Goal: Task Accomplishment & Management: Use online tool/utility

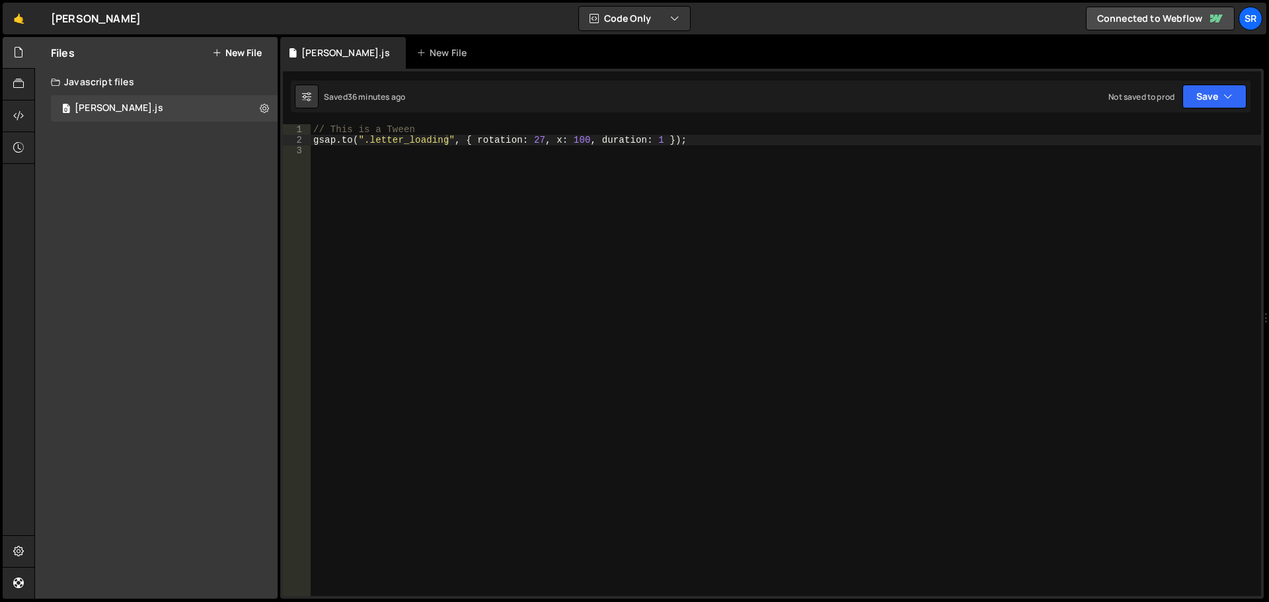
scroll to position [0, 6]
drag, startPoint x: 351, startPoint y: 141, endPoint x: 396, endPoint y: 143, distance: 44.3
click at [351, 141] on div "// This is a Tween gsap . to ( ".letter_loading" , { rotation : 27 , x : 100 , …" at bounding box center [786, 370] width 950 height 493
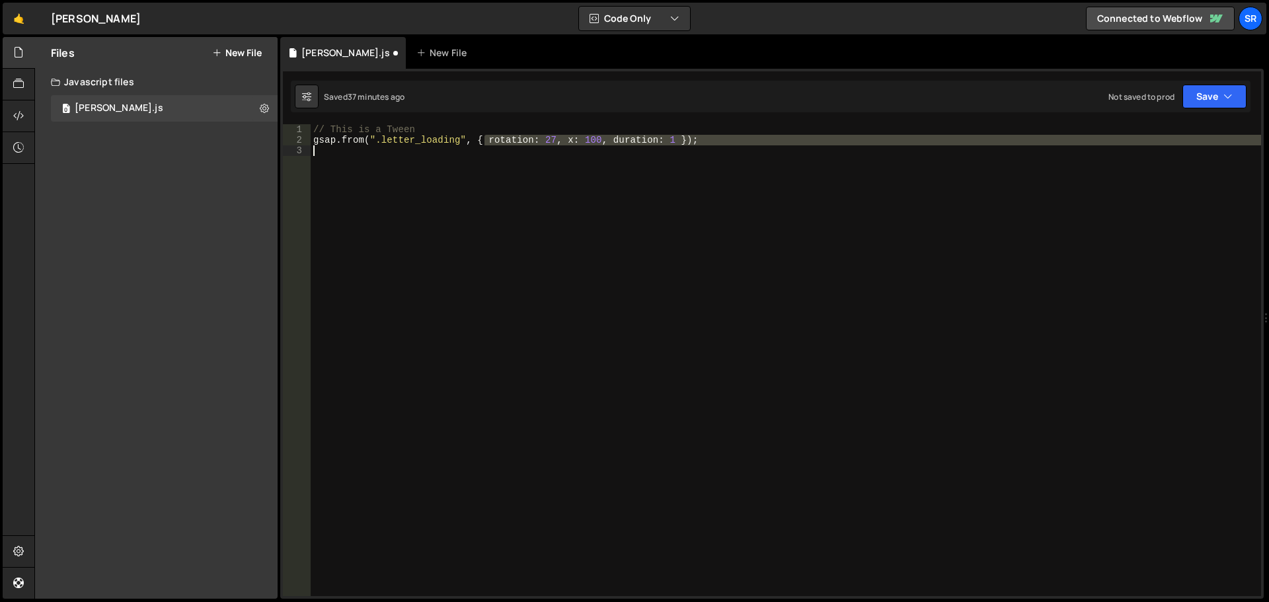
drag, startPoint x: 484, startPoint y: 141, endPoint x: 704, endPoint y: 157, distance: 220.6
click at [704, 157] on div "// This is a Tween gsap . from ( ".letter_loading" , { rotation : 27 , x : 100 …" at bounding box center [786, 370] width 950 height 493
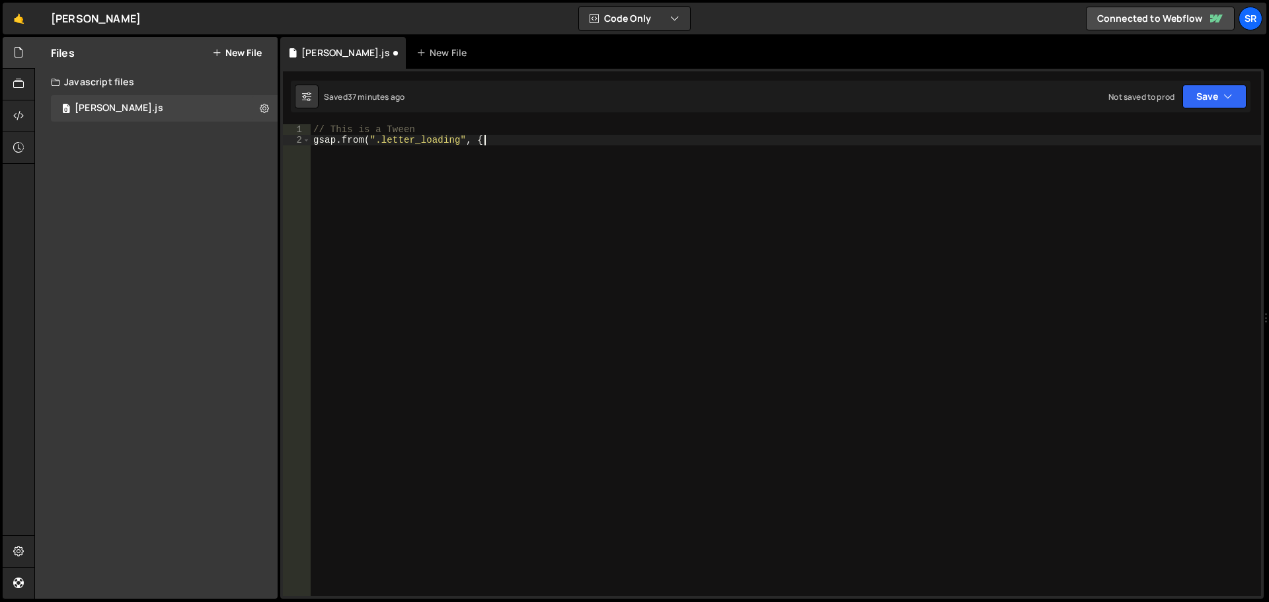
type textarea "gsap.from(".letter_loading", {"
type textarea "yPercent: 100"
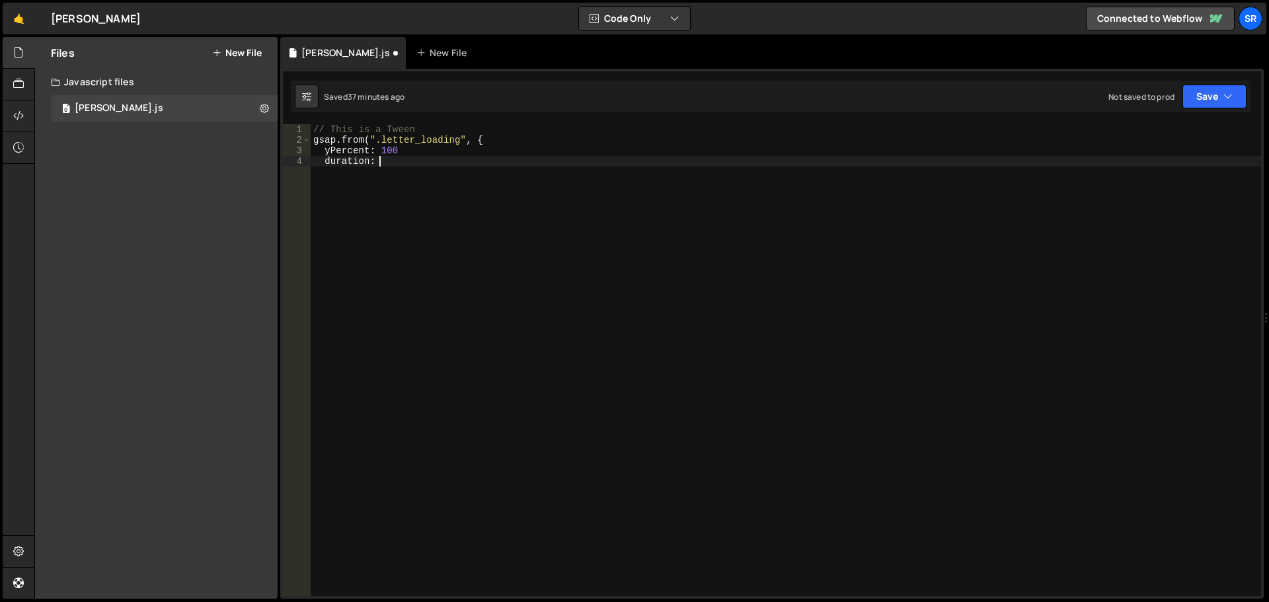
scroll to position [0, 4]
type textarea "duration: 1"
click at [395, 154] on div "// This is a Tween gsap . from ( ".letter_loading" , { yPercent : 100 duration …" at bounding box center [786, 370] width 950 height 493
type textarea "duration: 1"
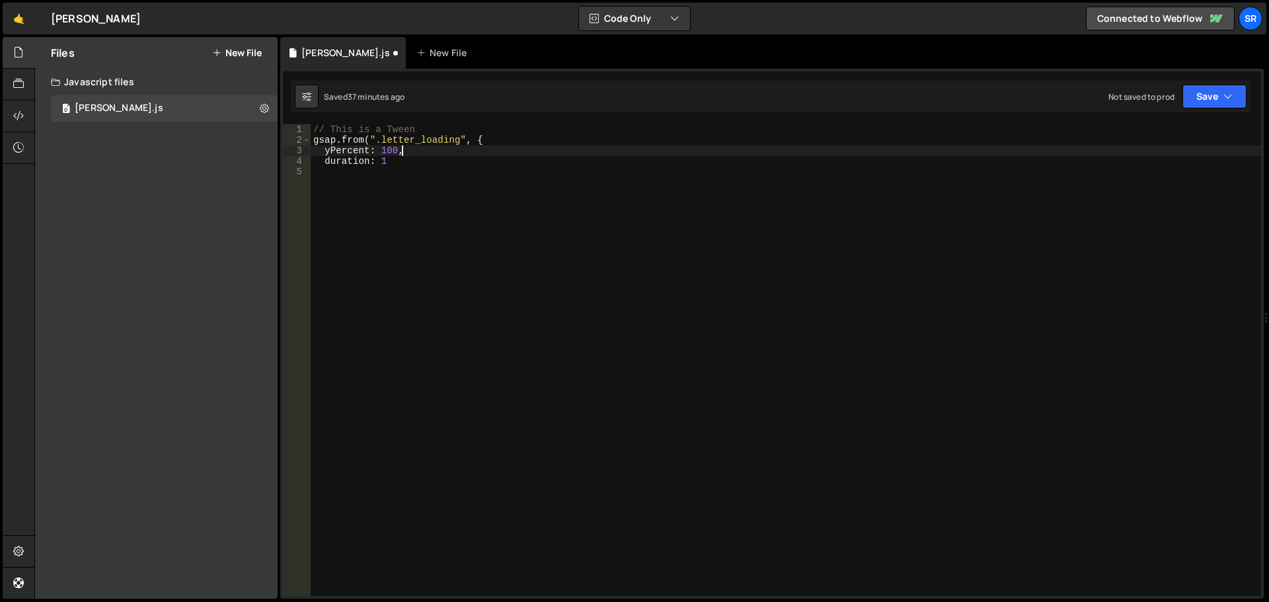
scroll to position [0, 5]
type textarea "duration: 1,"
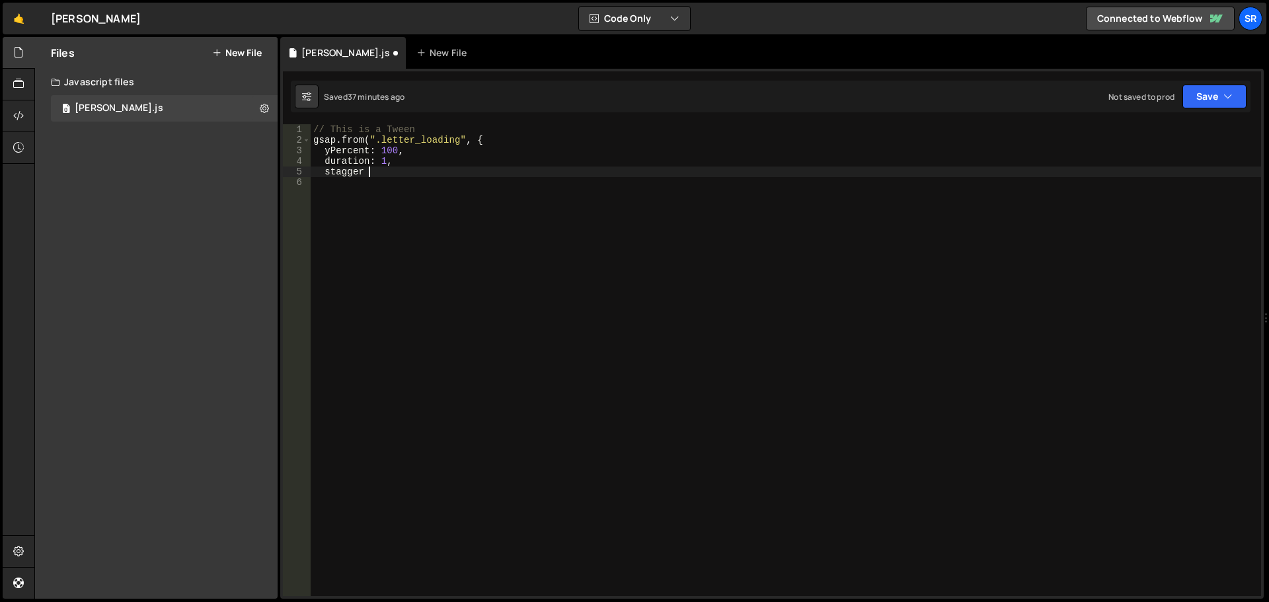
scroll to position [0, 3]
type textarea "stagger: {"
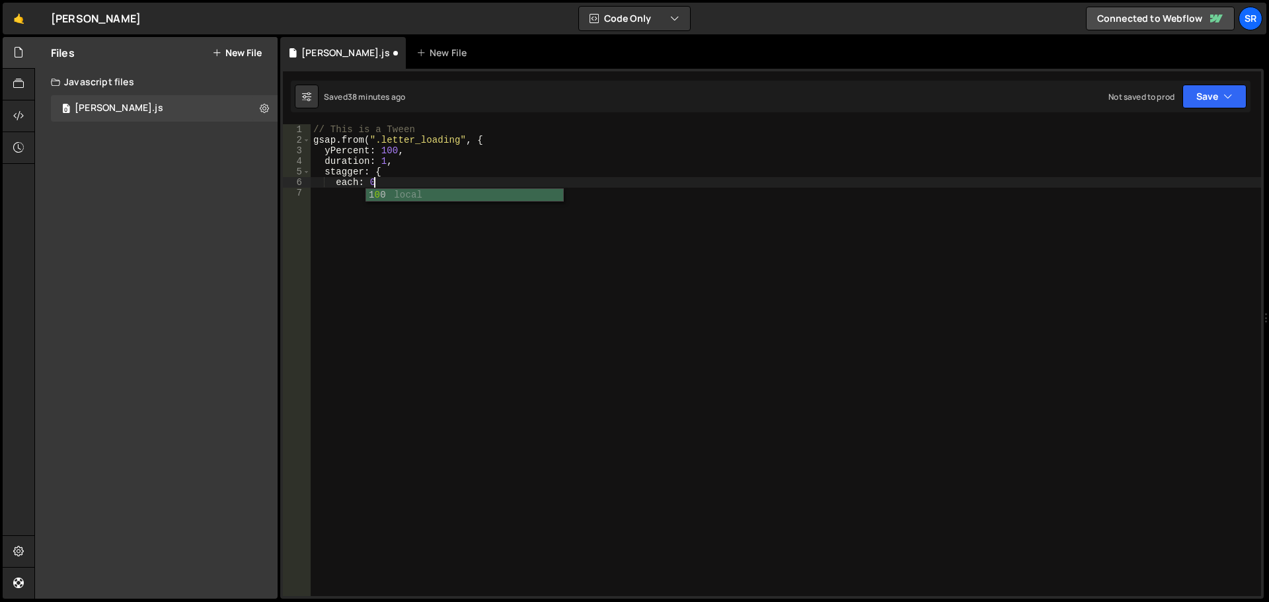
scroll to position [0, 4]
click at [387, 184] on div "// This is a Tween gsap . from ( ".letter_loading" , { yPercent : 100 , duratio…" at bounding box center [786, 370] width 950 height 493
type textarea "each: 0.1,"
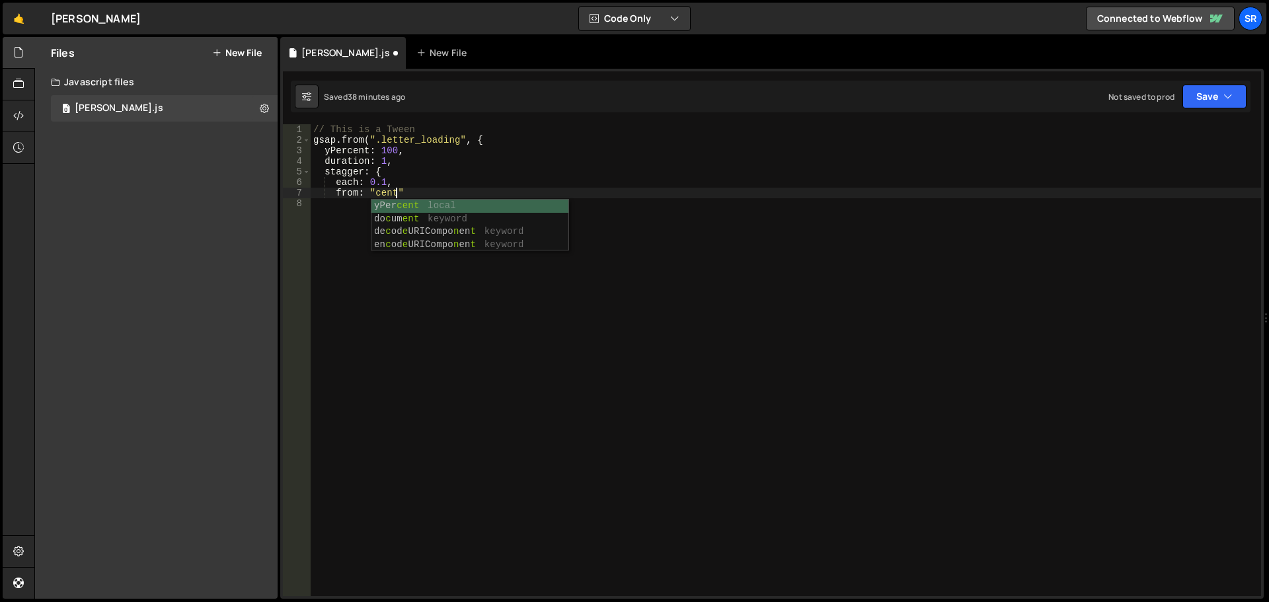
scroll to position [0, 5]
click at [418, 188] on div "// This is a Tween gsap . from ( ".letter_loading" , { yPercent : 100 , duratio…" at bounding box center [786, 370] width 950 height 493
type textarea "from: "center""
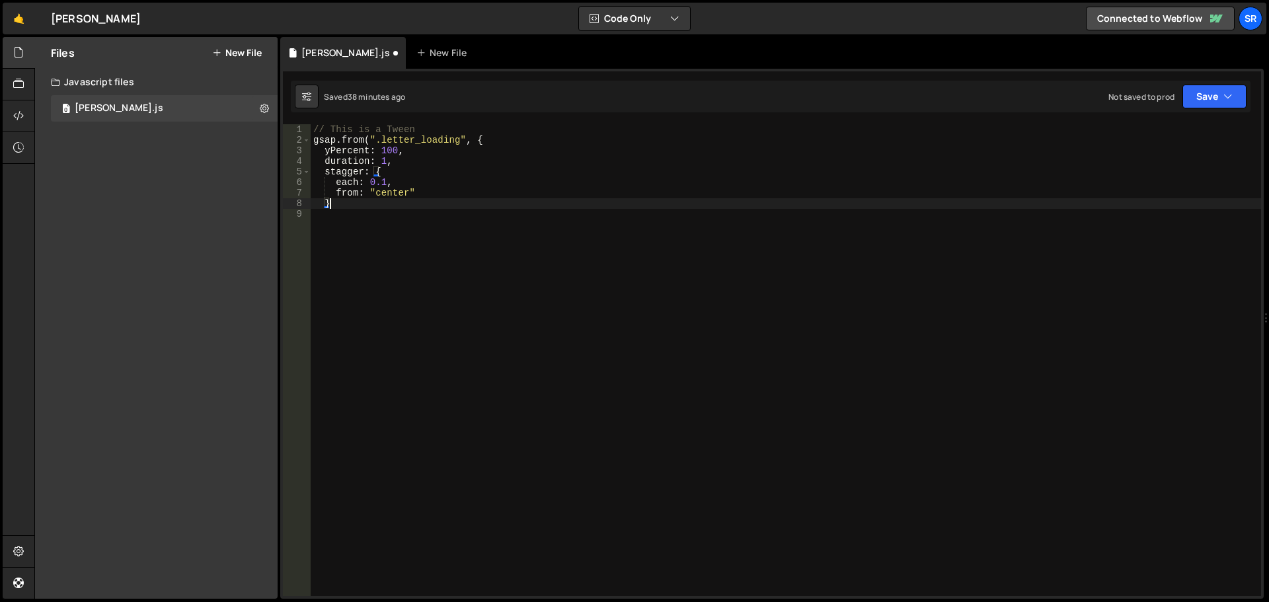
type textarea "},"
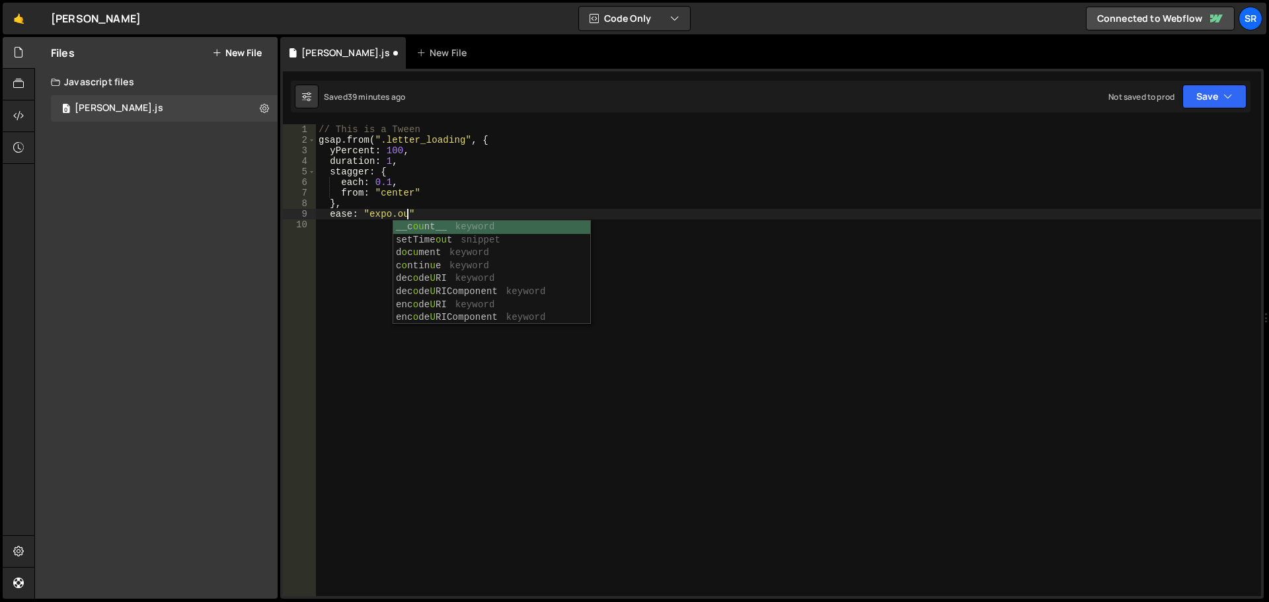
type textarea "ease: "expo.out""
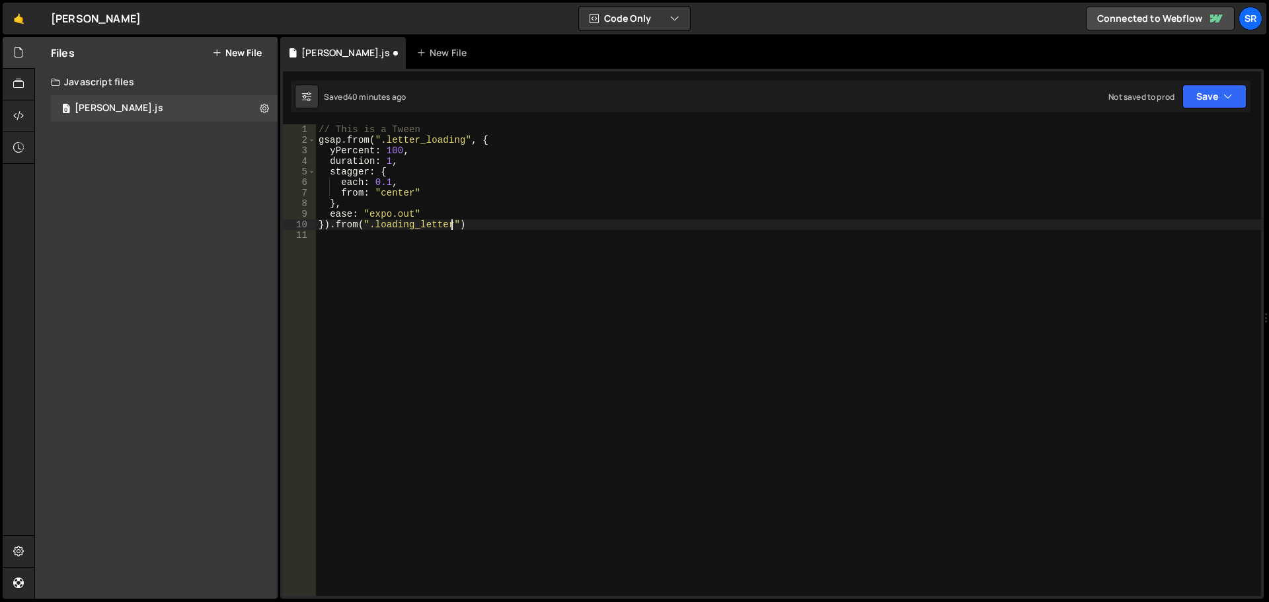
scroll to position [0, 9]
type textarea "}).from(".loading_letter")"
type textarea "}).from(".loading_letter", {"
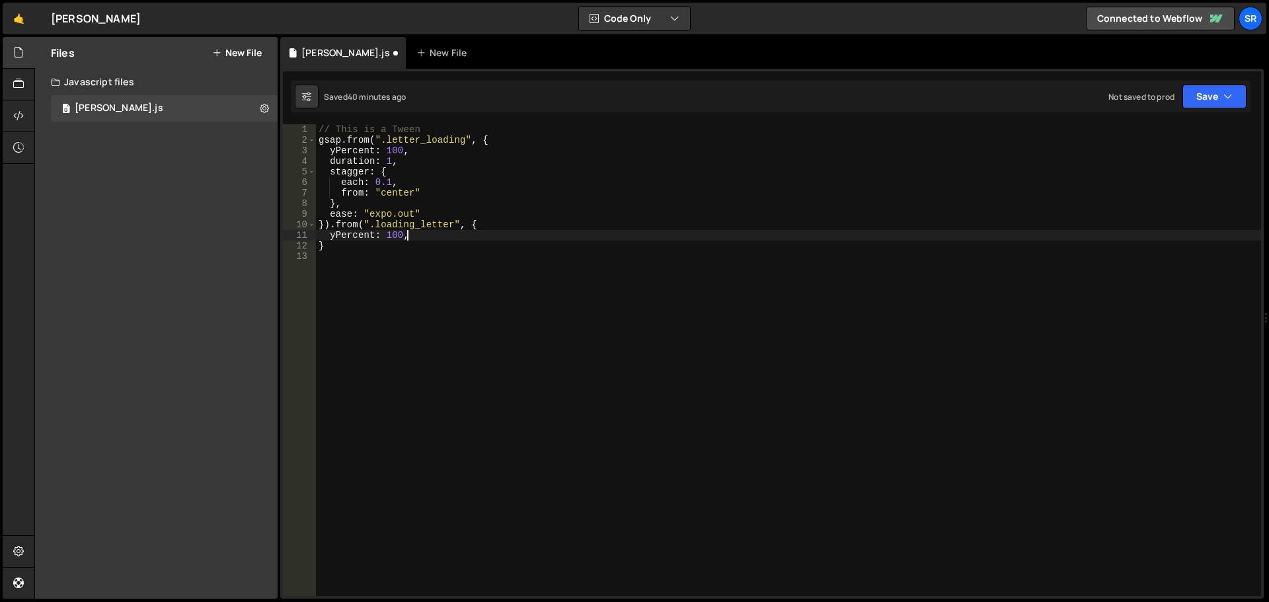
type textarea "yPercent: 100,"
type textarea "dureation: 1,"
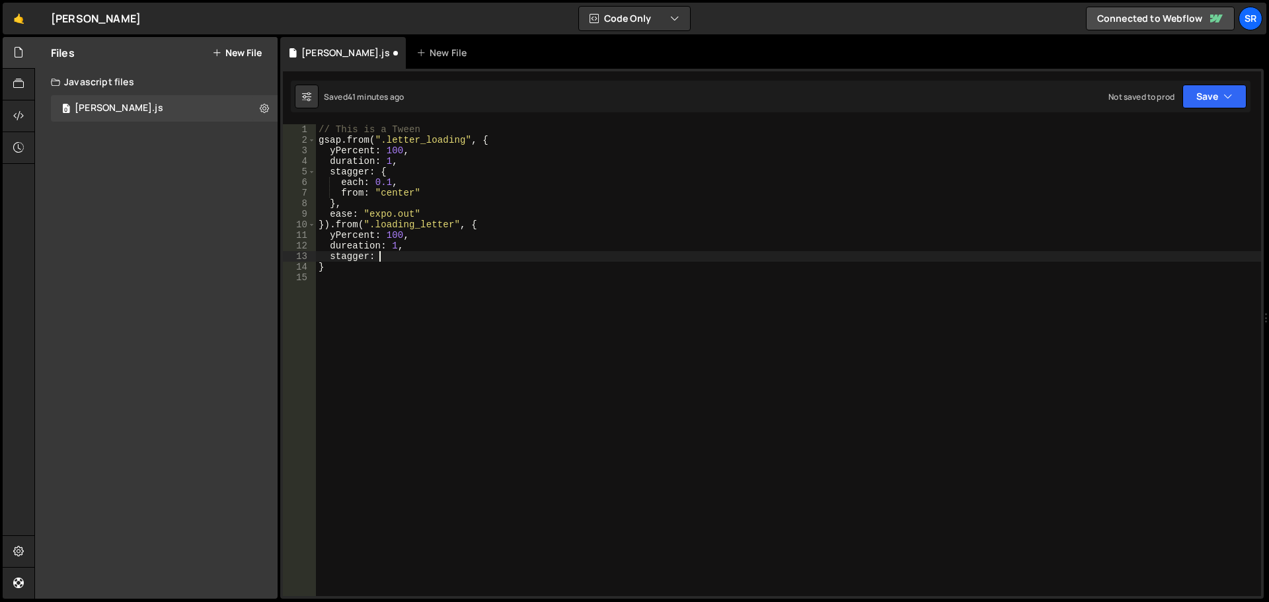
scroll to position [0, 3]
type textarea "stagger: {"
type textarea "each:0.1,"
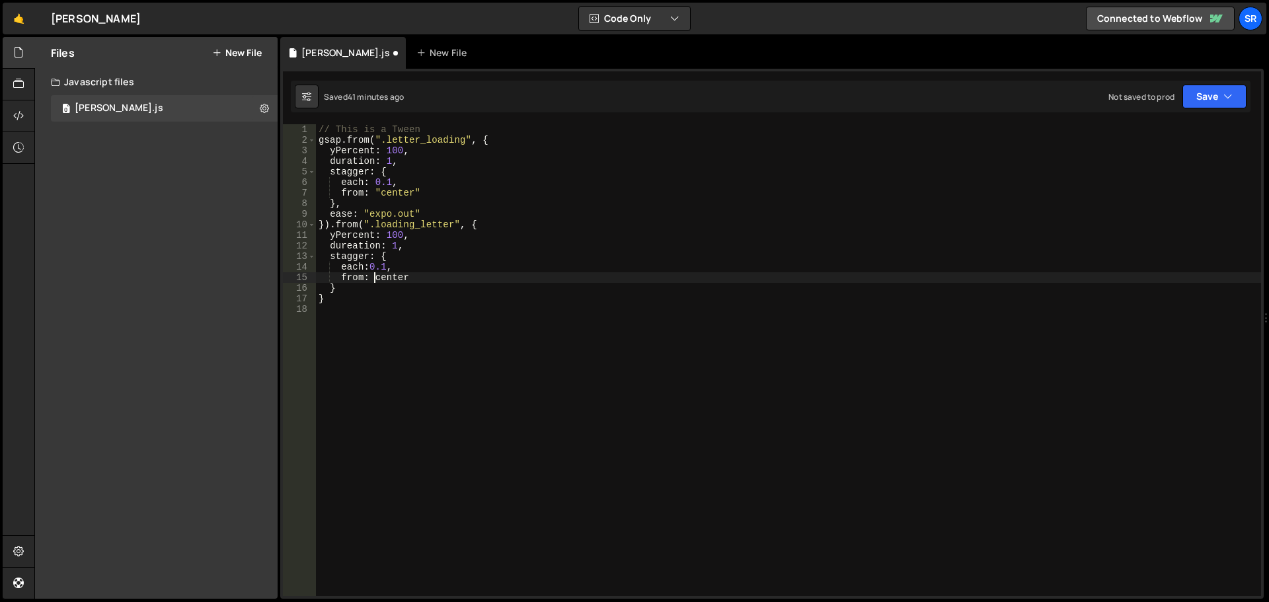
scroll to position [0, 5]
type textarea "from: "center""
click at [336, 289] on div "// This is a Tween gsap . from ( ".letter_loading" , { yPercent : 100 , duratio…" at bounding box center [788, 370] width 945 height 493
type textarea "},"
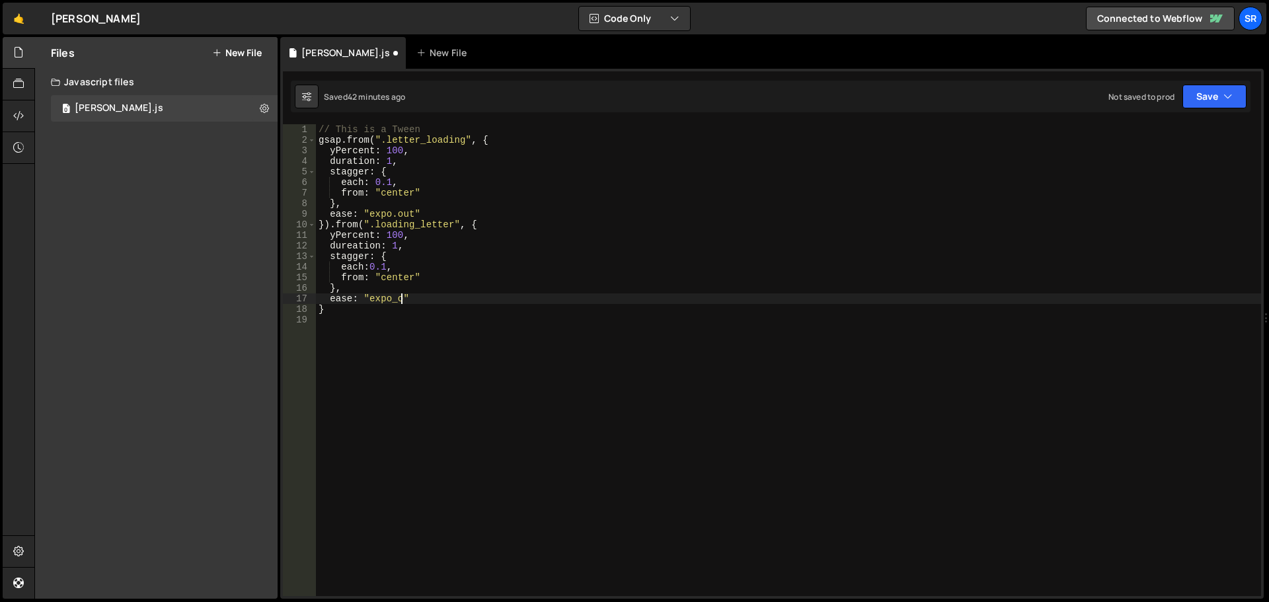
scroll to position [0, 5]
click at [423, 301] on div "// This is a Tween gsap . from ( ".letter_loading" , { yPercent : 100 , duratio…" at bounding box center [788, 370] width 945 height 493
type textarea "ease: "expo_out""
type textarea "}"
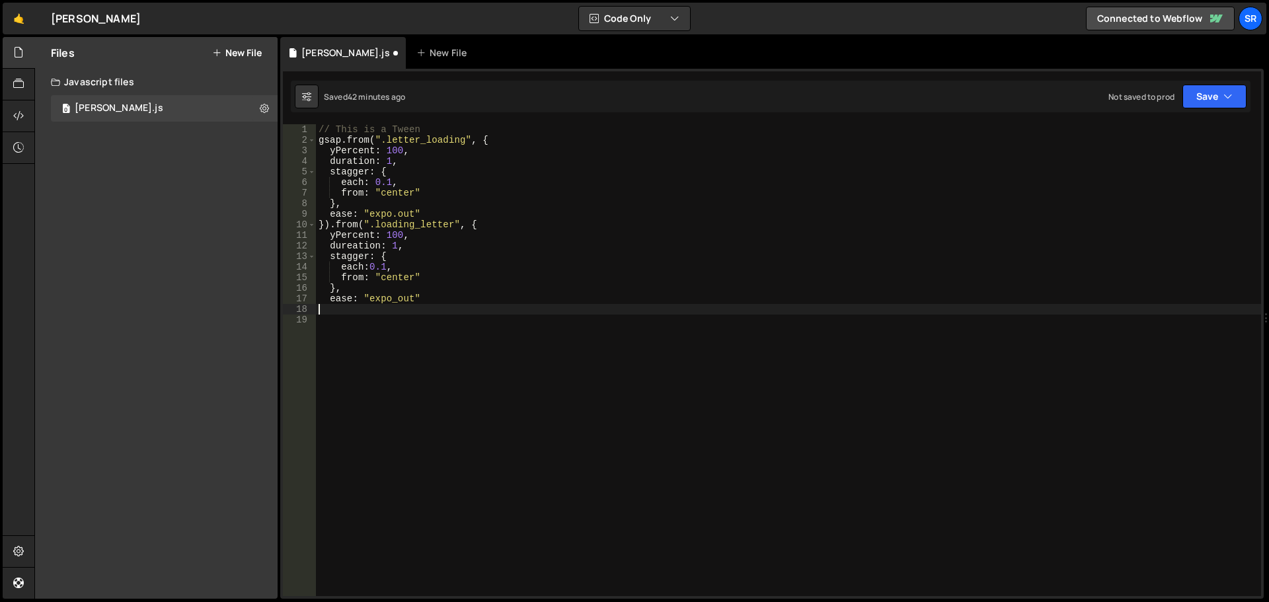
type textarea "ease: "expo_out""
click at [1212, 99] on button "Save" at bounding box center [1214, 97] width 64 height 24
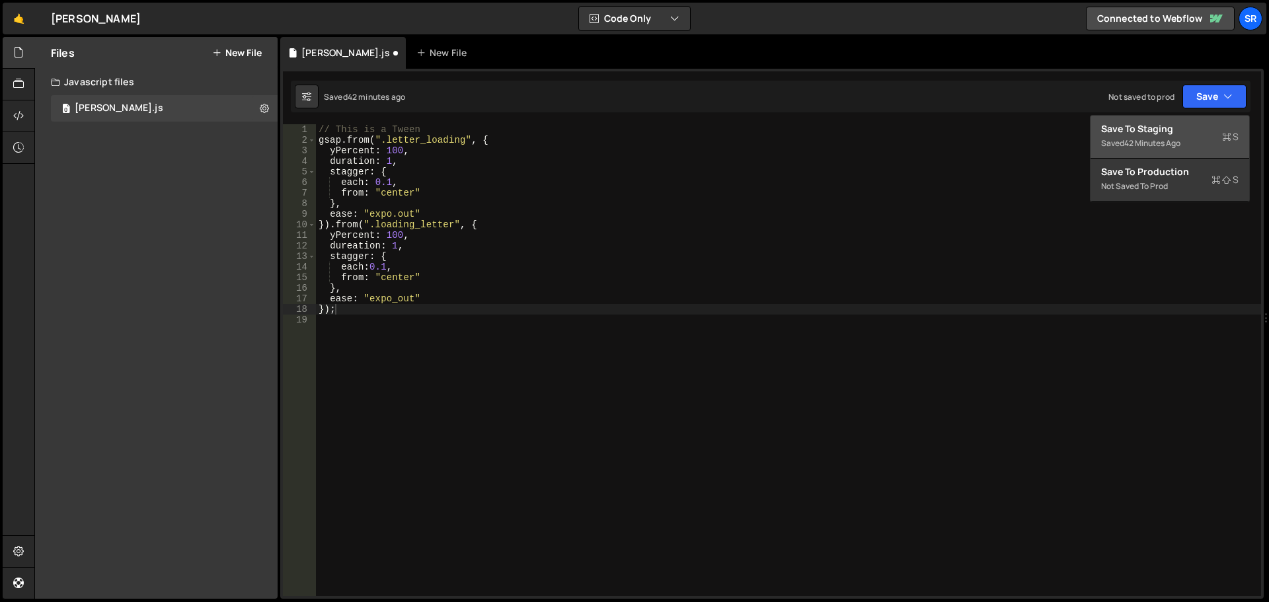
click at [1179, 138] on div "42 minutes ago" at bounding box center [1152, 142] width 56 height 11
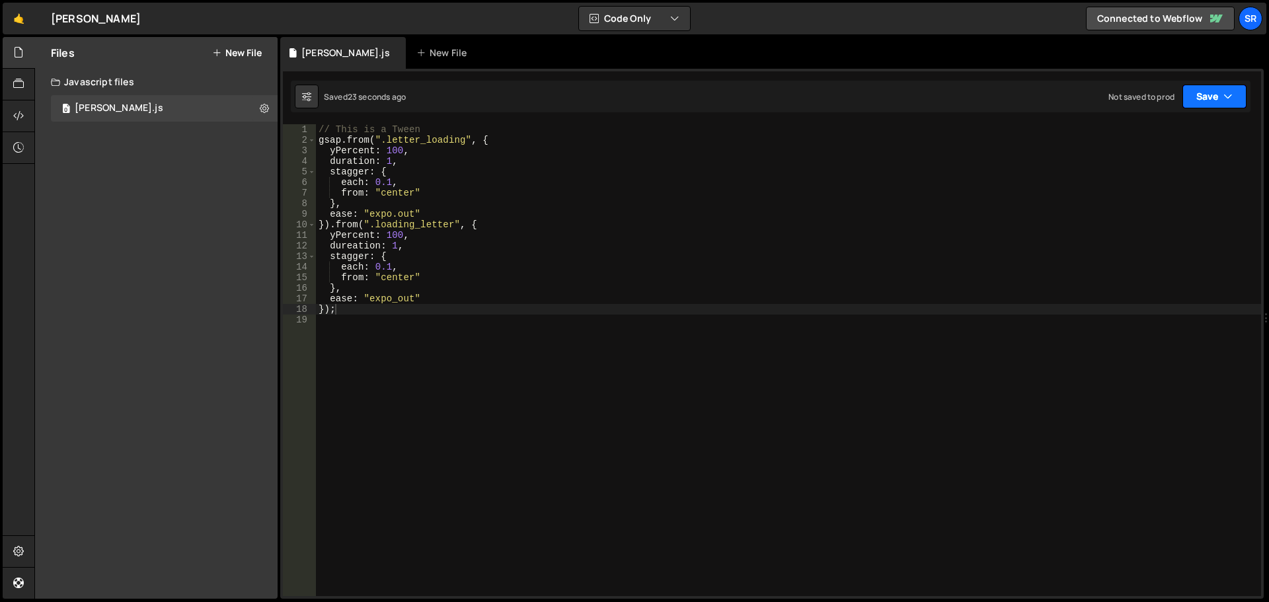
click at [1202, 91] on button "Save" at bounding box center [1214, 97] width 64 height 24
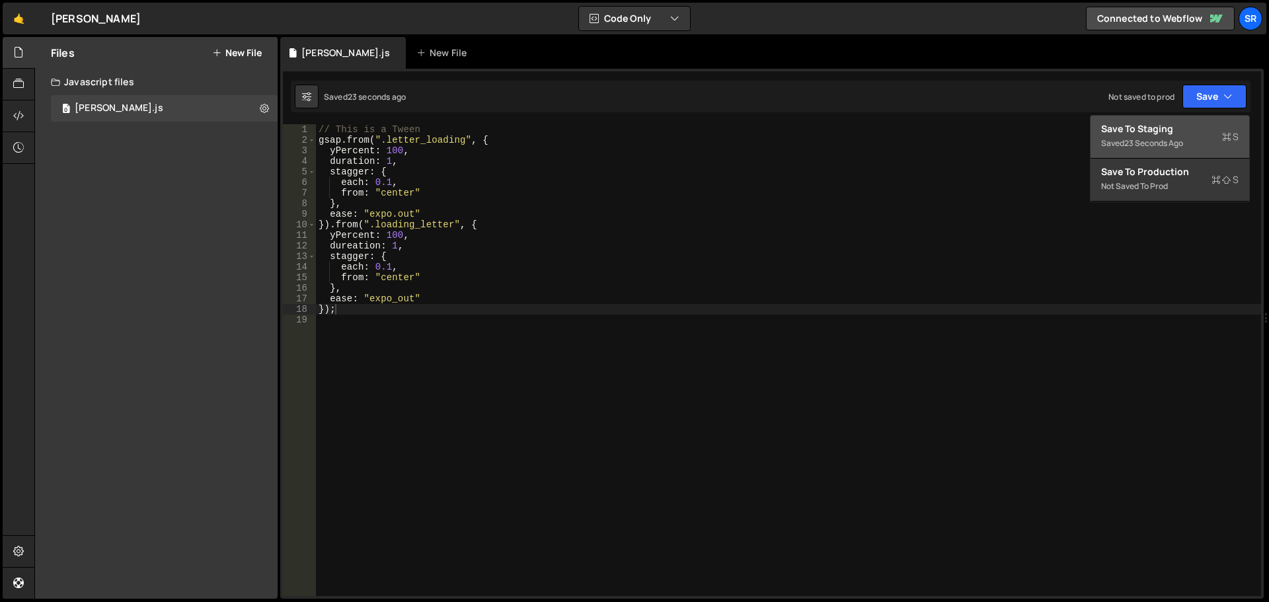
click at [1161, 134] on div "Save to Staging S" at bounding box center [1169, 128] width 137 height 13
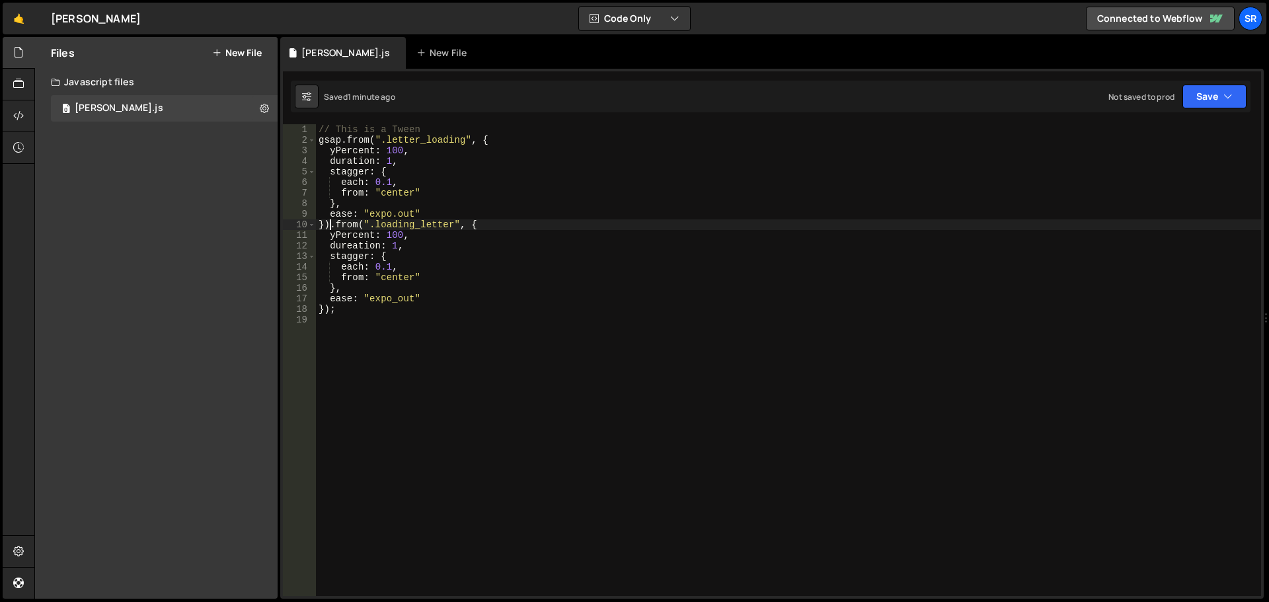
click at [330, 225] on div "// This is a Tween gsap . from ( ".letter_loading" , { yPercent : 100 , duratio…" at bounding box center [788, 370] width 945 height 493
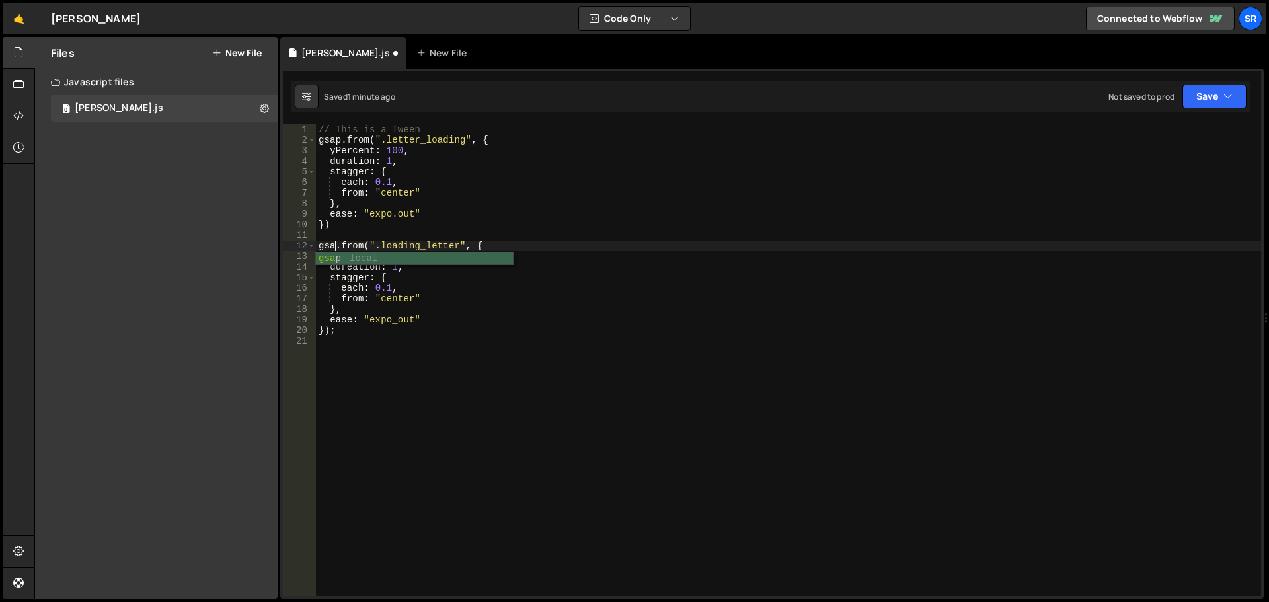
scroll to position [0, 1]
click at [1213, 91] on button "Save" at bounding box center [1214, 97] width 64 height 24
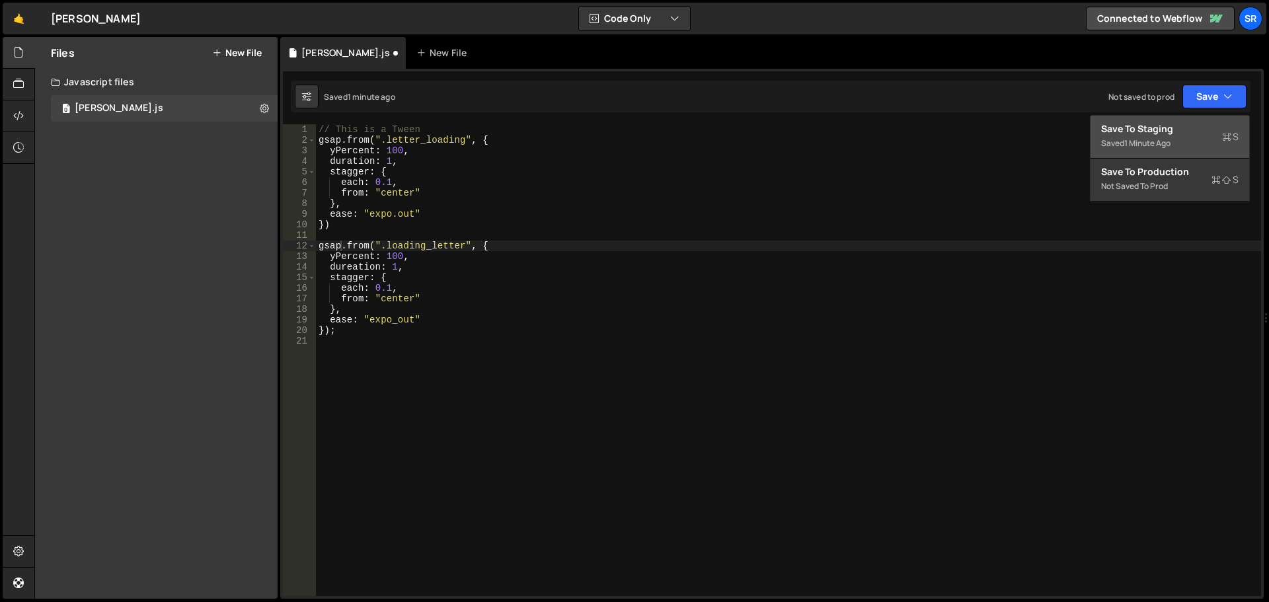
click at [1172, 130] on div "Save to Staging S" at bounding box center [1169, 128] width 137 height 13
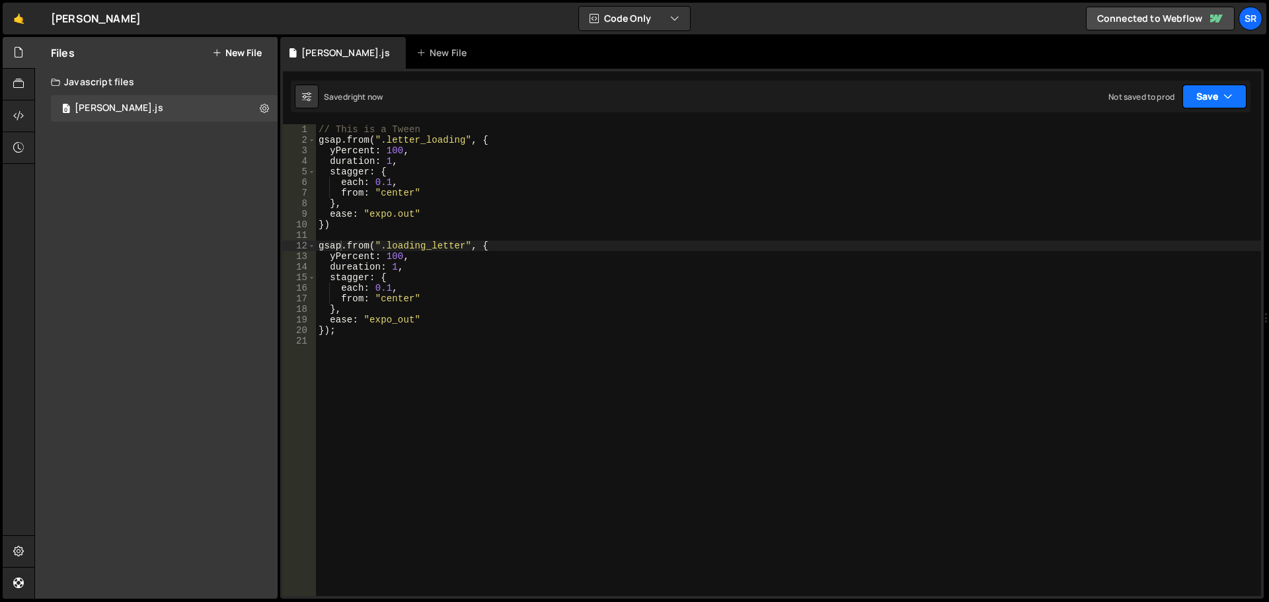
click at [1201, 91] on button "Save" at bounding box center [1214, 97] width 64 height 24
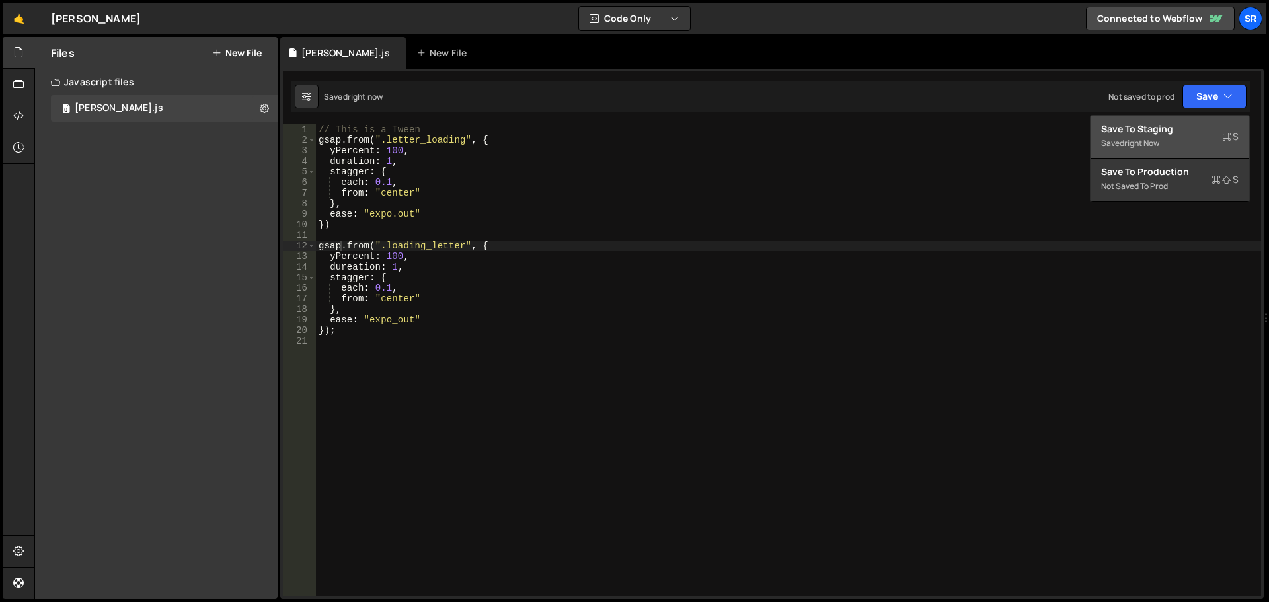
click at [1182, 132] on div "Save to Staging S" at bounding box center [1169, 128] width 137 height 13
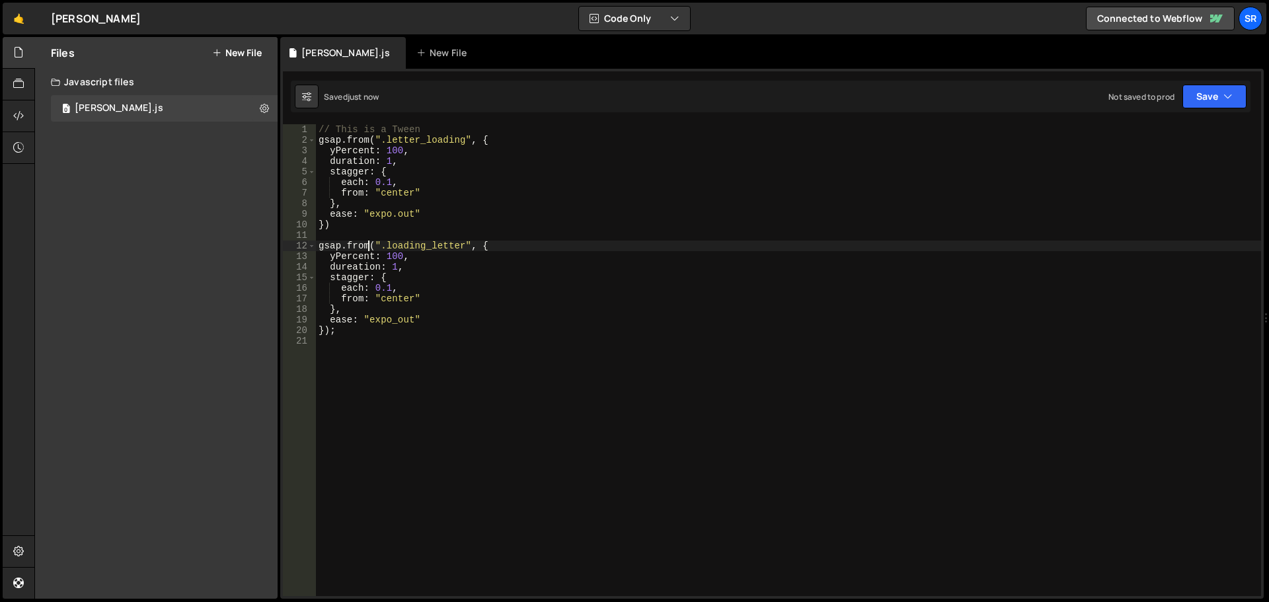
click at [365, 248] on div "// This is a Tween gsap . from ( ".letter_loading" , { yPercent : 100 , duratio…" at bounding box center [788, 370] width 945 height 493
click at [386, 259] on div "// This is a Tween gsap . from ( ".letter_loading" , { yPercent : 100 , duratio…" at bounding box center [788, 370] width 945 height 493
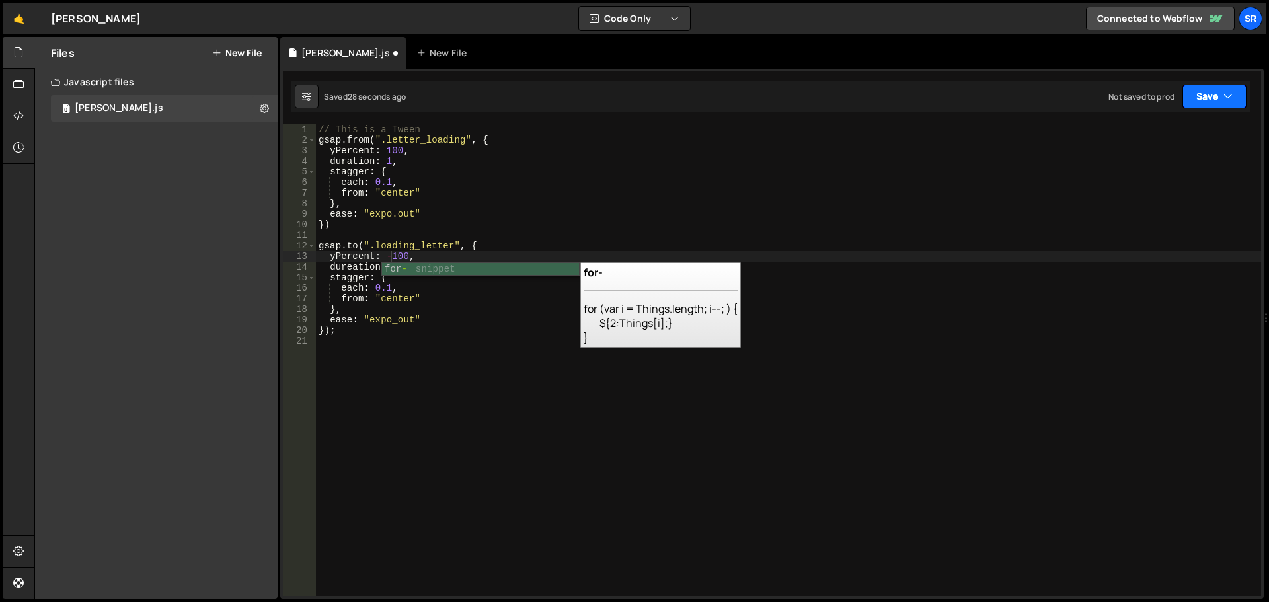
click at [1204, 96] on button "Save" at bounding box center [1214, 97] width 64 height 24
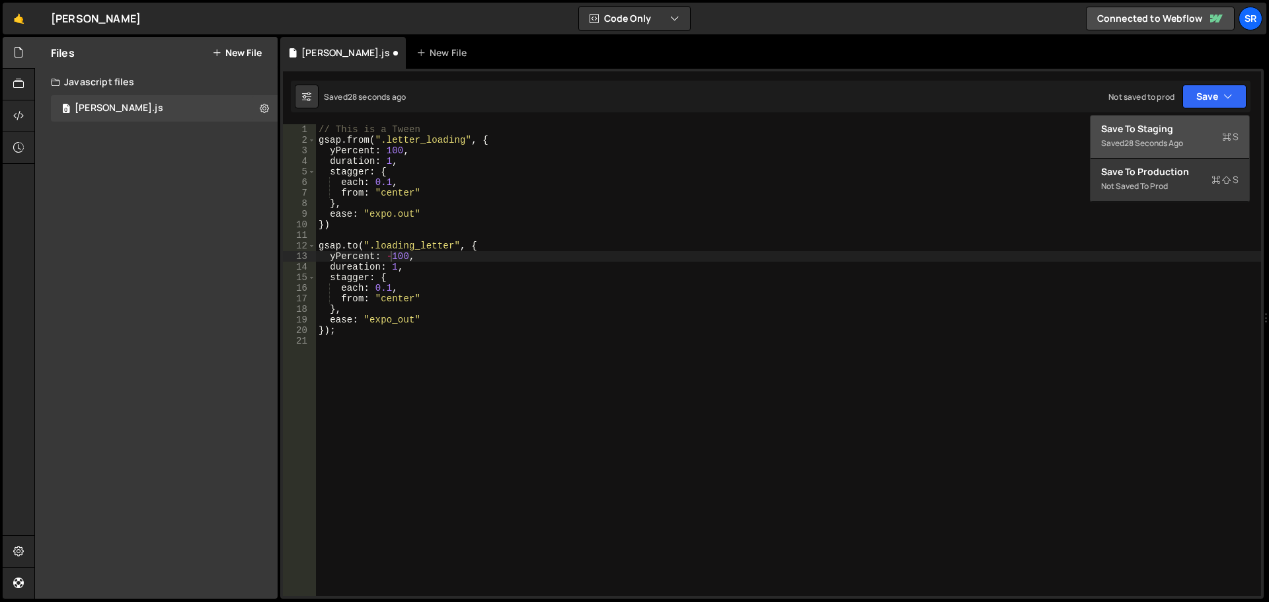
click at [1179, 129] on div "Save to Staging S" at bounding box center [1169, 128] width 137 height 13
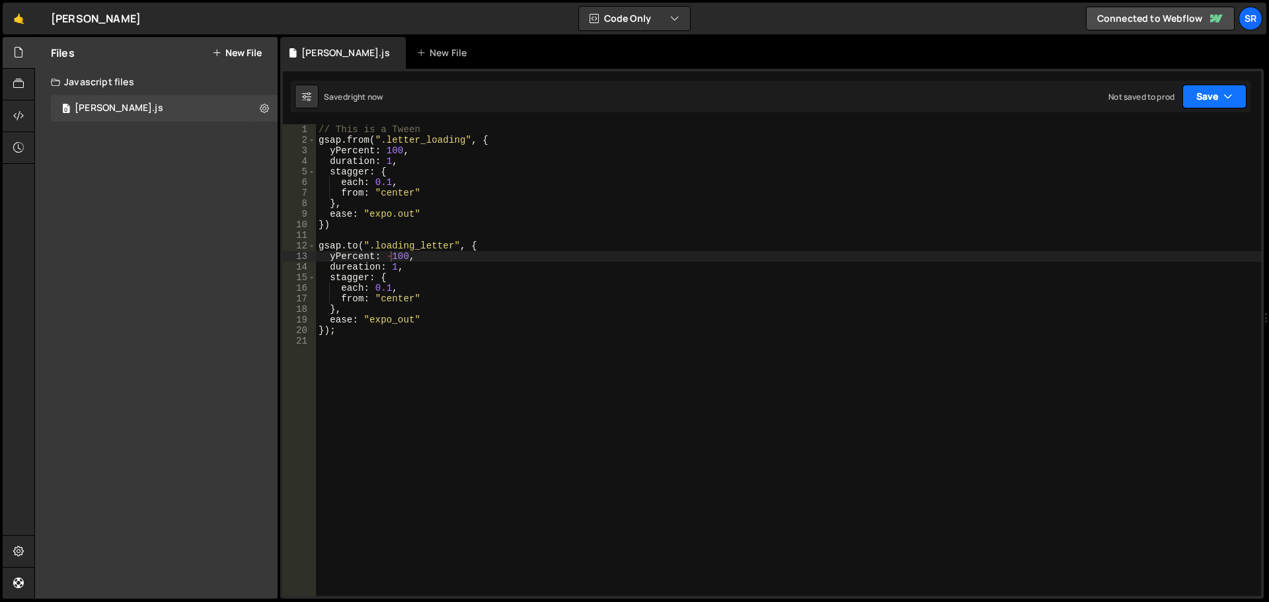
click at [1230, 104] on button "Save" at bounding box center [1214, 97] width 64 height 24
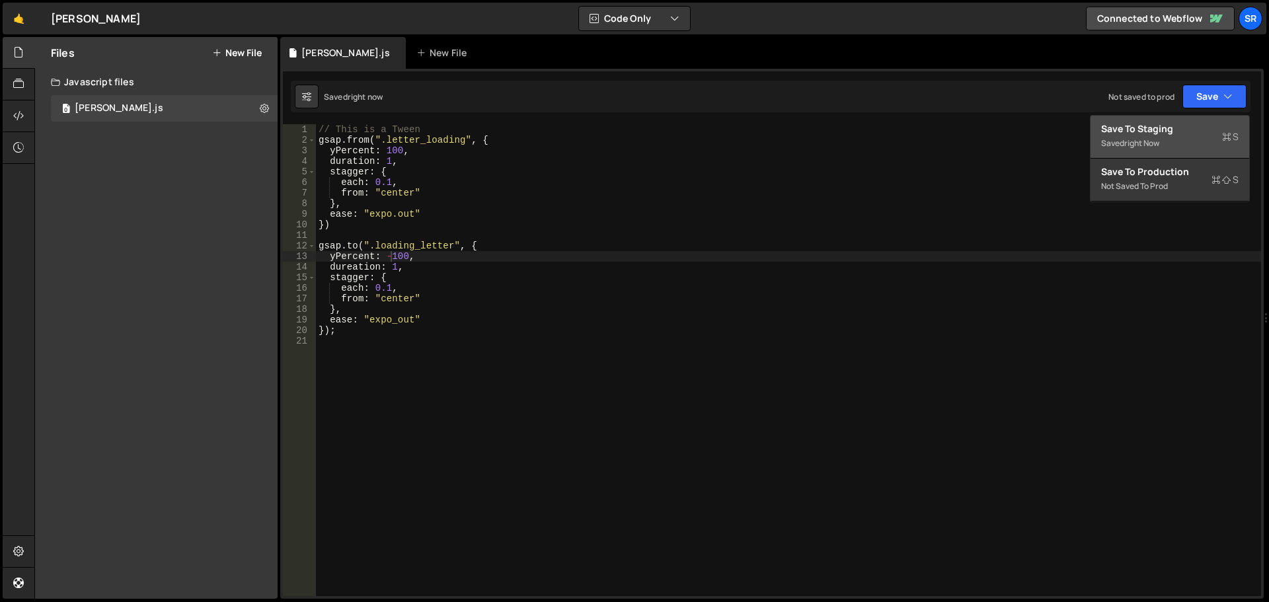
click at [1176, 130] on div "Save to Staging S" at bounding box center [1169, 128] width 137 height 13
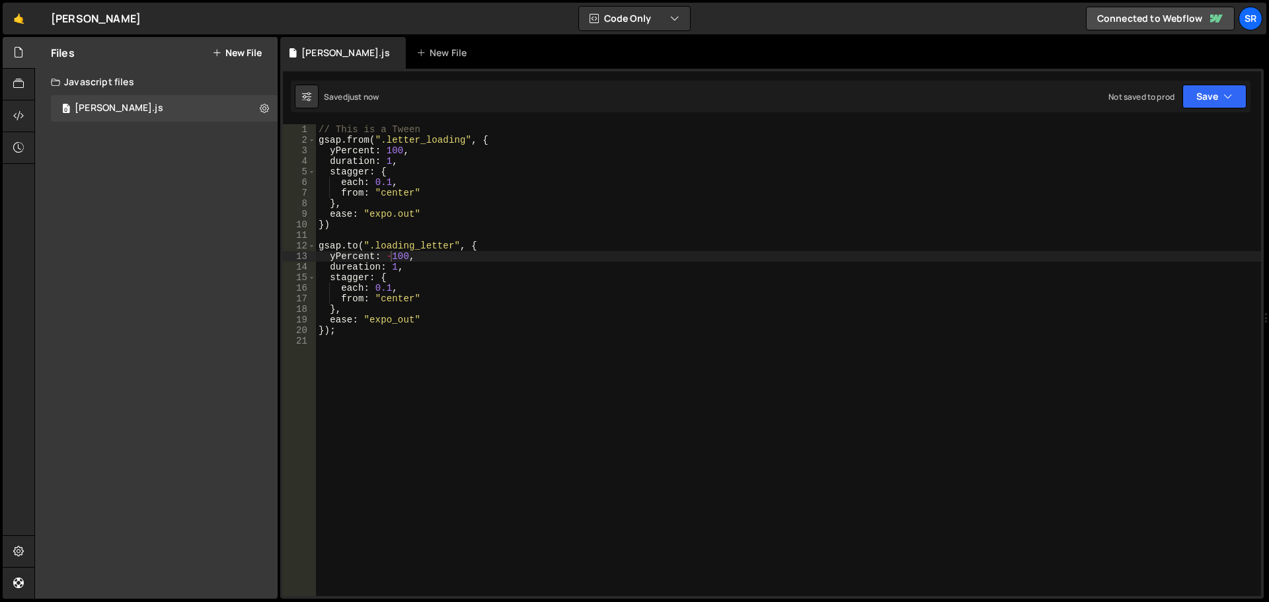
type textarea "ease: "expo_out""
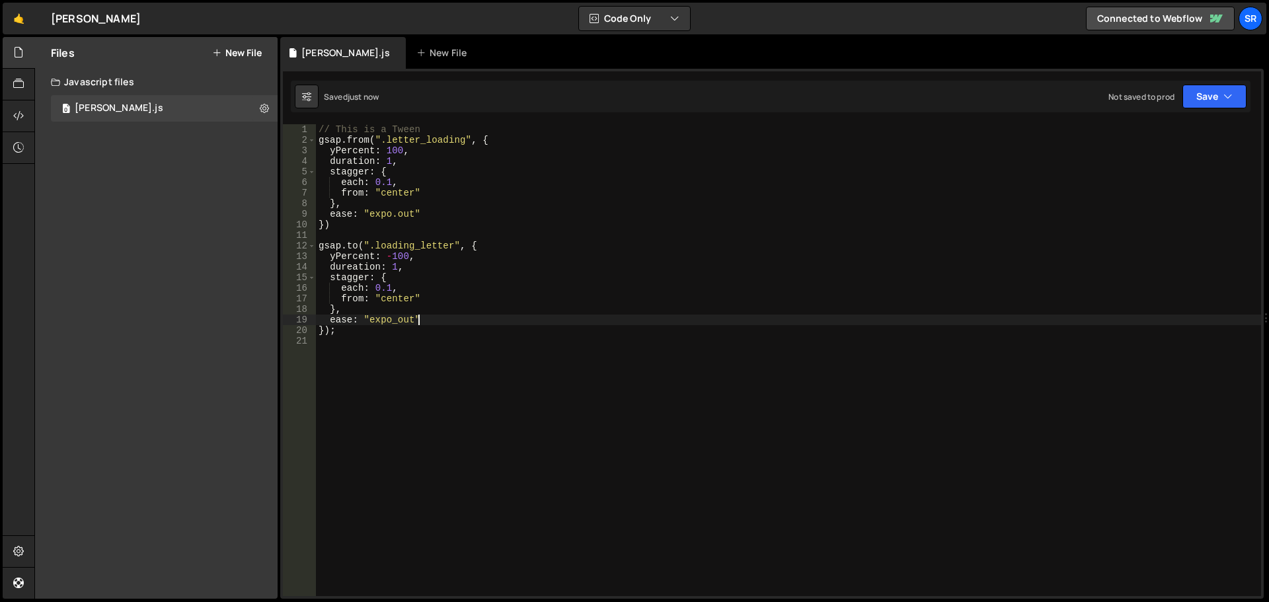
click at [423, 320] on div "// This is a Tween gsap . from ( ".letter_loading" , { yPercent : 100 , duratio…" at bounding box center [788, 370] width 945 height 493
click at [1203, 100] on button "Save" at bounding box center [1214, 97] width 64 height 24
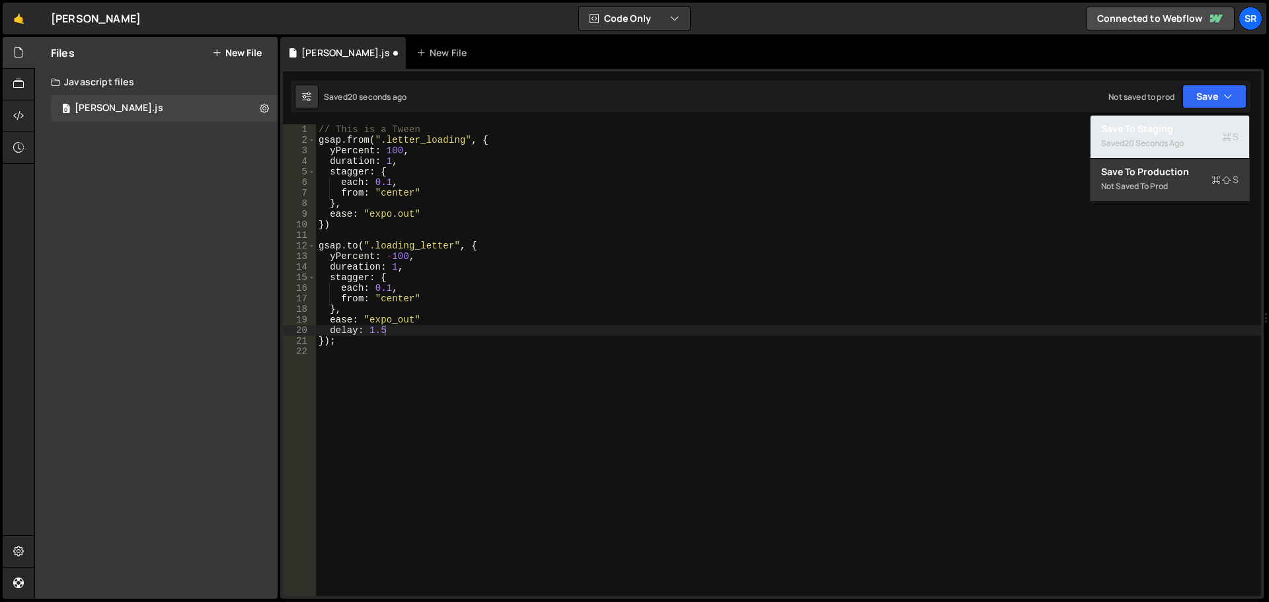
click at [1148, 135] on div "Saved 20 seconds ago" at bounding box center [1169, 143] width 137 height 16
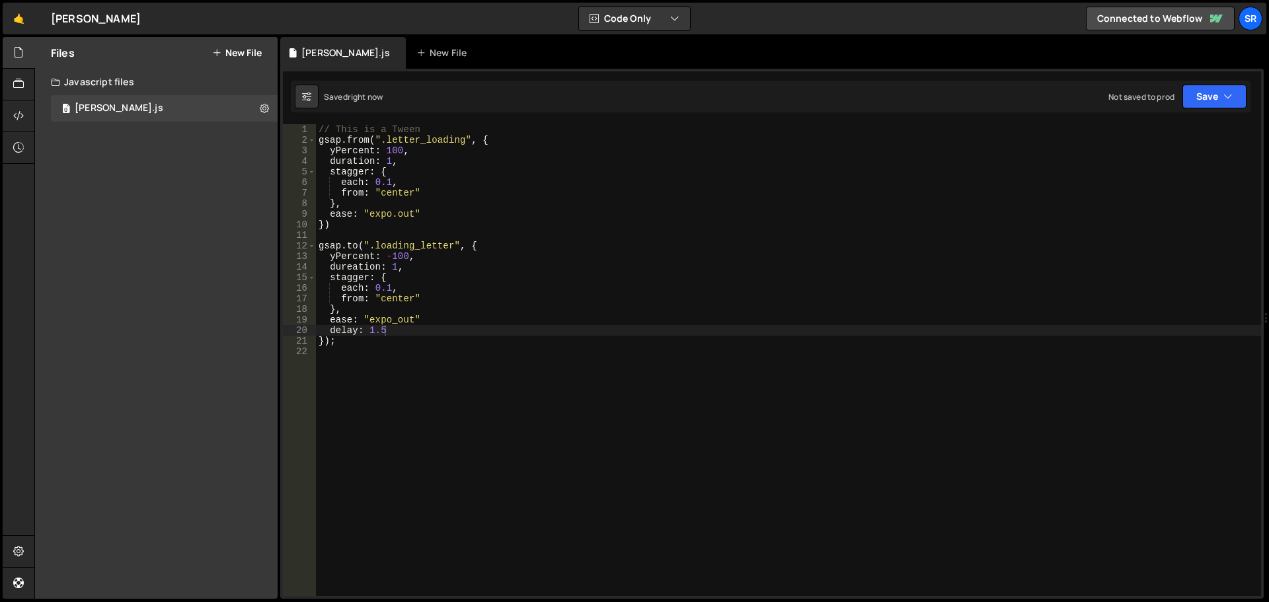
click at [453, 334] on div "// This is a Tween gsap . from ( ".letter_loading" , { yPercent : 100 , duratio…" at bounding box center [788, 370] width 945 height 493
click at [1214, 97] on button "Save" at bounding box center [1214, 97] width 64 height 24
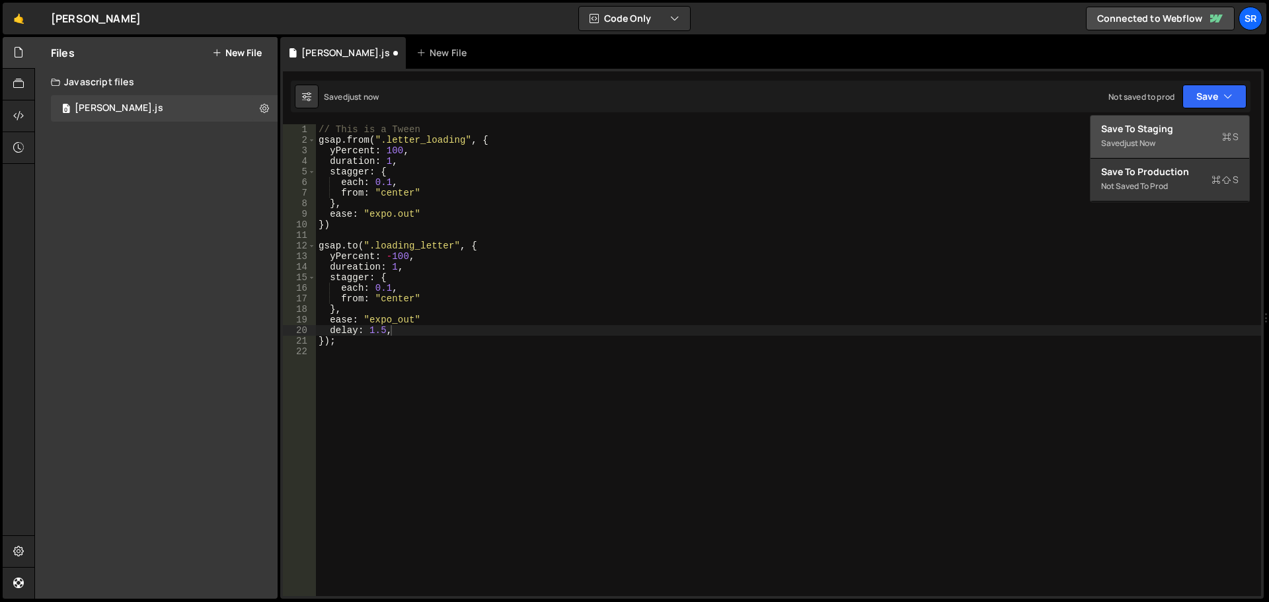
click at [1185, 128] on div "Save to Staging S" at bounding box center [1169, 128] width 137 height 13
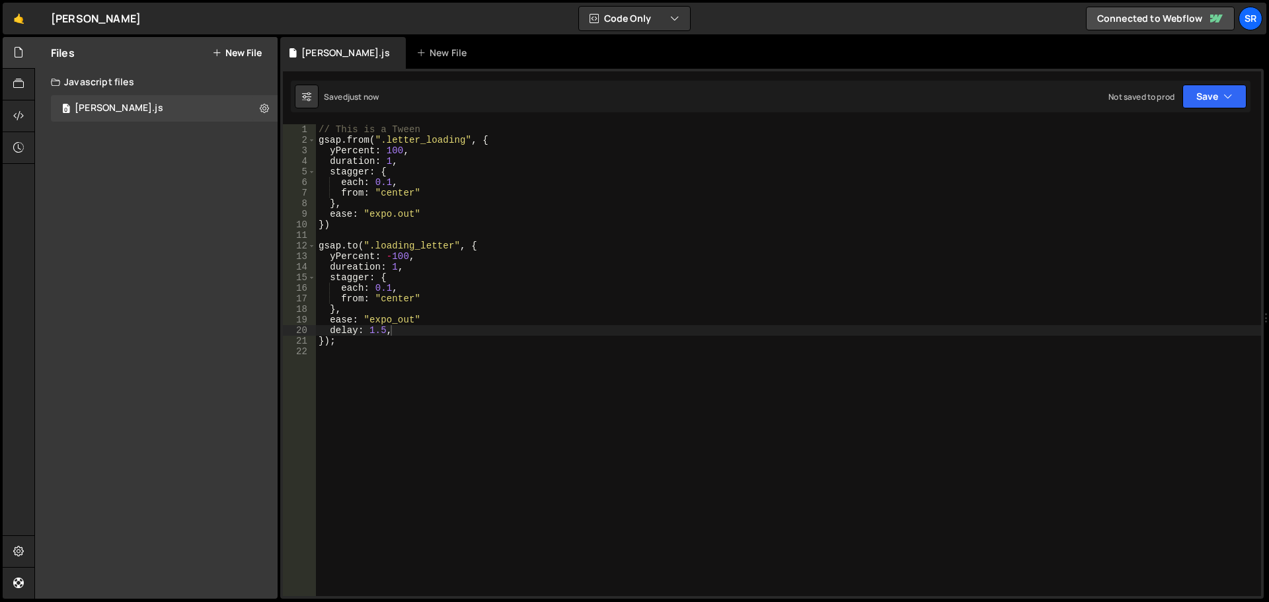
click at [420, 321] on div "// This is a Tween gsap . from ( ".letter_loading" , { yPercent : 100 , duratio…" at bounding box center [788, 370] width 945 height 493
click at [430, 332] on div "// This is a Tween gsap . from ( ".letter_loading" , { yPercent : 100 , duratio…" at bounding box center [788, 370] width 945 height 493
click at [1207, 100] on button "Save" at bounding box center [1214, 97] width 64 height 24
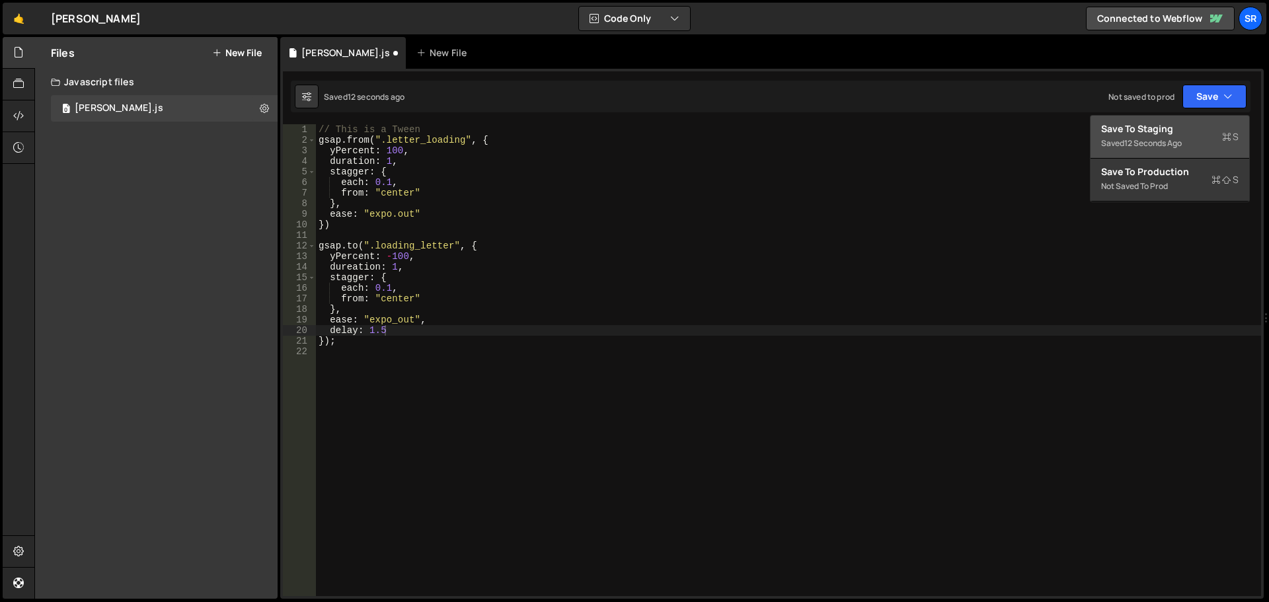
click at [1155, 126] on div "Save to Staging S" at bounding box center [1169, 128] width 137 height 13
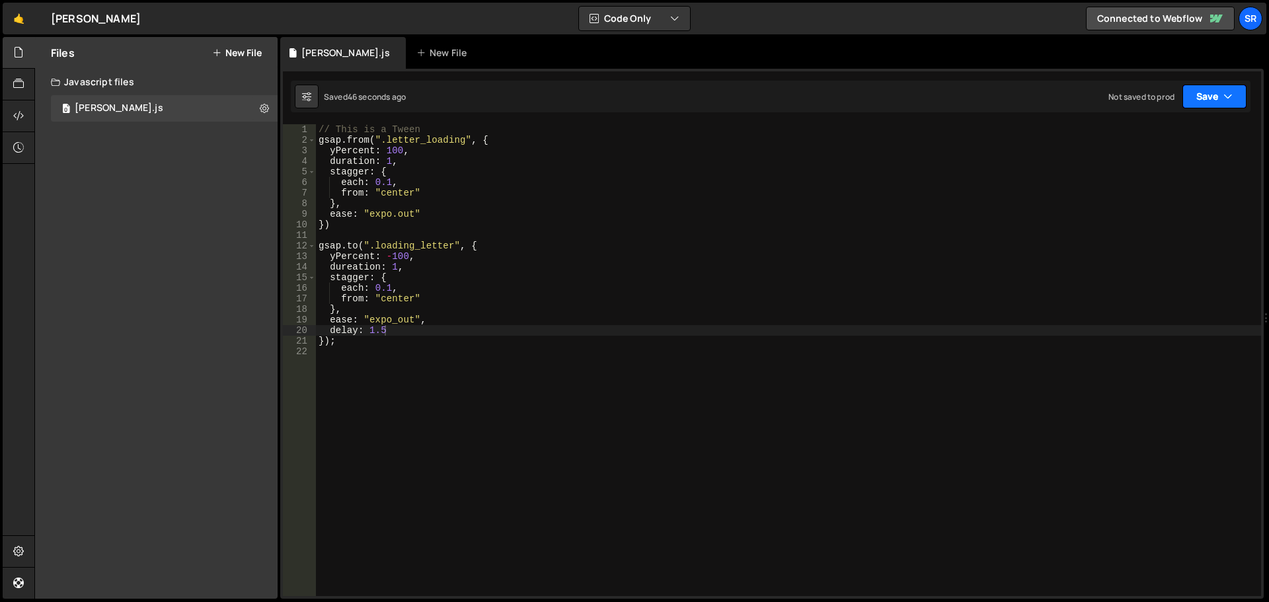
click at [1211, 94] on button "Save" at bounding box center [1214, 97] width 64 height 24
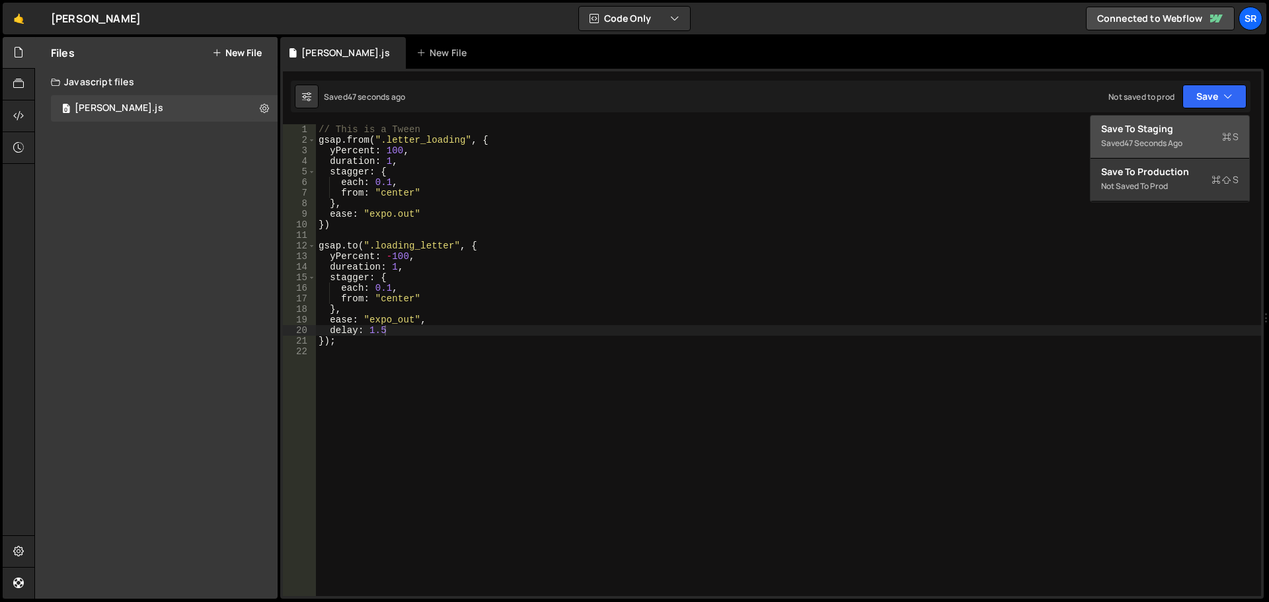
click at [1173, 143] on div "47 seconds ago" at bounding box center [1153, 142] width 58 height 11
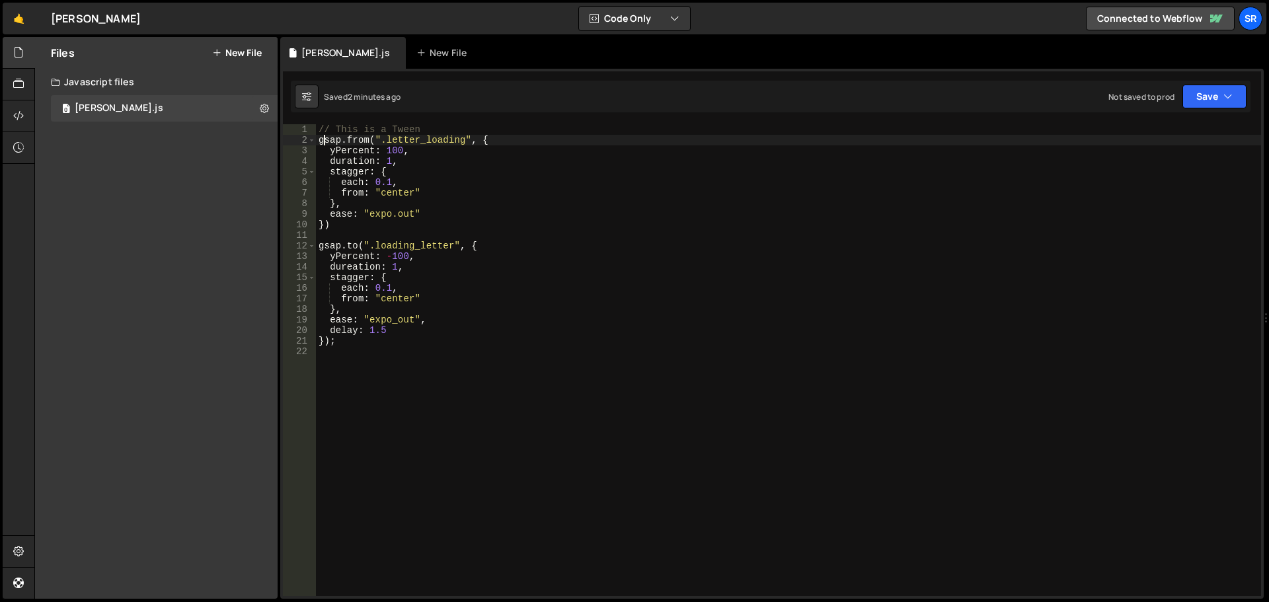
click at [321, 141] on div "// This is a Tween gsap . from ( ".letter_loading" , { yPercent : 100 , duratio…" at bounding box center [788, 370] width 945 height 493
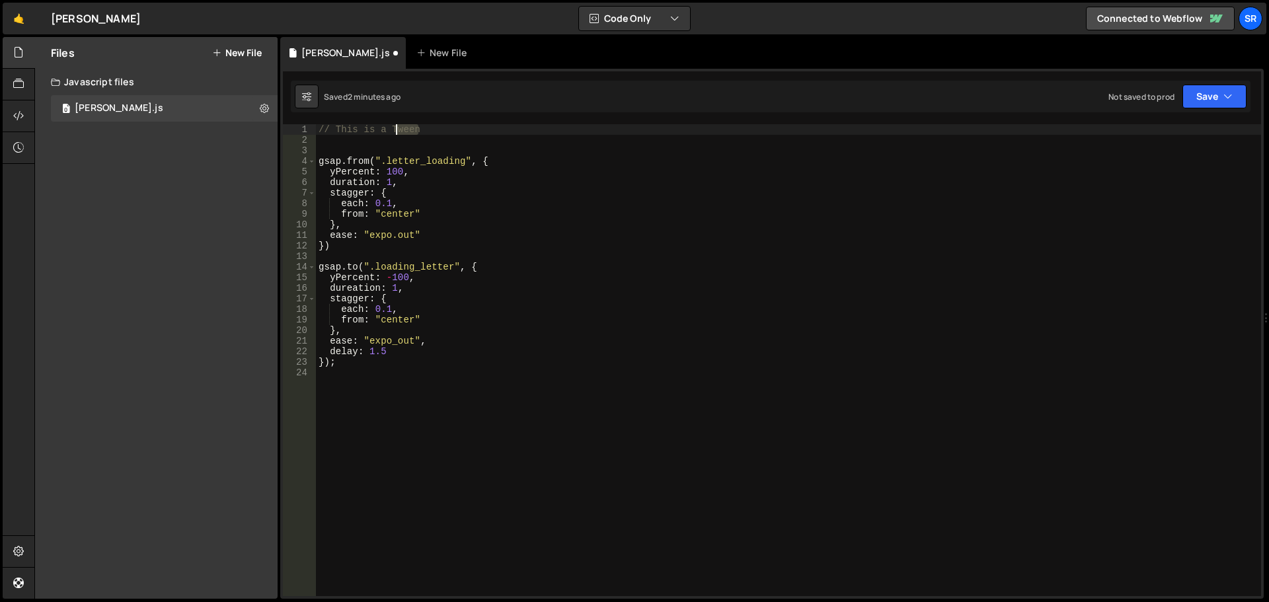
drag, startPoint x: 381, startPoint y: 131, endPoint x: 301, endPoint y: 131, distance: 79.9
click at [293, 131] on div "gsap.from(".letter_loading", { 1 2 3 4 5 6 7 8 9 10 11 12 13 14 15 16 17 18 19 …" at bounding box center [772, 360] width 978 height 472
type textarea "// This is a Tween"
type textarea "C"
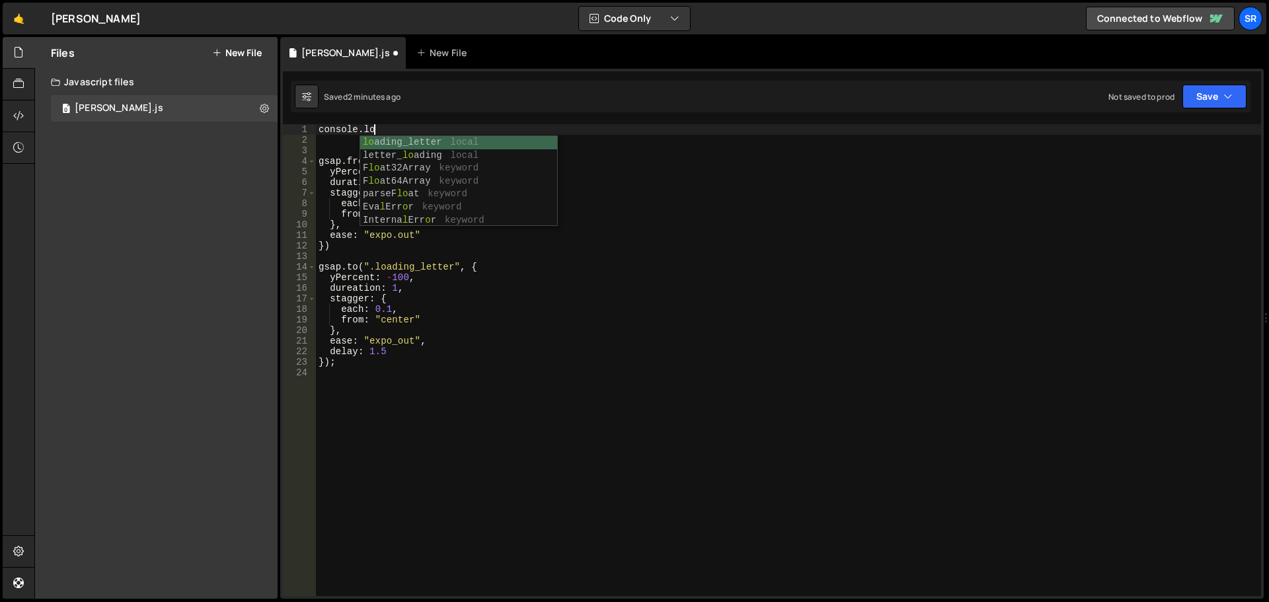
scroll to position [0, 3]
click at [1223, 103] on button "Save" at bounding box center [1214, 97] width 64 height 24
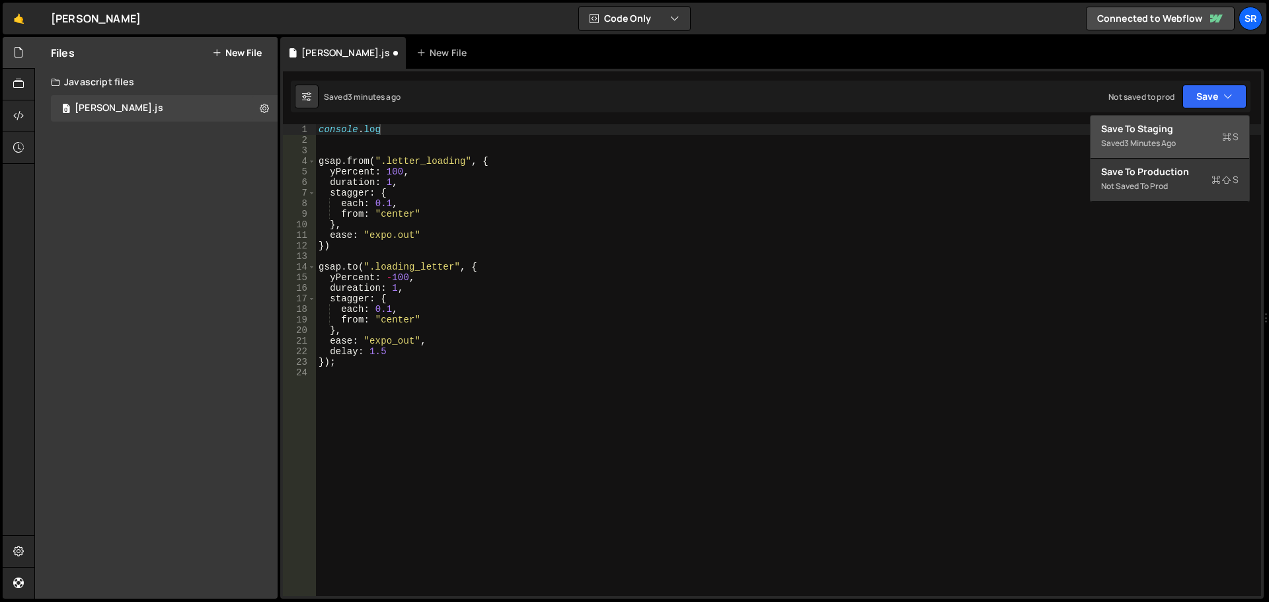
click at [1190, 135] on div "Save to Staging S" at bounding box center [1169, 128] width 137 height 13
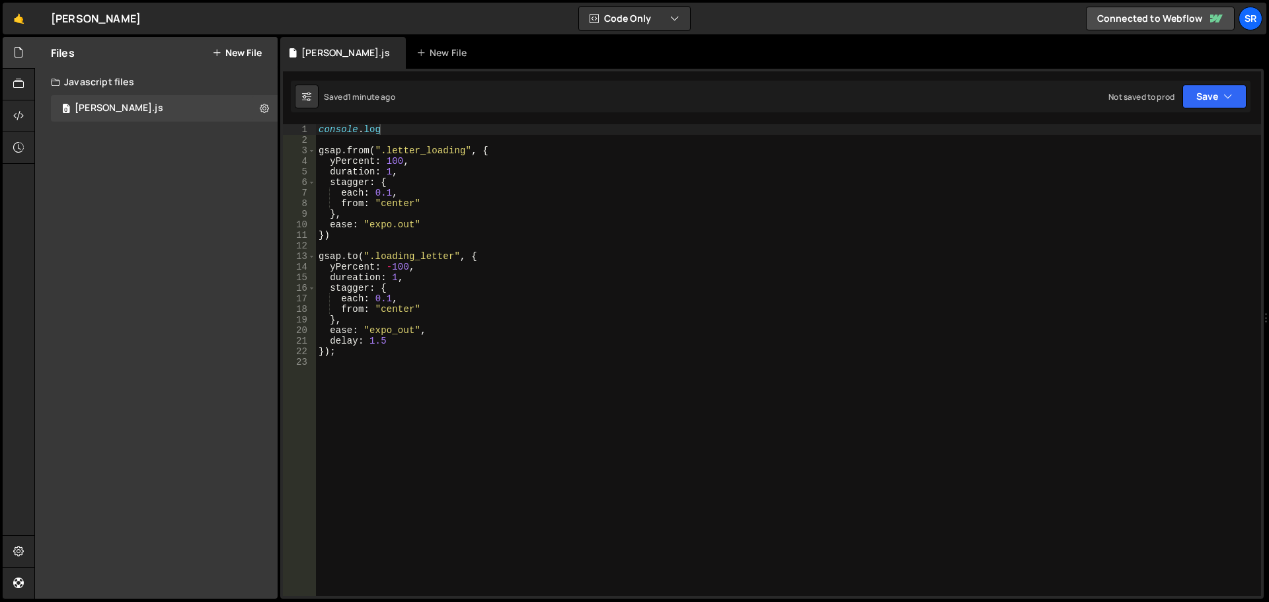
scroll to position [2, 0]
drag, startPoint x: 277, startPoint y: 50, endPoint x: 157, endPoint y: 49, distance: 120.3
click at [216, 50] on div "Files New File" at bounding box center [156, 53] width 242 height 32
click at [12, 50] on div at bounding box center [19, 53] width 32 height 32
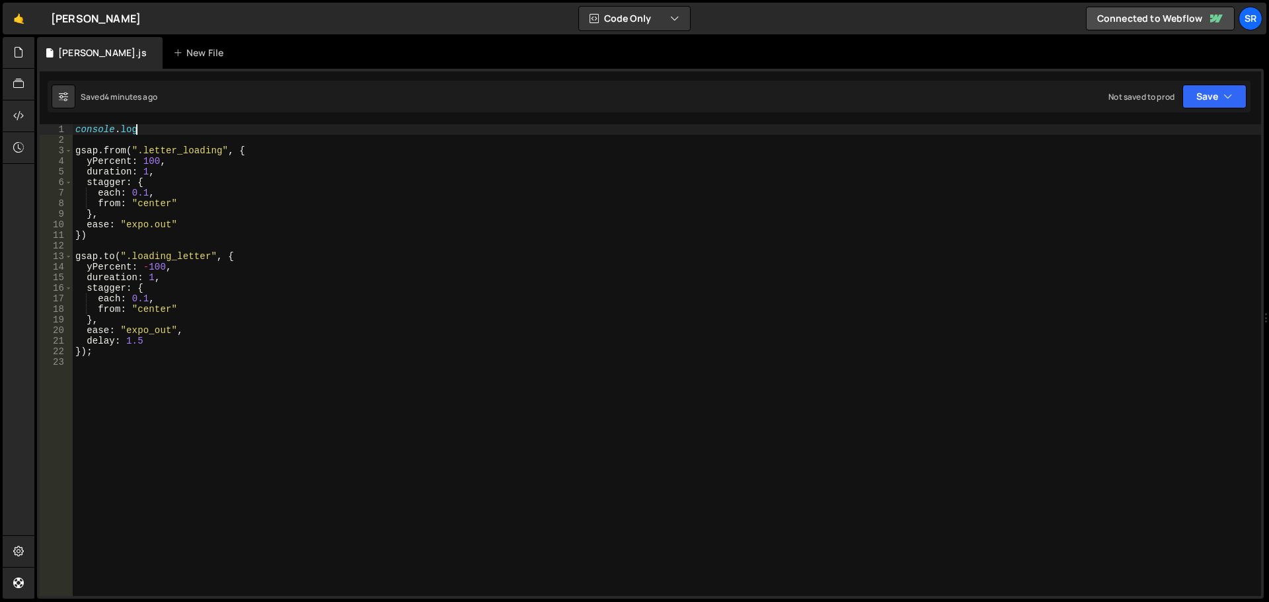
click at [161, 129] on div "console . log gsap . from ( ".letter_loading" , { yPercent : 100 , duration : 1…" at bounding box center [667, 370] width 1188 height 493
paste textarea "L'animation commence !")"
click at [287, 131] on div "console . log ( "L'animation commence !" ) gsap . from ( ".letter_loading" , { …" at bounding box center [667, 370] width 1188 height 493
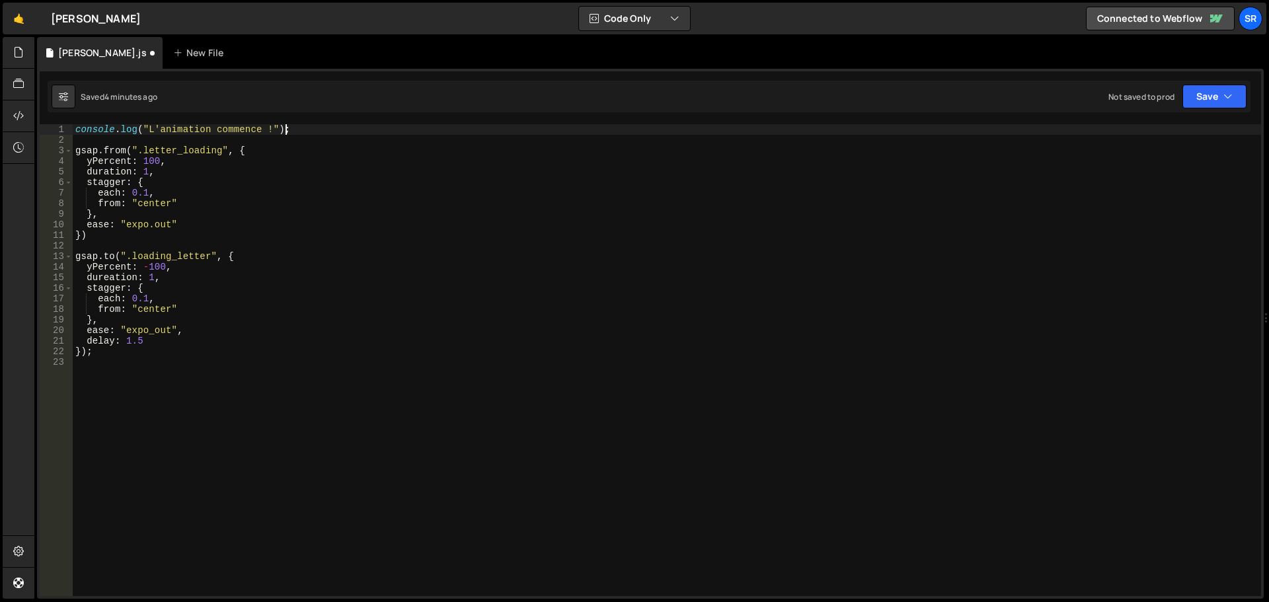
type textarea "console.log("L'animation commence !");"
click at [1210, 103] on button "Save" at bounding box center [1214, 97] width 64 height 24
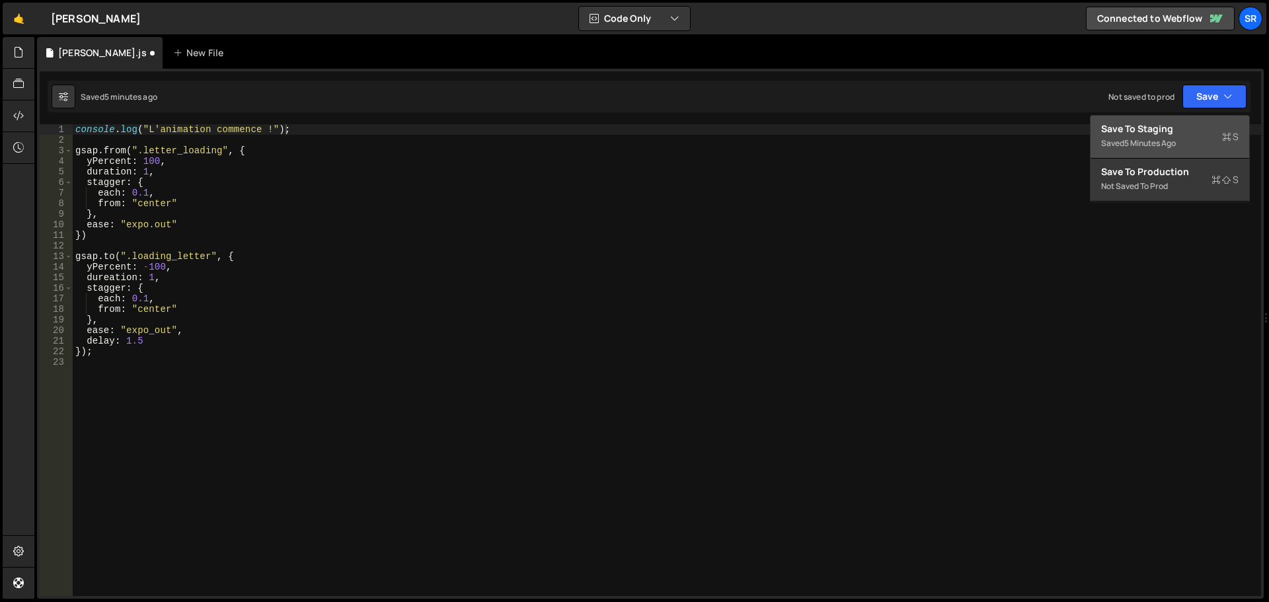
click at [1145, 151] on button "Save to Staging S Saved 5 minutes ago" at bounding box center [1169, 137] width 159 height 43
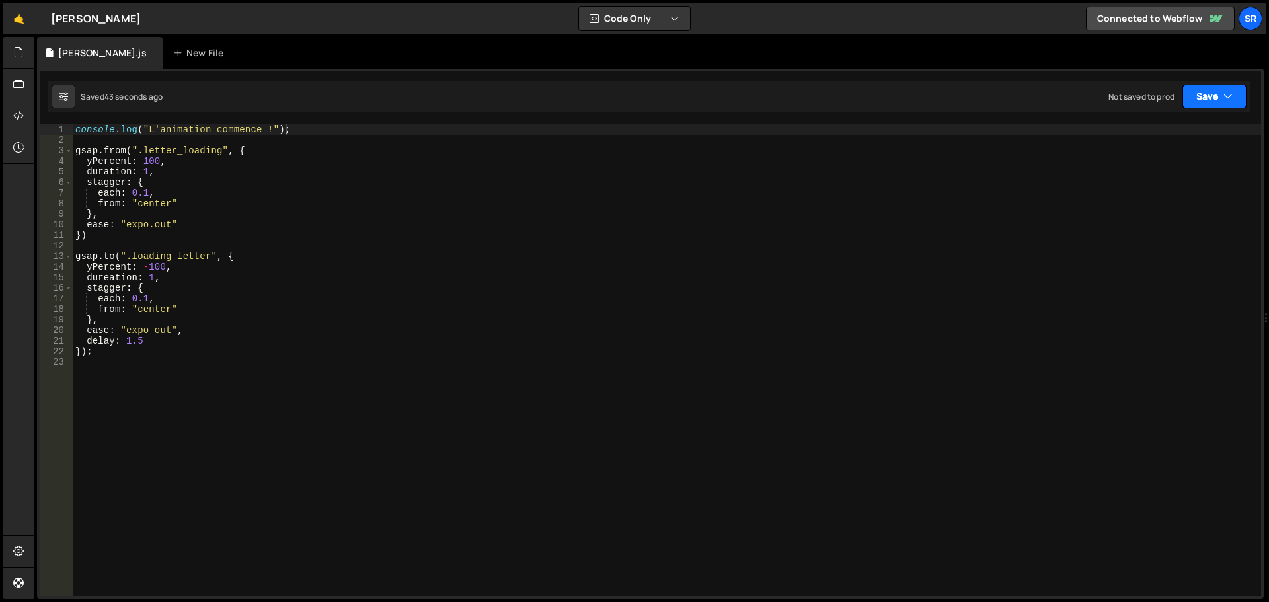
click at [1204, 102] on button "Save" at bounding box center [1214, 97] width 64 height 24
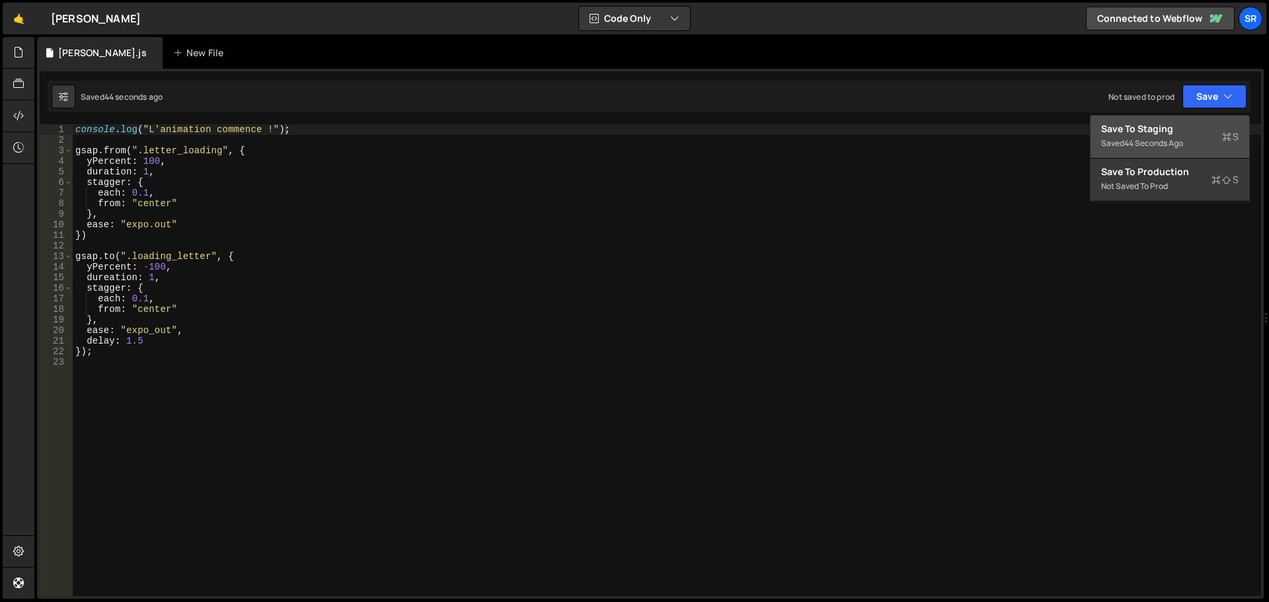
click at [1137, 129] on div "Save to Staging S" at bounding box center [1169, 128] width 137 height 13
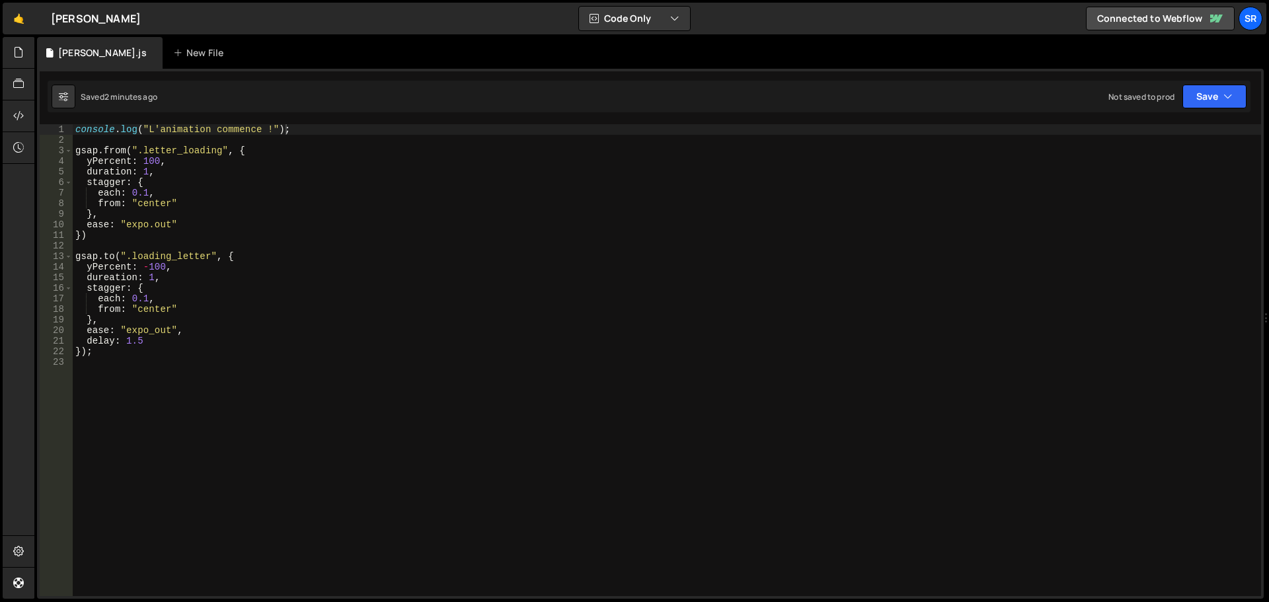
scroll to position [0, 0]
click at [86, 140] on div "console . log ( "L'animation commence !" ) ; gsap . from ( ".letter_loading" , …" at bounding box center [667, 370] width 1188 height 493
click at [145, 176] on div "console . log ( "L'animation commence !" ) ; gsap . from ( ".letter_loading" , …" at bounding box center [667, 370] width 1188 height 493
click at [152, 336] on div "console . log ( "L'animation commence !" ) ; gsap . from ( ".letter_loading" , …" at bounding box center [667, 370] width 1188 height 493
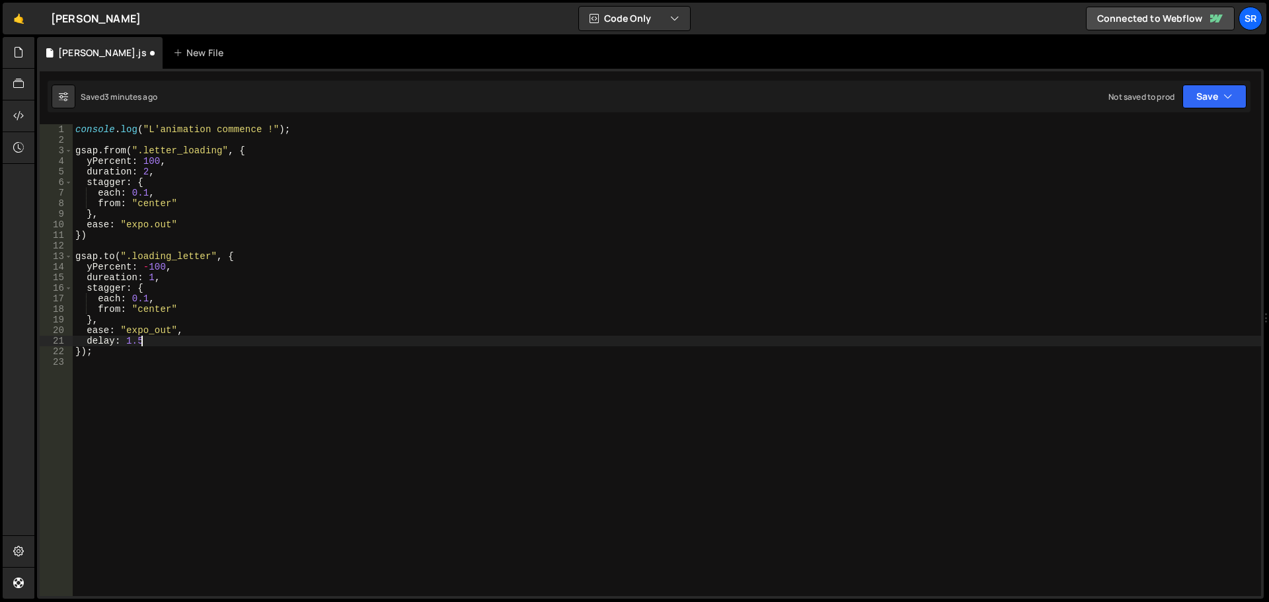
scroll to position [0, 4]
click at [154, 334] on div "console . log ( "L'animation commence !" ) ; gsap . from ( ".letter_loading" , …" at bounding box center [667, 370] width 1188 height 493
click at [1222, 100] on button "Save" at bounding box center [1214, 97] width 64 height 24
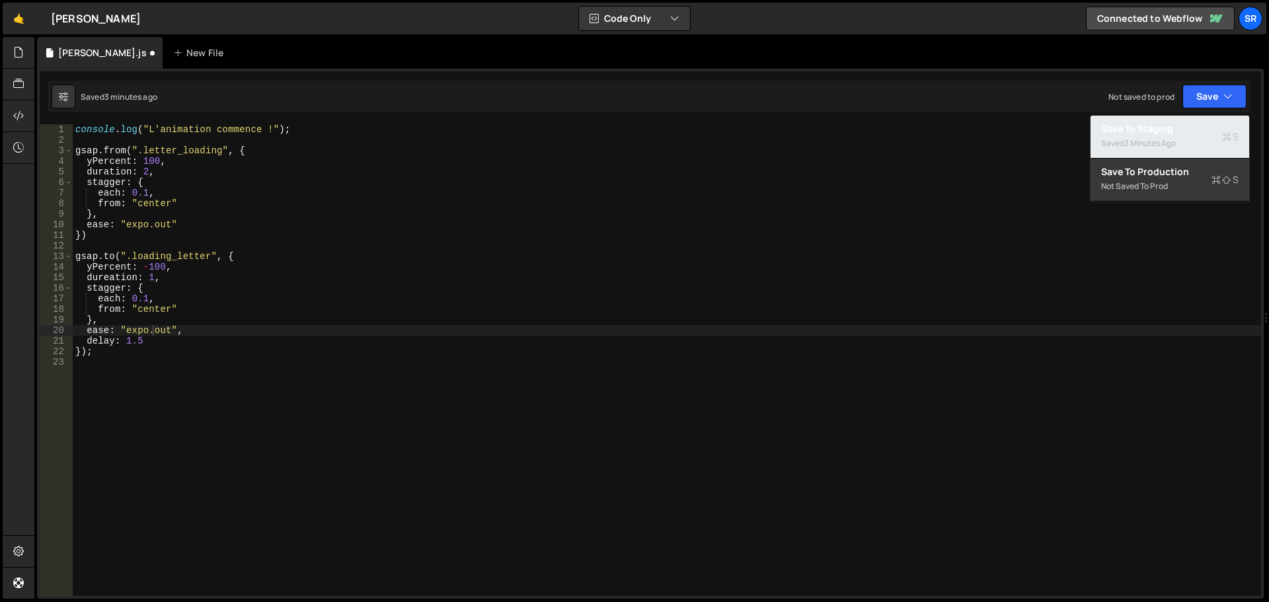
click at [1169, 143] on div "3 minutes ago" at bounding box center [1150, 142] width 52 height 11
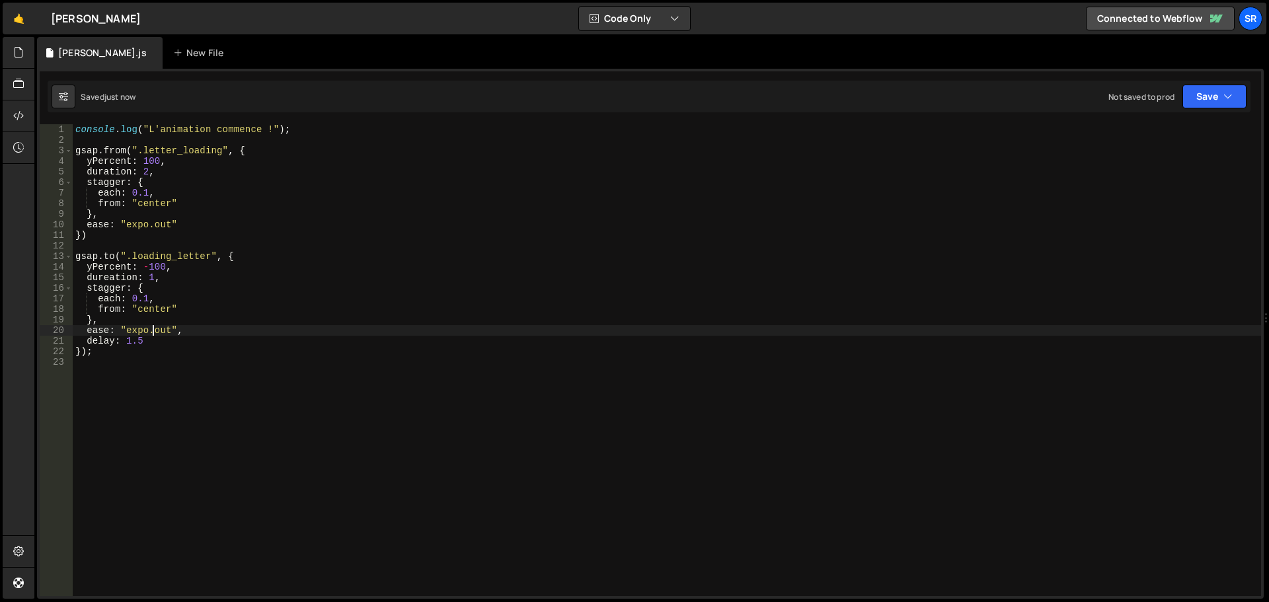
click at [153, 332] on div "console . log ( "L'animation commence !" ) ; gsap . from ( ".letter_loading" , …" at bounding box center [667, 370] width 1188 height 493
click at [1204, 100] on button "Save" at bounding box center [1214, 97] width 64 height 24
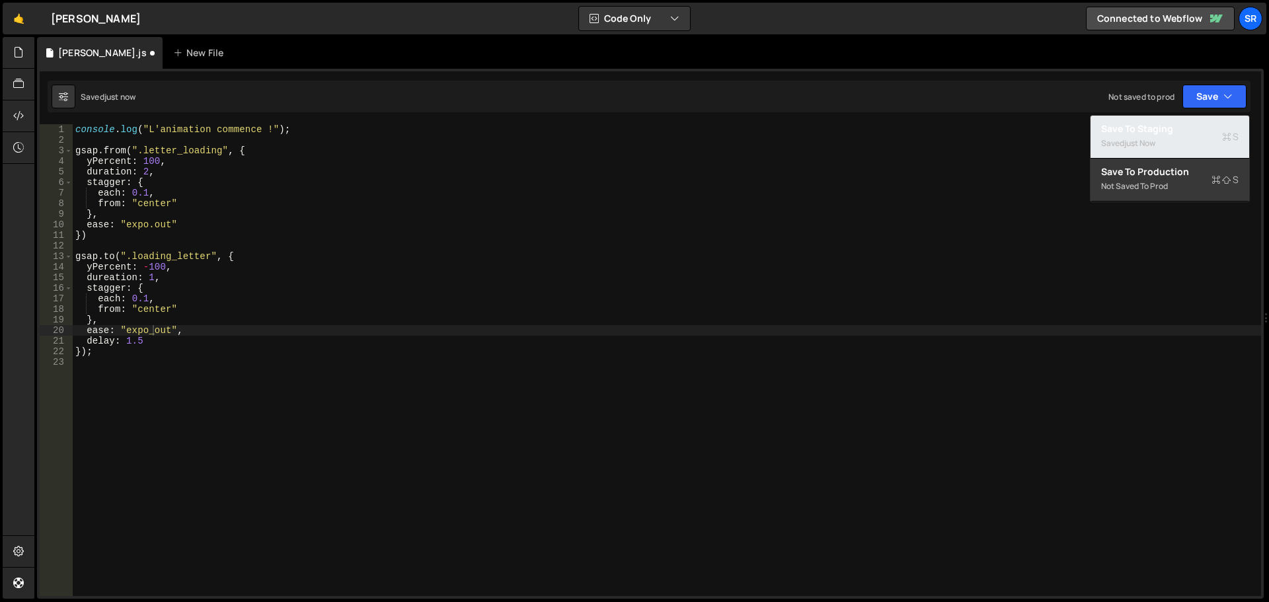
click at [1159, 134] on div "Save to Staging S" at bounding box center [1169, 128] width 137 height 13
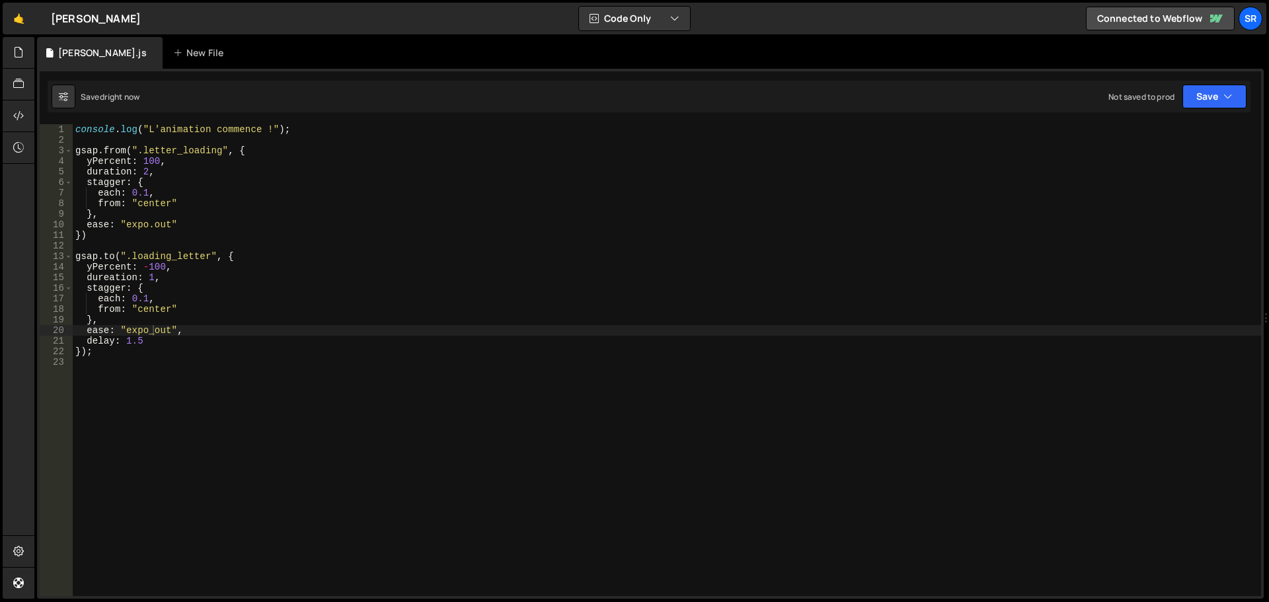
click at [151, 332] on div "console . log ( "L'animation commence !" ) ; gsap . from ( ".letter_loading" , …" at bounding box center [667, 370] width 1188 height 493
click at [1203, 100] on button "Save" at bounding box center [1214, 97] width 64 height 24
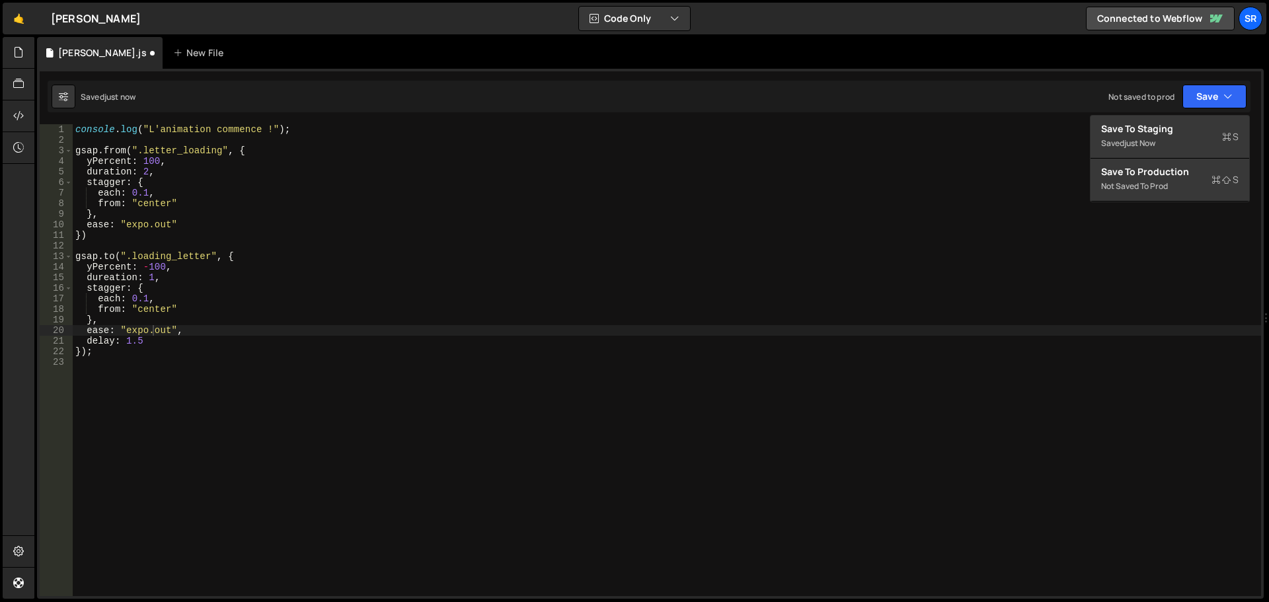
click at [112, 279] on div "console . log ( "L'animation commence !" ) ; gsap . from ( ".letter_loading" , …" at bounding box center [667, 370] width 1188 height 493
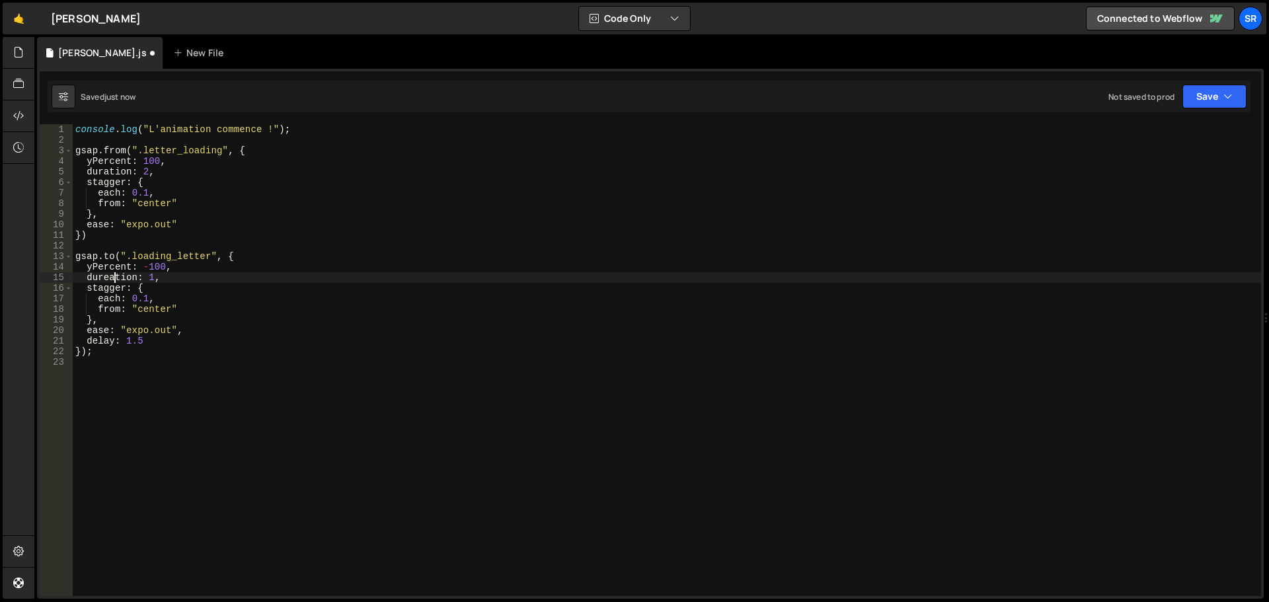
click at [107, 277] on div "console . log ( "L'animation commence !" ) ; gsap . from ( ".letter_loading" , …" at bounding box center [667, 370] width 1188 height 493
click at [1192, 102] on button "Save" at bounding box center [1214, 97] width 64 height 24
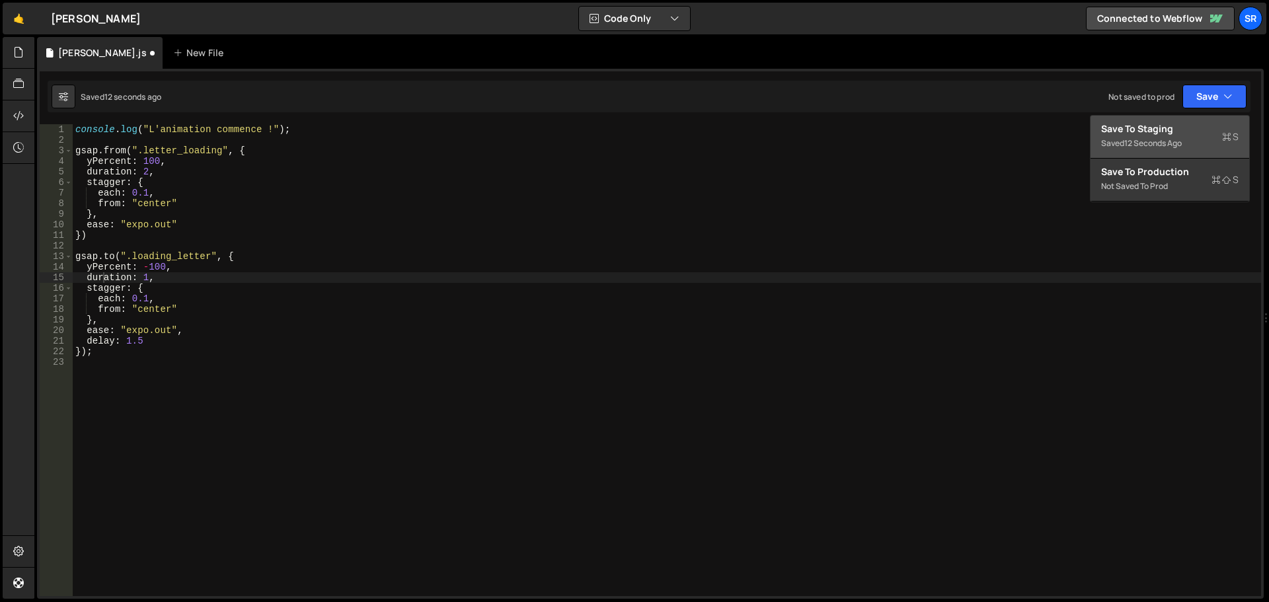
click at [1179, 131] on div "Save to Staging S" at bounding box center [1169, 128] width 137 height 13
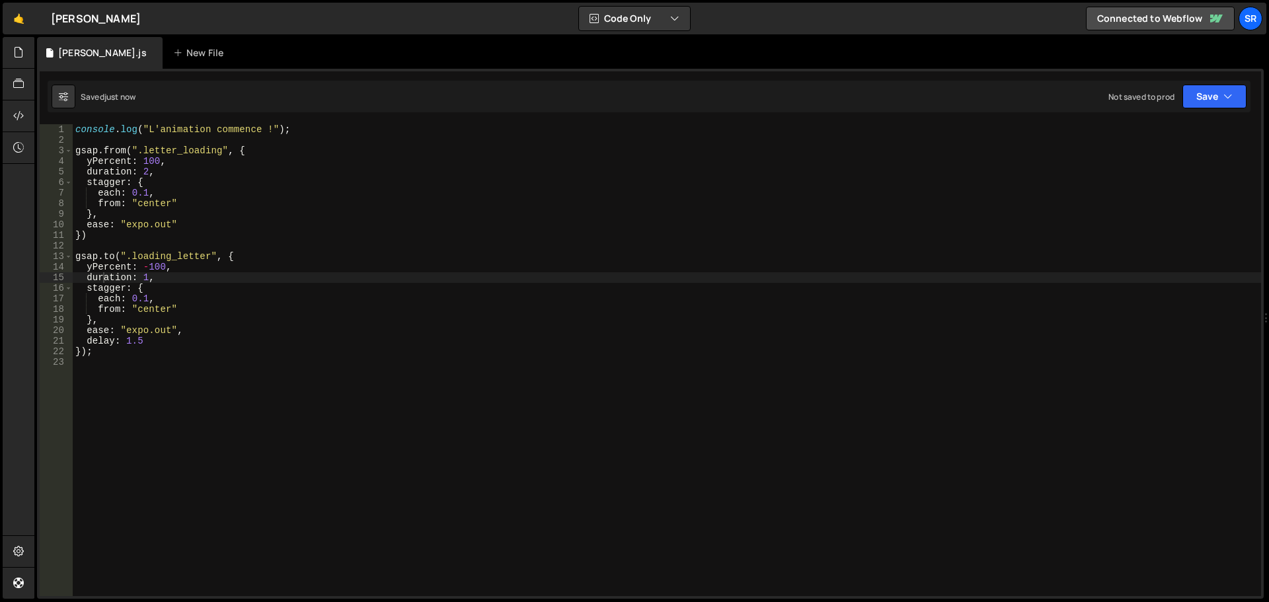
click at [126, 257] on div "console . log ( "L'animation commence !" ) ; gsap . from ( ".letter_loading" , …" at bounding box center [667, 370] width 1188 height 493
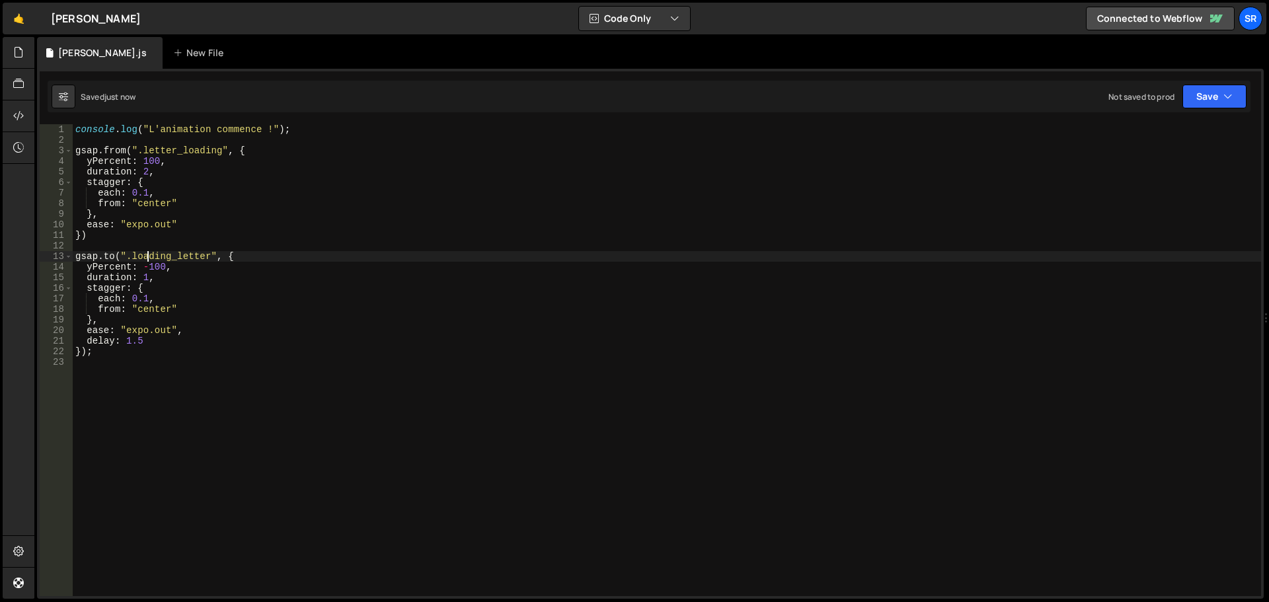
click at [147, 256] on div "console . log ( "L'animation commence !" ) ; gsap . from ( ".letter_loading" , …" at bounding box center [667, 370] width 1188 height 493
click at [176, 256] on div "console . log ( "L'animation commence !" ) ; gsap . from ( ".letter_loading" , …" at bounding box center [667, 370] width 1188 height 493
click at [204, 256] on div "console . log ( "L'animation commence !" ) ; gsap . from ( ".letter_loading" , …" at bounding box center [667, 370] width 1188 height 493
click at [223, 256] on div "console . log ( "L'animation commence !" ) ; gsap . from ( ".letter_loading" , …" at bounding box center [667, 370] width 1188 height 493
click at [240, 256] on div "console . log ( "L'animation commence !" ) ; gsap . from ( ".letter_loading" , …" at bounding box center [667, 370] width 1188 height 493
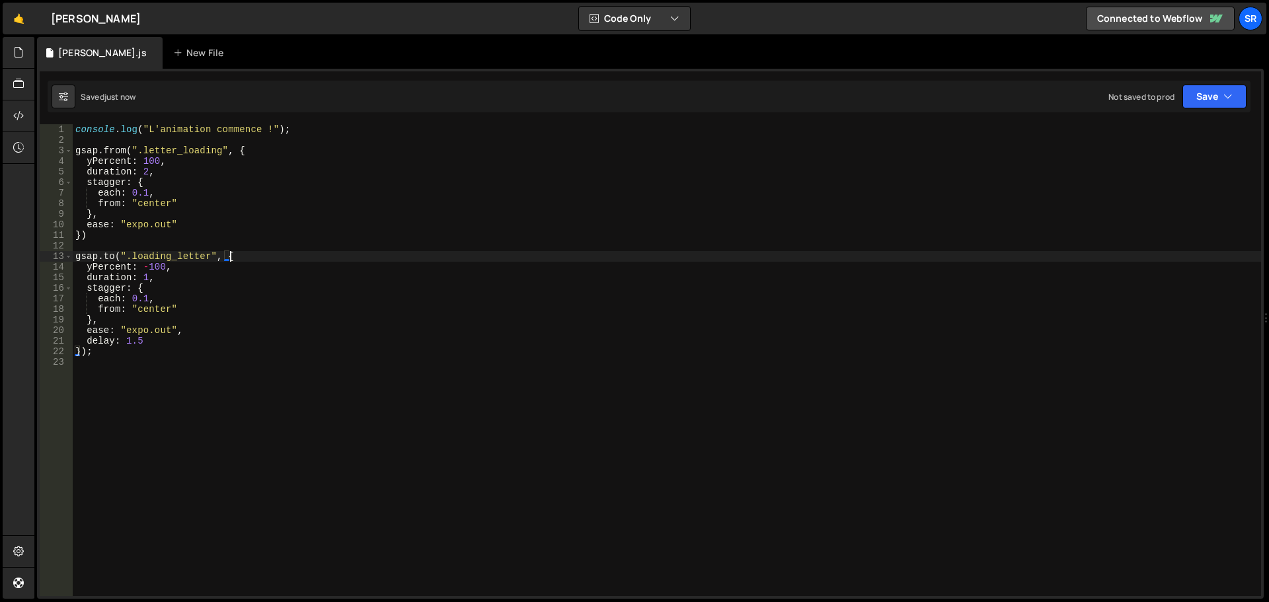
click at [186, 256] on div "console . log ( "L'animation commence !" ) ; gsap . from ( ".letter_loading" , …" at bounding box center [667, 370] width 1188 height 493
click at [159, 256] on div "console . log ( "L'animation commence !" ) ; gsap . from ( ".letter_loading" , …" at bounding box center [667, 370] width 1188 height 493
click at [143, 256] on div "console . log ( "L'animation commence !" ) ; gsap . from ( ".letter_loading" , …" at bounding box center [667, 370] width 1188 height 493
click at [110, 256] on div "console . log ( "L'animation commence !" ) ; gsap . from ( ".letter_loading" , …" at bounding box center [667, 370] width 1188 height 493
click at [88, 264] on div "console . log ( "L'animation commence !" ) ; gsap . from ( ".letter_loading" , …" at bounding box center [667, 370] width 1188 height 493
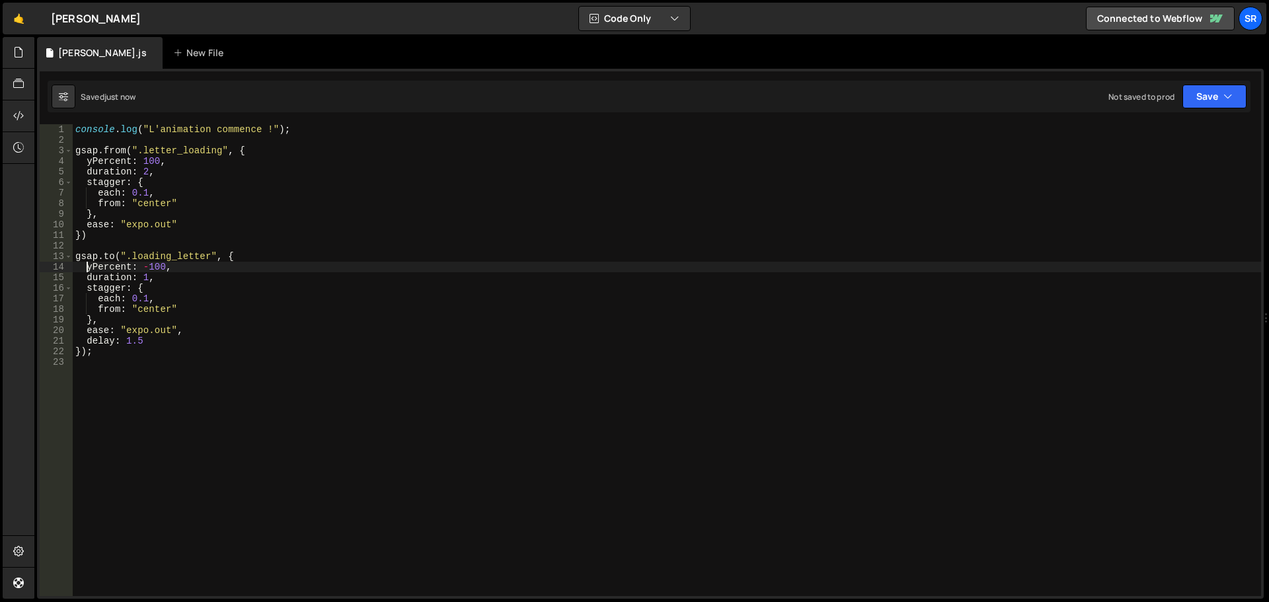
click at [113, 264] on div "console . log ( "L'animation commence !" ) ; gsap . from ( ".letter_loading" , …" at bounding box center [667, 370] width 1188 height 493
click at [133, 264] on div "console . log ( "L'animation commence !" ) ; gsap . from ( ".letter_loading" , …" at bounding box center [667, 370] width 1188 height 493
click at [145, 265] on div "console . log ( "L'animation commence !" ) ; gsap . from ( ".letter_loading" , …" at bounding box center [667, 370] width 1188 height 493
click at [162, 266] on div "console . log ( "L'animation commence !" ) ; gsap . from ( ".letter_loading" , …" at bounding box center [667, 370] width 1188 height 493
click at [174, 266] on div "console . log ( "L'animation commence !" ) ; gsap . from ( ".letter_loading" , …" at bounding box center [667, 370] width 1188 height 493
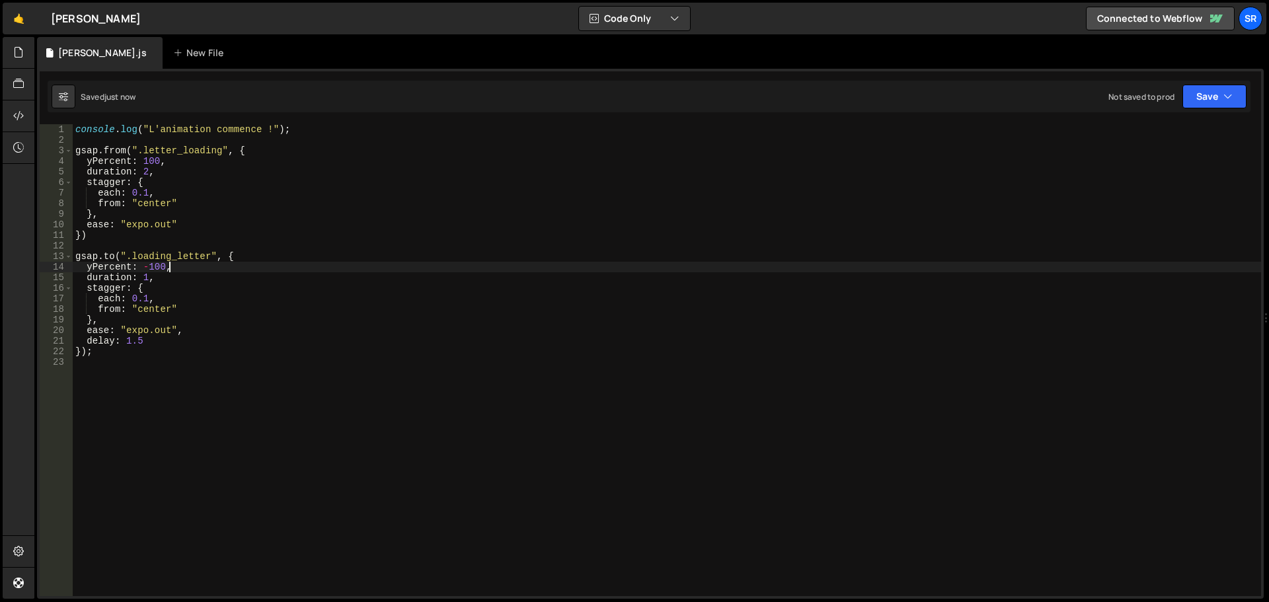
click at [91, 281] on div "console . log ( "L'animation commence !" ) ; gsap . from ( ".letter_loading" , …" at bounding box center [667, 370] width 1188 height 493
click at [110, 279] on div "console . log ( "L'animation commence !" ) ; gsap . from ( ".letter_loading" , …" at bounding box center [667, 370] width 1188 height 493
click at [131, 279] on div "console . log ( "L'animation commence !" ) ; gsap . from ( ".letter_loading" , …" at bounding box center [667, 370] width 1188 height 493
drag, startPoint x: 145, startPoint y: 279, endPoint x: 156, endPoint y: 279, distance: 10.6
click at [148, 279] on div "console . log ( "L'animation commence !" ) ; gsap . from ( ".letter_loading" , …" at bounding box center [667, 370] width 1188 height 493
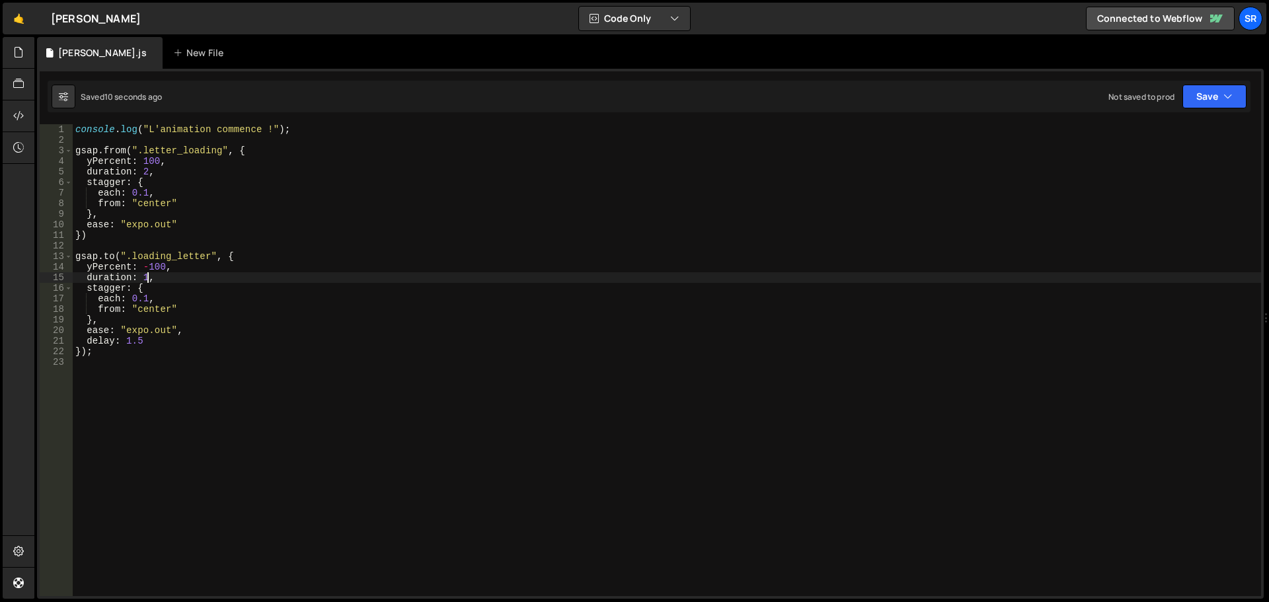
click at [157, 279] on div "console . log ( "L'animation commence !" ) ; gsap . from ( ".letter_loading" , …" at bounding box center [667, 370] width 1188 height 493
click at [77, 290] on div "console . log ( "L'animation commence !" ) ; gsap . from ( ".letter_loading" , …" at bounding box center [667, 370] width 1188 height 493
click at [115, 290] on div "console . log ( "L'animation commence !" ) ; gsap . from ( ".letter_loading" , …" at bounding box center [667, 370] width 1188 height 493
drag, startPoint x: 129, startPoint y: 289, endPoint x: 140, endPoint y: 289, distance: 11.2
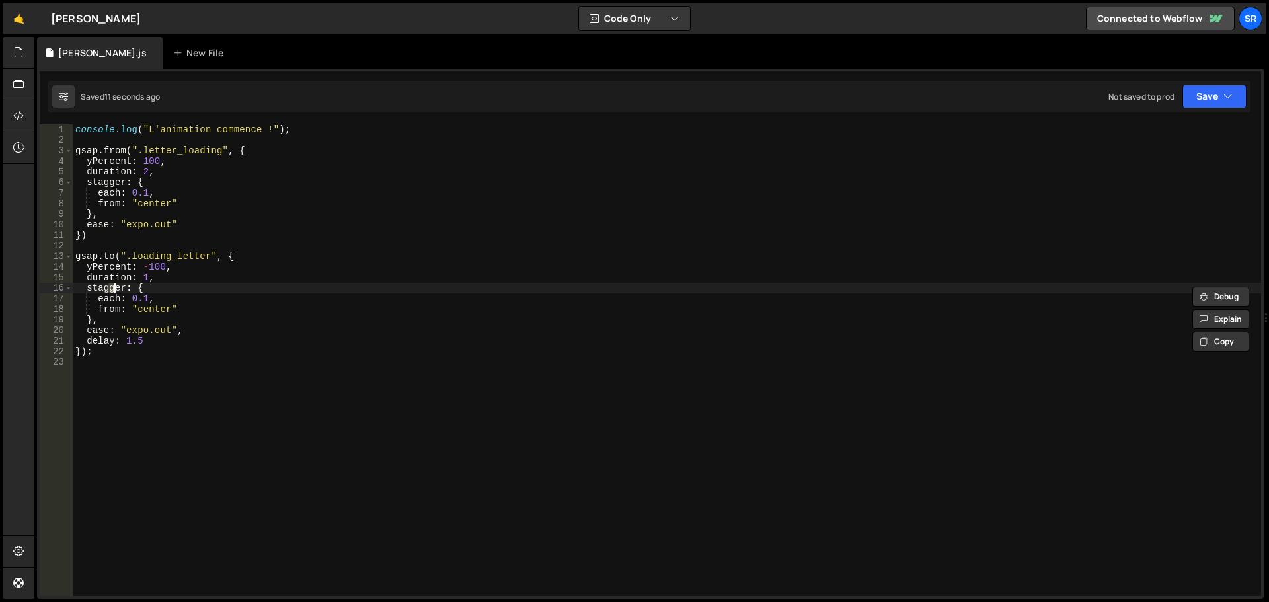
click at [130, 289] on div "console . log ( "L'animation commence !" ) ; gsap . from ( ".letter_loading" , …" at bounding box center [667, 370] width 1188 height 493
click at [149, 289] on div "console . log ( "L'animation commence !" ) ; gsap . from ( ".letter_loading" , …" at bounding box center [667, 370] width 1188 height 493
click at [103, 307] on div "console . log ( "L'animation commence !" ) ; gsap . from ( ".letter_loading" , …" at bounding box center [667, 370] width 1188 height 493
click at [137, 308] on div "console . log ( "L'animation commence !" ) ; gsap . from ( ".letter_loading" , …" at bounding box center [667, 370] width 1188 height 493
click at [151, 307] on div "console . log ( "L'animation commence !" ) ; gsap . from ( ".letter_loading" , …" at bounding box center [667, 370] width 1188 height 493
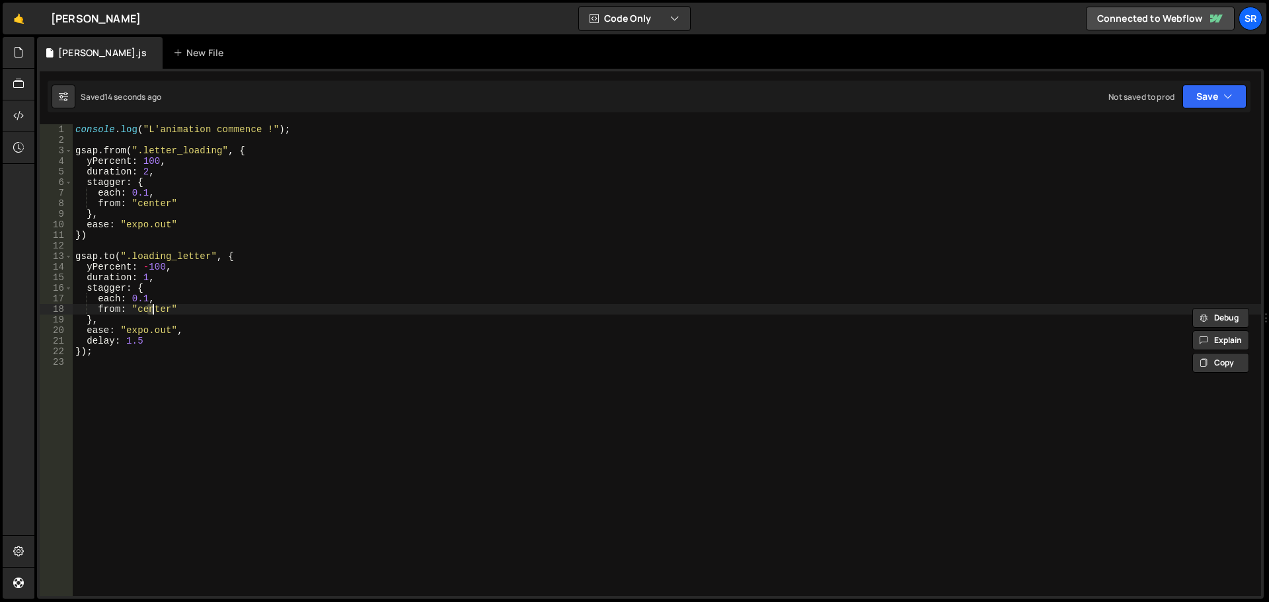
click at [95, 333] on div "console . log ( "L'animation commence !" ) ; gsap . from ( ".letter_loading" , …" at bounding box center [667, 370] width 1188 height 493
type textarea "ease: "expo.out","
drag, startPoint x: 135, startPoint y: 333, endPoint x: 161, endPoint y: 333, distance: 25.8
click at [135, 333] on div "console . log ( "L'animation commence !" ) ; gsap . from ( ".letter_loading" , …" at bounding box center [667, 370] width 1188 height 493
click at [171, 334] on div "console . log ( "L'animation commence !" ) ; gsap . from ( ".letter_loading" , …" at bounding box center [667, 370] width 1188 height 493
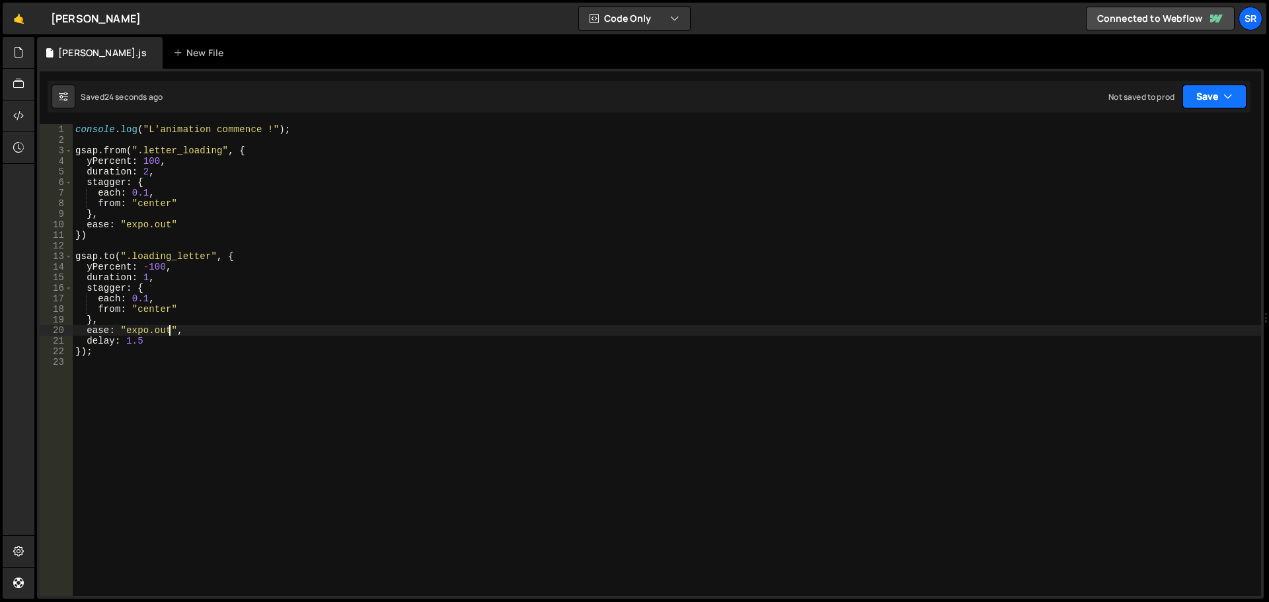
click at [1218, 103] on button "Save" at bounding box center [1214, 97] width 64 height 24
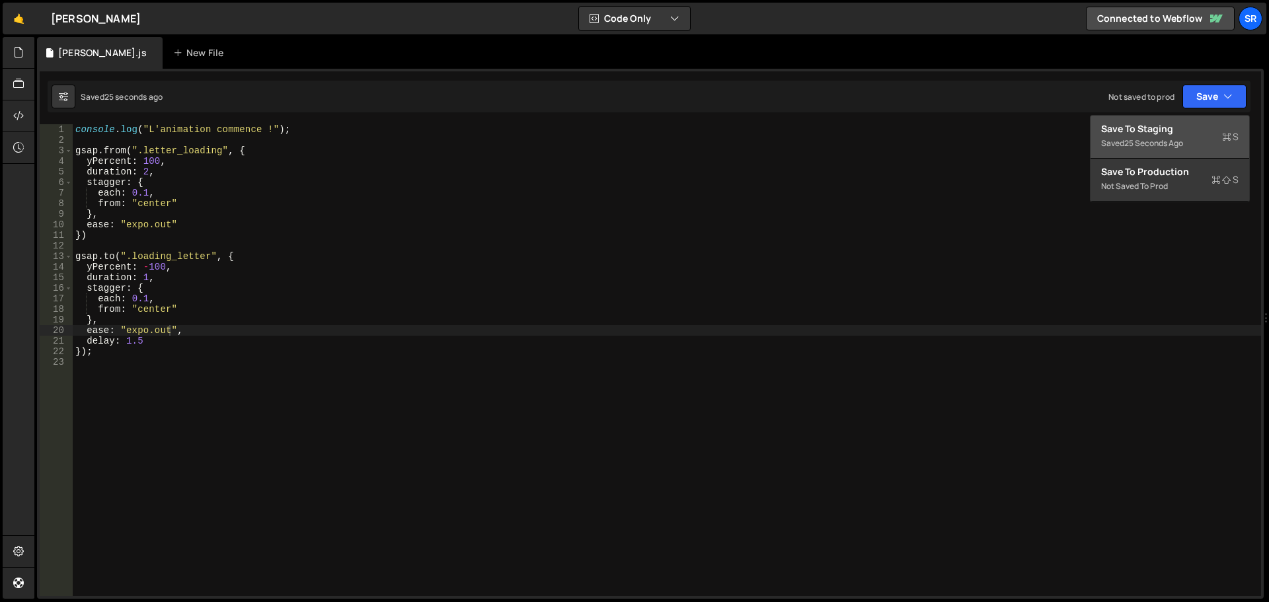
click at [1159, 132] on div "Save to Staging S" at bounding box center [1169, 128] width 137 height 13
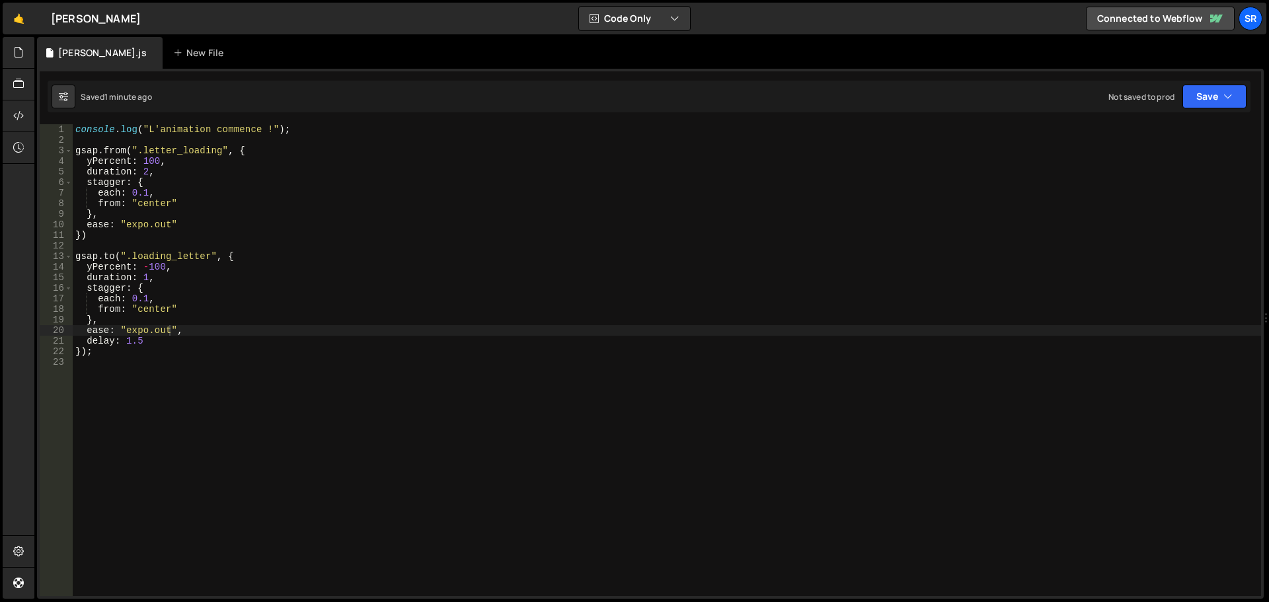
scroll to position [0, 0]
click at [96, 140] on div "console . log ( "L'animation commence !" ) ; gsap . from ( ".letter_loading" , …" at bounding box center [667, 370] width 1188 height 493
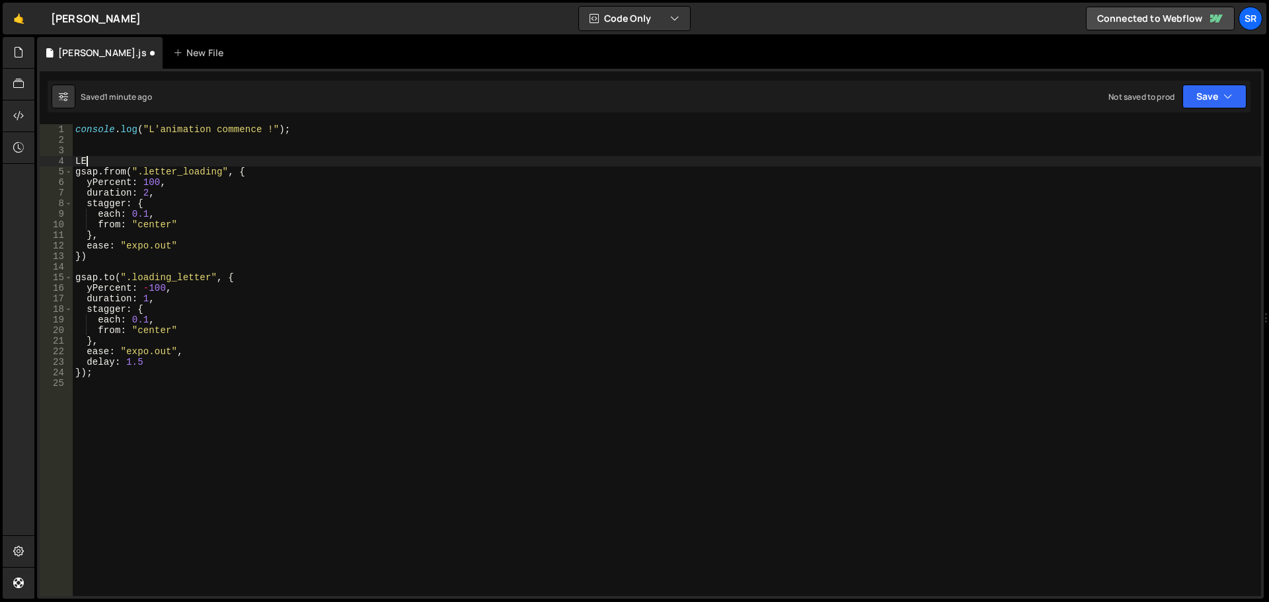
type textarea "L"
click at [158, 161] on div "console . log ( "L'animation commence !" ) ; let tl = gsap gsap . from ( ".lett…" at bounding box center [667, 370] width 1188 height 493
type textarea "let tl = gsap.timeline"
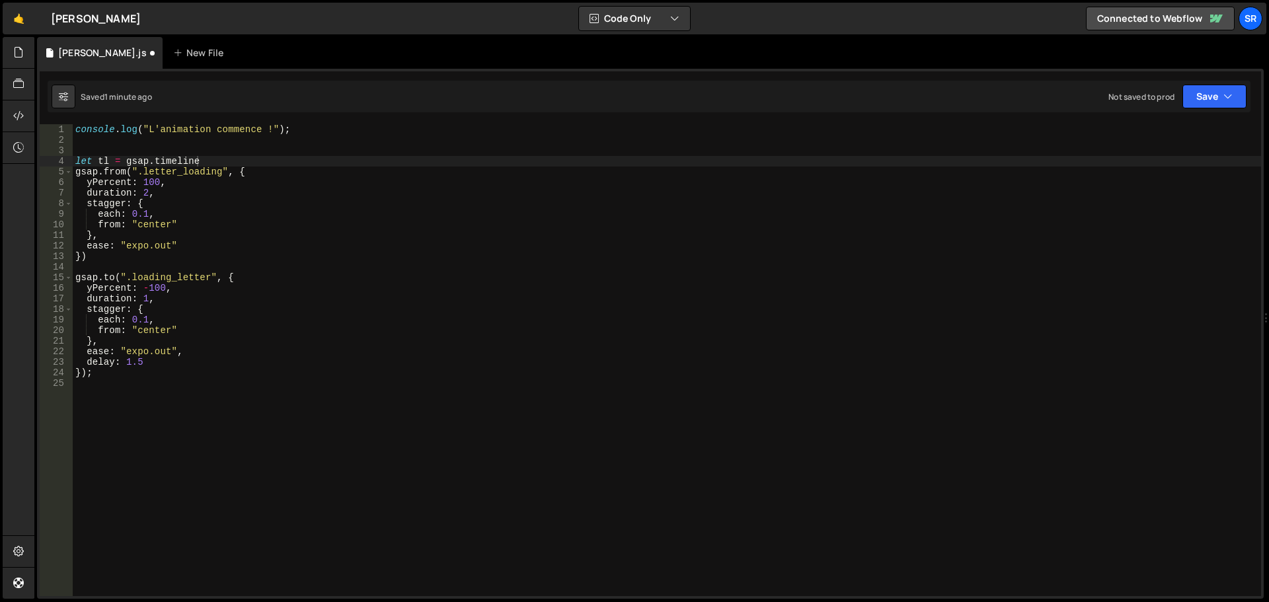
click at [222, 164] on div "console . log ( "L'animation commence !" ) ; let tl = gsap . timeline gsap . fr…" at bounding box center [667, 370] width 1188 height 493
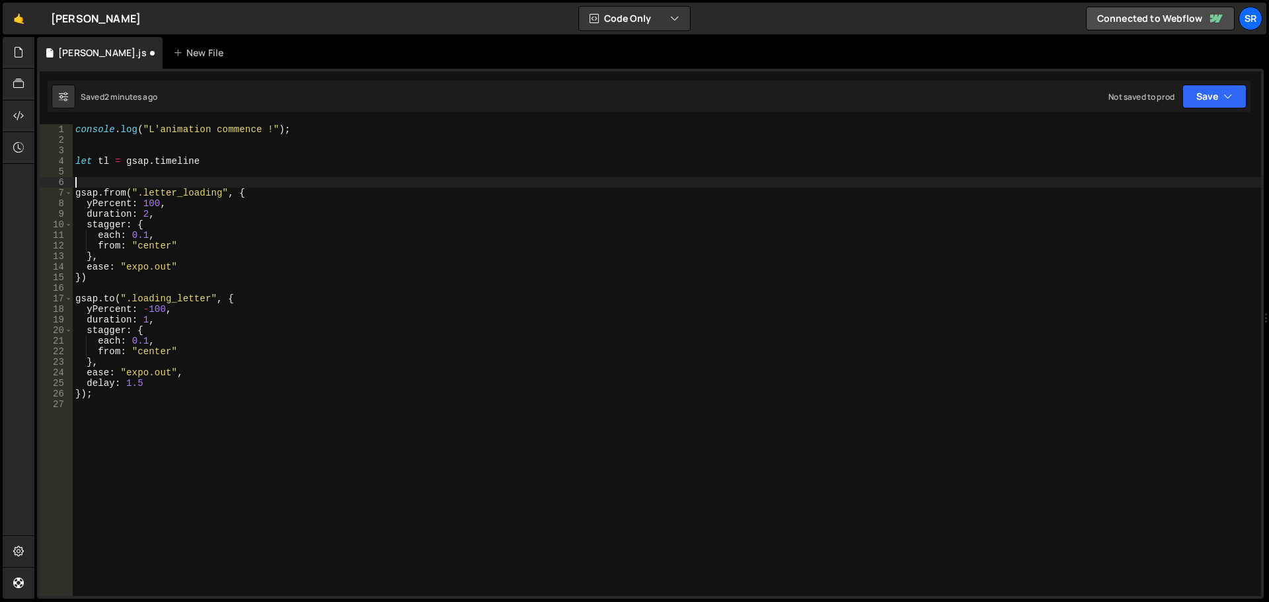
click at [219, 161] on div "console . log ( "L'animation commence !" ) ; let tl = gsap . timeline gsap . fr…" at bounding box center [667, 370] width 1188 height 493
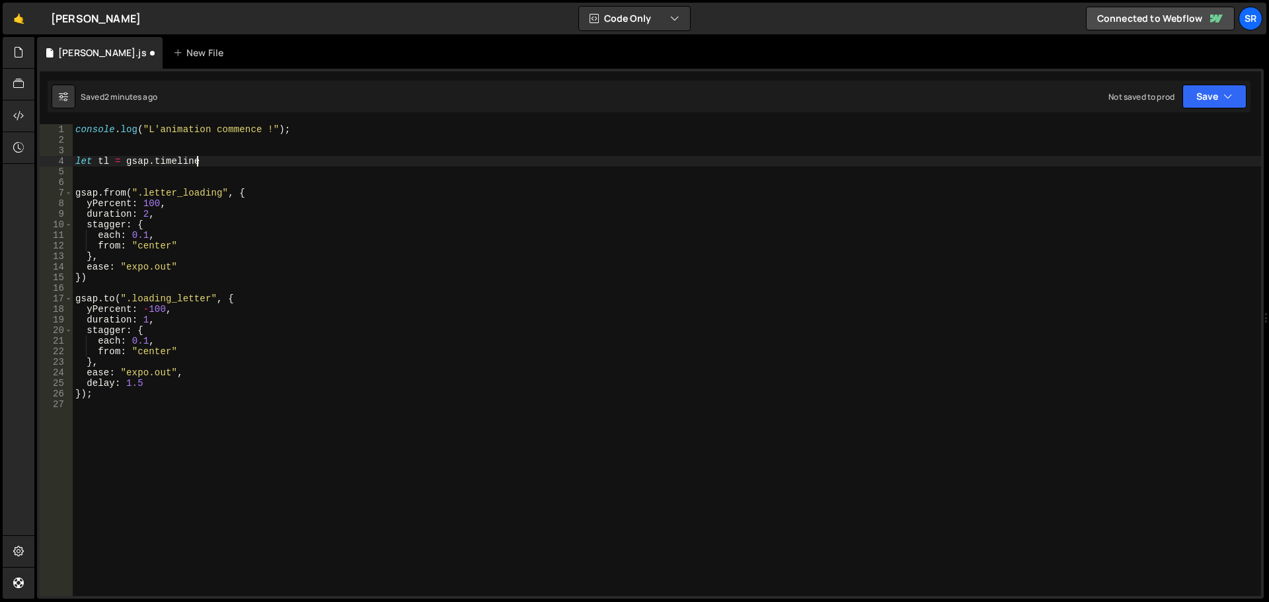
scroll to position [0, 8]
click at [217, 161] on div "console . log ( "L'animation commence !" ) ; let tl = gsap . timeline ( ) gsap …" at bounding box center [667, 370] width 1188 height 493
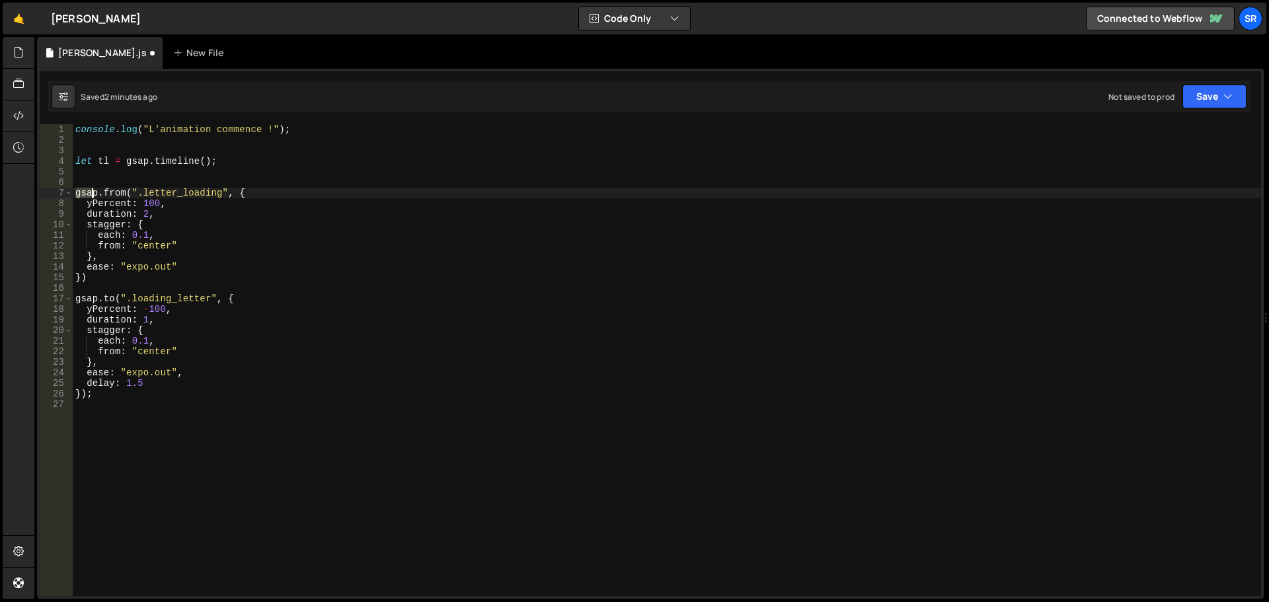
drag, startPoint x: 77, startPoint y: 194, endPoint x: 94, endPoint y: 194, distance: 17.2
click at [94, 194] on div "console . log ( "L'animation commence !" ) ; let tl = gsap . timeline ( ) ; gsa…" at bounding box center [667, 370] width 1188 height 493
drag, startPoint x: 97, startPoint y: 194, endPoint x: 77, endPoint y: 196, distance: 20.5
click at [77, 196] on div "console . log ( "L'animation commence !" ) ; let tl = gsap . timeline ( ) ; gsa…" at bounding box center [667, 370] width 1188 height 493
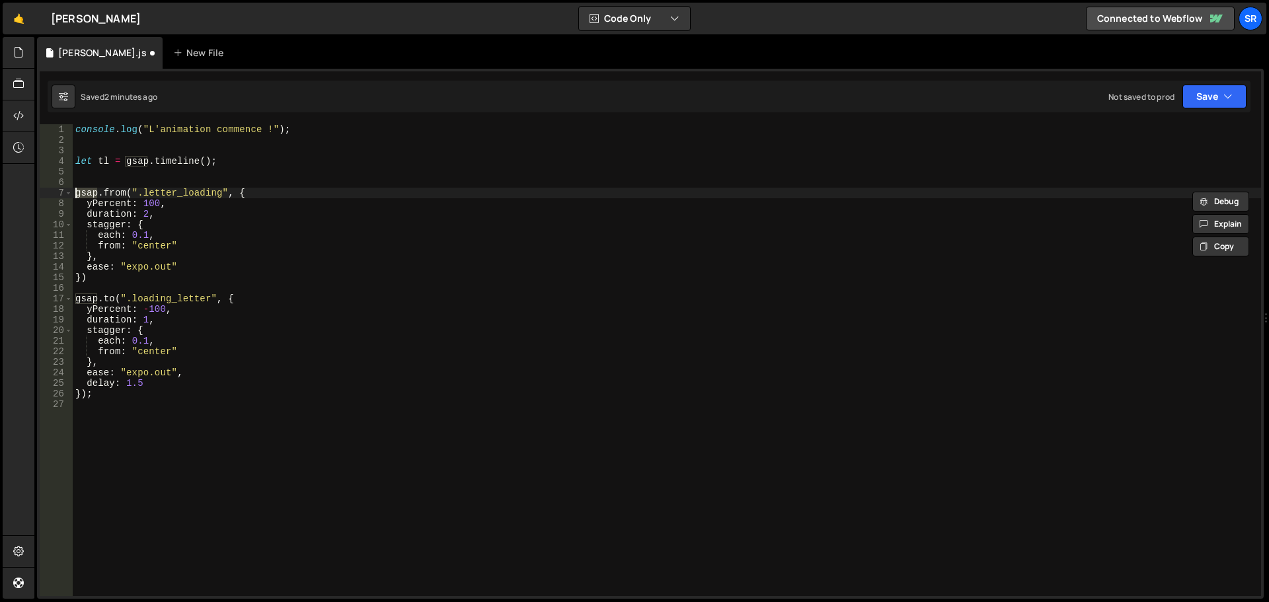
type textarea "tl.from(".letter_loading", {"
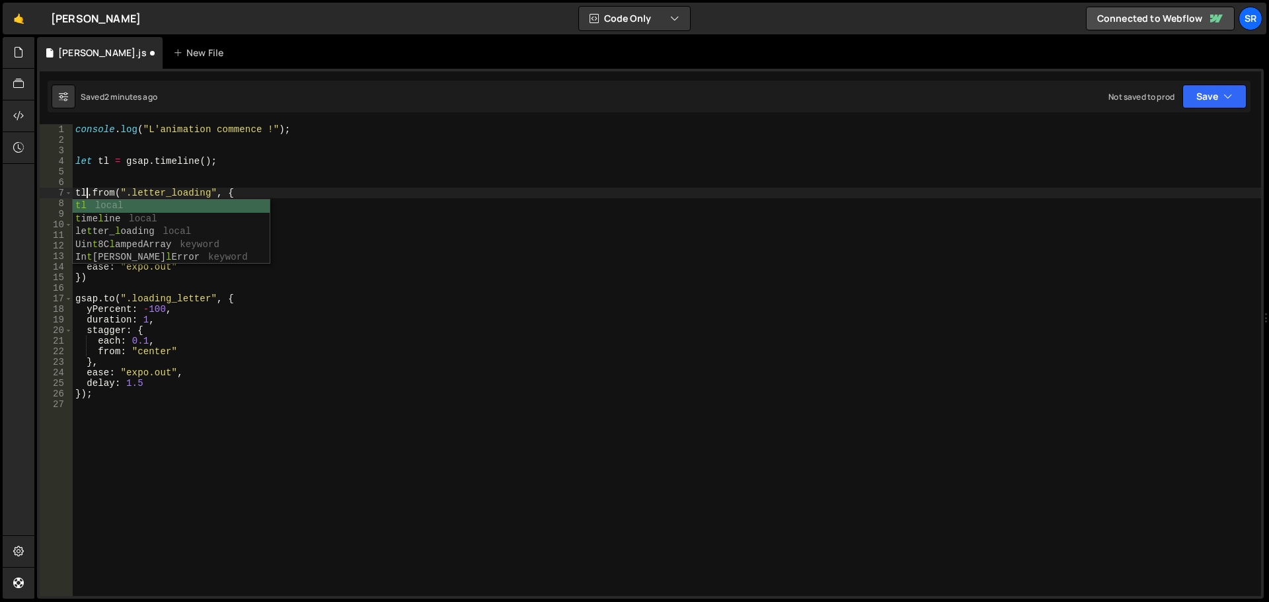
click at [338, 184] on div "console . log ( "L'animation commence !" ) ; let tl = gsap . timeline ( ) ; tl …" at bounding box center [667, 370] width 1188 height 493
click at [301, 196] on div "console . log ( "L'animation commence !" ) ; let tl = gsap . timeline ( ) ; tl …" at bounding box center [667, 370] width 1188 height 493
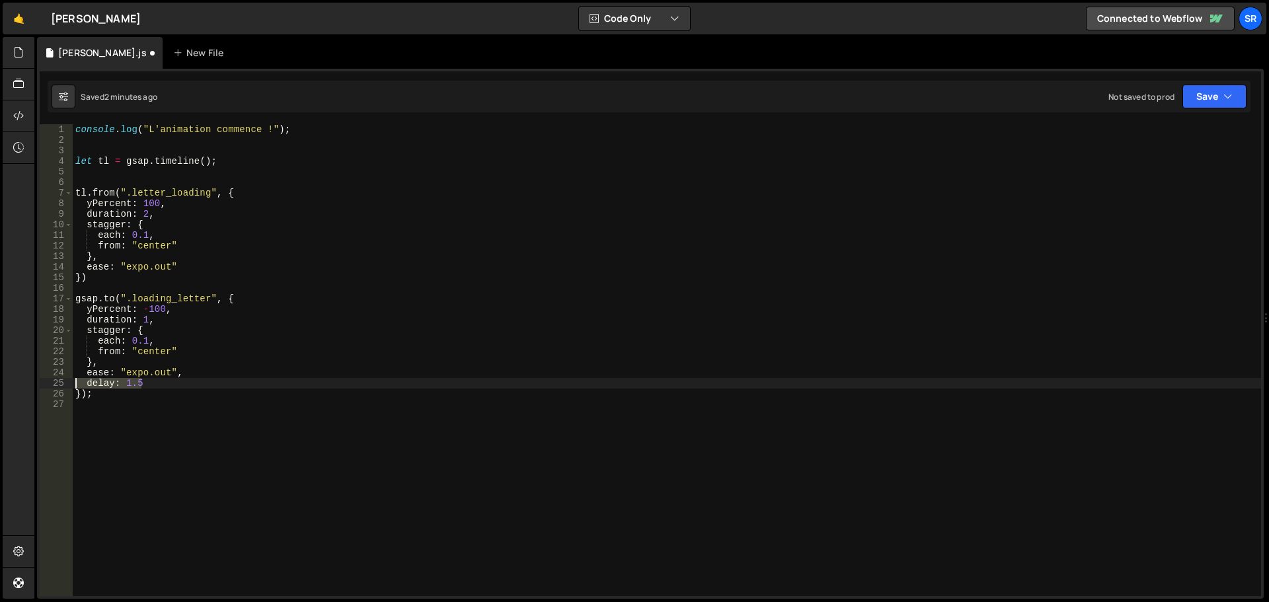
drag, startPoint x: 145, startPoint y: 386, endPoint x: 72, endPoint y: 386, distance: 72.7
click at [72, 386] on div "tl.from(".letter_loading", { 1 2 3 4 5 6 7 8 9 10 11 12 13 14 15 16 17 18 19 20…" at bounding box center [650, 360] width 1221 height 472
type textarea "delay: 1.5"
click at [77, 300] on div "console . log ( "L'animation commence !" ) ; let tl = gsap . timeline ( ) ; tl …" at bounding box center [667, 370] width 1188 height 493
drag, startPoint x: 97, startPoint y: 289, endPoint x: 71, endPoint y: 289, distance: 26.4
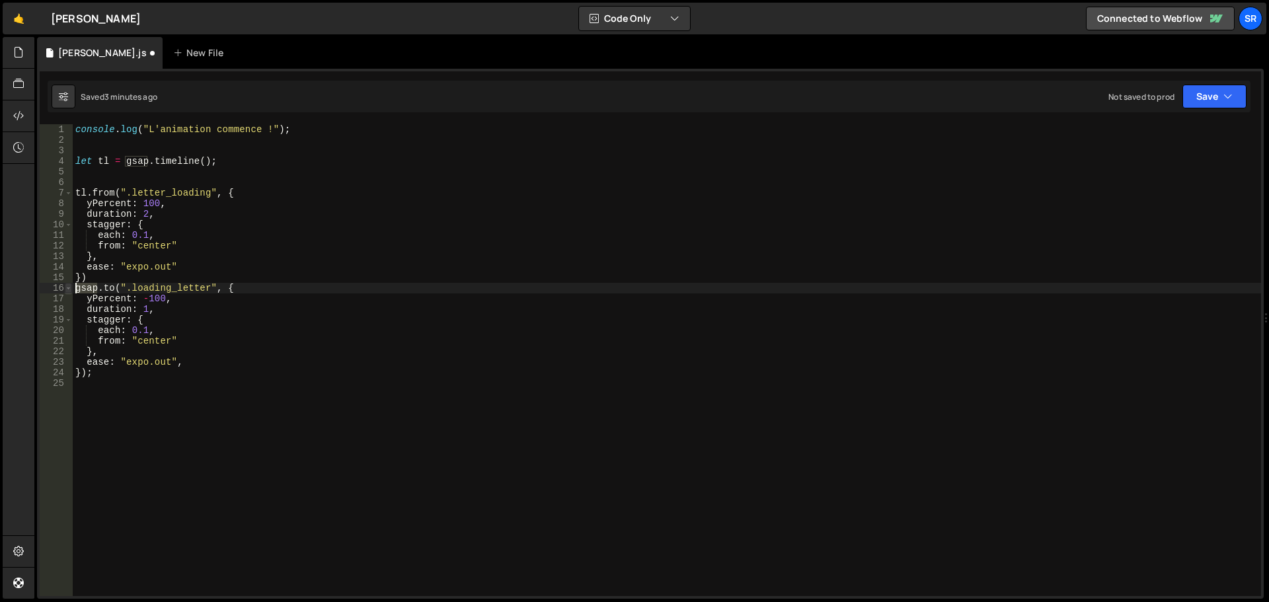
click at [71, 289] on div "[DOMAIN_NAME](".loading_letter", { 1 2 3 4 5 6 7 8 9 10 11 12 13 14 15 16 17 18…" at bounding box center [650, 360] width 1221 height 472
click at [1204, 89] on button "Save" at bounding box center [1214, 97] width 64 height 24
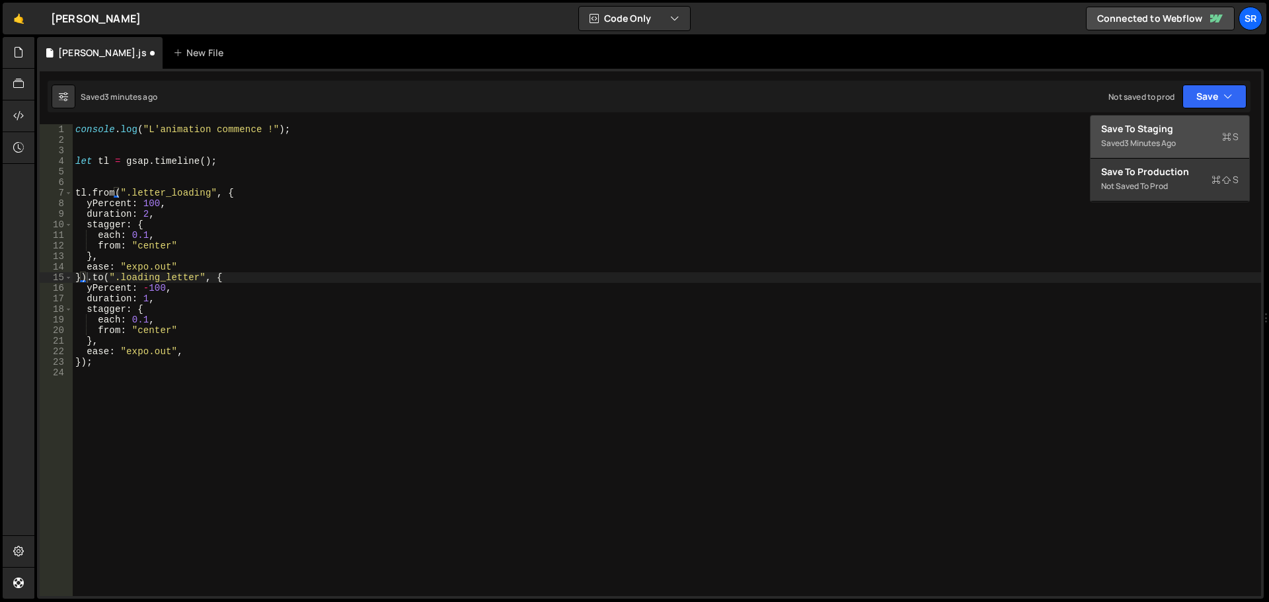
click at [1179, 126] on div "Save to Staging S" at bounding box center [1169, 128] width 137 height 13
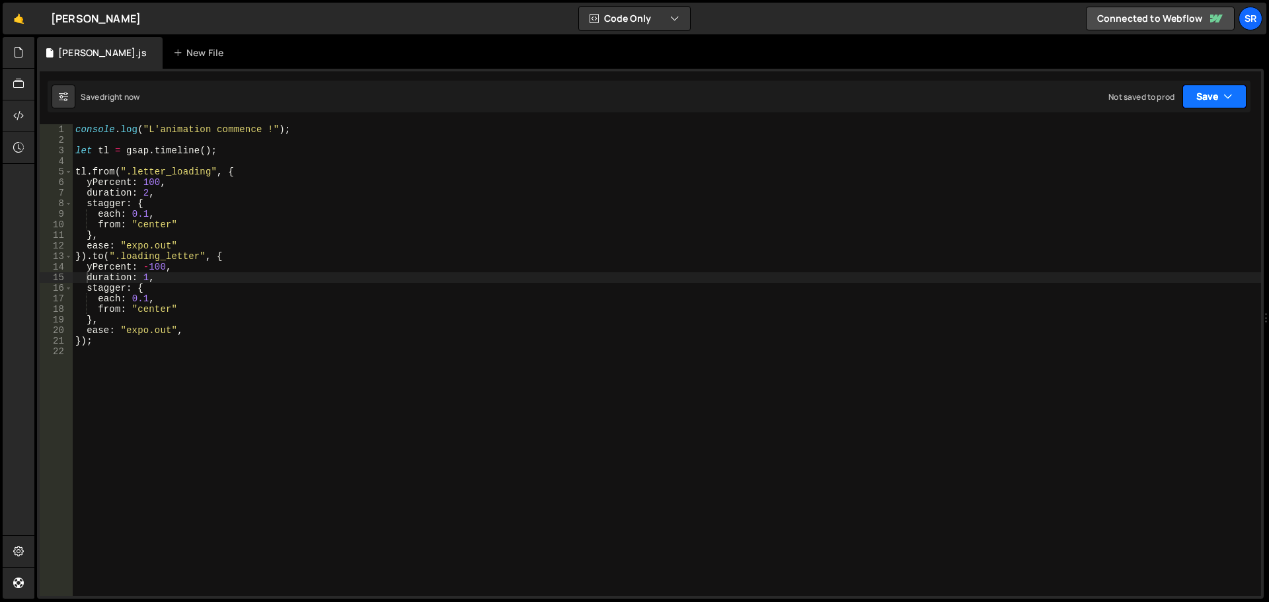
click at [1220, 97] on button "Save" at bounding box center [1214, 97] width 64 height 24
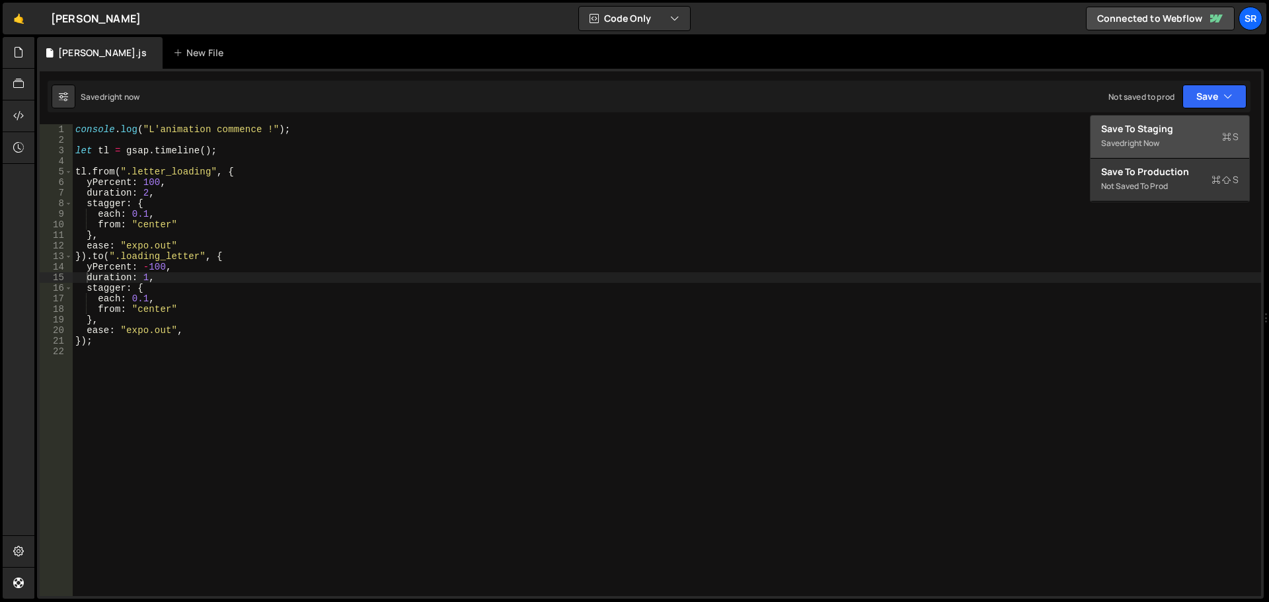
click at [1191, 123] on div "Save to Staging S" at bounding box center [1169, 128] width 137 height 13
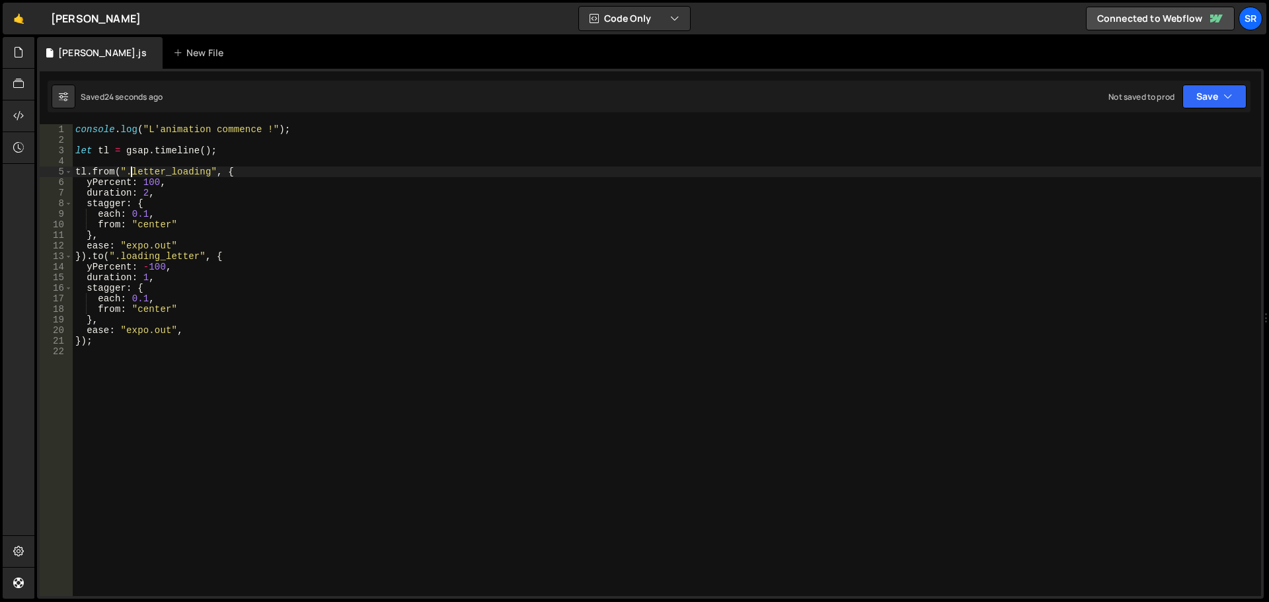
click at [131, 175] on div "console . log ( "L'animation commence !" ) ; let tl = gsap . timeline ( ) ; tl …" at bounding box center [667, 370] width 1188 height 493
click at [120, 259] on div "console . log ( "L'animation commence !" ) ; let tl = gsap . timeline ( ) ; tl …" at bounding box center [667, 370] width 1188 height 493
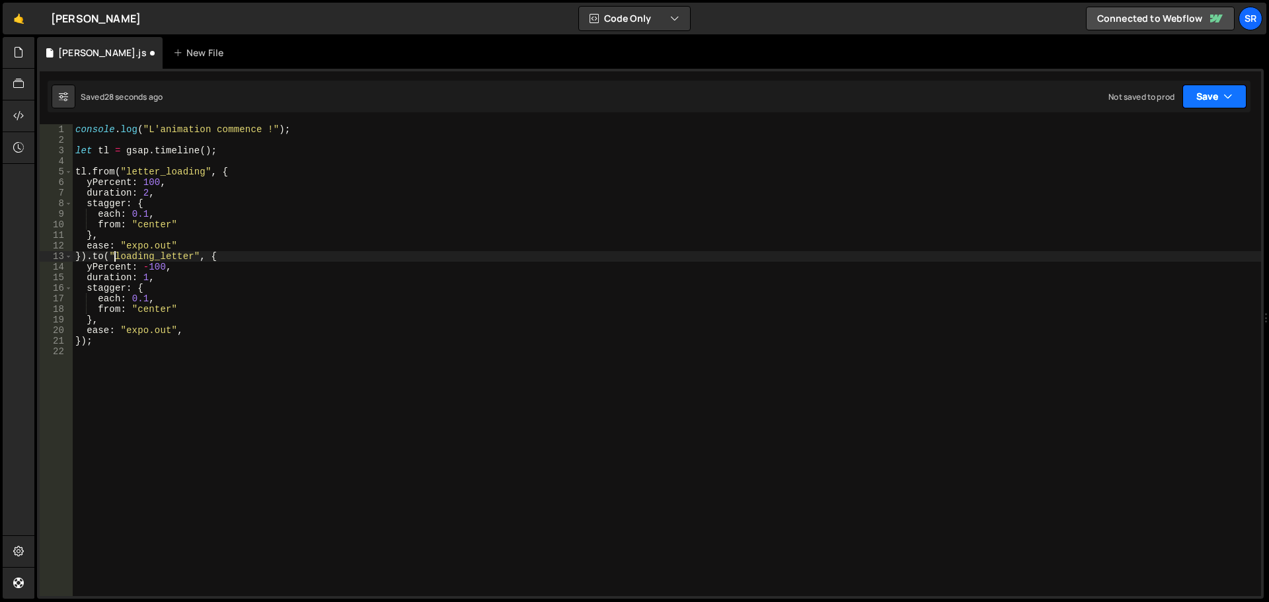
click at [1197, 92] on button "Save" at bounding box center [1214, 97] width 64 height 24
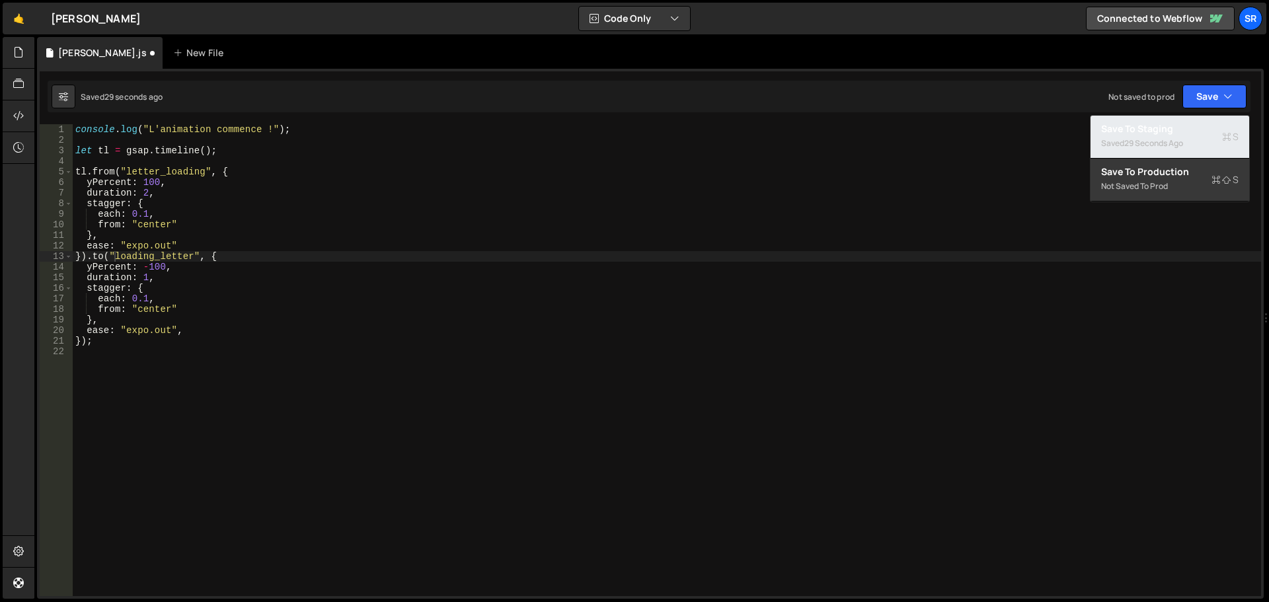
click at [1128, 143] on div "29 seconds ago" at bounding box center [1153, 142] width 59 height 11
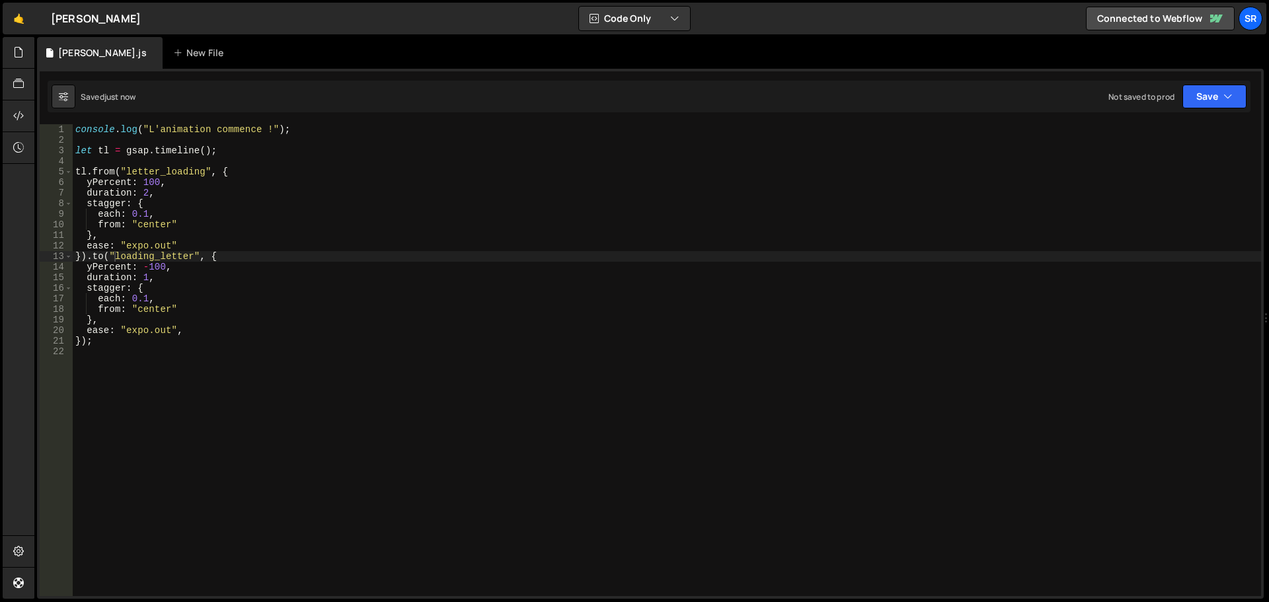
click at [125, 172] on div "console . log ( "L'animation commence !" ) ; let tl = gsap . timeline ( ) ; tl …" at bounding box center [667, 370] width 1188 height 493
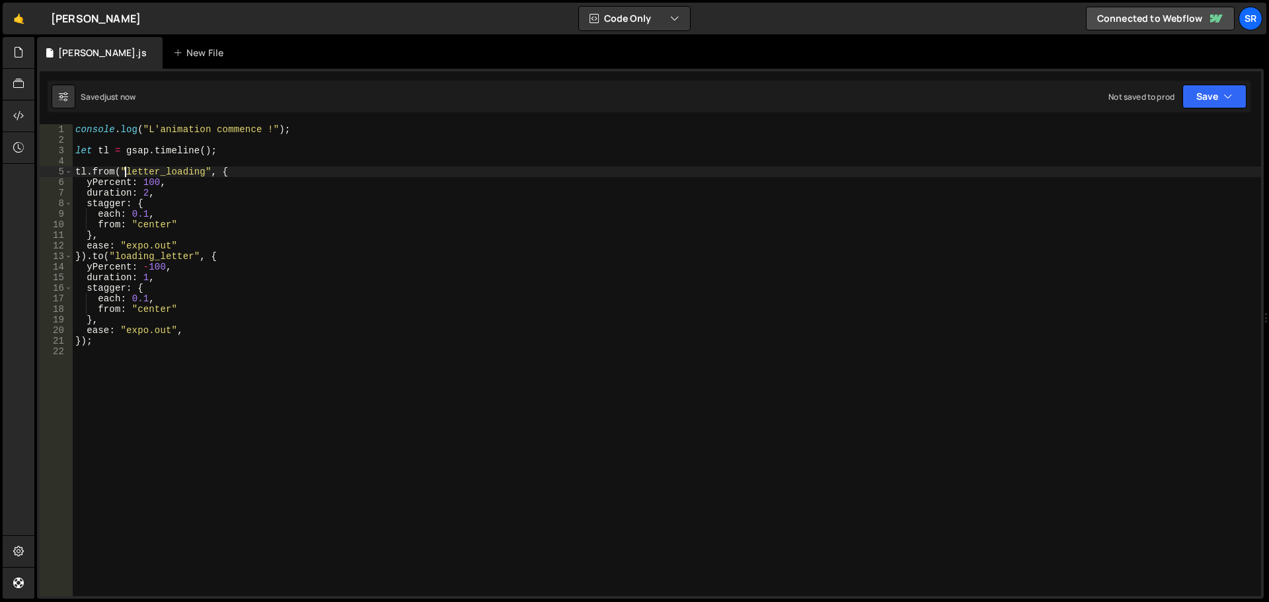
scroll to position [0, 3]
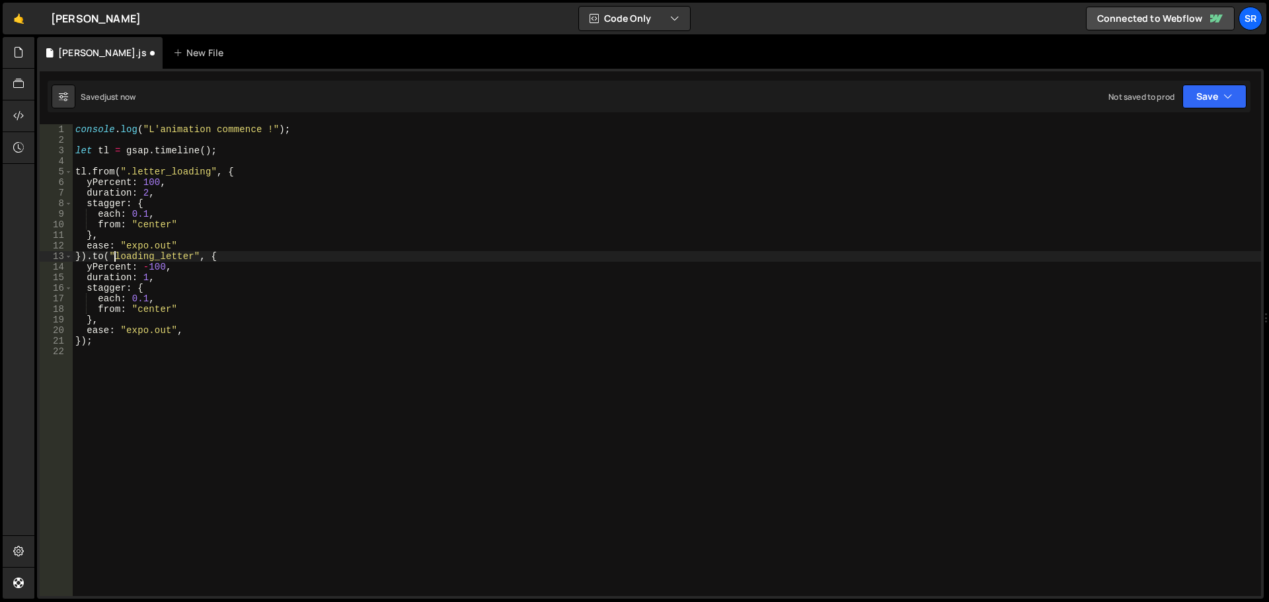
click at [115, 257] on div "console . log ( "L'animation commence !" ) ; let tl = gsap . timeline ( ) ; tl …" at bounding box center [667, 370] width 1188 height 493
type textarea "}).to(".loading_letter", {"
click at [1206, 100] on button "Save" at bounding box center [1214, 97] width 64 height 24
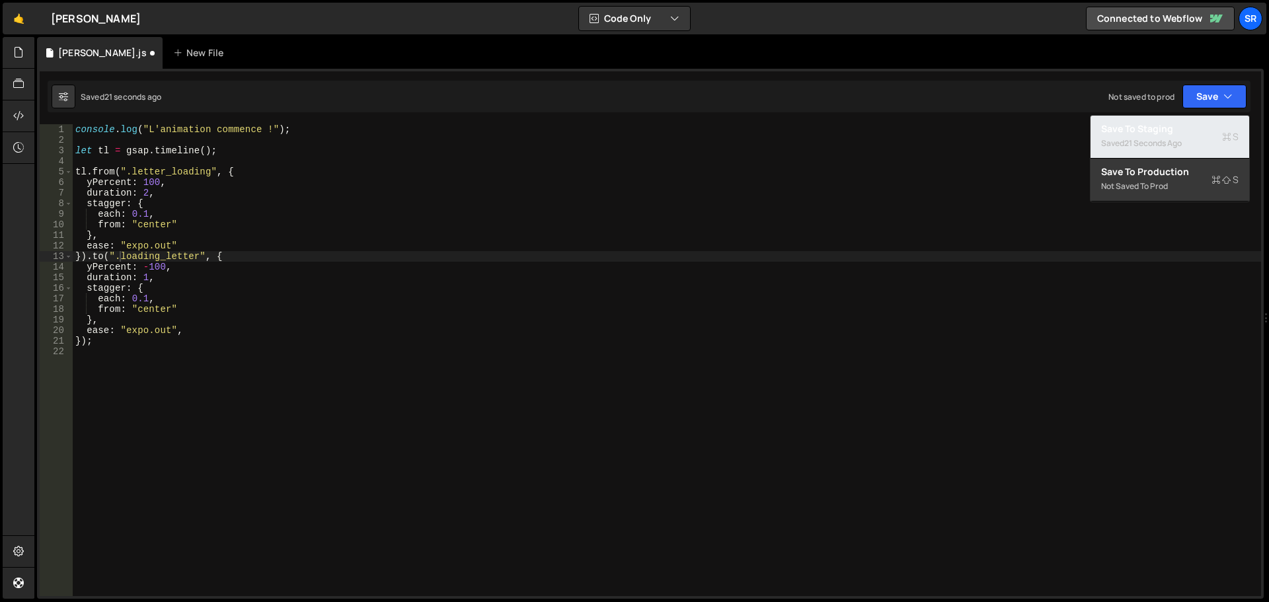
click at [1121, 147] on div "Saved 21 seconds ago" at bounding box center [1169, 143] width 137 height 16
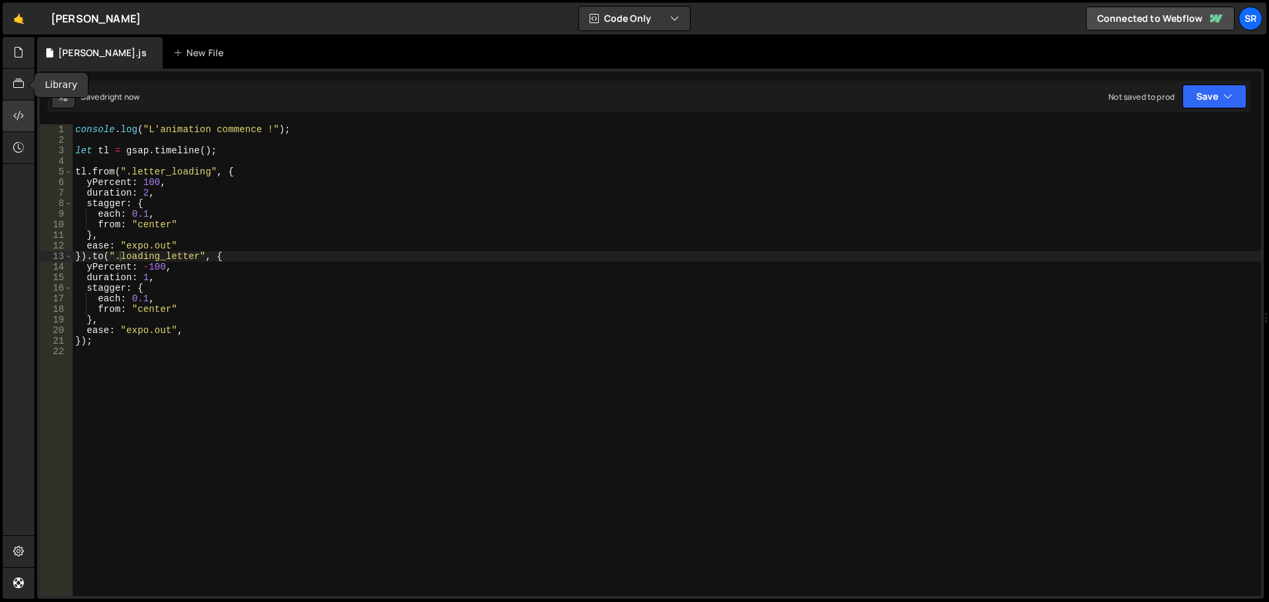
click at [16, 108] on div at bounding box center [19, 116] width 32 height 32
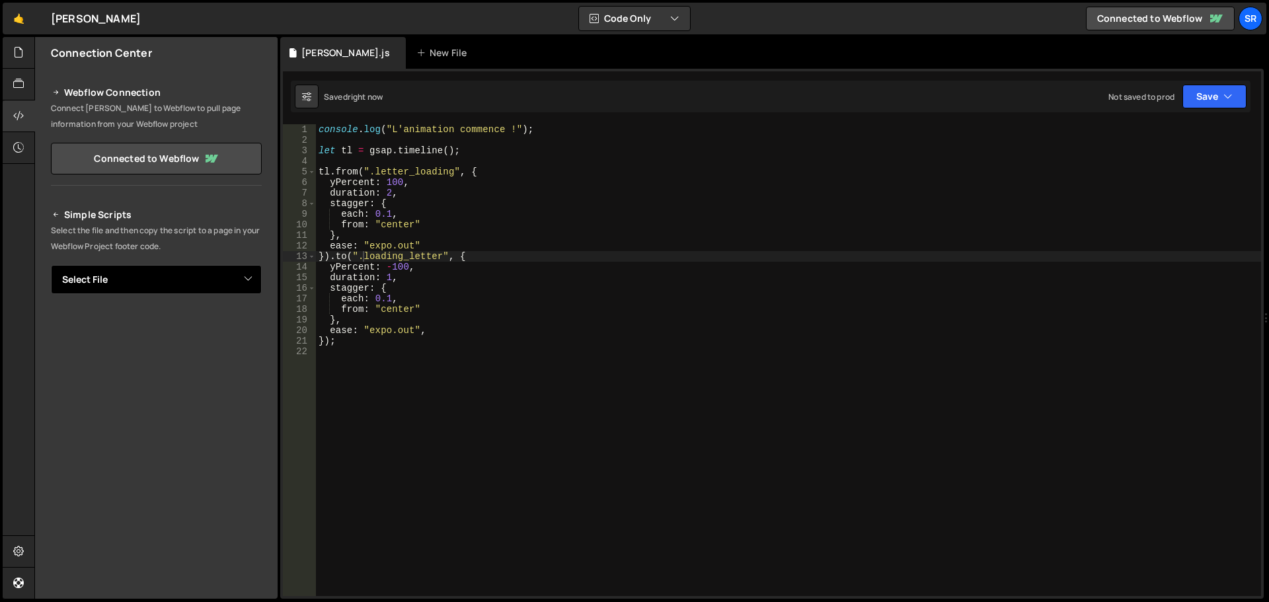
click at [148, 282] on select "Select File [PERSON_NAME].js" at bounding box center [156, 279] width 211 height 29
select select "47908"
click at [51, 265] on select "Select File [PERSON_NAME].js" at bounding box center [156, 279] width 211 height 29
click at [243, 277] on select "Select File [PERSON_NAME].js" at bounding box center [156, 279] width 211 height 29
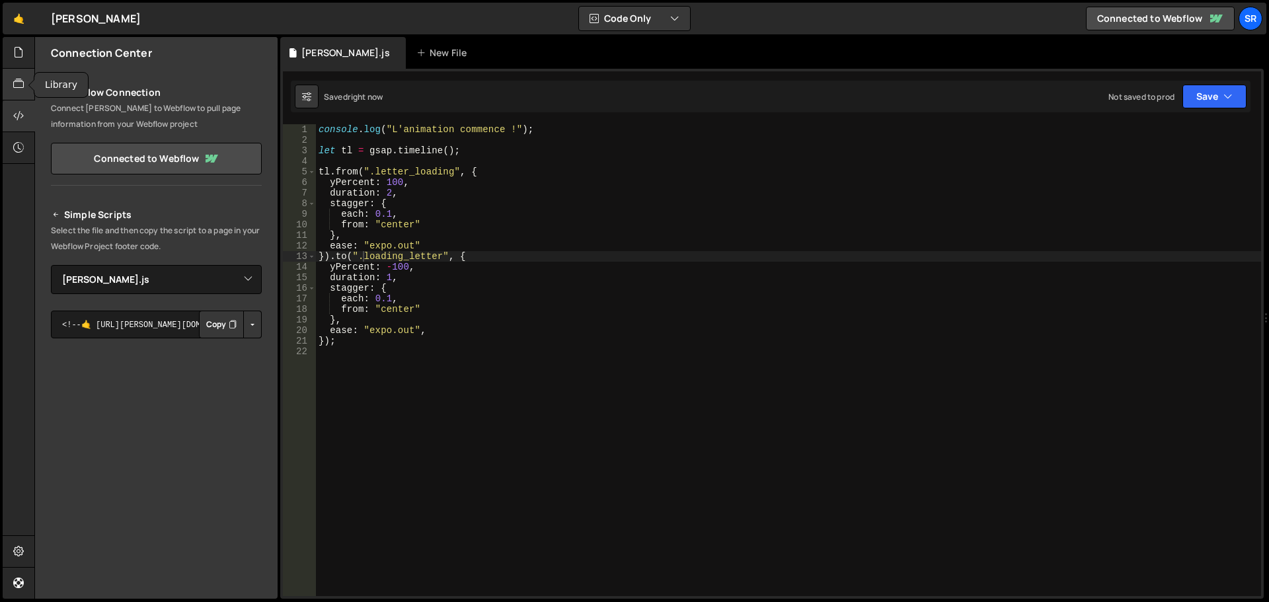
click at [16, 84] on icon at bounding box center [18, 84] width 11 height 15
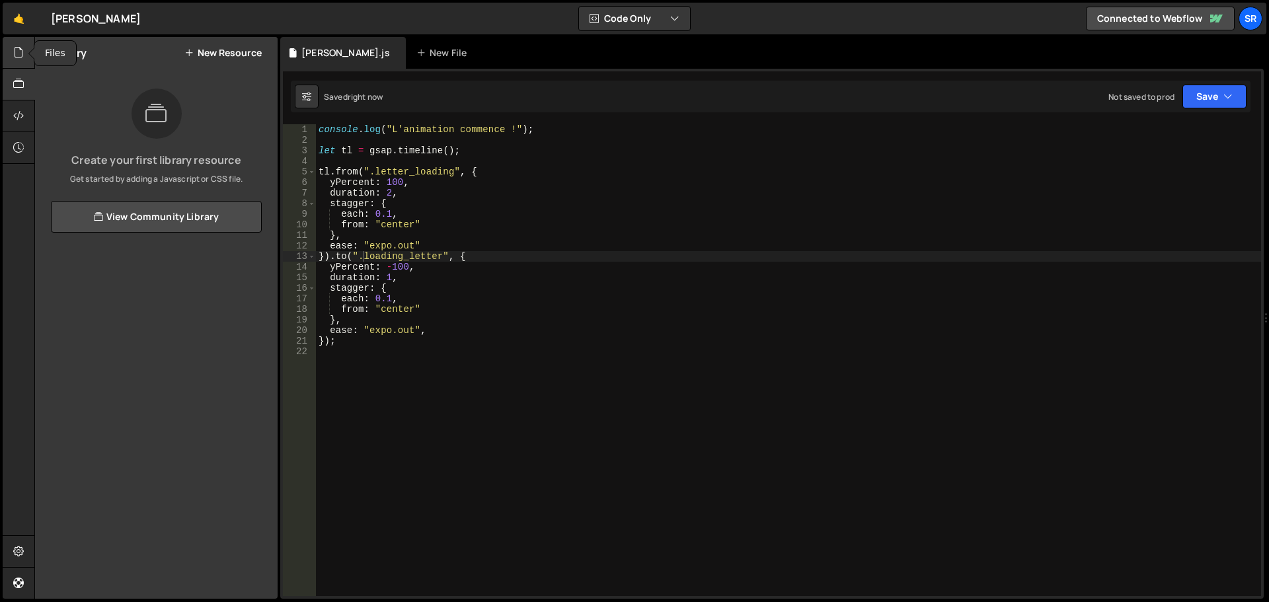
click at [20, 61] on div at bounding box center [19, 53] width 32 height 32
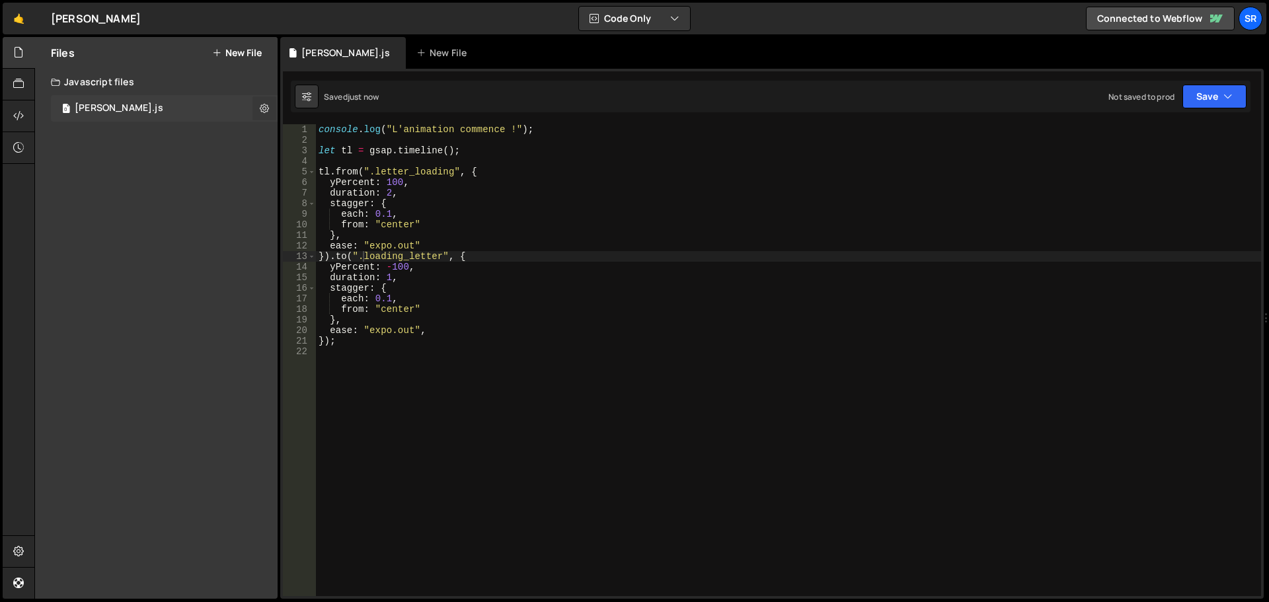
click at [257, 106] on button at bounding box center [264, 108] width 24 height 24
type input "[PERSON_NAME]"
radio input "true"
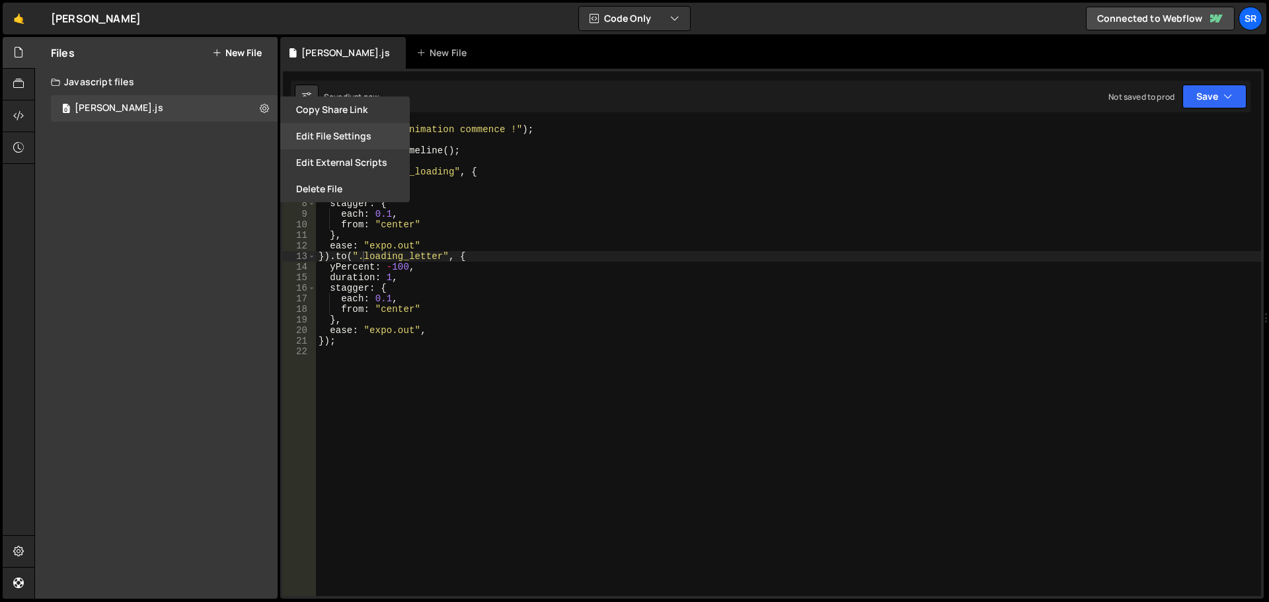
click at [355, 136] on button "Edit File Settings" at bounding box center [344, 136] width 129 height 26
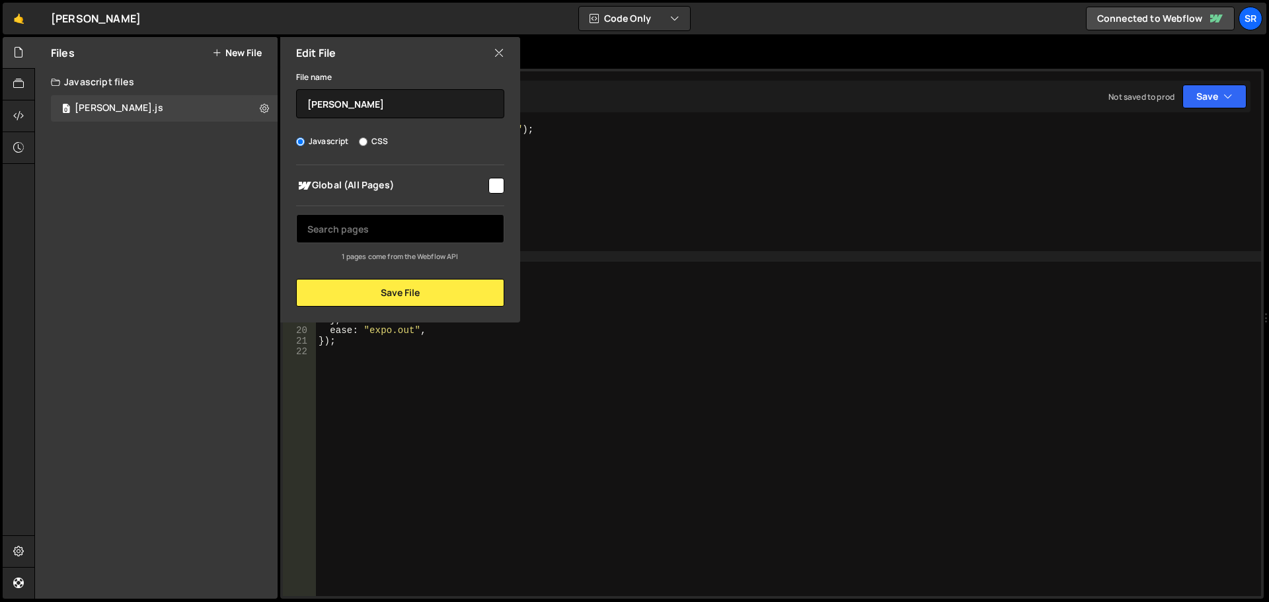
click at [380, 229] on input "text" at bounding box center [400, 228] width 208 height 29
type input "H"
type input "Home"
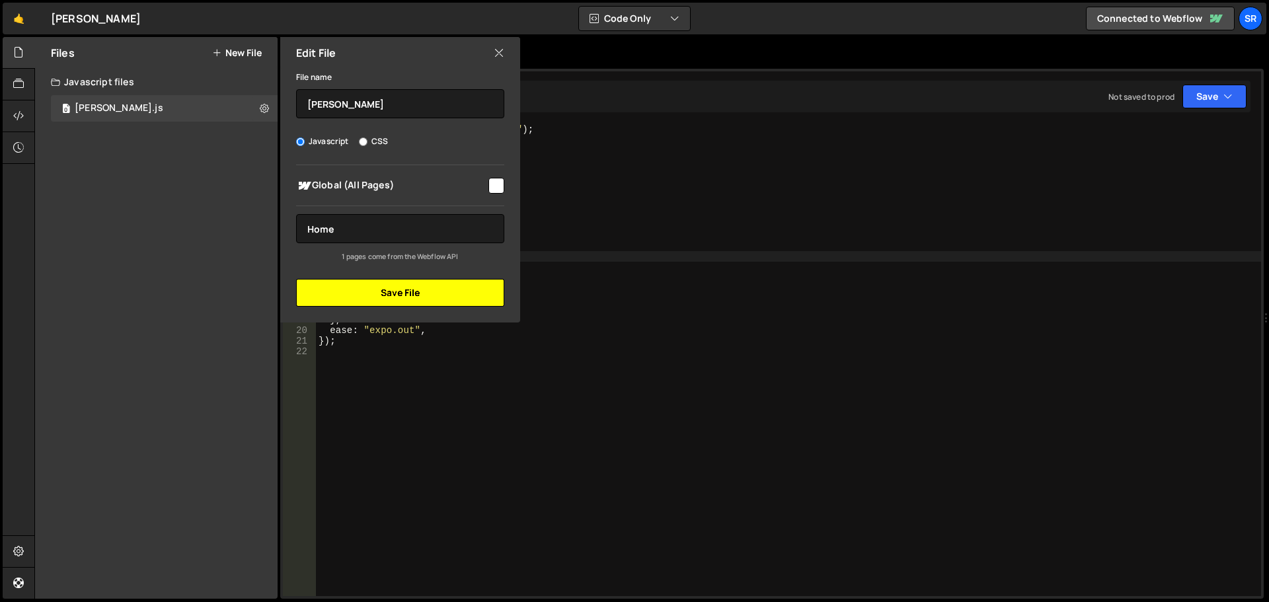
click at [426, 291] on button "Save File" at bounding box center [400, 293] width 208 height 28
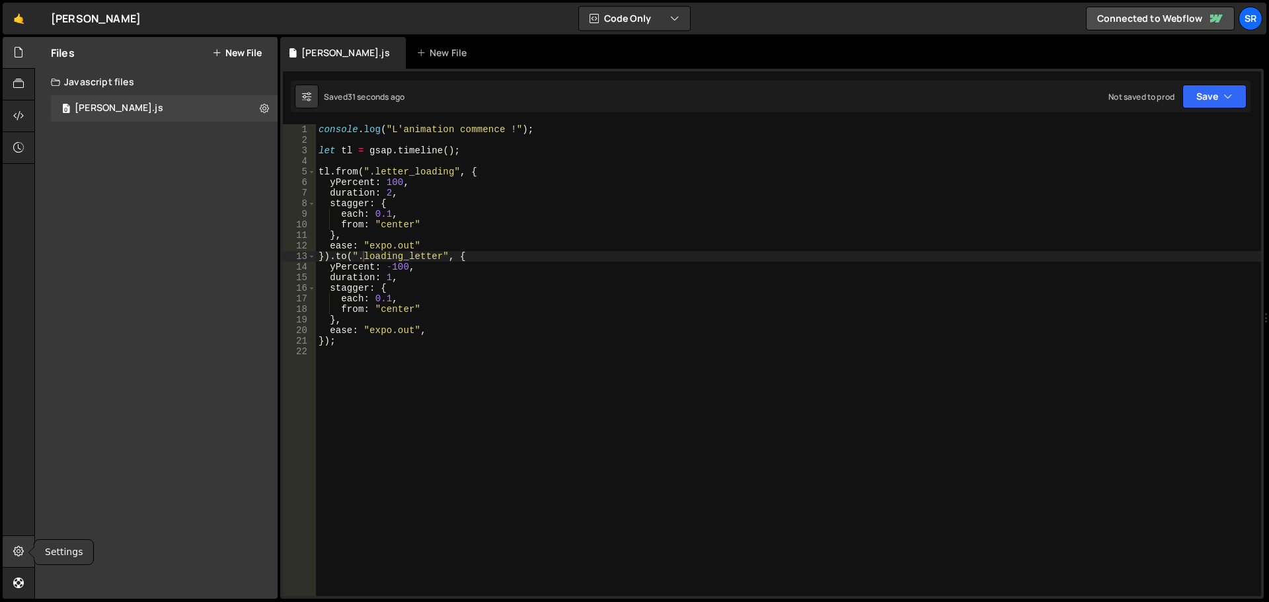
click at [18, 543] on div at bounding box center [19, 552] width 32 height 32
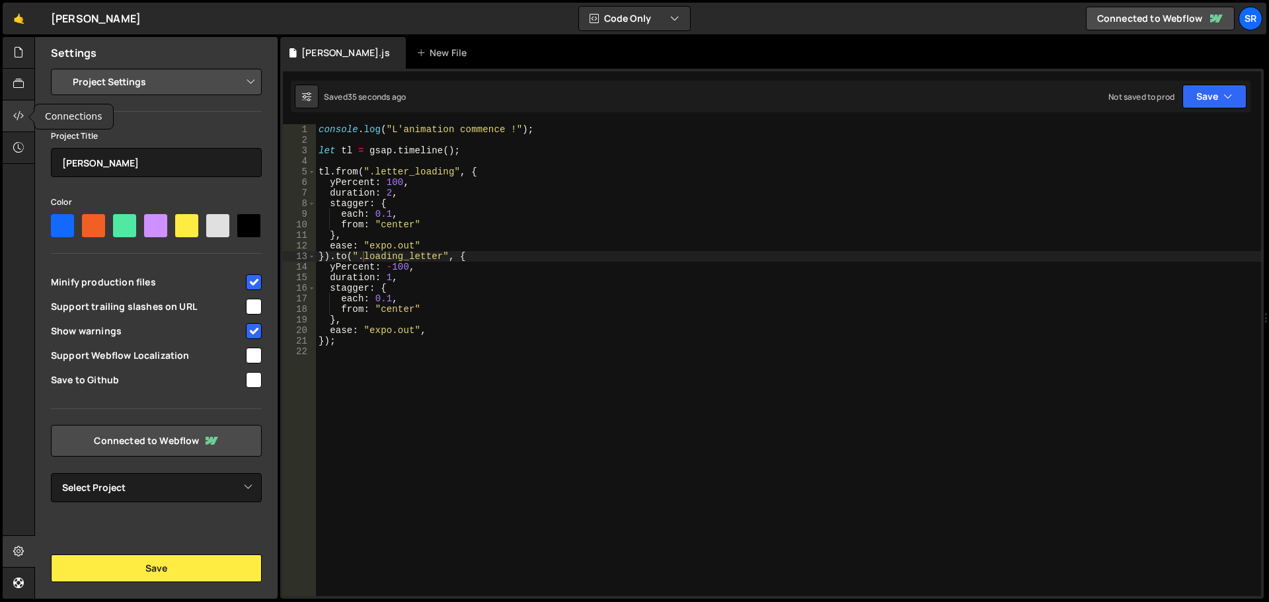
click at [19, 120] on icon at bounding box center [18, 115] width 11 height 15
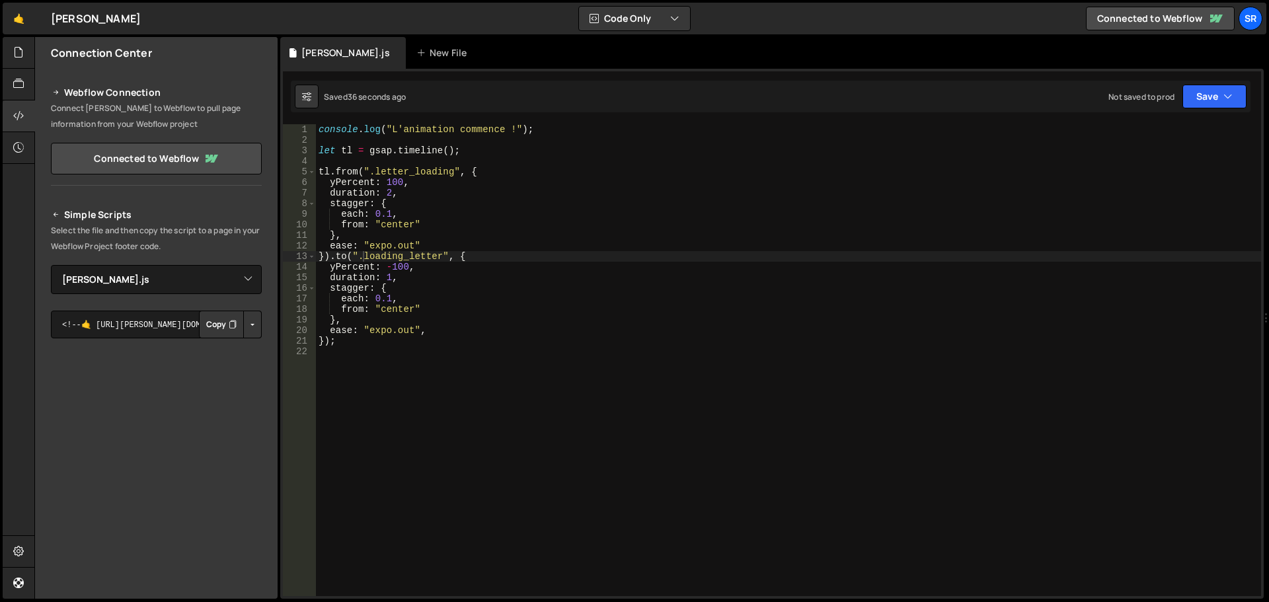
click at [219, 327] on button "Copy" at bounding box center [221, 325] width 45 height 28
click at [1210, 100] on button "Save" at bounding box center [1214, 97] width 64 height 24
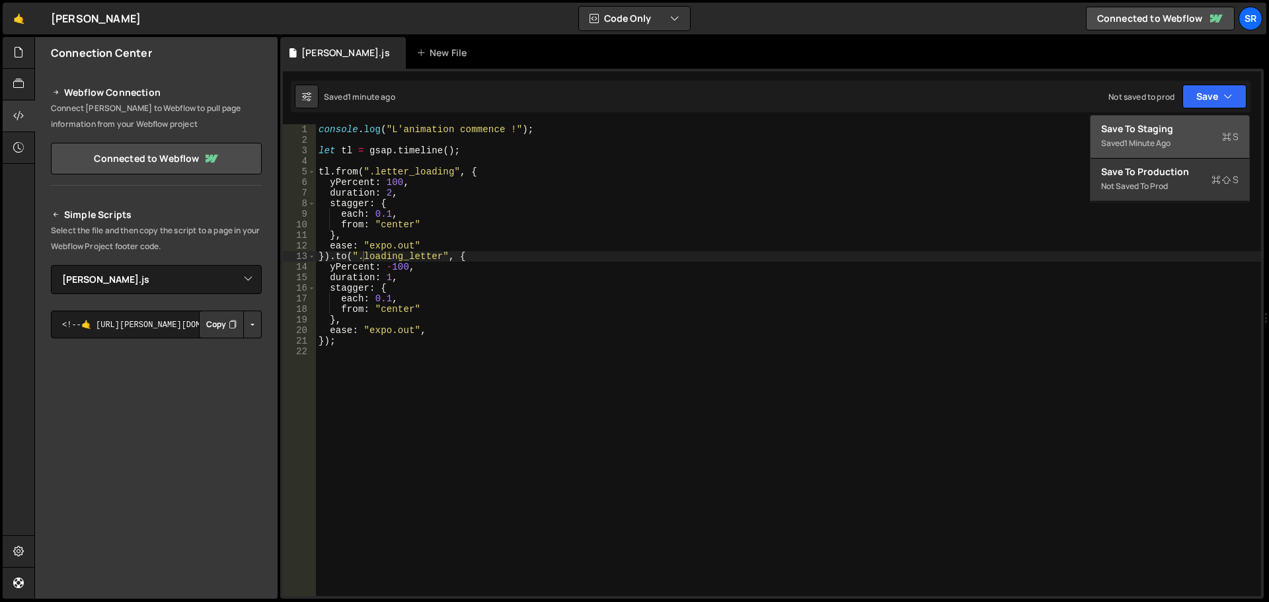
click at [1186, 129] on div "Save to Staging S" at bounding box center [1169, 128] width 137 height 13
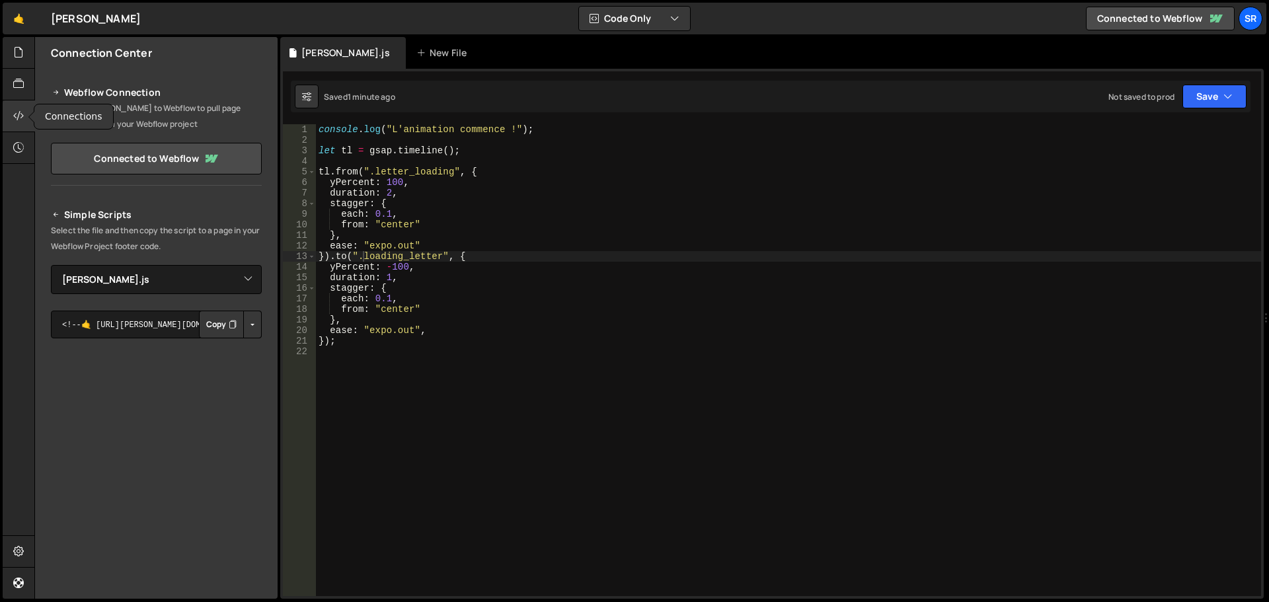
click at [10, 110] on div at bounding box center [19, 116] width 32 height 32
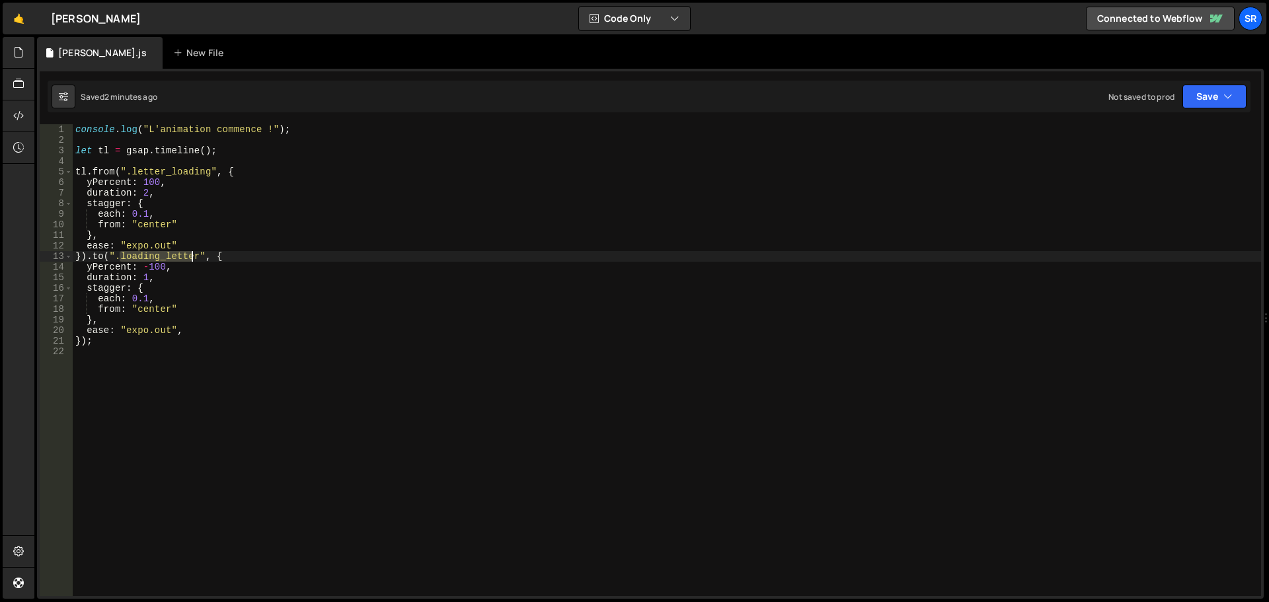
drag, startPoint x: 119, startPoint y: 257, endPoint x: 193, endPoint y: 255, distance: 74.0
click at [193, 255] on div "console . log ( "L'animation commence !" ) ; let tl = gsap . timeline ( ) ; tl …" at bounding box center [667, 370] width 1188 height 493
drag, startPoint x: 193, startPoint y: 256, endPoint x: 121, endPoint y: 256, distance: 72.0
click at [121, 256] on div "console . log ( "L'animation commence !" ) ; let tl = gsap . timeline ( ) ; tl …" at bounding box center [667, 370] width 1188 height 493
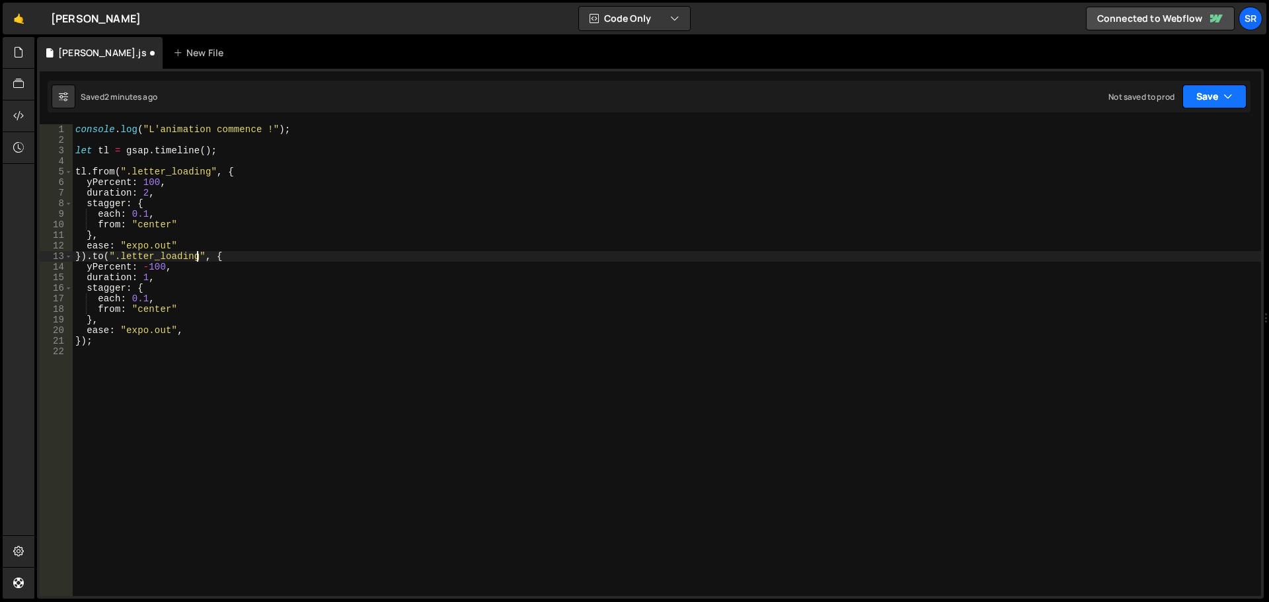
click at [1206, 89] on button "Save" at bounding box center [1214, 97] width 64 height 24
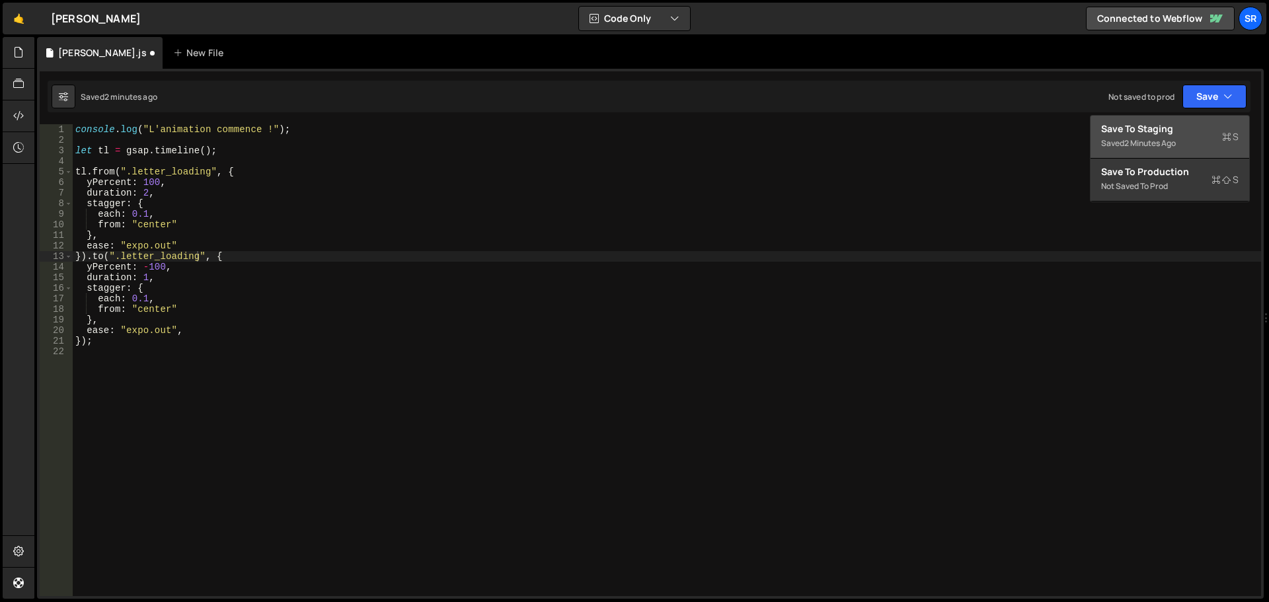
click at [1158, 144] on div "2 minutes ago" at bounding box center [1150, 142] width 52 height 11
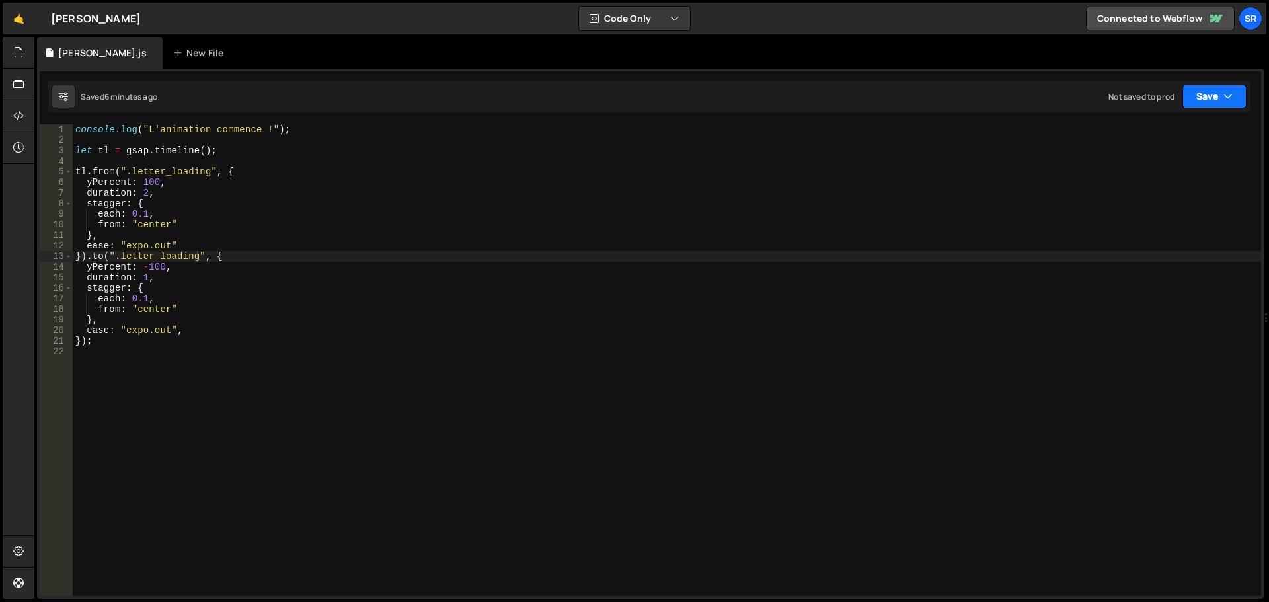
click at [1201, 99] on button "Save" at bounding box center [1214, 97] width 64 height 24
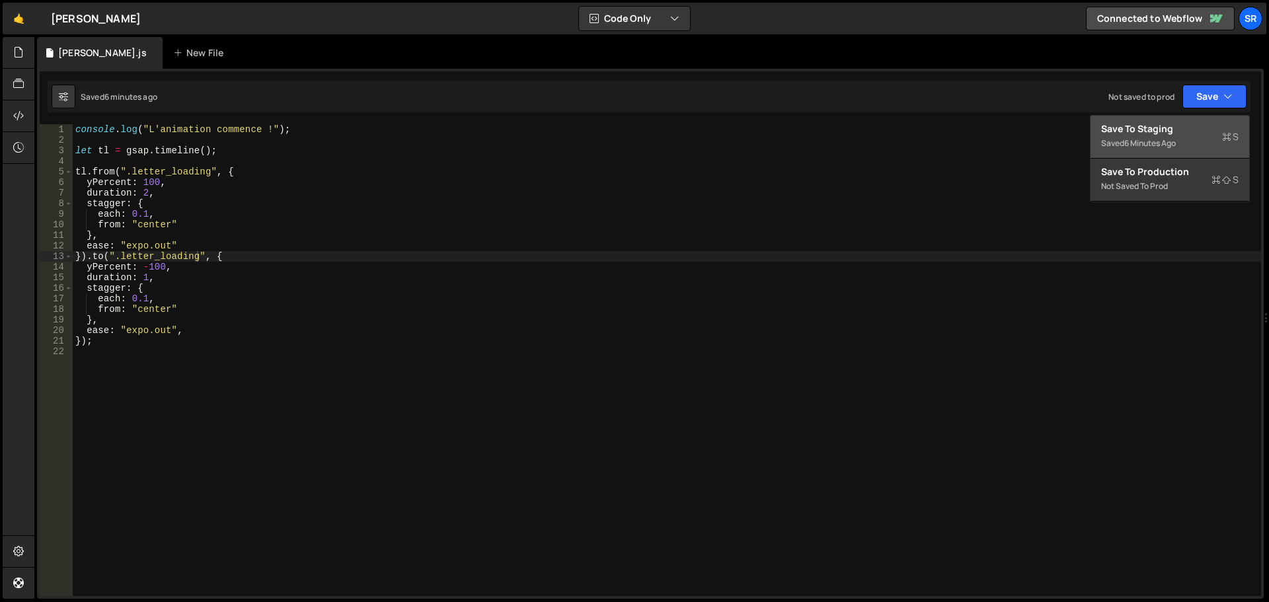
click at [1190, 132] on div "Save to Staging S" at bounding box center [1169, 128] width 137 height 13
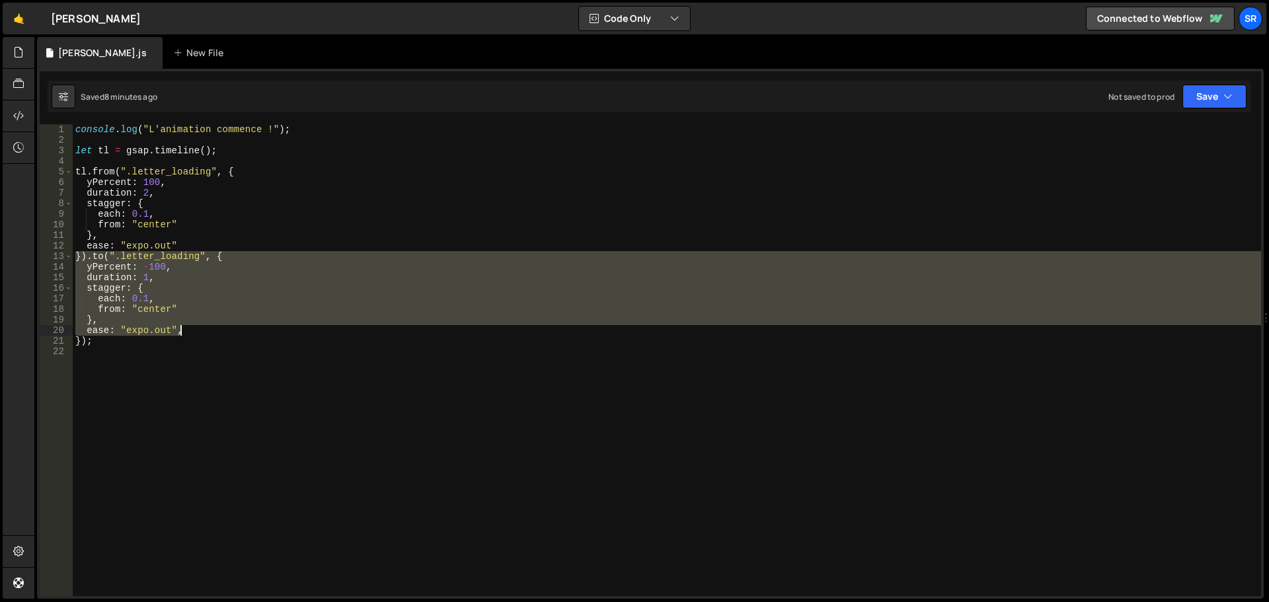
drag, startPoint x: 92, startPoint y: 258, endPoint x: 265, endPoint y: 332, distance: 188.3
click at [265, 332] on div "console . log ( "L'animation commence !" ) ; let tl = gsap . timeline ( ) ; tl …" at bounding box center [667, 370] width 1188 height 493
type textarea "}, ease: "expo.out","
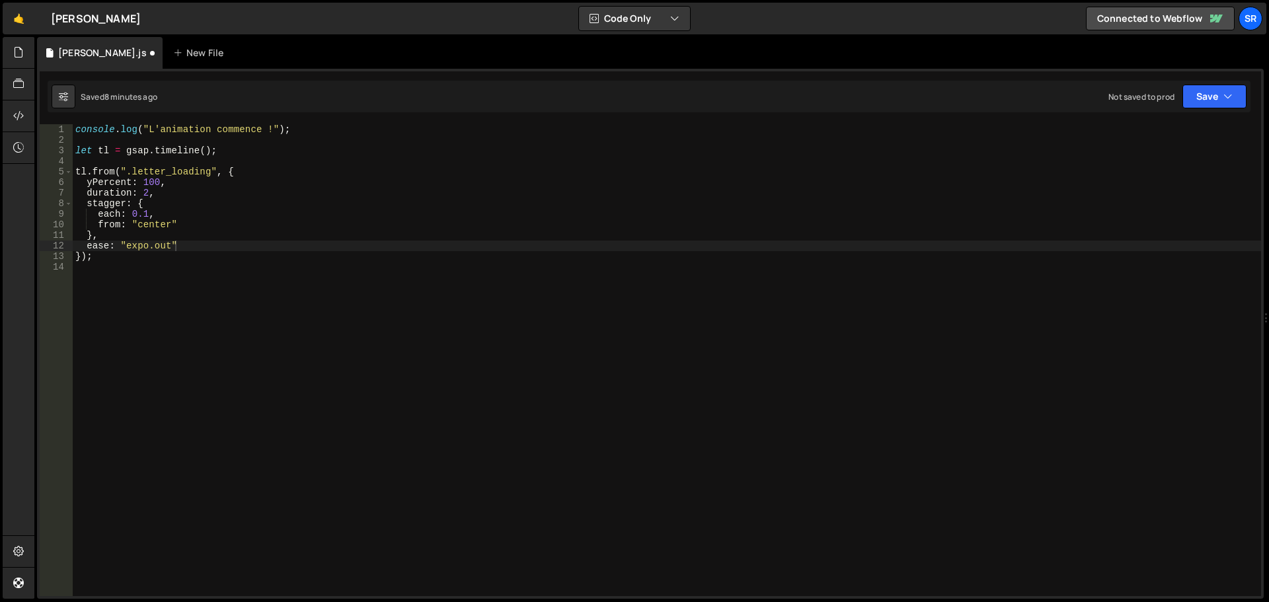
click at [1214, 84] on div "Saved 8 minutes ago Not saved to prod Upgrade to Edit Save Save to Staging S Sa…" at bounding box center [649, 97] width 1202 height 32
click at [1204, 100] on button "Save" at bounding box center [1214, 97] width 64 height 24
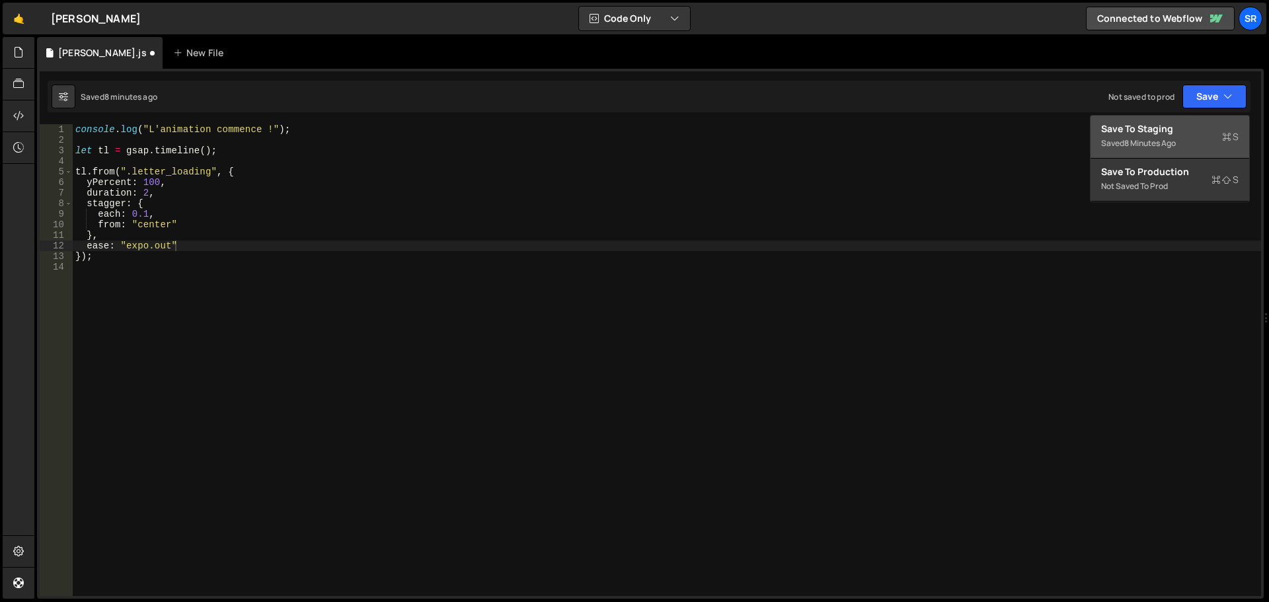
click at [1171, 129] on div "Save to Staging S" at bounding box center [1169, 128] width 137 height 13
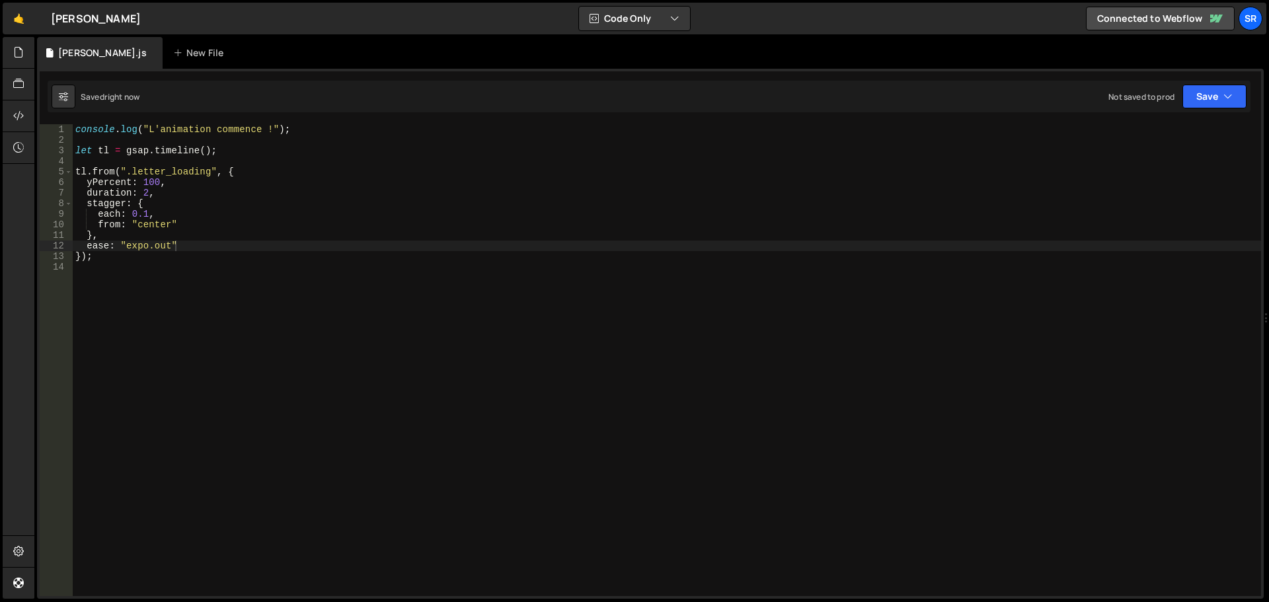
click at [232, 245] on div "console . log ( "L'animation commence !" ) ; let tl = gsap . timeline ( ) ; tl …" at bounding box center [667, 370] width 1188 height 493
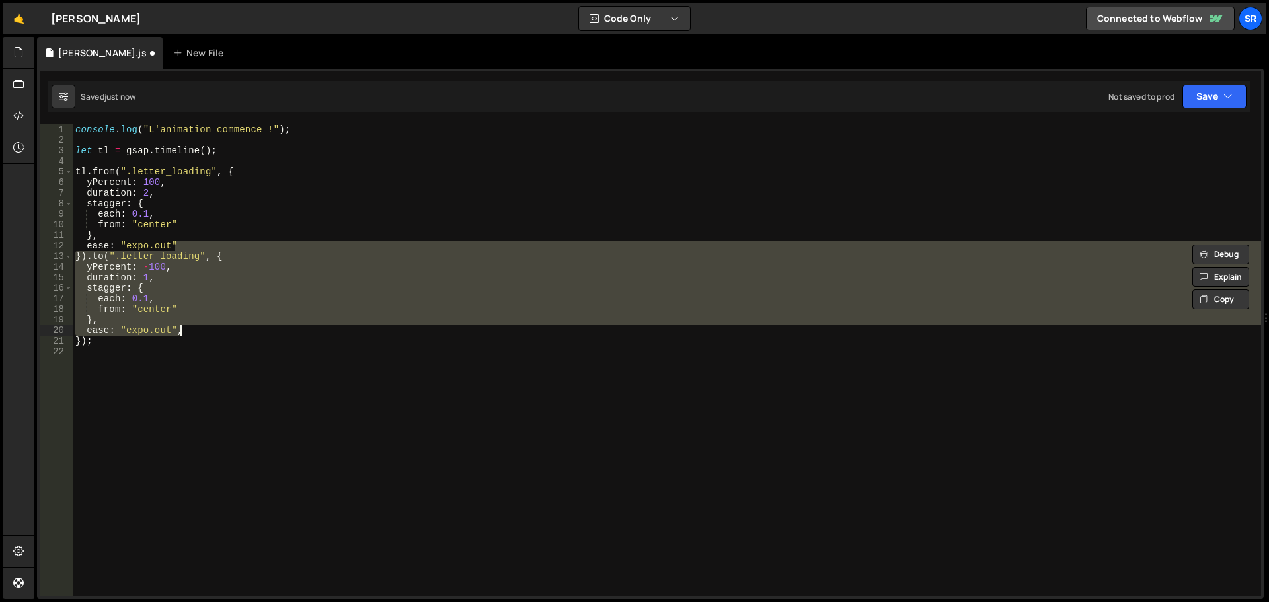
click at [85, 258] on div "console . log ( "L'animation commence !" ) ; let tl = gsap . timeline ( ) ; tl …" at bounding box center [667, 360] width 1188 height 472
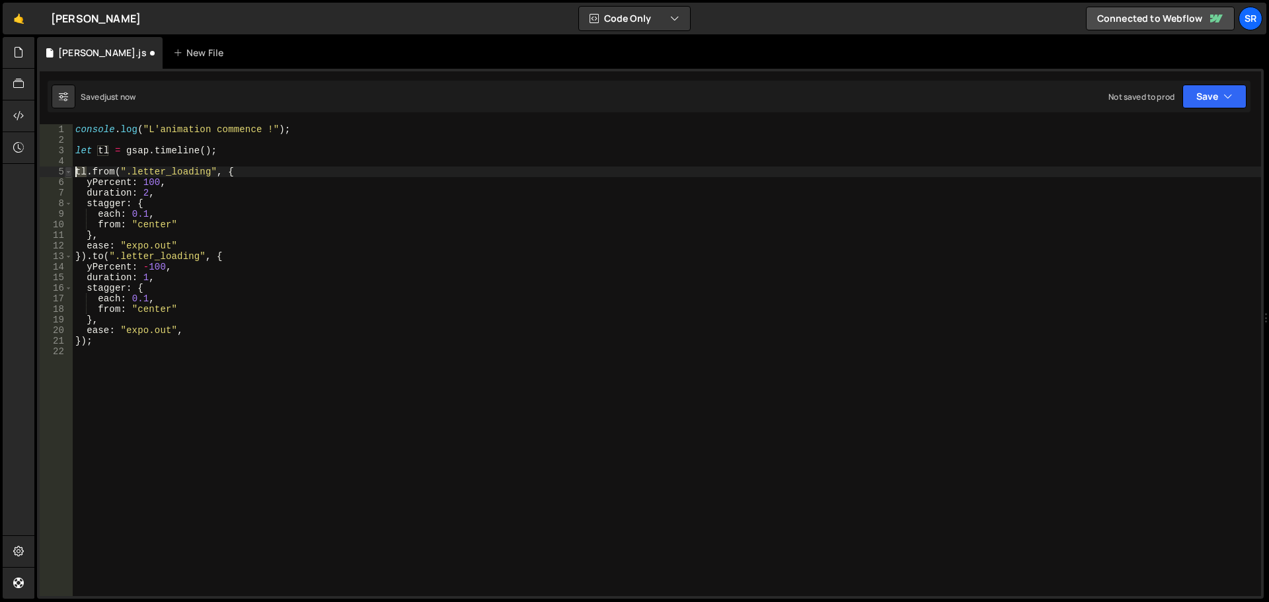
drag, startPoint x: 87, startPoint y: 174, endPoint x: 67, endPoint y: 174, distance: 19.8
click at [67, 174] on div "}).to(".letter_loading", { 1 2 3 4 5 6 7 8 9 10 11 12 13 14 15 16 17 18 19 20 2…" at bounding box center [650, 360] width 1221 height 472
click at [281, 176] on div "console . log ( "L'animation commence !" ) ; let tl = gsap . timeline ( ) ; gsa…" at bounding box center [667, 370] width 1188 height 493
click at [87, 258] on div "console . log ( "L'animation commence !" ) ; let tl = gsap . timeline ( ) ; tl …" at bounding box center [667, 370] width 1188 height 493
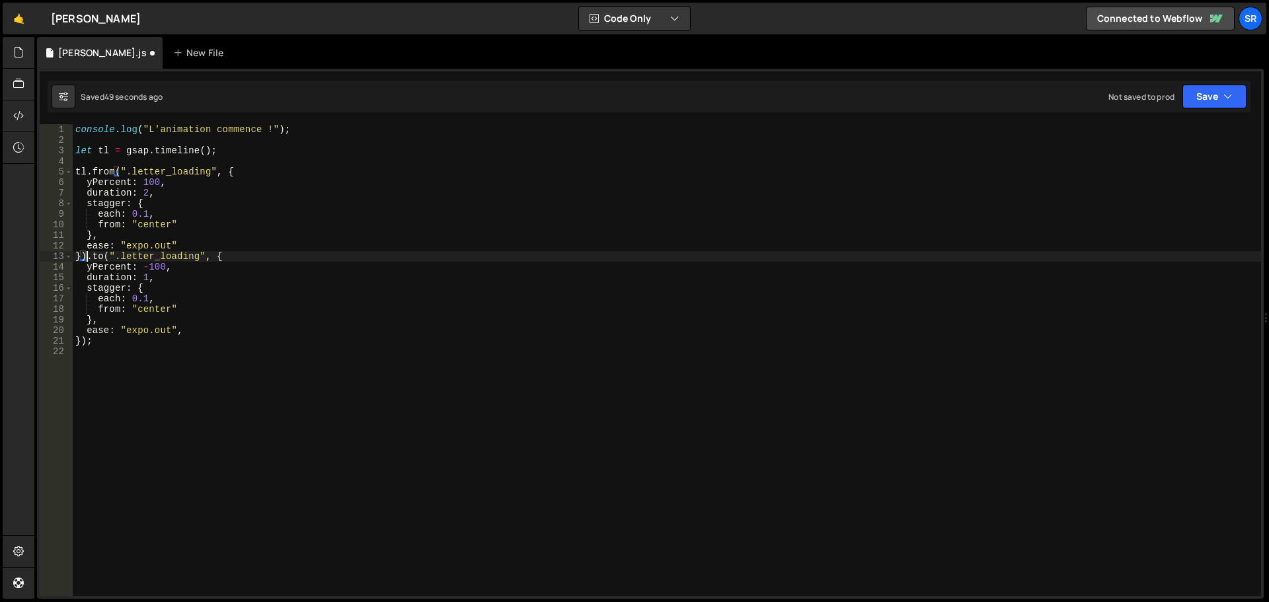
drag, startPoint x: 95, startPoint y: 256, endPoint x: 103, endPoint y: 256, distance: 7.9
click at [96, 256] on div "console . log ( "L'animation commence !" ) ; let tl = gsap . timeline ( ) ; tl …" at bounding box center [667, 370] width 1188 height 493
click at [114, 258] on div "console . log ( "L'animation commence !" ) ; let tl = gsap . timeline ( ) ; tl …" at bounding box center [667, 370] width 1188 height 493
click at [157, 257] on div "console . log ( "L'animation commence !" ) ; let tl = gsap . timeline ( ) ; tl …" at bounding box center [667, 370] width 1188 height 493
click at [198, 256] on div "console . log ( "L'animation commence !" ) ; let tl = gsap . timeline ( ) ; tl …" at bounding box center [667, 370] width 1188 height 493
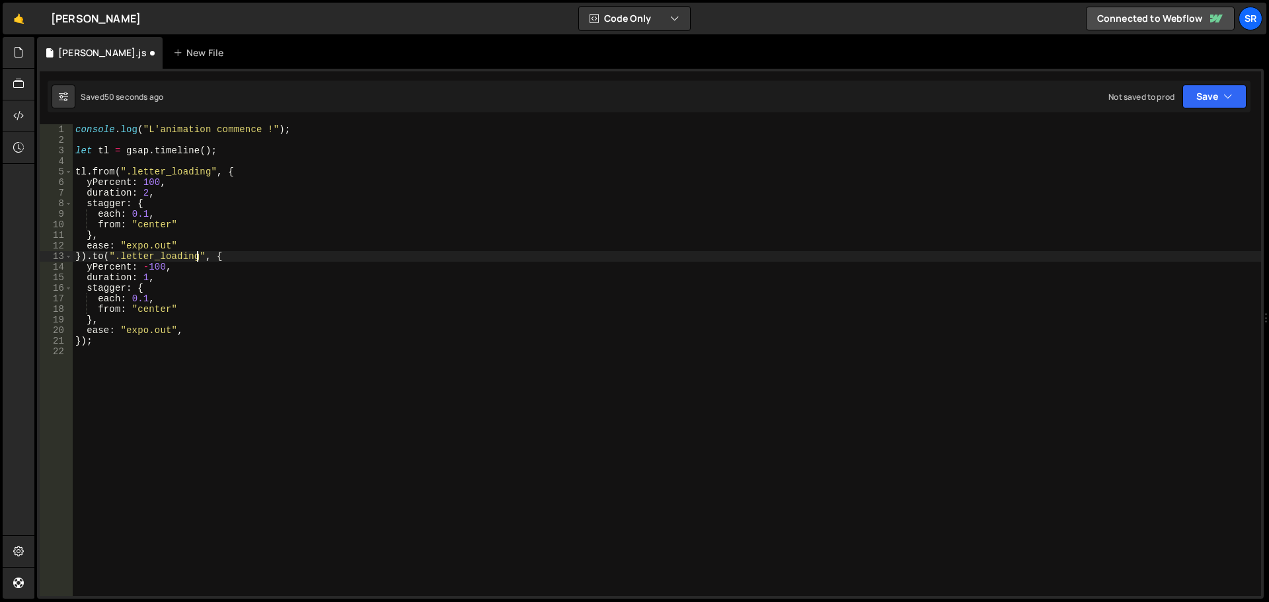
click at [237, 256] on div "console . log ( "L'animation commence !" ) ; let tl = gsap . timeline ( ) ; tl …" at bounding box center [667, 370] width 1188 height 493
drag, startPoint x: 119, startPoint y: 257, endPoint x: 161, endPoint y: 257, distance: 41.6
click at [161, 257] on div "console . log ( "L'animation commence !" ) ; let tl = gsap . timeline ( ) ; tl …" at bounding box center [667, 370] width 1188 height 493
drag, startPoint x: 143, startPoint y: 268, endPoint x: 163, endPoint y: 267, distance: 19.8
click at [163, 267] on div "console . log ( "L'animation commence !" ) ; let tl = gsap . timeline ( ) ; tl …" at bounding box center [667, 370] width 1188 height 493
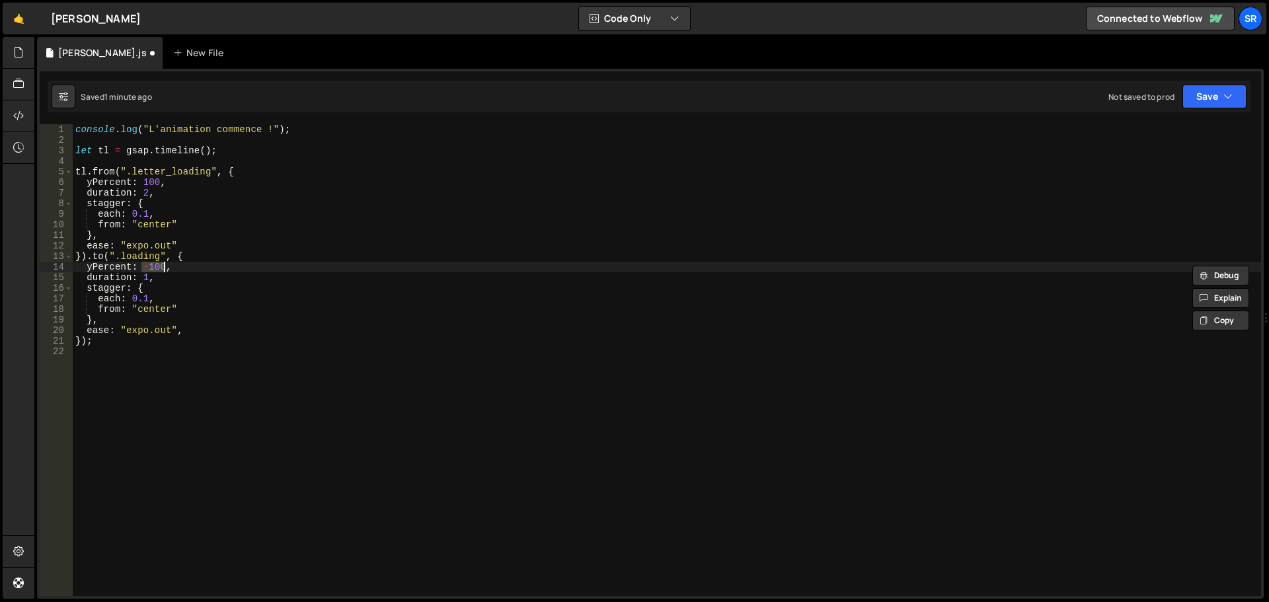
drag, startPoint x: 148, startPoint y: 268, endPoint x: 155, endPoint y: 268, distance: 6.6
click at [149, 268] on div "console . log ( "L'animation commence !" ) ; let tl = gsap . timeline ( ) ; tl …" at bounding box center [667, 360] width 1188 height 472
click at [162, 268] on div "console . log ( "L'animation commence !" ) ; let tl = gsap . timeline ( ) ; tl …" at bounding box center [667, 370] width 1188 height 493
click at [145, 276] on div "console . log ( "L'animation commence !" ) ; let tl = gsap . timeline ( ) ; tl …" at bounding box center [667, 370] width 1188 height 493
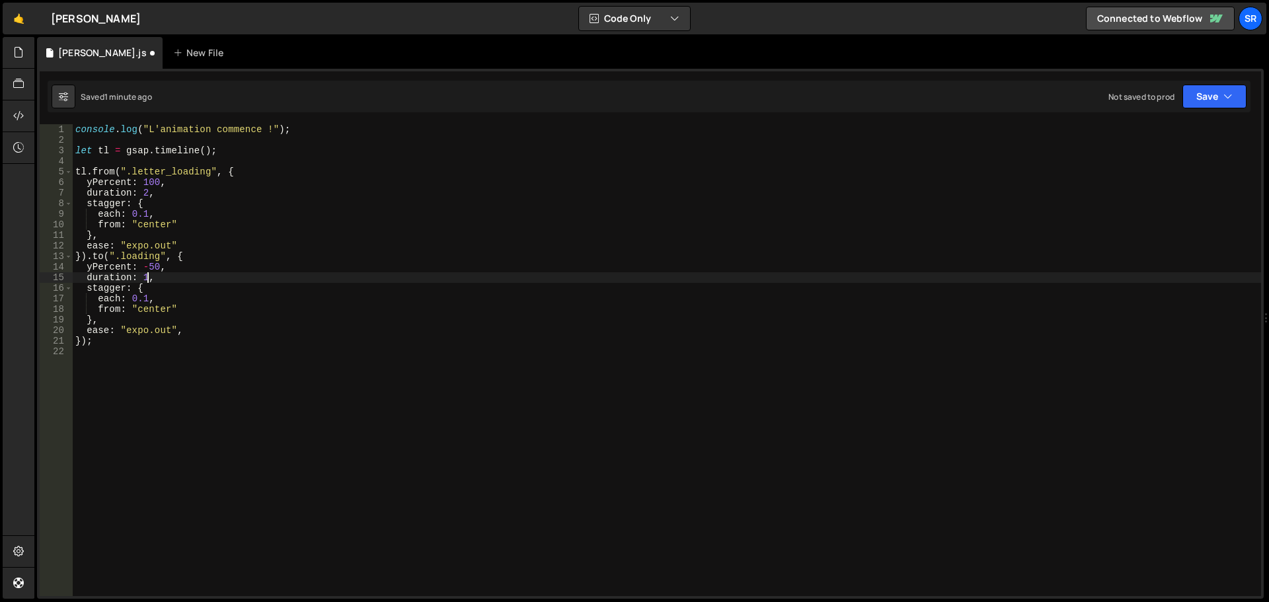
scroll to position [0, 5]
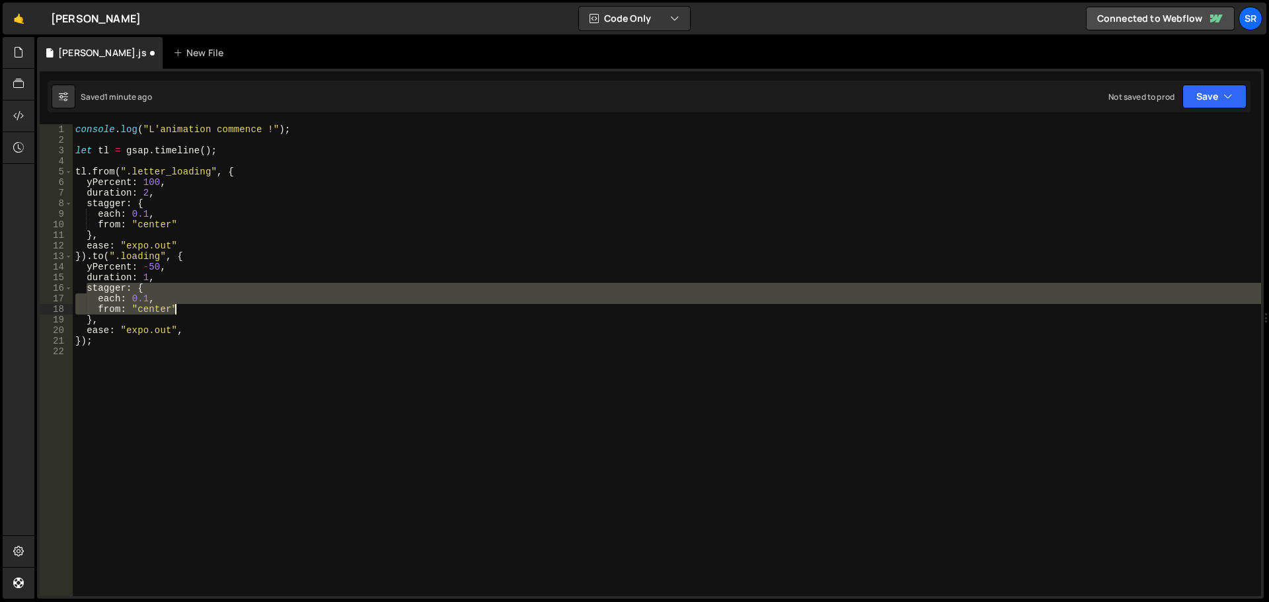
drag, startPoint x: 85, startPoint y: 291, endPoint x: 187, endPoint y: 311, distance: 104.3
click at [187, 311] on div "console . log ( "L'animation commence !" ) ; let tl = gsap . timeline ( ) ; tl …" at bounding box center [667, 370] width 1188 height 493
click at [148, 297] on div "console . log ( "L'animation commence !" ) ; let tl = gsap . timeline ( ) ; tl …" at bounding box center [667, 360] width 1188 height 472
drag, startPoint x: 162, startPoint y: 308, endPoint x: 87, endPoint y: 288, distance: 77.9
click at [87, 288] on div "console . log ( "L'animation commence !" ) ; let tl = gsap . timeline ( ) ; tl …" at bounding box center [667, 370] width 1188 height 493
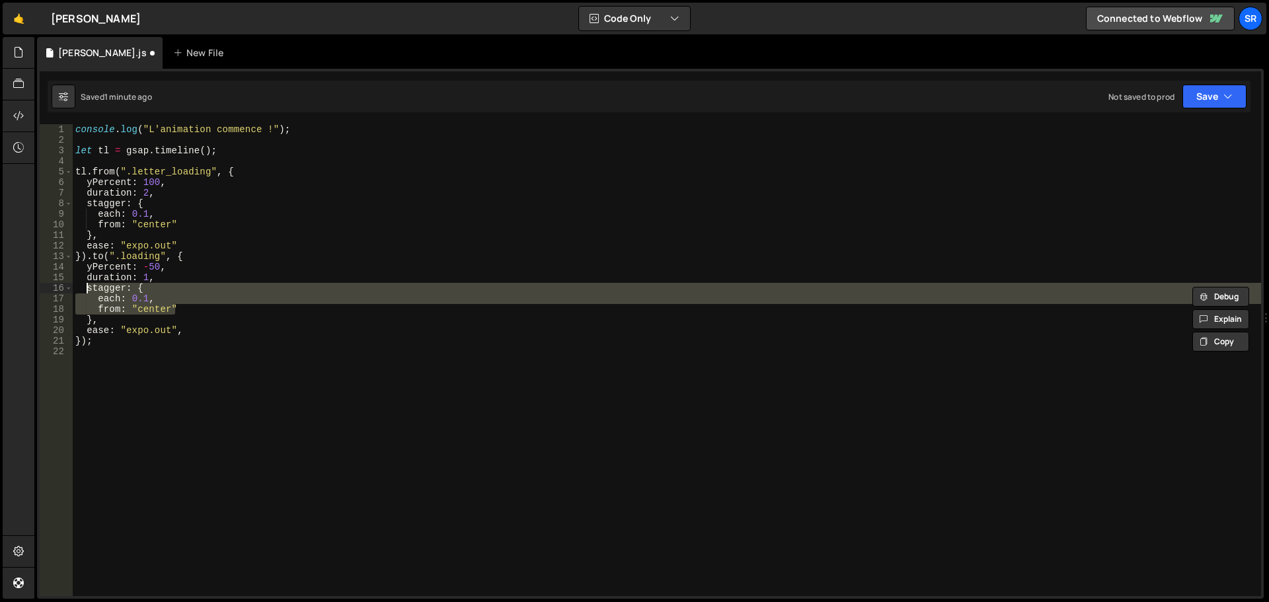
click at [92, 291] on div "console . log ( "L'animation commence !" ) ; let tl = gsap . timeline ( ) ; tl …" at bounding box center [667, 360] width 1188 height 472
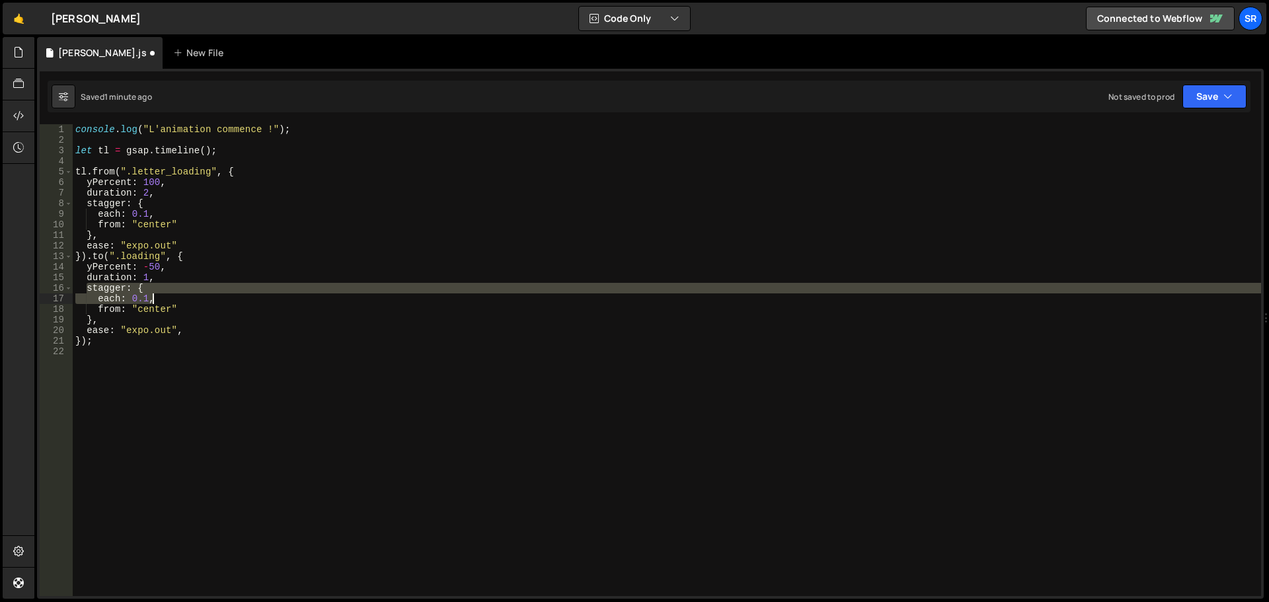
drag, startPoint x: 85, startPoint y: 289, endPoint x: 151, endPoint y: 296, distance: 65.8
click at [151, 296] on div "console . log ( "L'animation commence !" ) ; let tl = gsap . timeline ( ) ; tl …" at bounding box center [667, 370] width 1188 height 493
click at [163, 299] on div "console . log ( "L'animation commence !" ) ; let tl = gsap . timeline ( ) ; tl …" at bounding box center [667, 360] width 1188 height 472
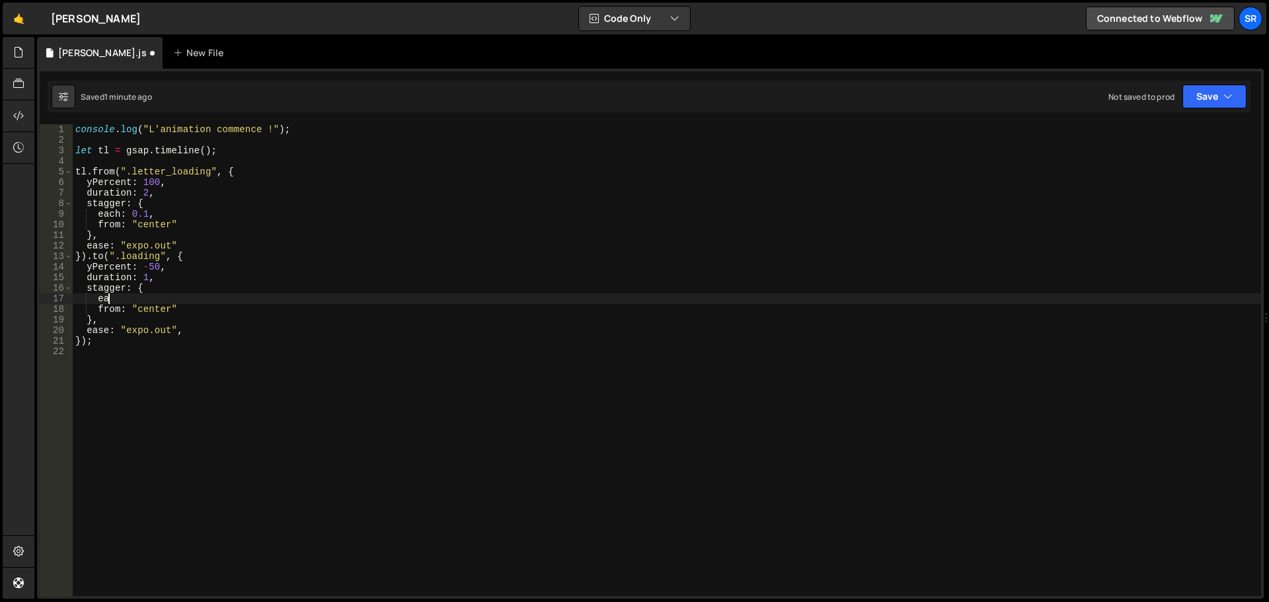
type textarea "e"
type textarea "s"
click at [95, 286] on div "console . log ( "L'animation commence !" ) ; let tl = gsap . timeline ( ) ; tl …" at bounding box center [667, 370] width 1188 height 493
click at [158, 277] on div "console . log ( "L'animation commence !" ) ; let tl = gsap . timeline ( ) ; tl …" at bounding box center [667, 370] width 1188 height 493
click at [1209, 96] on button "Save" at bounding box center [1214, 97] width 64 height 24
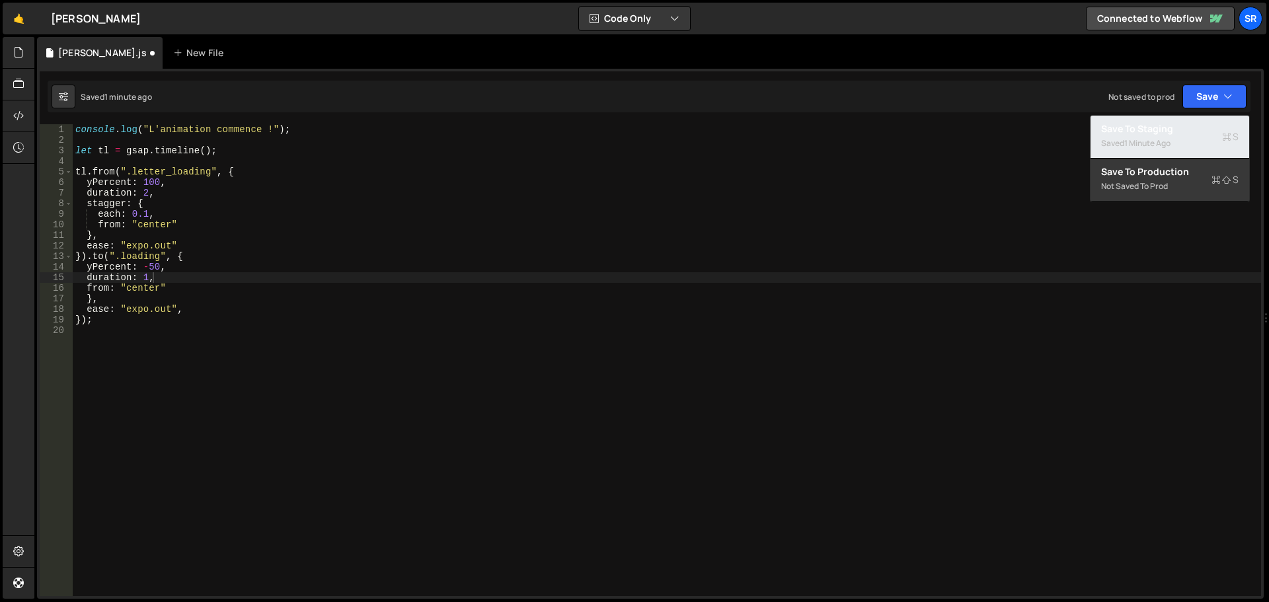
click at [1161, 126] on div "Save to Staging S" at bounding box center [1169, 128] width 137 height 13
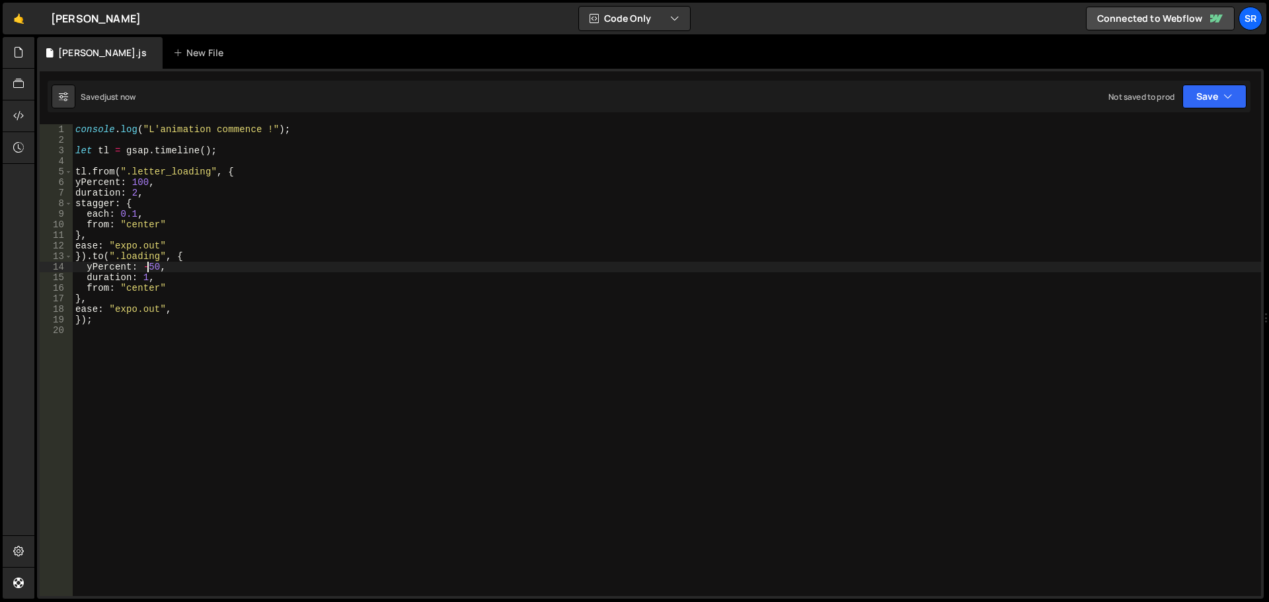
click at [148, 266] on div "console . log ( "L'animation commence !" ) ; let tl = gsap . timeline ( ) ; tl …" at bounding box center [667, 370] width 1188 height 493
click at [128, 268] on div "console . log ( "L'animation commence !" ) ; let tl = gsap . timeline ( ) ; tl …" at bounding box center [667, 370] width 1188 height 493
click at [1216, 102] on button "Save" at bounding box center [1214, 97] width 64 height 24
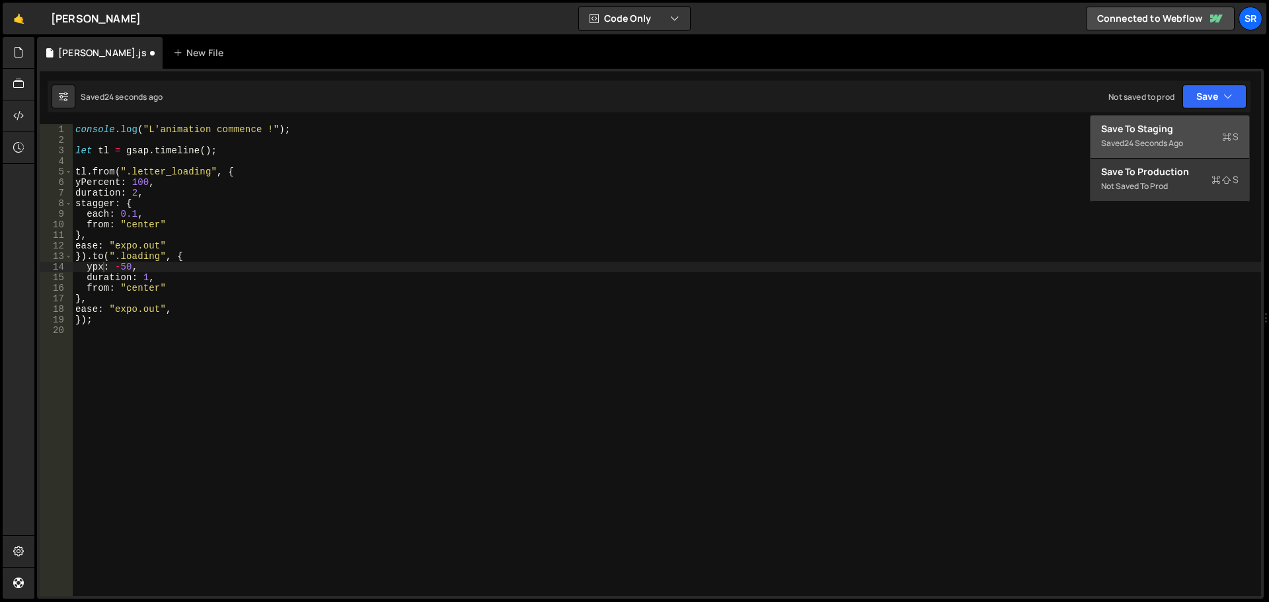
click at [1159, 133] on div "Save to Staging S" at bounding box center [1169, 128] width 137 height 13
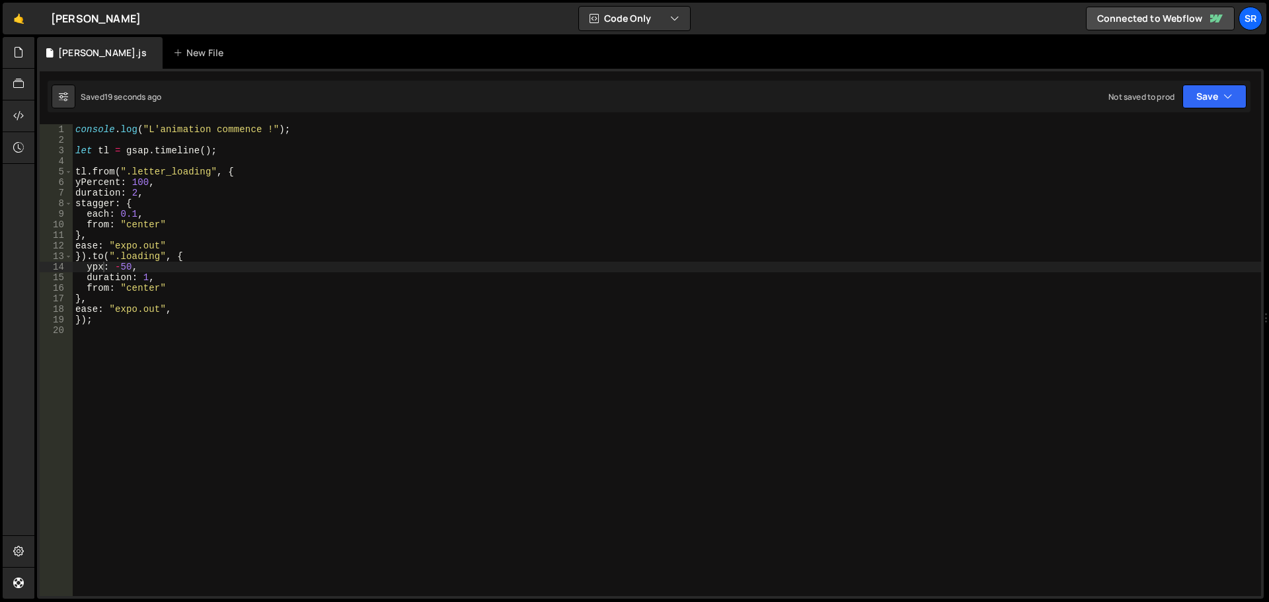
type textarea "ease: "expo.out","
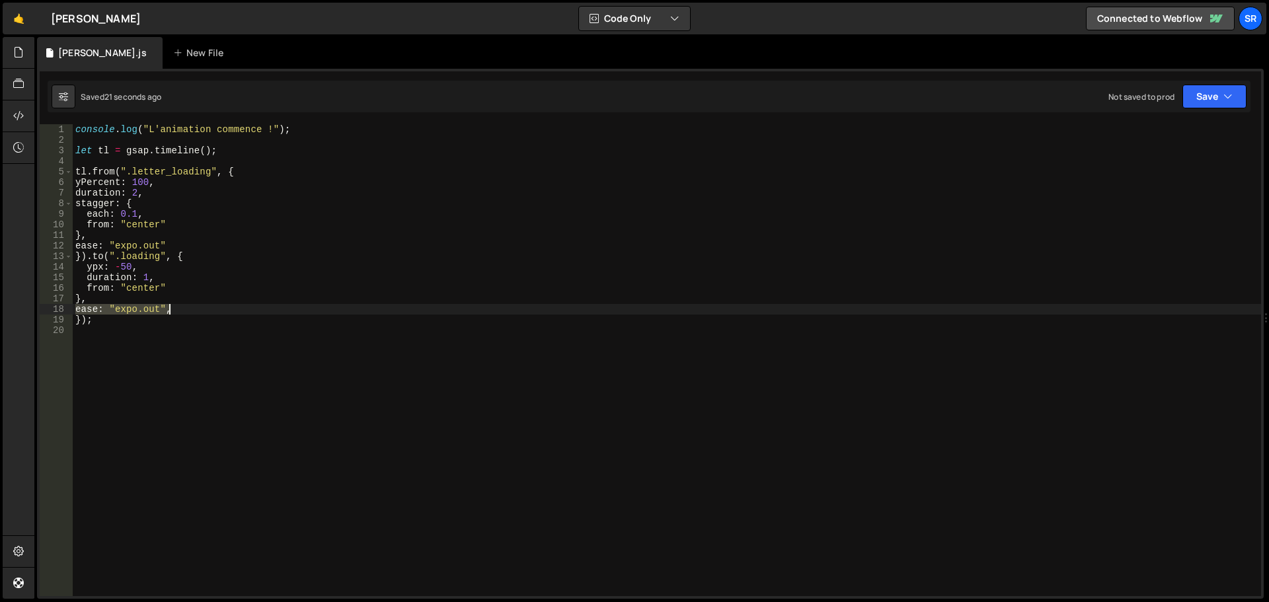
drag, startPoint x: 76, startPoint y: 309, endPoint x: 174, endPoint y: 307, distance: 98.5
click at [174, 307] on div "console . log ( "L'animation commence !" ) ; let tl = gsap . timeline ( ) ; tl …" at bounding box center [667, 370] width 1188 height 493
type textarea "}"
click at [1229, 91] on icon "button" at bounding box center [1227, 96] width 9 height 13
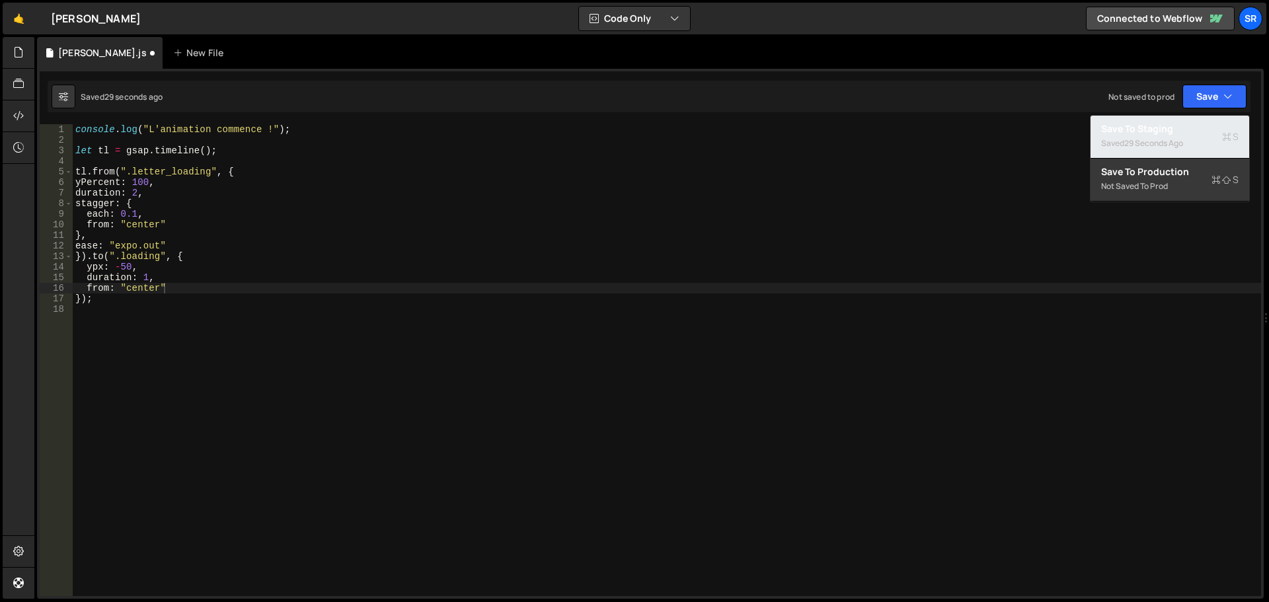
click at [1169, 145] on div "29 seconds ago" at bounding box center [1153, 142] width 59 height 11
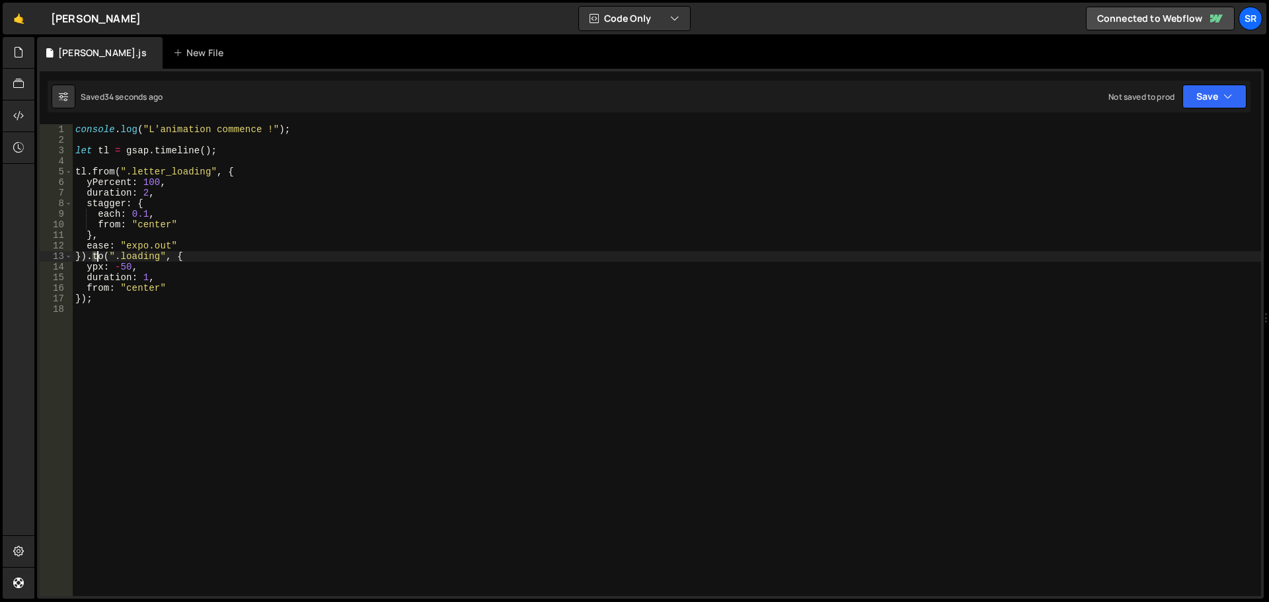
drag, startPoint x: 92, startPoint y: 258, endPoint x: 106, endPoint y: 257, distance: 13.9
click at [100, 258] on div "console . log ( "L'animation commence !" ) ; let tl = gsap . timeline ( ) ; tl …" at bounding box center [667, 370] width 1188 height 493
click at [1206, 92] on button "Save" at bounding box center [1214, 97] width 64 height 24
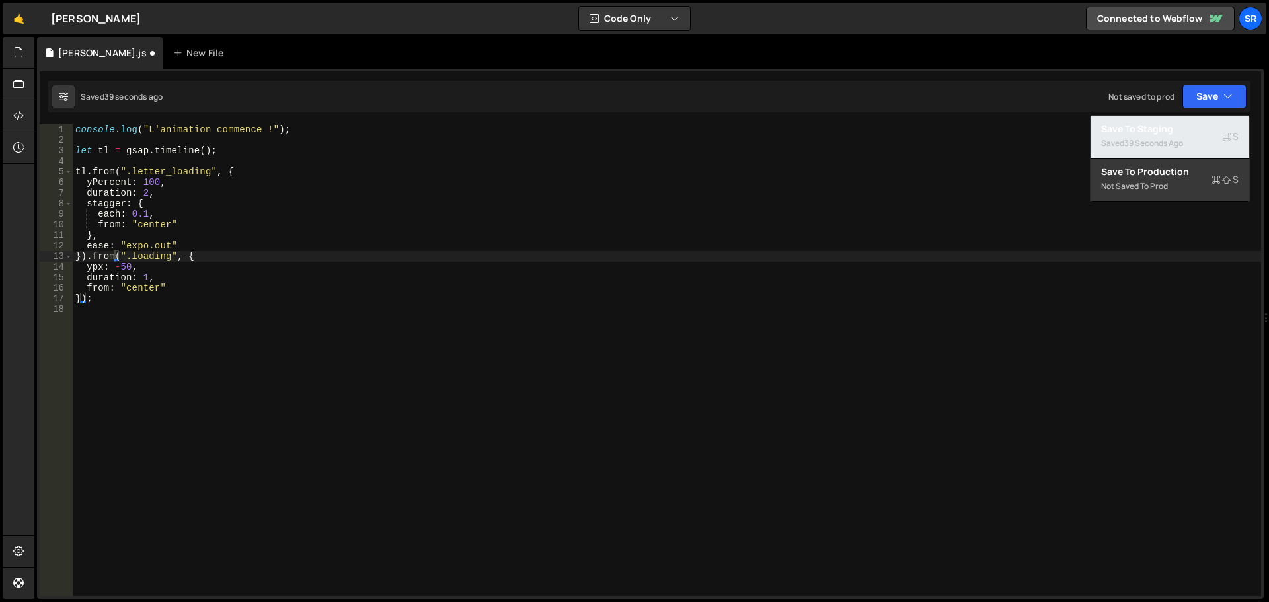
click at [1102, 147] on div "Saved 39 seconds ago" at bounding box center [1169, 143] width 137 height 16
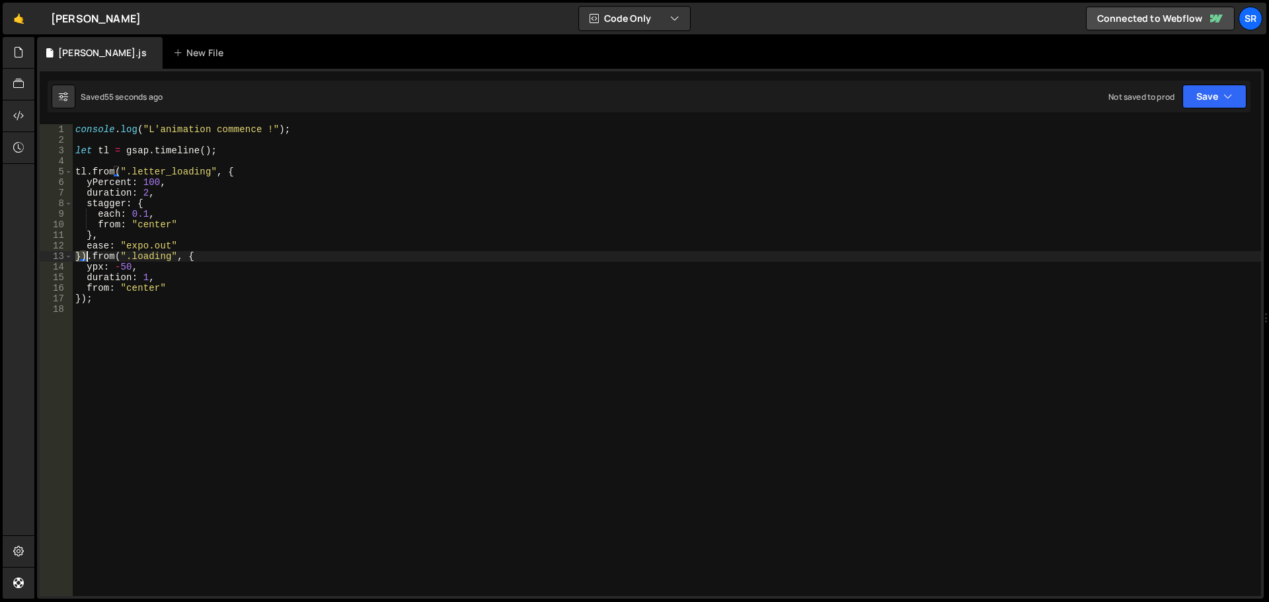
drag, startPoint x: 76, startPoint y: 258, endPoint x: 85, endPoint y: 256, distance: 8.8
click at [85, 256] on div "console . log ( "L'animation commence !" ) ; let tl = gsap . timeline ( ) ; tl …" at bounding box center [667, 370] width 1188 height 493
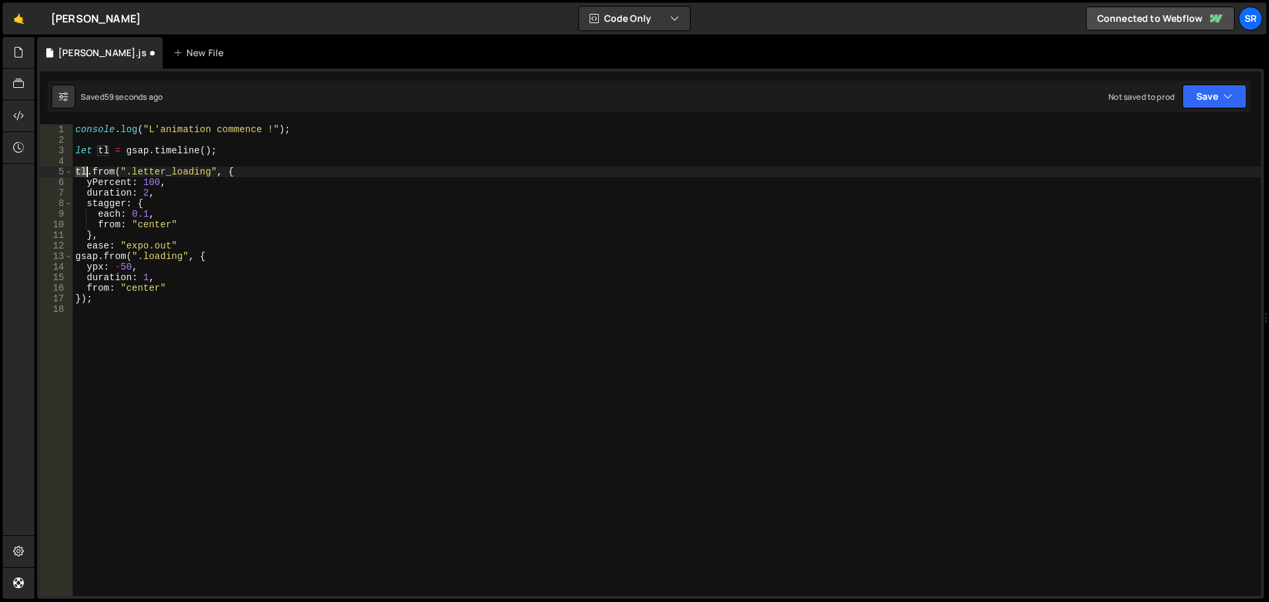
drag, startPoint x: 75, startPoint y: 174, endPoint x: 87, endPoint y: 174, distance: 11.9
click at [87, 174] on div "console . log ( "L'animation commence !" ) ; let tl = gsap . timeline ( ) ; tl …" at bounding box center [667, 370] width 1188 height 493
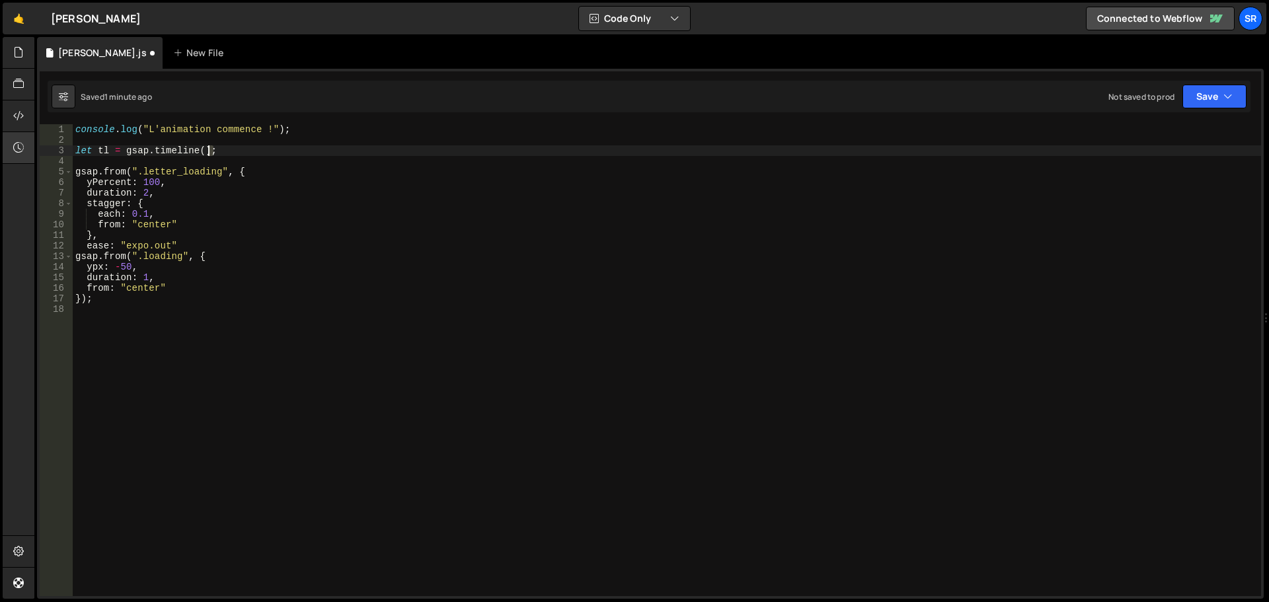
drag, startPoint x: 193, startPoint y: 153, endPoint x: 5, endPoint y: 152, distance: 188.3
click at [5, 152] on div "Hold on a sec... Are you certain you wish to leave this page? Any changes you'v…" at bounding box center [634, 301] width 1269 height 602
type textarea "let tl = gsap.timeline();"
click at [111, 155] on div "console . log ( "L'animation commence !" ) ; gsap . from ( ".letter_loading" , …" at bounding box center [667, 370] width 1188 height 493
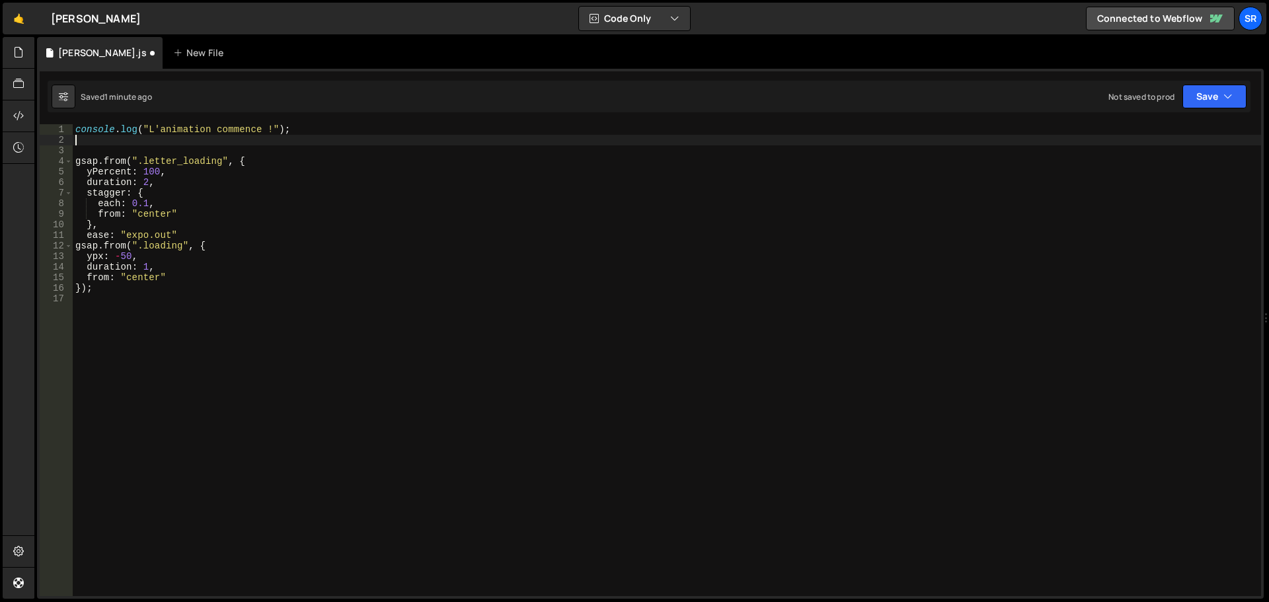
click at [94, 153] on div "console . log ( "L'animation commence !" ) ; gsap . from ( ".letter_loading" , …" at bounding box center [667, 370] width 1188 height 493
click at [1228, 95] on icon "button" at bounding box center [1227, 96] width 9 height 13
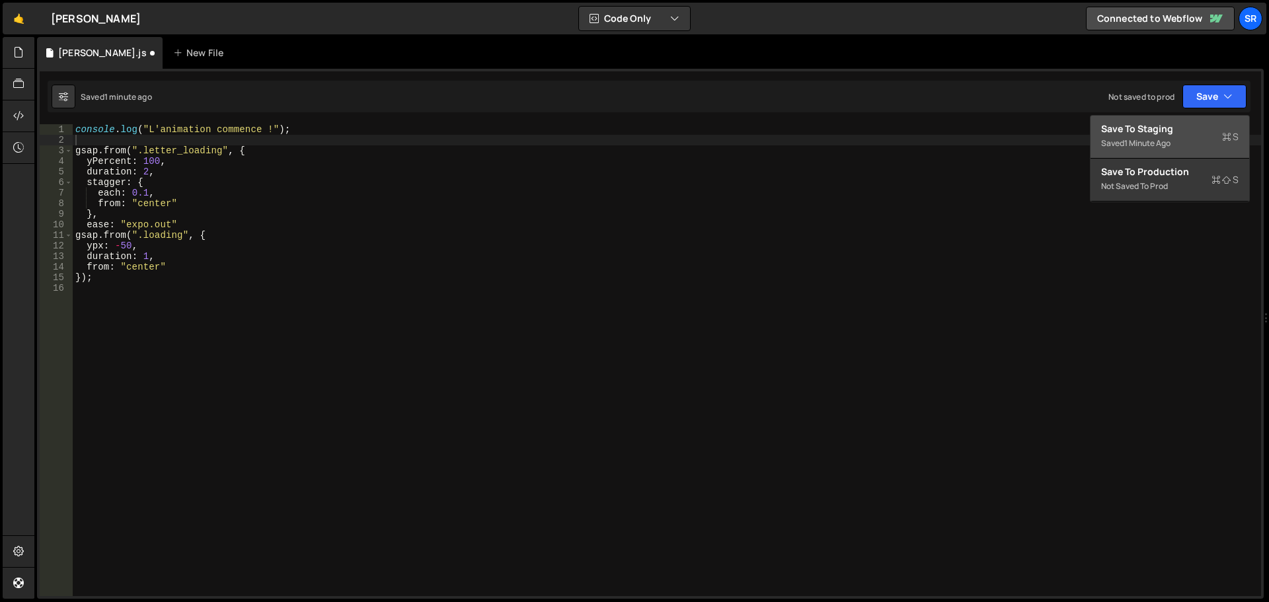
click at [1163, 143] on div "1 minute ago" at bounding box center [1147, 142] width 46 height 11
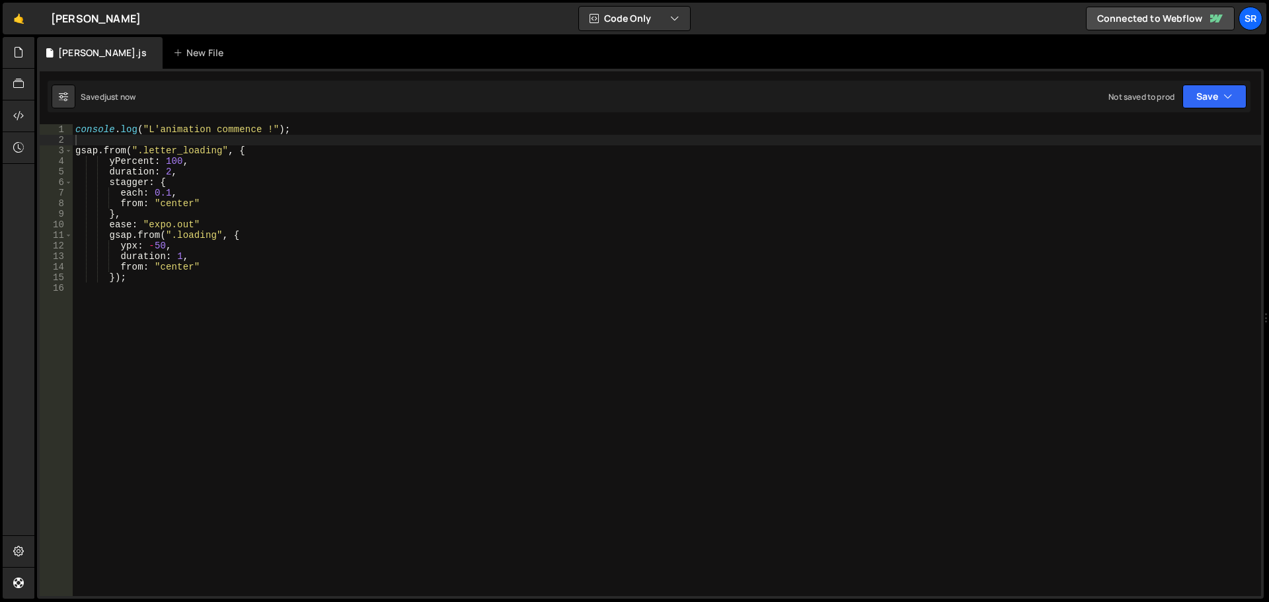
click at [109, 237] on div "console . log ( "L'animation commence !" ) ; gsap . from ( ".letter_loading" , …" at bounding box center [667, 370] width 1188 height 493
drag, startPoint x: 107, startPoint y: 238, endPoint x: 75, endPoint y: 238, distance: 32.4
click at [75, 238] on div "console . log ( "L'animation commence !" ) ; gsap . from ( ".letter_loading" , …" at bounding box center [667, 370] width 1188 height 493
drag, startPoint x: 119, startPoint y: 248, endPoint x: 110, endPoint y: 248, distance: 9.2
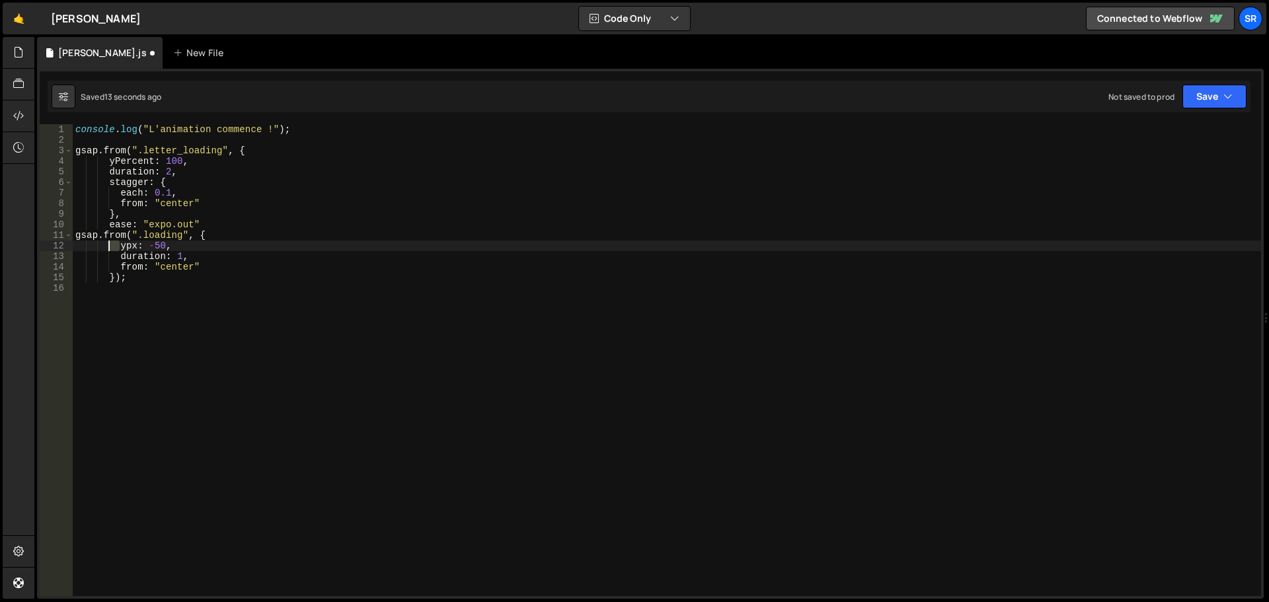
click at [110, 248] on div "console . log ( "L'animation commence !" ) ; gsap . from ( ".letter_loading" , …" at bounding box center [667, 370] width 1188 height 493
drag, startPoint x: 118, startPoint y: 260, endPoint x: 106, endPoint y: 260, distance: 11.9
click at [106, 260] on div "console . log ( "L'animation commence !" ) ; gsap . from ( ".letter_loading" , …" at bounding box center [667, 370] width 1188 height 493
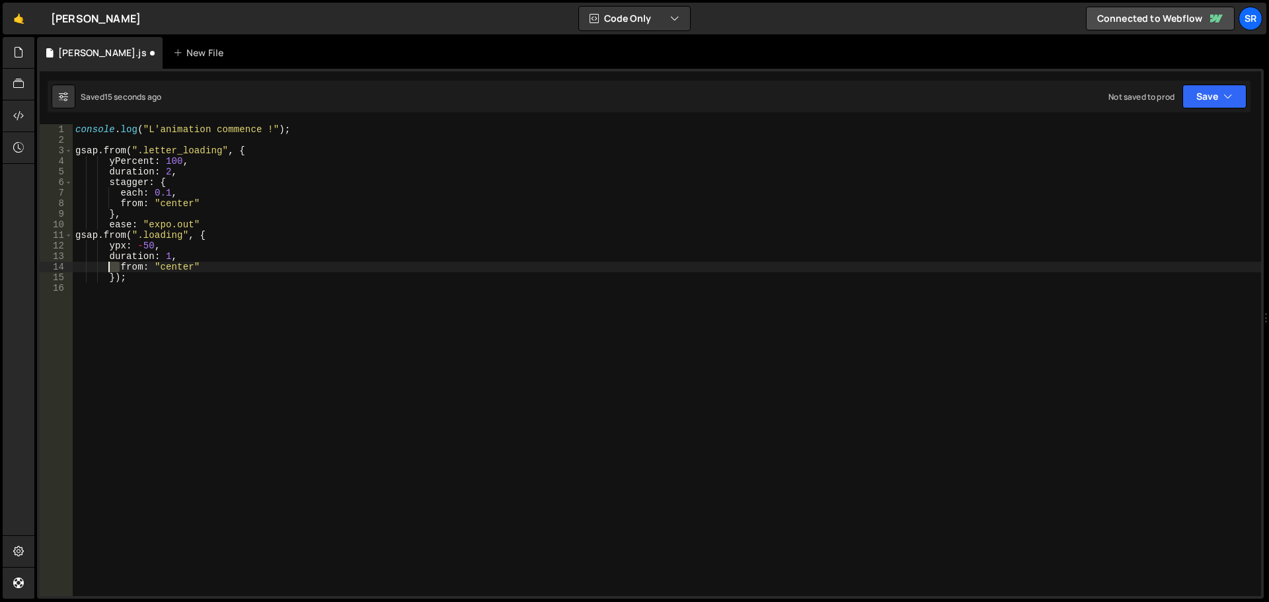
drag, startPoint x: 119, startPoint y: 268, endPoint x: 108, endPoint y: 269, distance: 10.6
click at [108, 269] on div "console . log ( "L'animation commence !" ) ; gsap . from ( ".letter_loading" , …" at bounding box center [667, 370] width 1188 height 493
drag, startPoint x: 108, startPoint y: 278, endPoint x: 71, endPoint y: 277, distance: 37.0
click at [71, 277] on div "from: "center" 1 2 3 4 5 6 7 8 9 10 11 12 13 14 15 16 console . log ( "L'animat…" at bounding box center [650, 360] width 1221 height 472
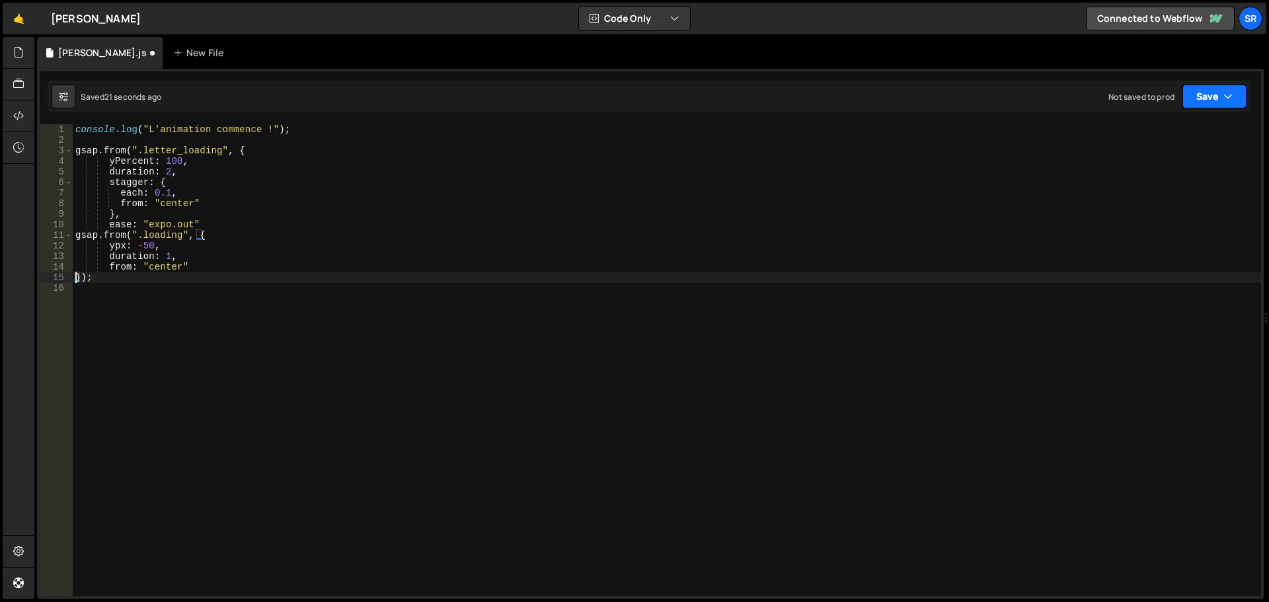
click at [1200, 92] on button "Save" at bounding box center [1214, 97] width 64 height 24
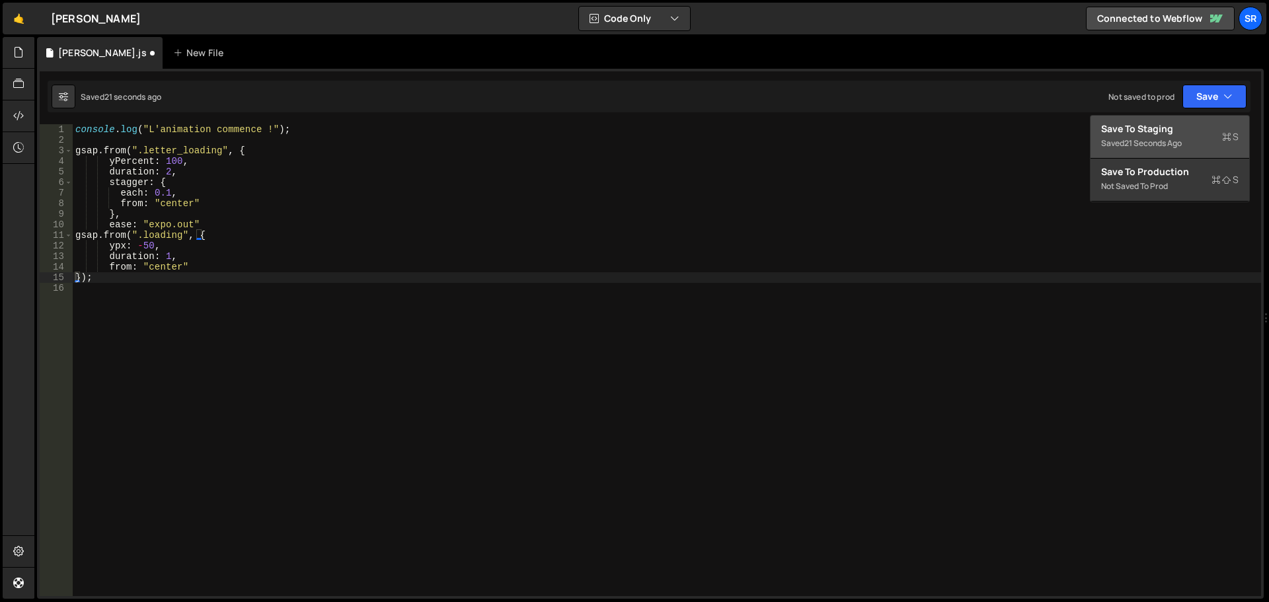
click at [1195, 140] on div "Saved 21 seconds ago" at bounding box center [1169, 143] width 137 height 16
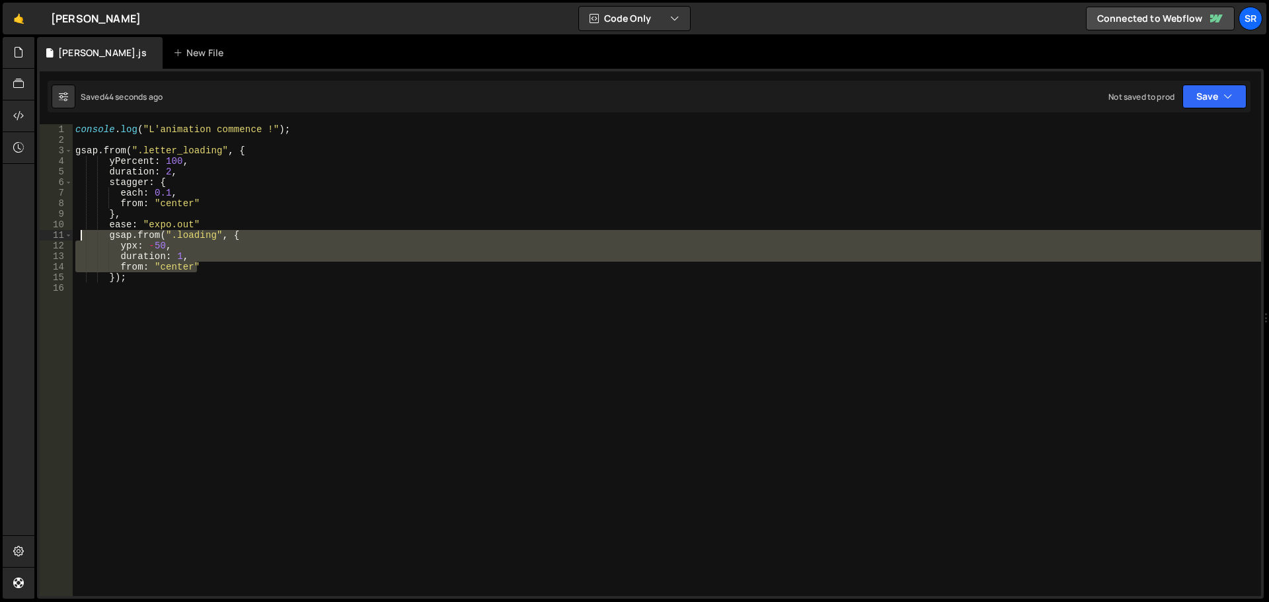
drag, startPoint x: 201, startPoint y: 268, endPoint x: 79, endPoint y: 235, distance: 126.0
click at [79, 235] on div "console . log ( "L'animation commence !" ) ; gsap . from ( ".letter_loading" , …" at bounding box center [667, 370] width 1188 height 493
type textarea "gsap.from(".loading", { ypx: -50,"
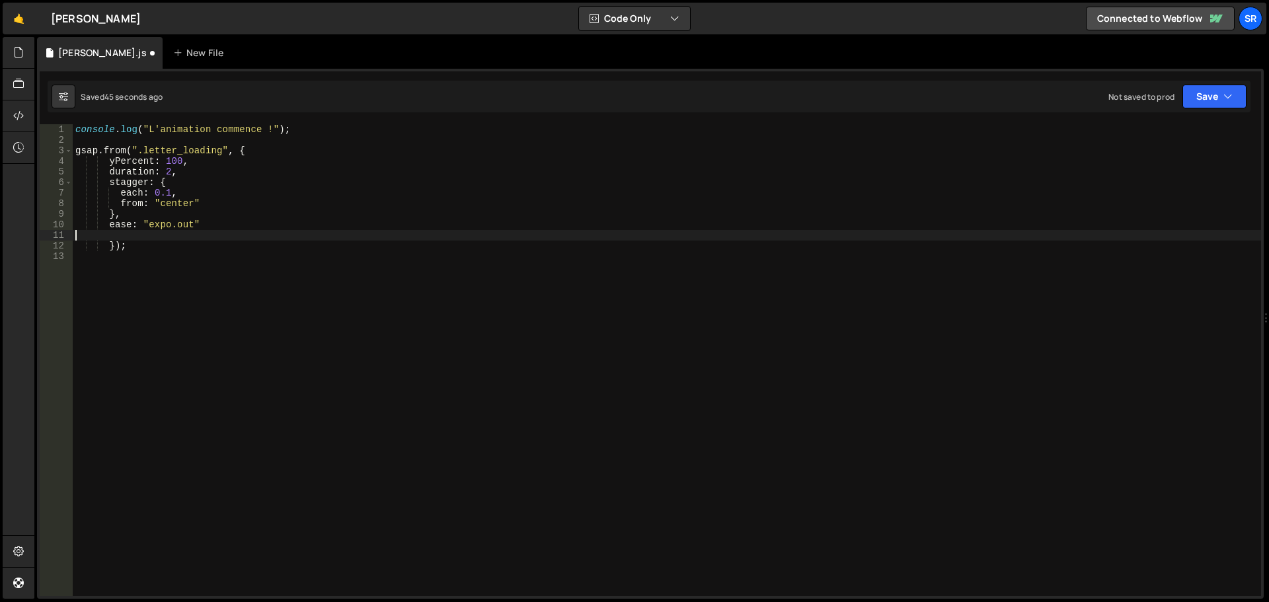
type textarea "ease: "expo.out""
click at [107, 244] on div "console . log ( "L'animation commence !" ) ; gsap . from ( ".letter_loading" , …" at bounding box center [667, 370] width 1188 height 493
type textarea "ease: "expo.out"});"
click at [1212, 93] on button "Save" at bounding box center [1214, 97] width 64 height 24
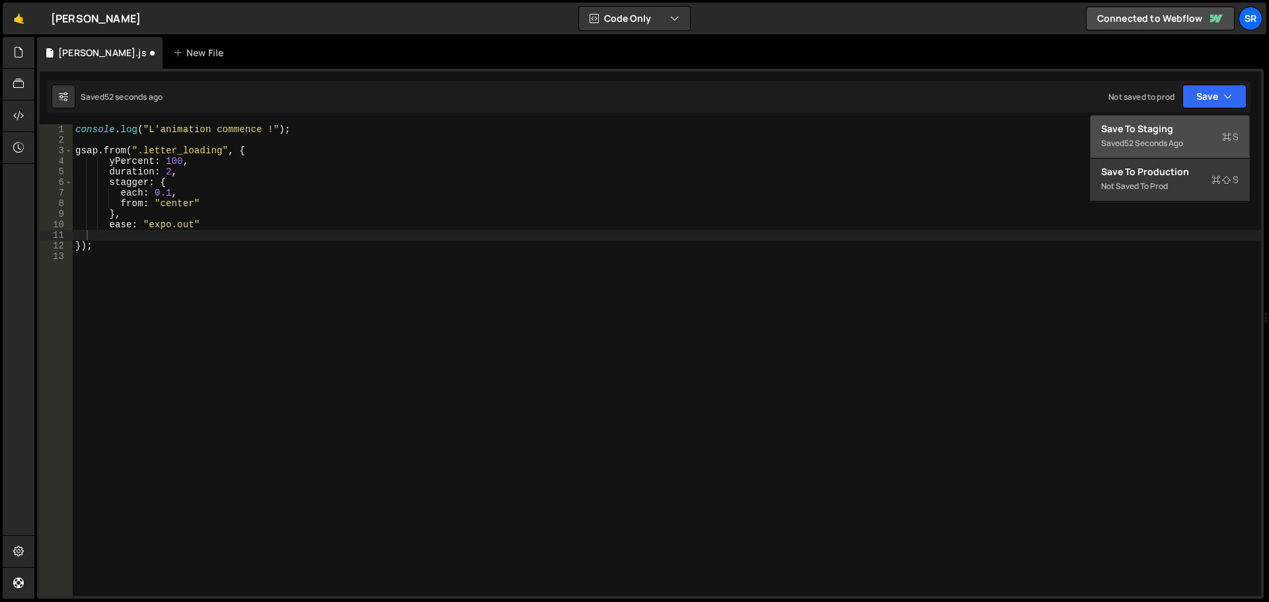
click at [1188, 129] on div "Save to Staging S" at bounding box center [1169, 128] width 137 height 13
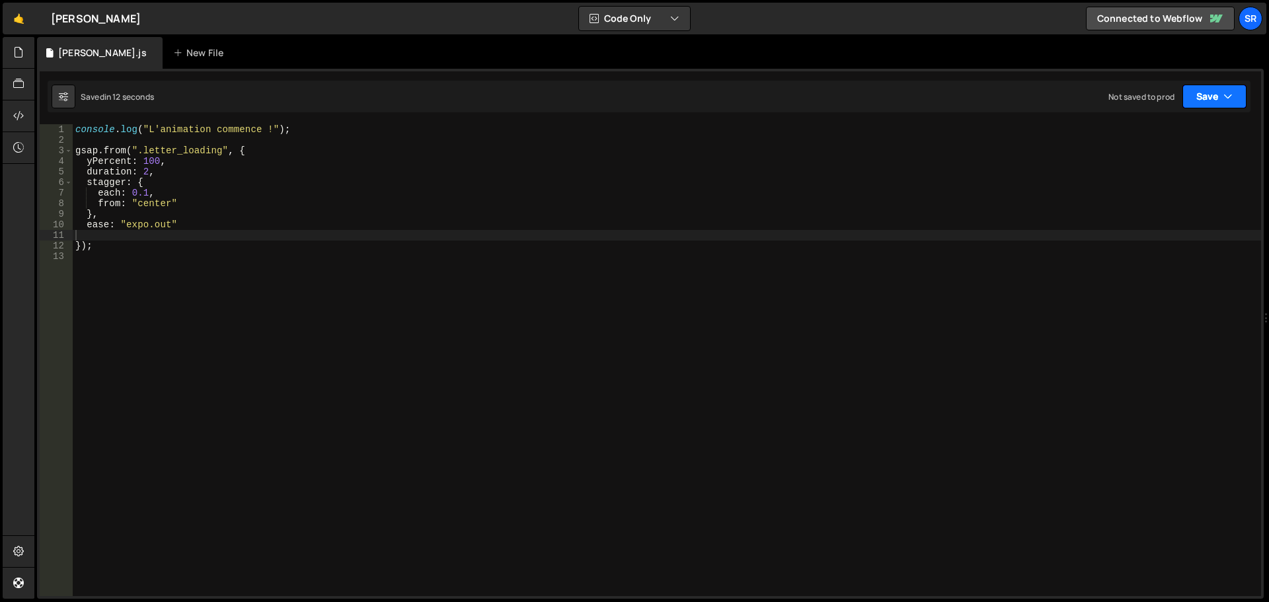
click at [1218, 92] on button "Save" at bounding box center [1214, 97] width 64 height 24
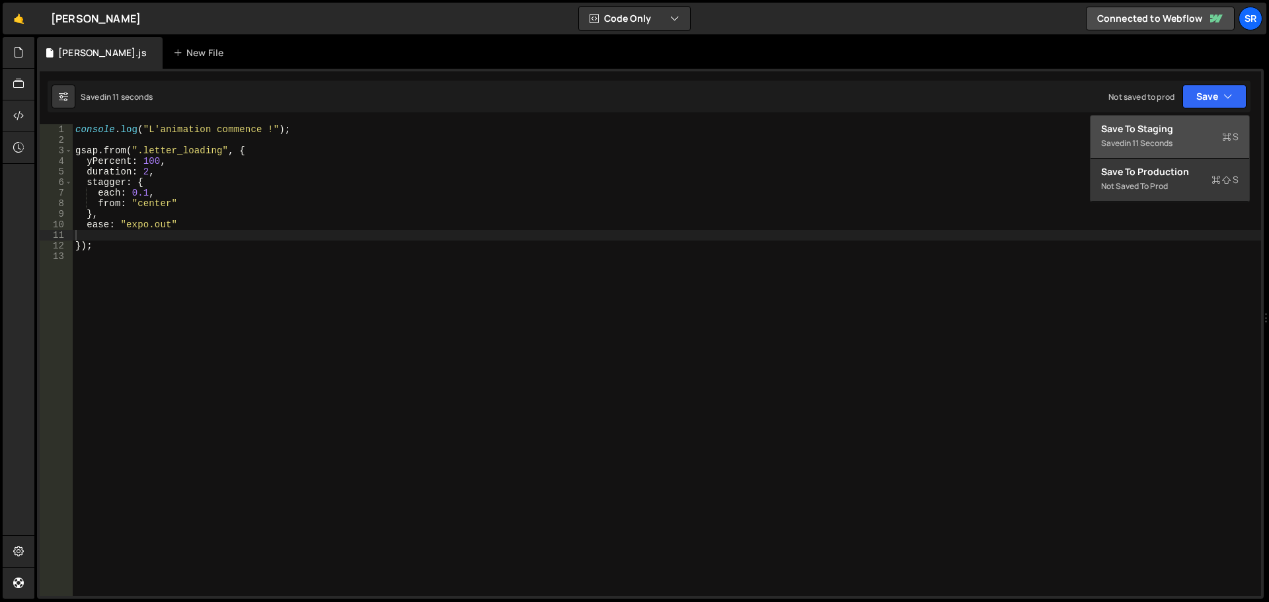
click at [1177, 129] on div "Save to Staging S" at bounding box center [1169, 128] width 137 height 13
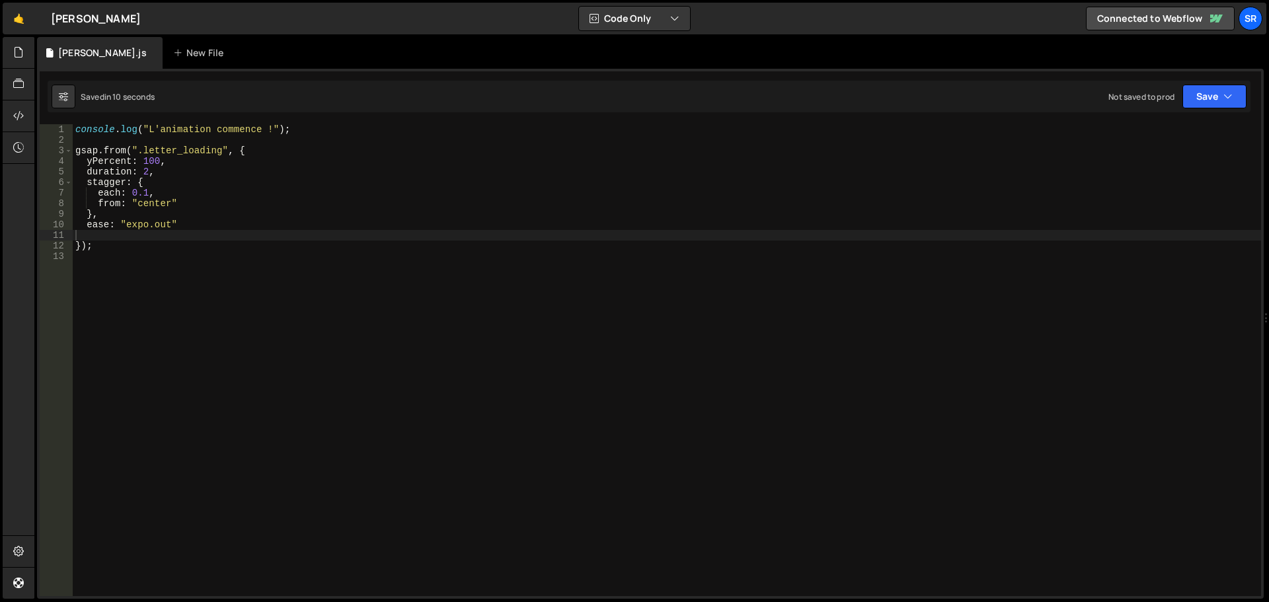
click at [83, 237] on div "console . log ( "L'animation commence !" ) ; gsap . from ( ".letter_loading" , …" at bounding box center [667, 370] width 1188 height 493
type textarea "ease: "expo.out""
click at [1210, 98] on button "Save" at bounding box center [1214, 97] width 64 height 24
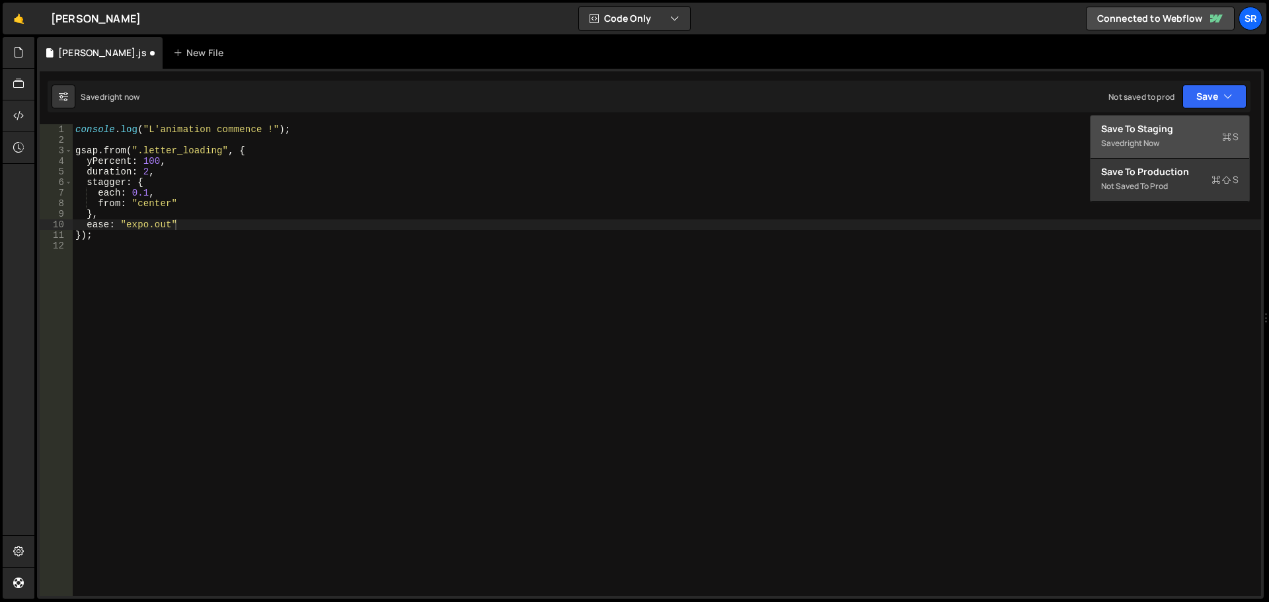
click at [1158, 137] on div "right now" at bounding box center [1141, 142] width 35 height 11
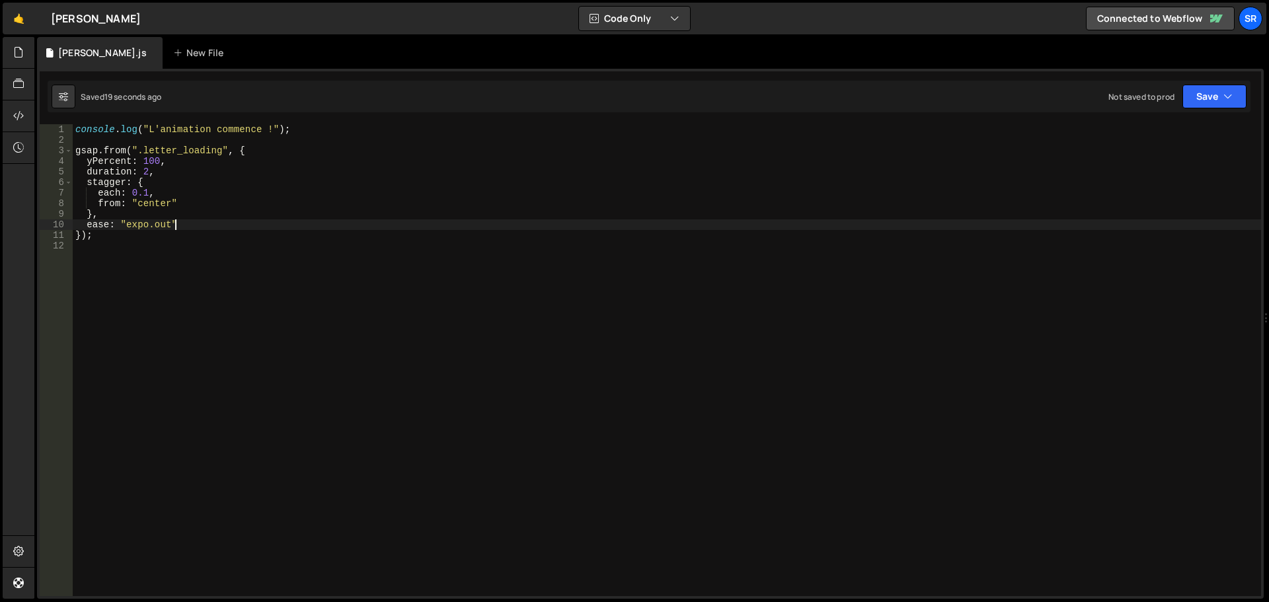
click at [197, 224] on div "console . log ( "L'animation commence !" ) ; gsap . from ( ".letter_loading" , …" at bounding box center [667, 370] width 1188 height 493
type textarea "g"
click at [145, 174] on div "console . log ( "L'animation commence !" ) ; gsap . from ( ".letter_loading" , …" at bounding box center [667, 370] width 1188 height 493
click at [145, 194] on div "console . log ( "L'animation commence !" ) ; gsap . from ( ".letter_loading" , …" at bounding box center [667, 370] width 1188 height 493
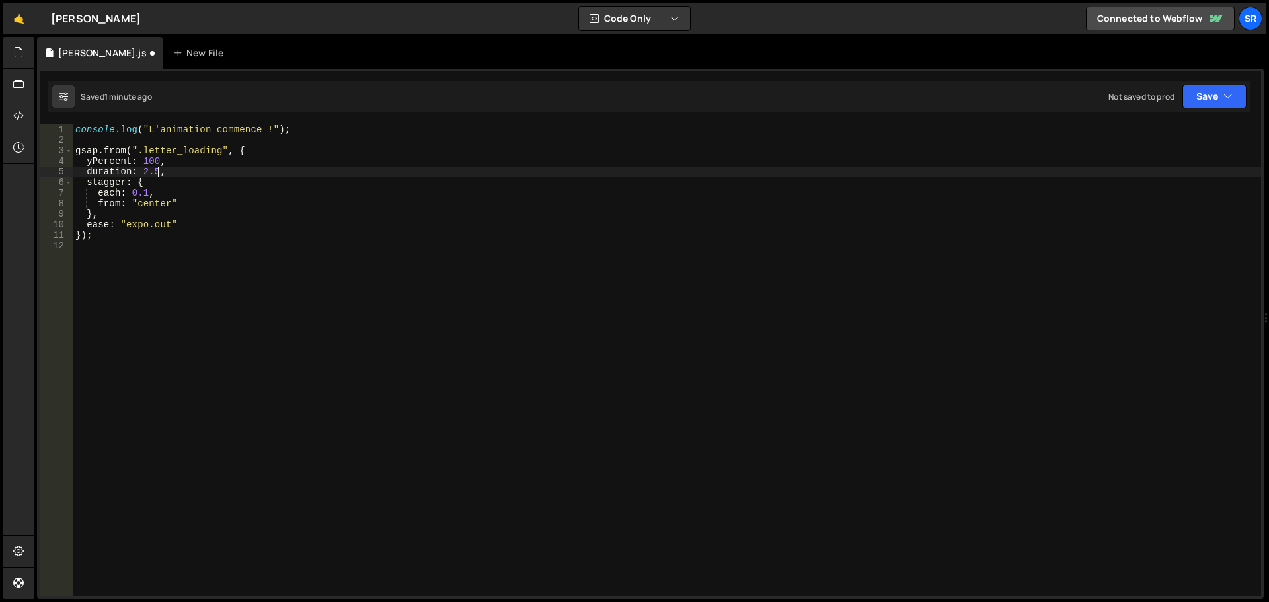
scroll to position [0, 5]
click at [1207, 100] on button "Save" at bounding box center [1214, 97] width 64 height 24
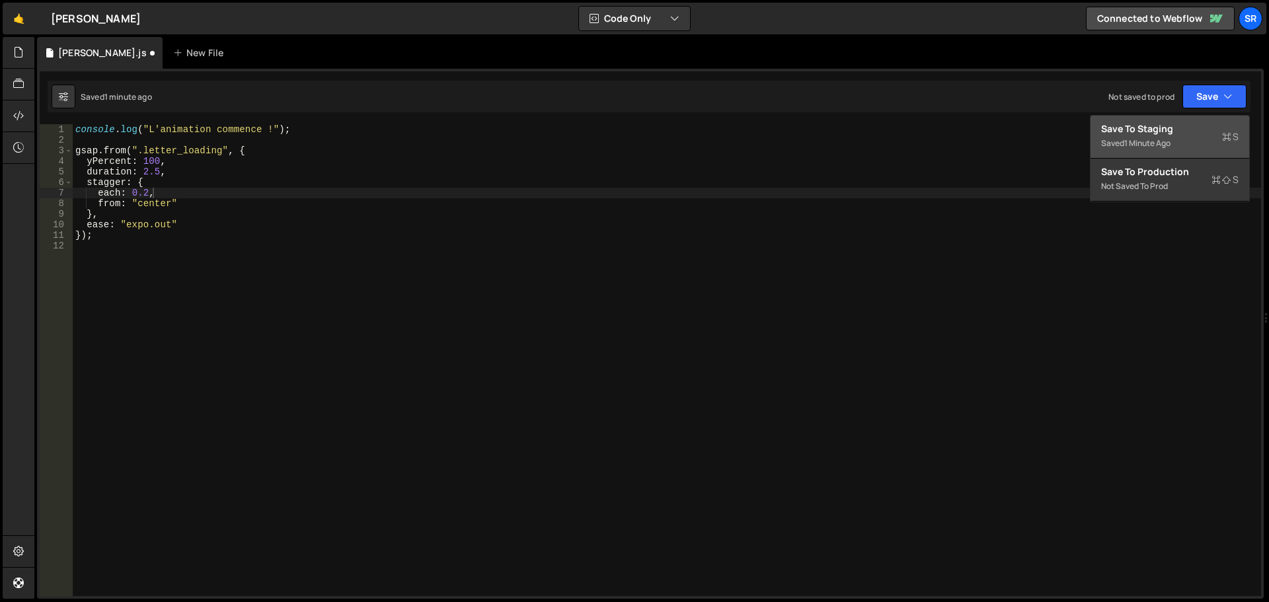
click at [1203, 126] on div "Save to Staging S" at bounding box center [1169, 128] width 137 height 13
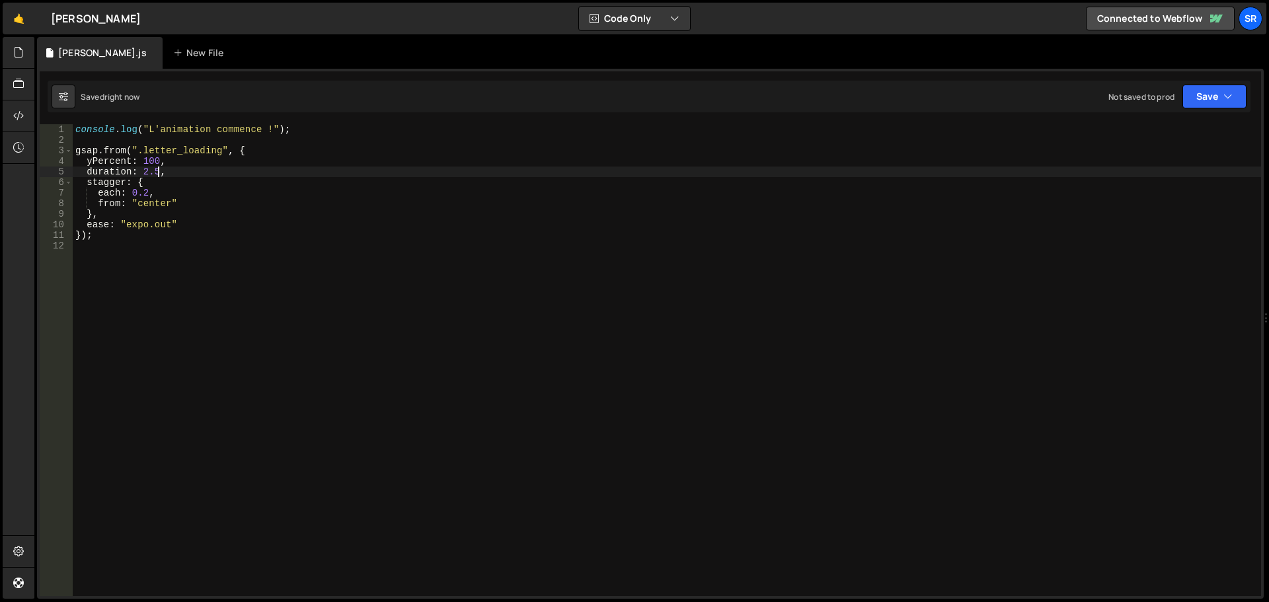
click at [157, 174] on div "console . log ( "L'animation commence !" ) ; gsap . from ( ".letter_loading" , …" at bounding box center [667, 370] width 1188 height 493
click at [1226, 102] on icon "button" at bounding box center [1227, 96] width 9 height 13
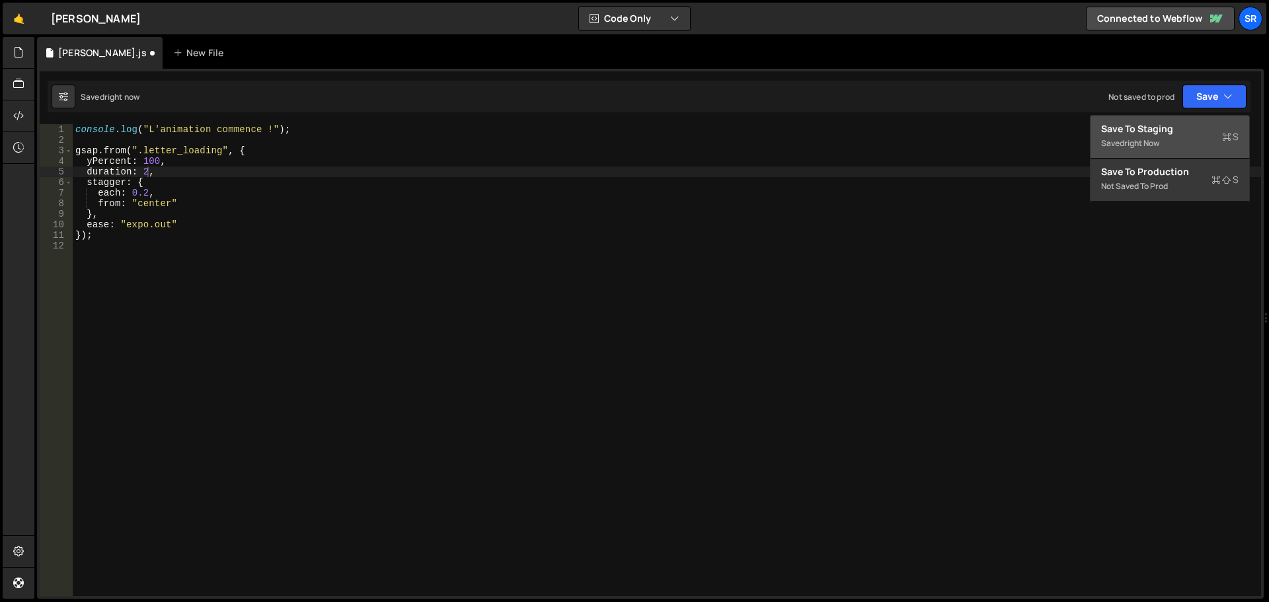
click at [1186, 130] on div "Save to Staging S" at bounding box center [1169, 128] width 137 height 13
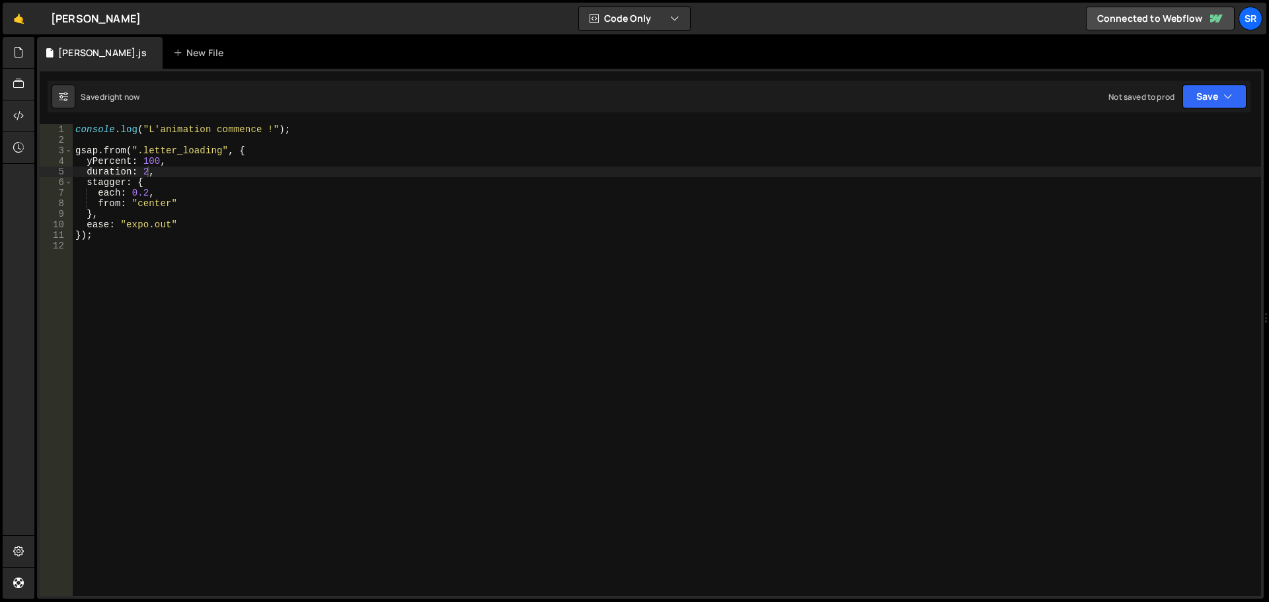
click at [145, 193] on div "console . log ( "L'animation commence !" ) ; gsap . from ( ".letter_loading" , …" at bounding box center [667, 370] width 1188 height 493
click at [158, 189] on div "console . log ( "L'animation commence !" ) ; gsap . from ( ".letter_loading" , …" at bounding box center [667, 370] width 1188 height 493
click at [149, 173] on div "console . log ( "L'animation commence !" ) ; gsap . from ( ".letter_loading" , …" at bounding box center [667, 370] width 1188 height 493
click at [171, 165] on div "console . log ( "L'animation commence !" ) ; gsap . from ( ".letter_loading" , …" at bounding box center [667, 370] width 1188 height 493
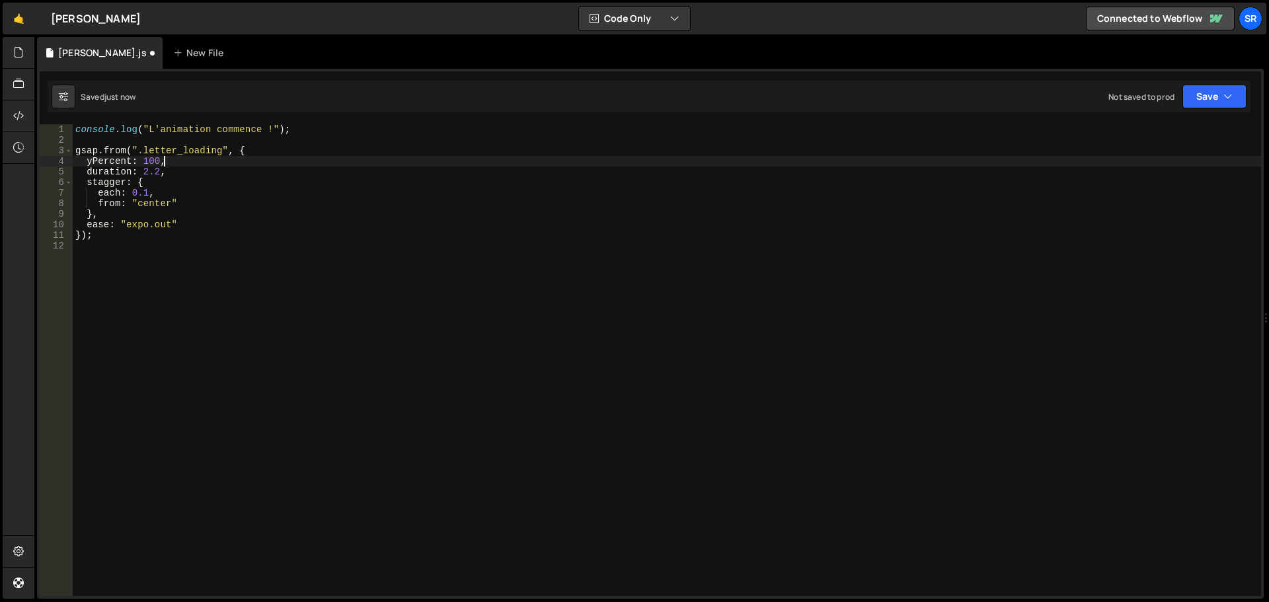
click at [180, 172] on div "console . log ( "L'animation commence !" ) ; gsap . from ( ".letter_loading" , …" at bounding box center [667, 370] width 1188 height 493
click at [1228, 90] on icon "button" at bounding box center [1227, 96] width 9 height 13
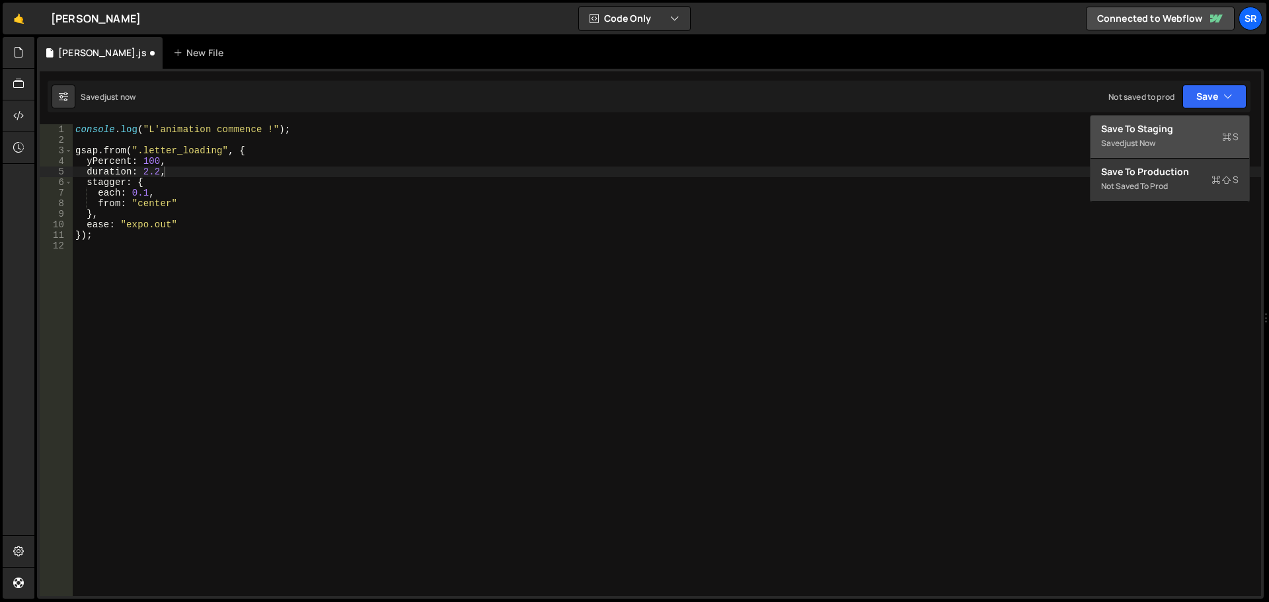
click at [1091, 131] on button "Save to Staging S Saved just now" at bounding box center [1169, 137] width 159 height 43
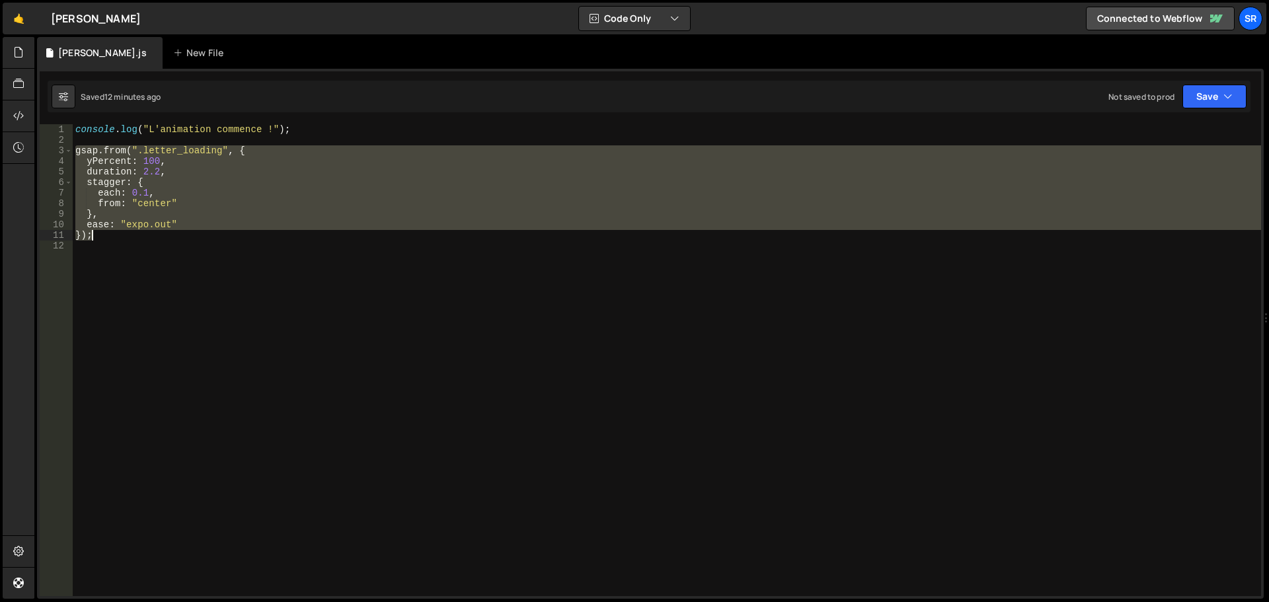
drag, startPoint x: 75, startPoint y: 151, endPoint x: 292, endPoint y: 240, distance: 234.7
click at [292, 240] on div "console . log ( "L'animation commence !" ) ; gsap . from ( ".letter_loading" , …" at bounding box center [667, 370] width 1188 height 493
type textarea "ease: "expo.out" });"
click at [265, 252] on div "console . log ( "L'animation commence !" ) ; gsap . from ( ".letter_loading" , …" at bounding box center [667, 370] width 1188 height 493
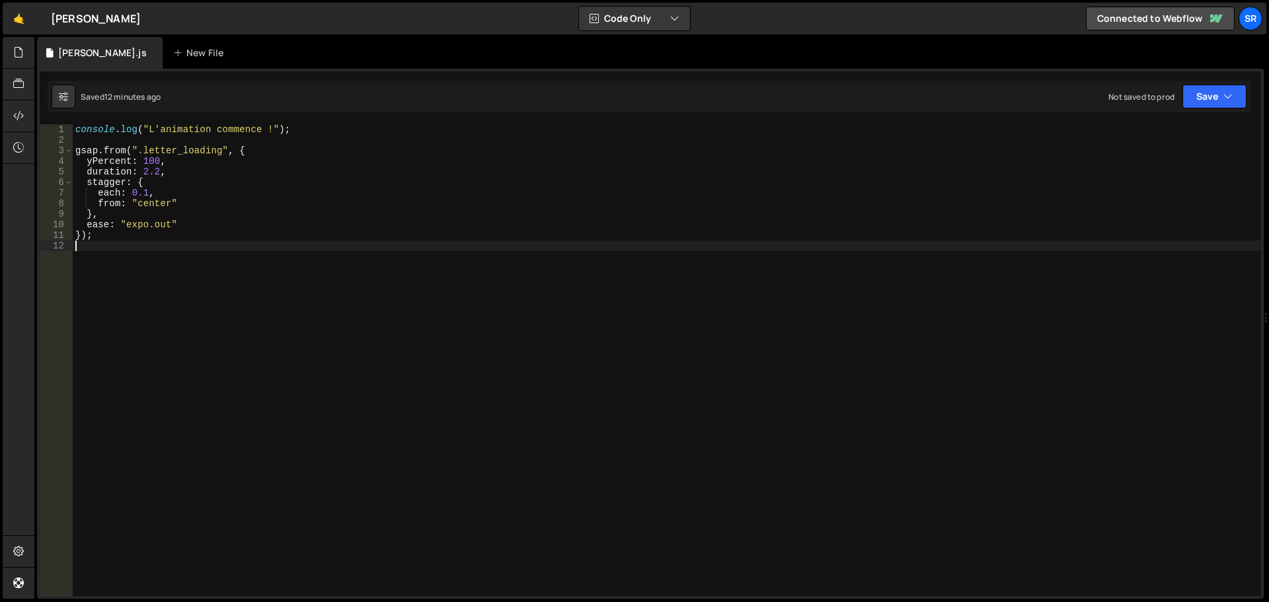
scroll to position [0, 0]
paste textarea "});"
drag, startPoint x: 143, startPoint y: 256, endPoint x: 179, endPoint y: 258, distance: 36.4
click at [179, 258] on div "console . log ( "L'animation commence !" ) ; gsap . from ( ".letter_loading" , …" at bounding box center [667, 370] width 1188 height 493
drag, startPoint x: 77, startPoint y: 258, endPoint x: 275, endPoint y: 251, distance: 197.7
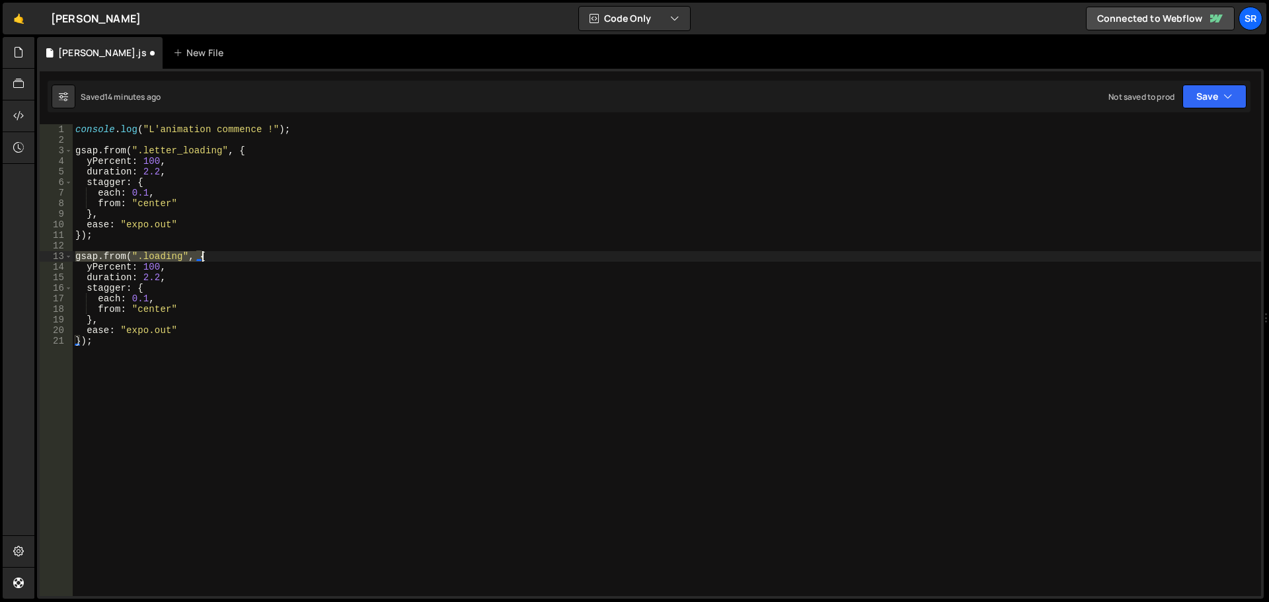
click at [275, 251] on div "console . log ( "L'animation commence !" ) ; gsap . from ( ".letter_loading" , …" at bounding box center [667, 370] width 1188 height 493
paste textarea "to(".box", { rotation: 27, x: 100, duration: 1 });"
click at [190, 254] on div "console . log ( "L'animation commence !" ) ; gsap . from ( ".letter_loading" , …" at bounding box center [667, 370] width 1188 height 493
type textarea "/"
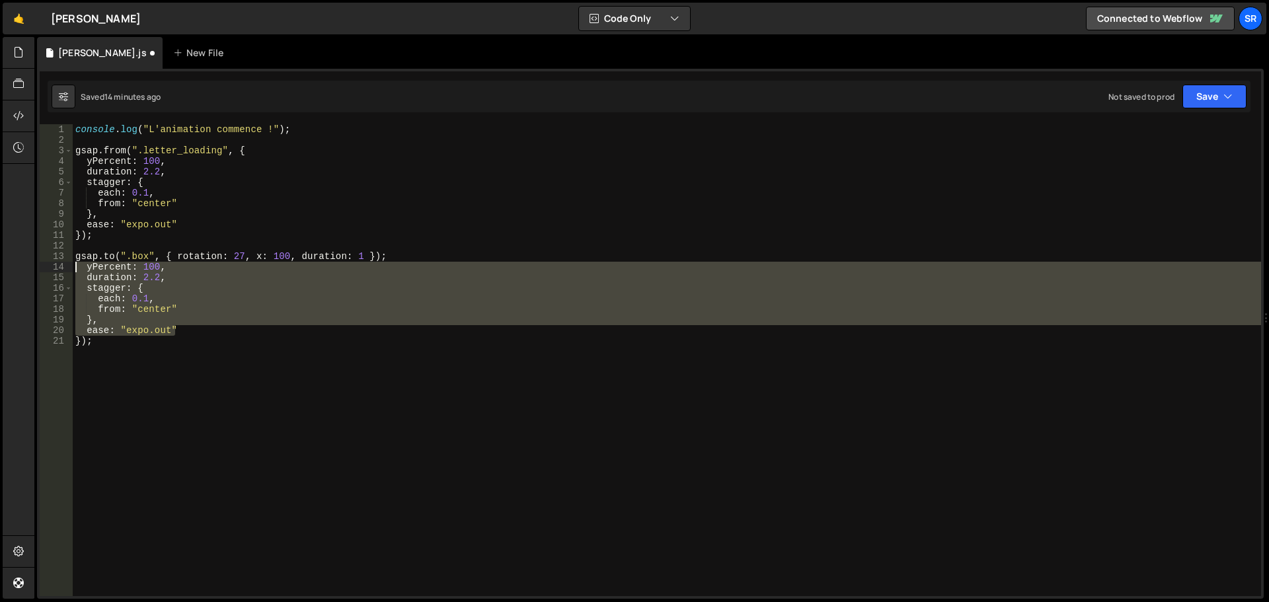
drag, startPoint x: 177, startPoint y: 334, endPoint x: 74, endPoint y: 270, distance: 121.0
click at [74, 270] on div "console . log ( "L'animation commence !" ) ; gsap . from ( ".letter_loading" , …" at bounding box center [667, 370] width 1188 height 493
type textarea "yPercent: 100, duration: 2.2,"
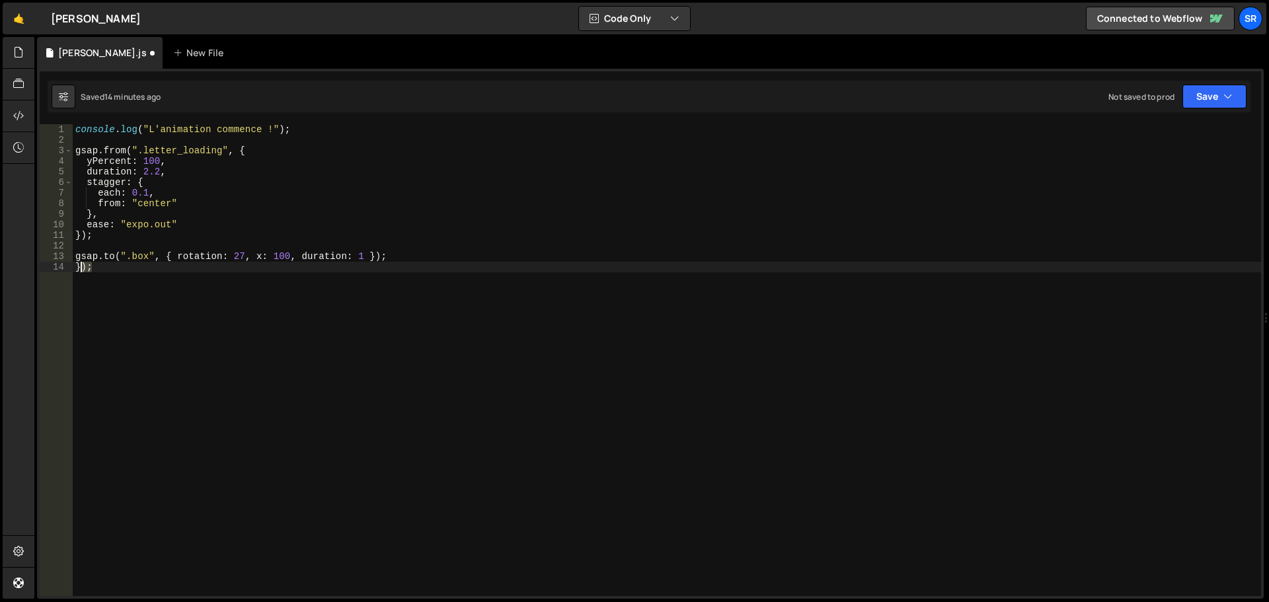
drag, startPoint x: 91, startPoint y: 272, endPoint x: 6, endPoint y: 274, distance: 84.6
click at [16, 272] on div "Hold on a sec... Are you certain you wish to leave this page? Any changes you'v…" at bounding box center [634, 301] width 1269 height 602
type textarea "});"
click at [131, 256] on div "console . log ( "L'animation commence !" ) ; gsap . from ( ".letter_loading" , …" at bounding box center [667, 370] width 1188 height 493
click at [134, 256] on div "console . log ( "L'animation commence !" ) ; gsap . from ( ".letter_loading" , …" at bounding box center [667, 370] width 1188 height 493
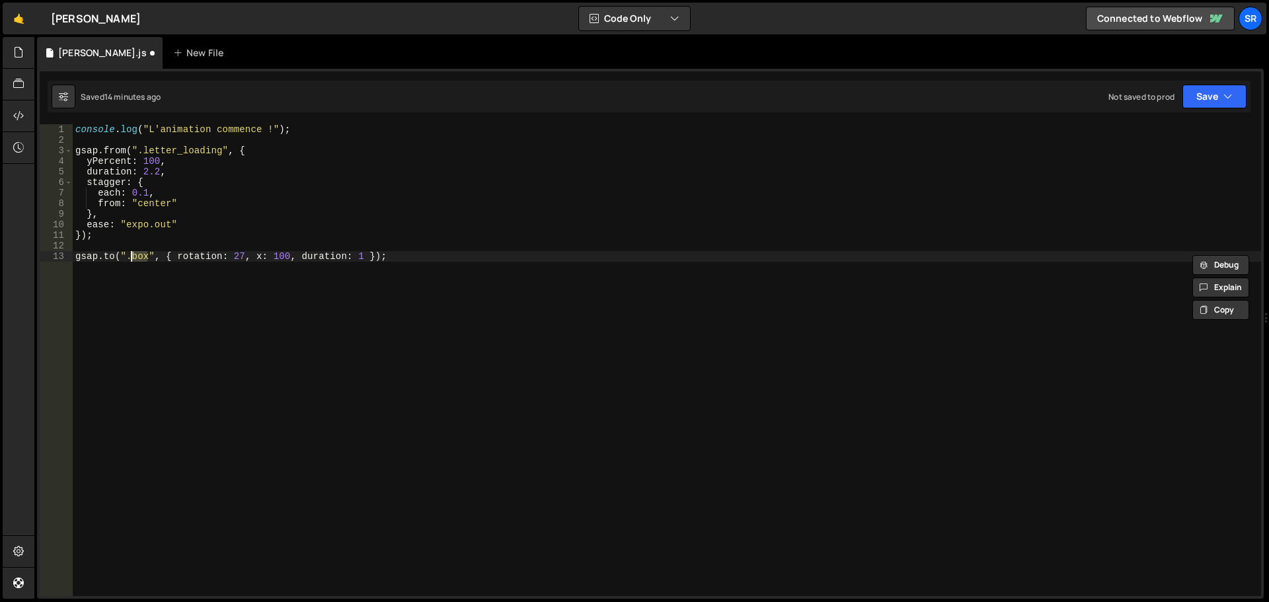
drag, startPoint x: 147, startPoint y: 257, endPoint x: 131, endPoint y: 257, distance: 15.2
click at [131, 257] on div "console . log ( "L'animation commence !" ) ; gsap . from ( ".letter_loading" , …" at bounding box center [667, 370] width 1188 height 493
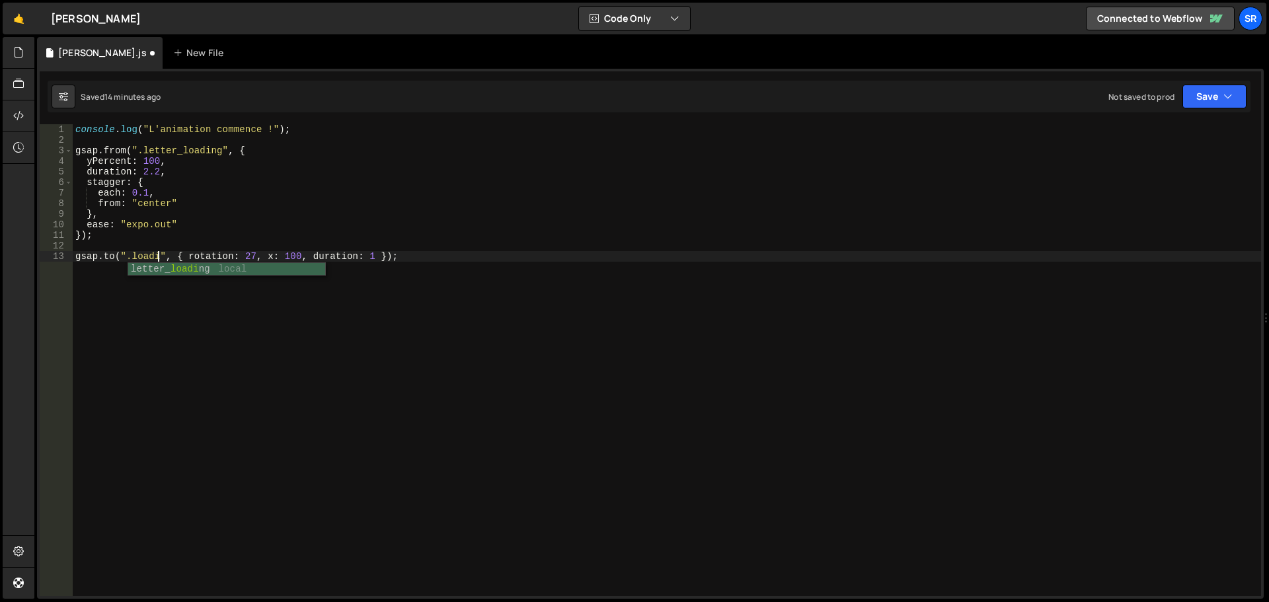
scroll to position [0, 6]
click at [182, 317] on div "console . log ( "L'animation commence !" ) ; gsap . from ( ".letter_loading" , …" at bounding box center [667, 370] width 1188 height 493
drag, startPoint x: 197, startPoint y: 256, endPoint x: 318, endPoint y: 263, distance: 121.7
click at [240, 257] on div "console . log ( "L'animation commence !" ) ; gsap . from ( ".letter_loading" , …" at bounding box center [667, 370] width 1188 height 493
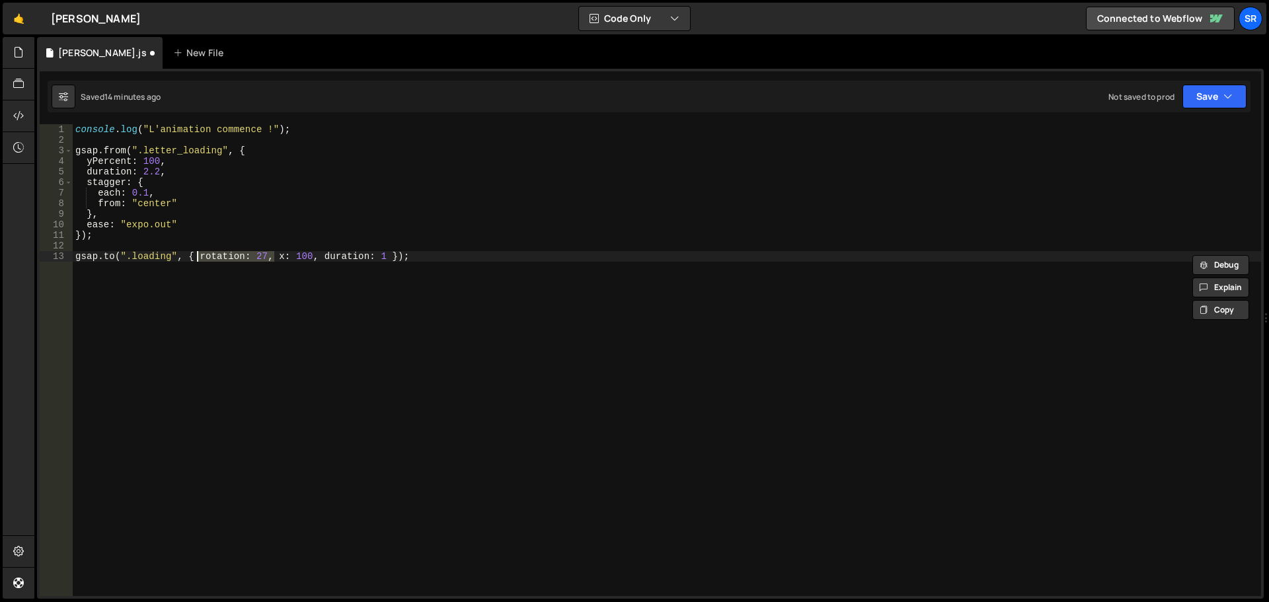
drag, startPoint x: 272, startPoint y: 257, endPoint x: 195, endPoint y: 257, distance: 77.3
click at [195, 257] on div "console . log ( "L'animation commence !" ) ; gsap . from ( ".letter_loading" , …" at bounding box center [667, 370] width 1188 height 493
drag, startPoint x: 202, startPoint y: 256, endPoint x: 229, endPoint y: 257, distance: 27.1
click at [202, 256] on div "console . log ( "L'animation commence !" ) ; gsap . from ( ".letter_loading" , …" at bounding box center [667, 370] width 1188 height 493
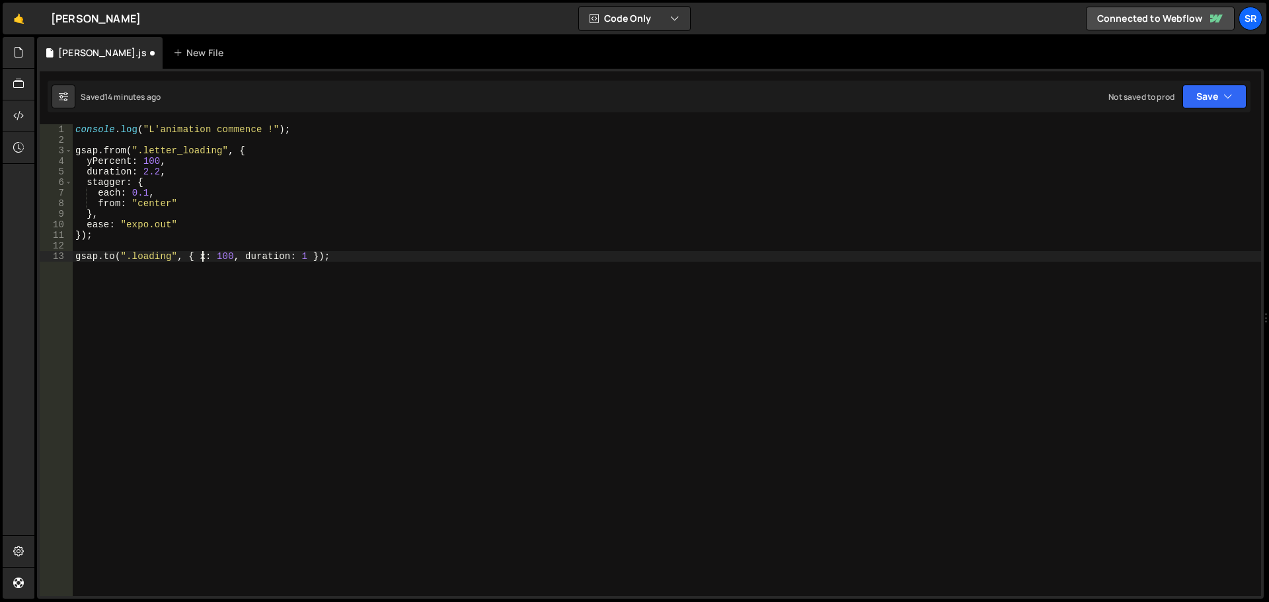
click at [233, 257] on div "console . log ( "L'animation commence !" ) ; gsap . from ( ".letter_loading" , …" at bounding box center [667, 370] width 1188 height 493
click at [215, 257] on div "console . log ( "L'animation commence !" ) ; gsap . from ( ".letter_loading" , …" at bounding box center [667, 370] width 1188 height 493
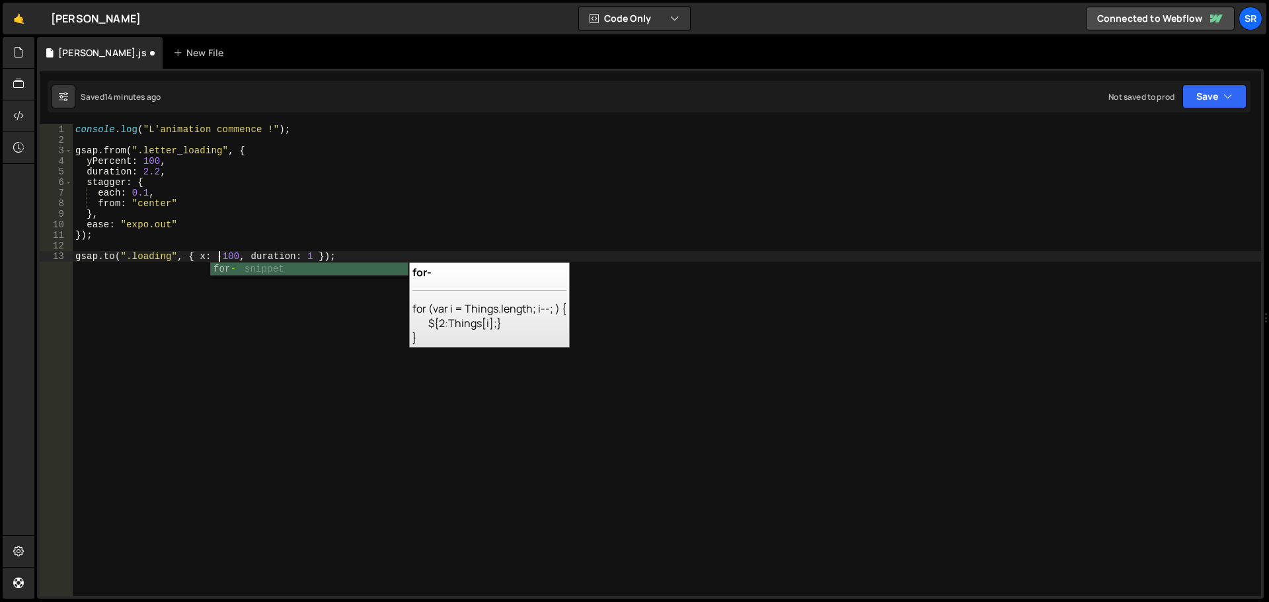
click at [221, 256] on div "console . log ( "L'animation commence !" ) ; gsap . from ( ".letter_loading" , …" at bounding box center [667, 370] width 1188 height 493
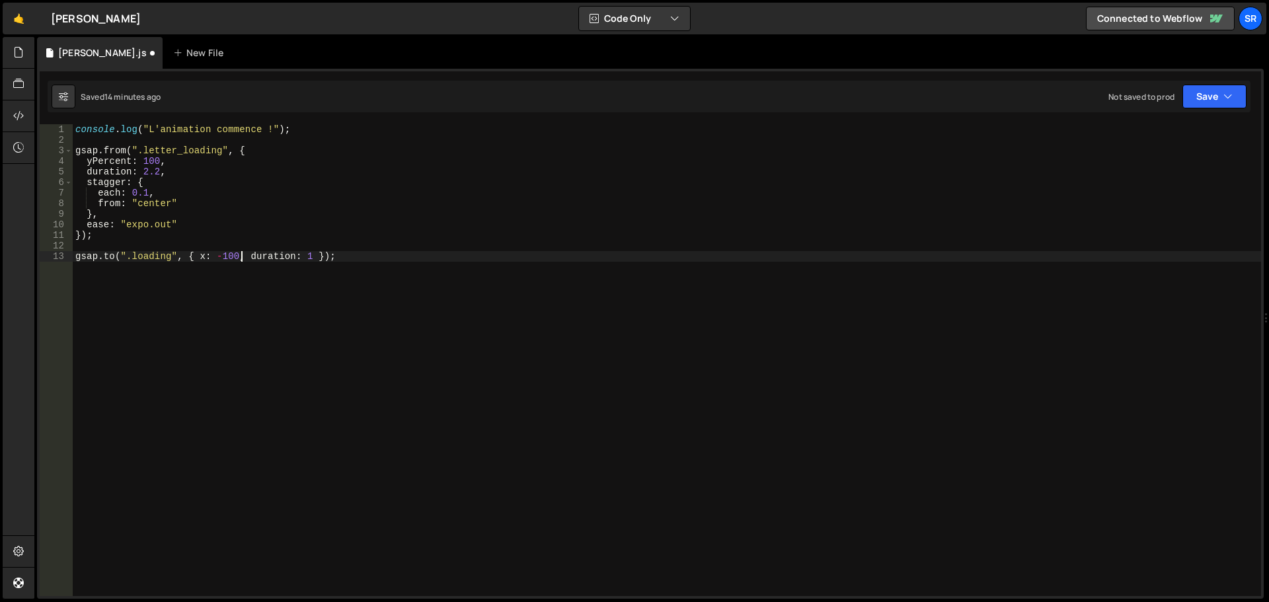
click at [243, 257] on div "console . log ( "L'animation commence !" ) ; gsap . from ( ".letter_loading" , …" at bounding box center [667, 370] width 1188 height 493
type textarea "[DOMAIN_NAME](".loading", { x: -100, y: -300, duration: 1 });"
click at [1212, 94] on button "Save" at bounding box center [1214, 97] width 64 height 24
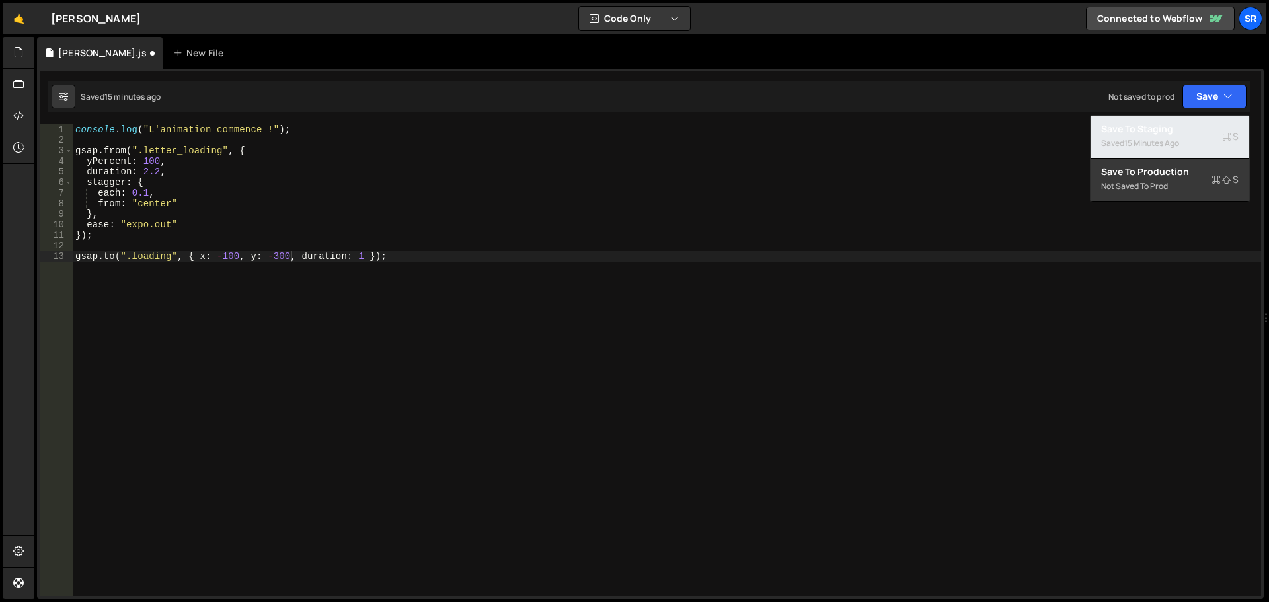
click at [1136, 140] on div "15 minutes ago" at bounding box center [1151, 142] width 55 height 11
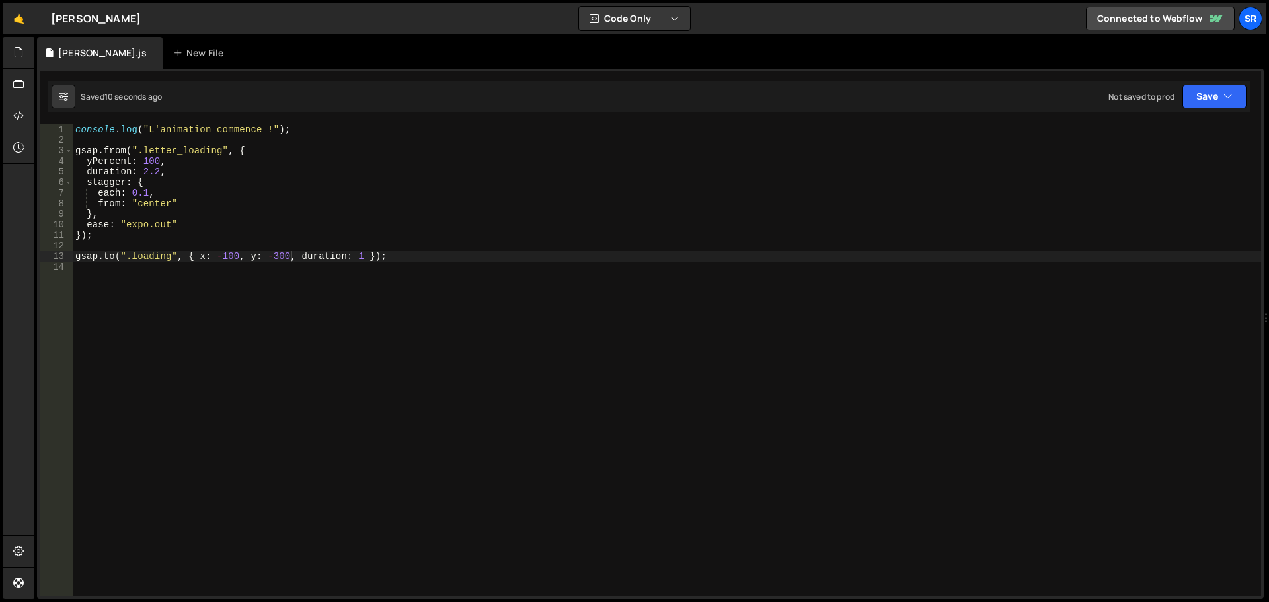
click at [354, 257] on div "console . log ( "L'animation commence !" ) ; gsap . from ( ".letter_loading" , …" at bounding box center [667, 370] width 1188 height 493
drag, startPoint x: 76, startPoint y: 257, endPoint x: 399, endPoint y: 257, distance: 323.1
click at [399, 257] on div "console . log ( "L'animation commence !" ) ; gsap . from ( ".letter_loading" , …" at bounding box center [667, 370] width 1188 height 493
drag, startPoint x: 1198, startPoint y: 86, endPoint x: 1195, endPoint y: 105, distance: 19.4
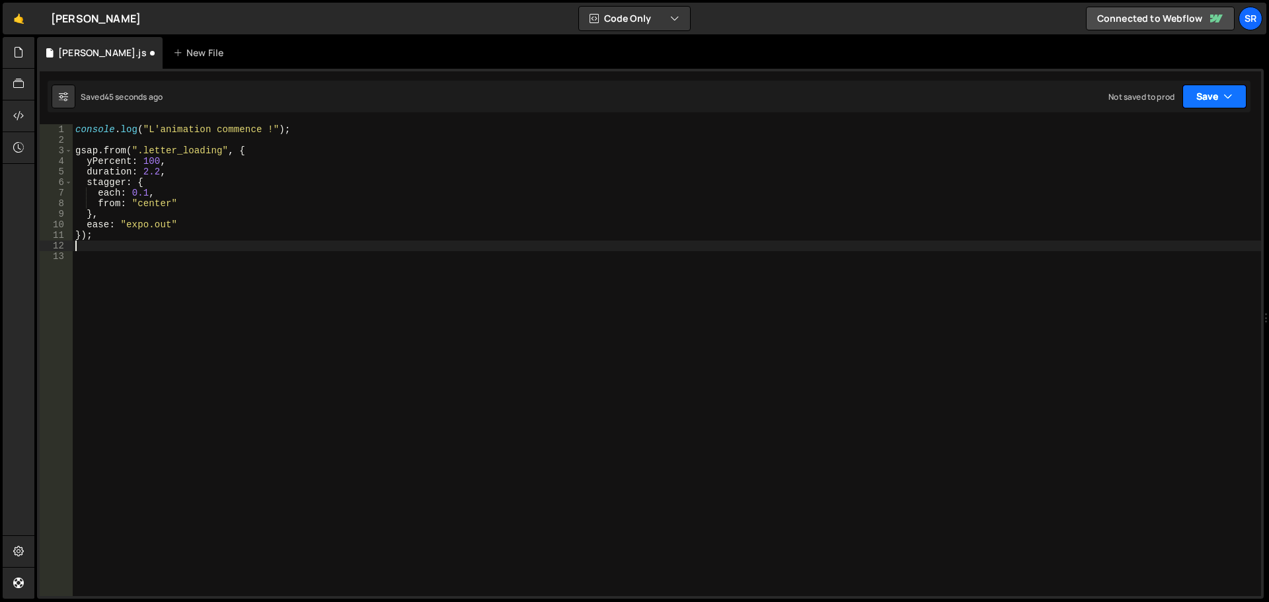
click at [1198, 87] on button "Save" at bounding box center [1214, 97] width 64 height 24
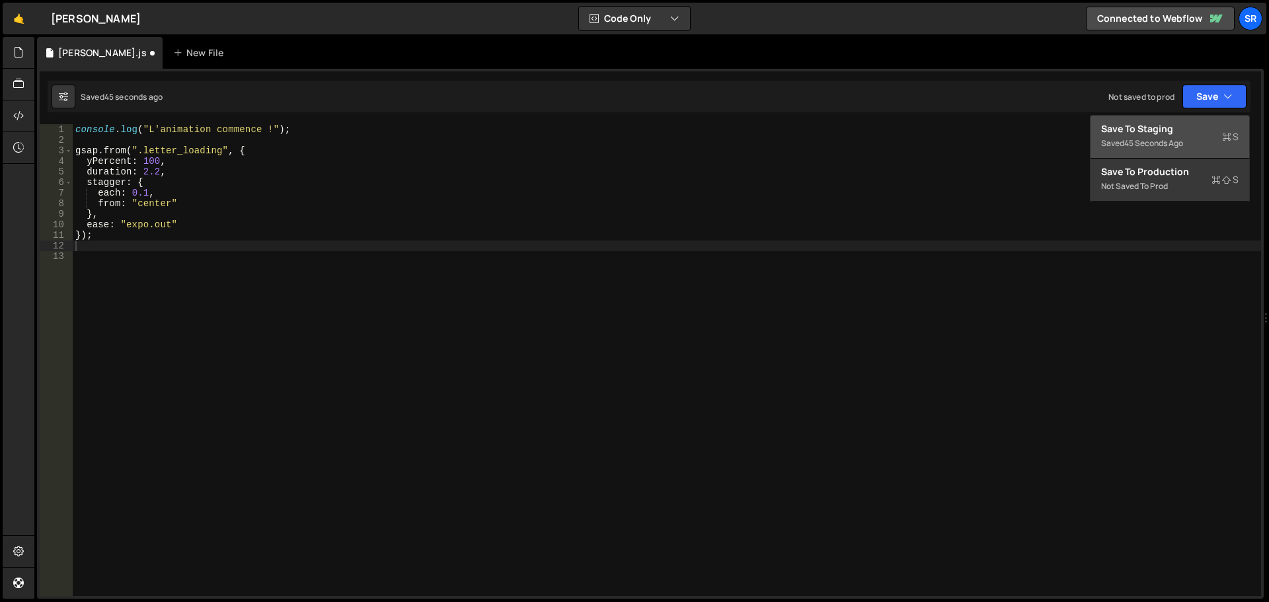
click at [1184, 122] on div "Save to Staging S" at bounding box center [1169, 128] width 137 height 13
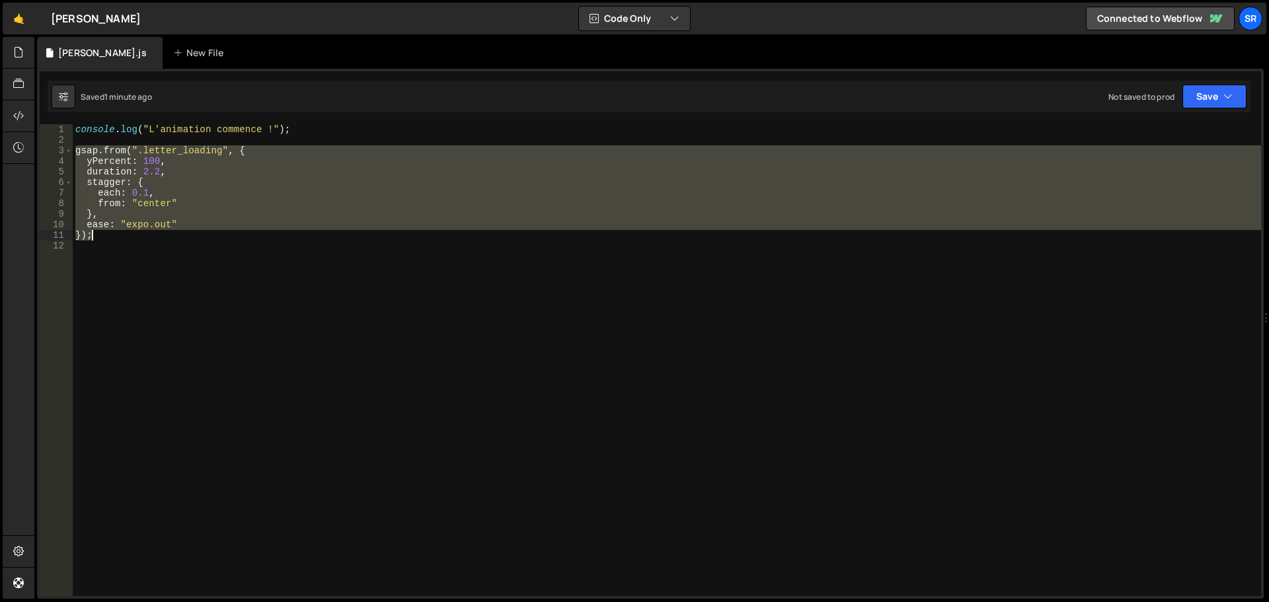
drag, startPoint x: 75, startPoint y: 152, endPoint x: 335, endPoint y: 236, distance: 273.5
click at [335, 236] on div "console . log ( "L'animation commence !" ) ; gsap . from ( ".letter_loading" , …" at bounding box center [667, 370] width 1188 height 493
paste textarea
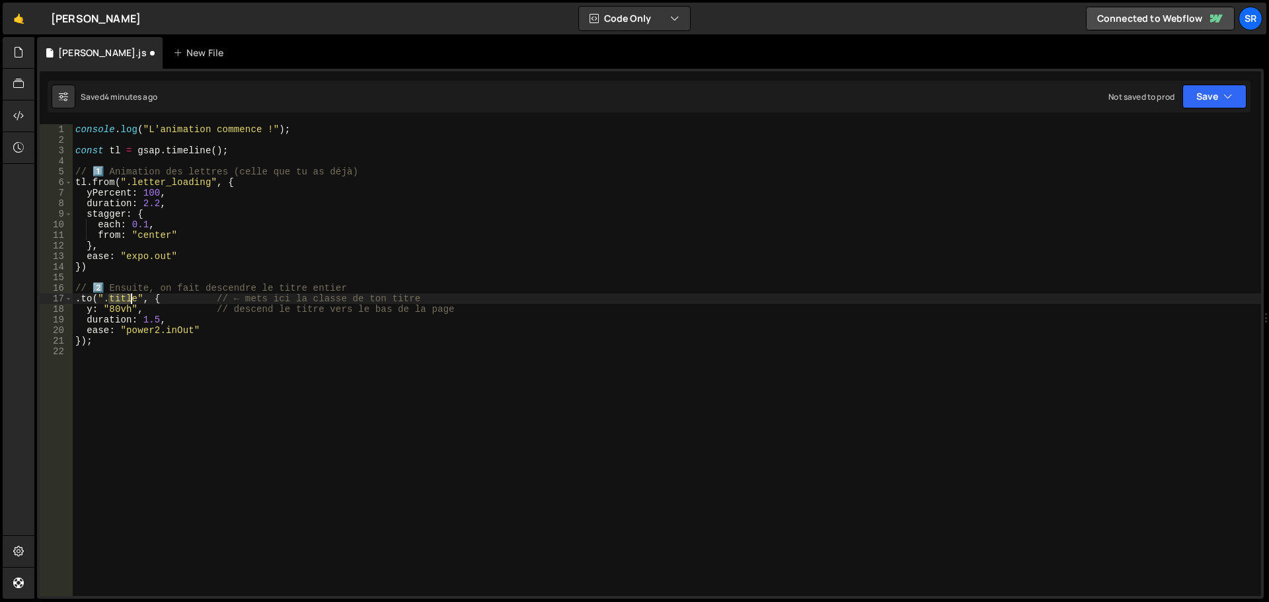
drag, startPoint x: 108, startPoint y: 299, endPoint x: 133, endPoint y: 299, distance: 25.1
click at [133, 299] on div "console . log ( "L'animation commence !" ) ; const tl = gsap . timeline ( ) ; /…" at bounding box center [667, 370] width 1188 height 493
click at [170, 297] on div "console . log ( "L'animation commence !" ) ; const tl = gsap . timeline ( ) ; /…" at bounding box center [667, 370] width 1188 height 493
click at [133, 309] on div "console . log ( "L'animation commence !" ) ; const tl = gsap . timeline ( ) ; /…" at bounding box center [667, 370] width 1188 height 493
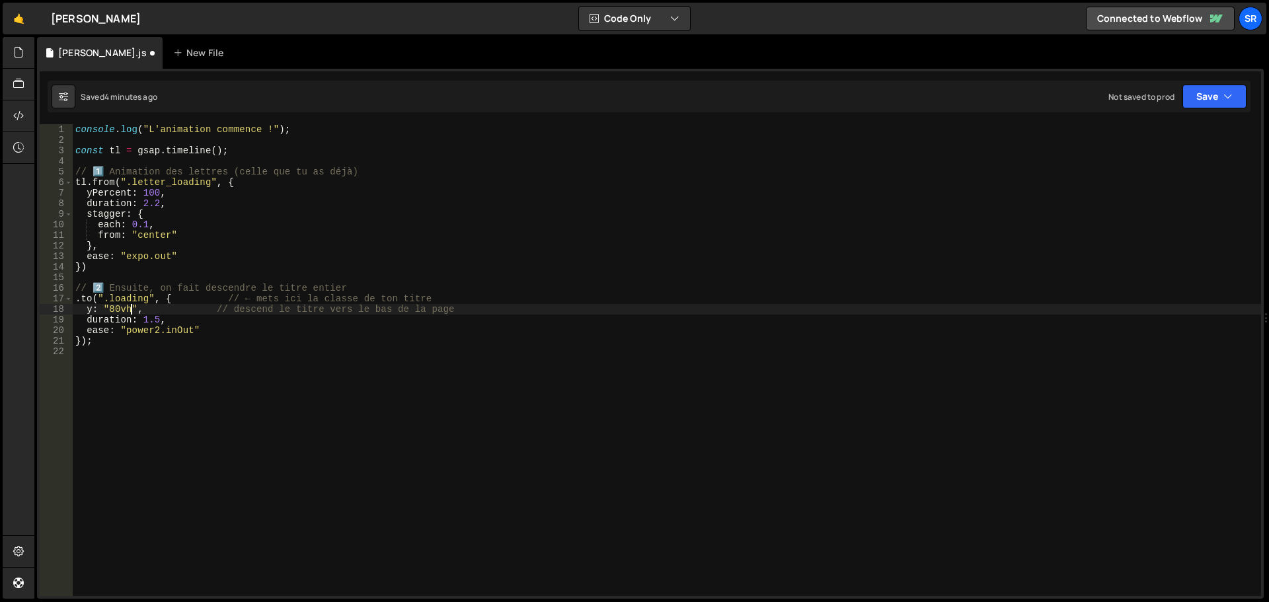
click at [174, 326] on div "console . log ( "L'animation commence !" ) ; const tl = gsap . timeline ( ) ; /…" at bounding box center [667, 370] width 1188 height 493
click at [202, 332] on div "console . log ( "L'animation commence !" ) ; const tl = gsap . timeline ( ) ; /…" at bounding box center [667, 370] width 1188 height 493
click at [1198, 106] on button "Save" at bounding box center [1214, 97] width 64 height 24
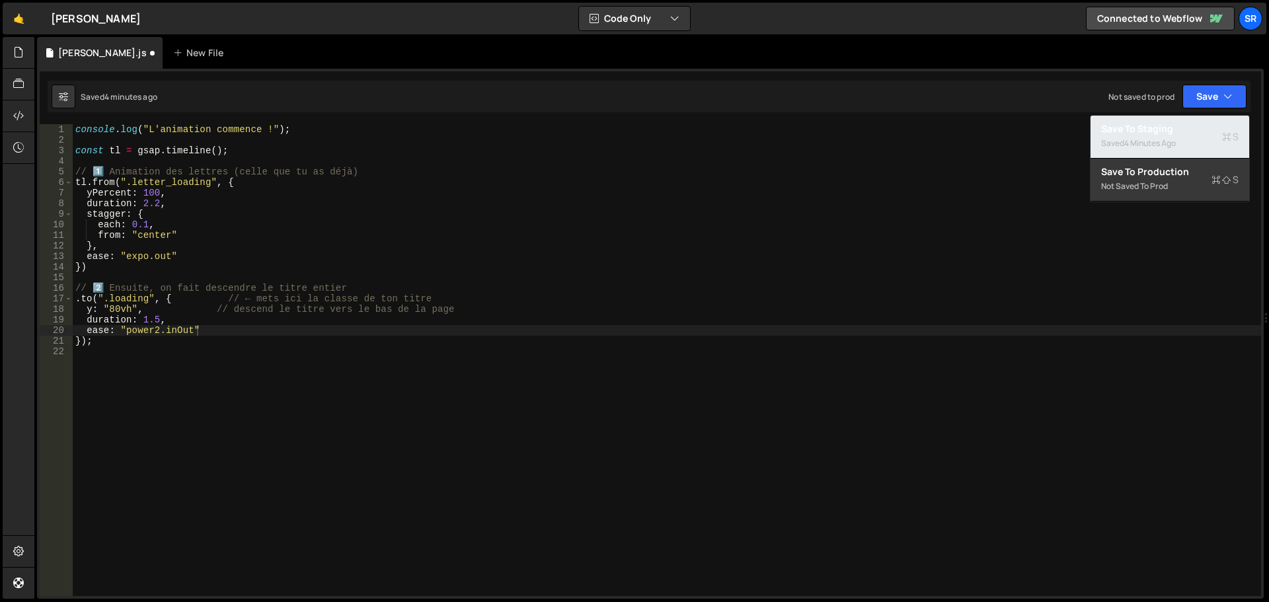
click at [1171, 140] on div "4 minutes ago" at bounding box center [1150, 142] width 52 height 11
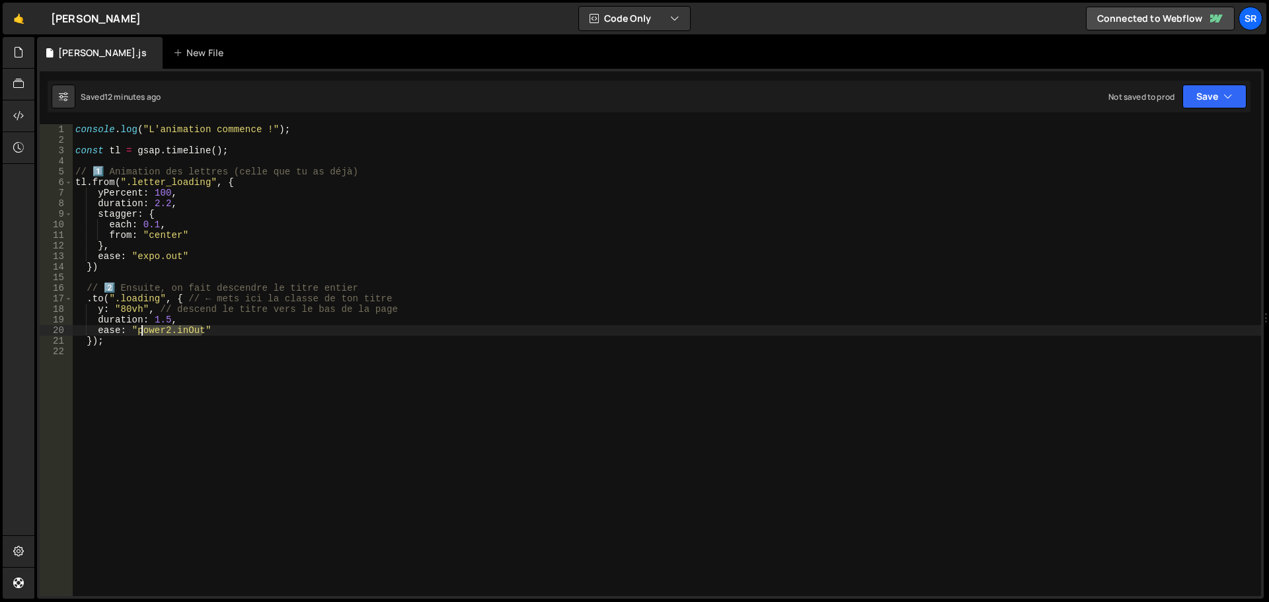
drag, startPoint x: 202, startPoint y: 332, endPoint x: 139, endPoint y: 332, distance: 62.1
click at [139, 332] on div "console . log ( "L'animation commence !" ) ; const tl = gsap . timeline ( ) ; /…" at bounding box center [667, 370] width 1188 height 493
click at [129, 308] on div "console . log ( "L'animation commence !" ) ; const tl = gsap . timeline ( ) ; /…" at bounding box center [667, 370] width 1188 height 493
click at [1191, 98] on button "Save" at bounding box center [1214, 97] width 64 height 24
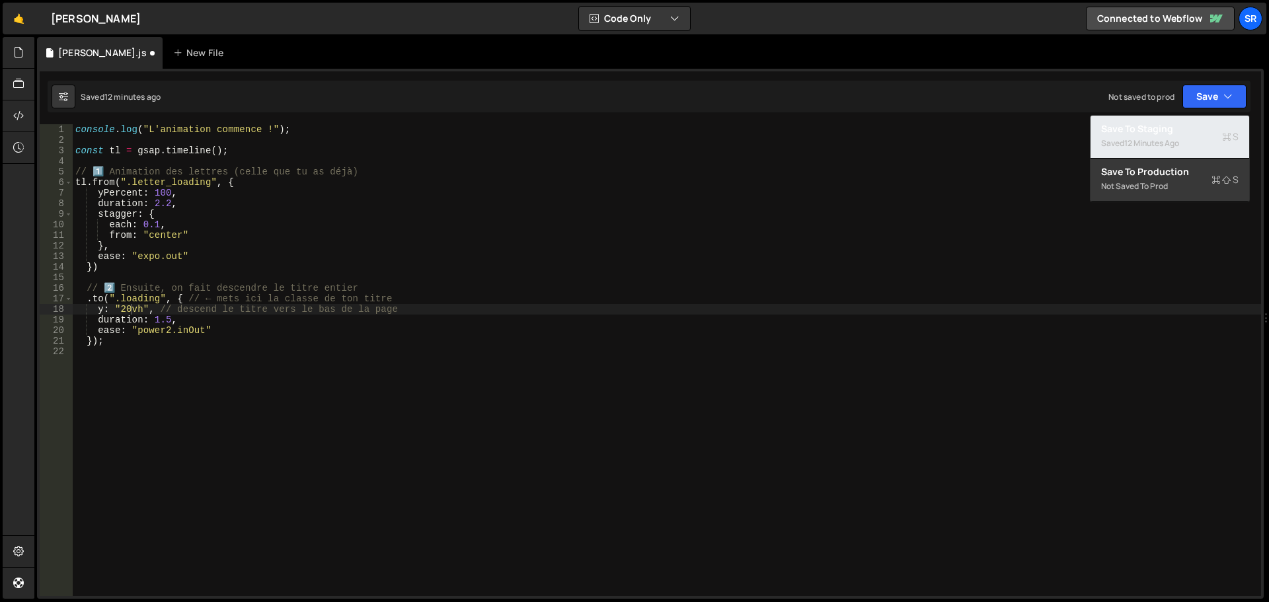
click at [1152, 141] on div "12 minutes ago" at bounding box center [1151, 142] width 55 height 11
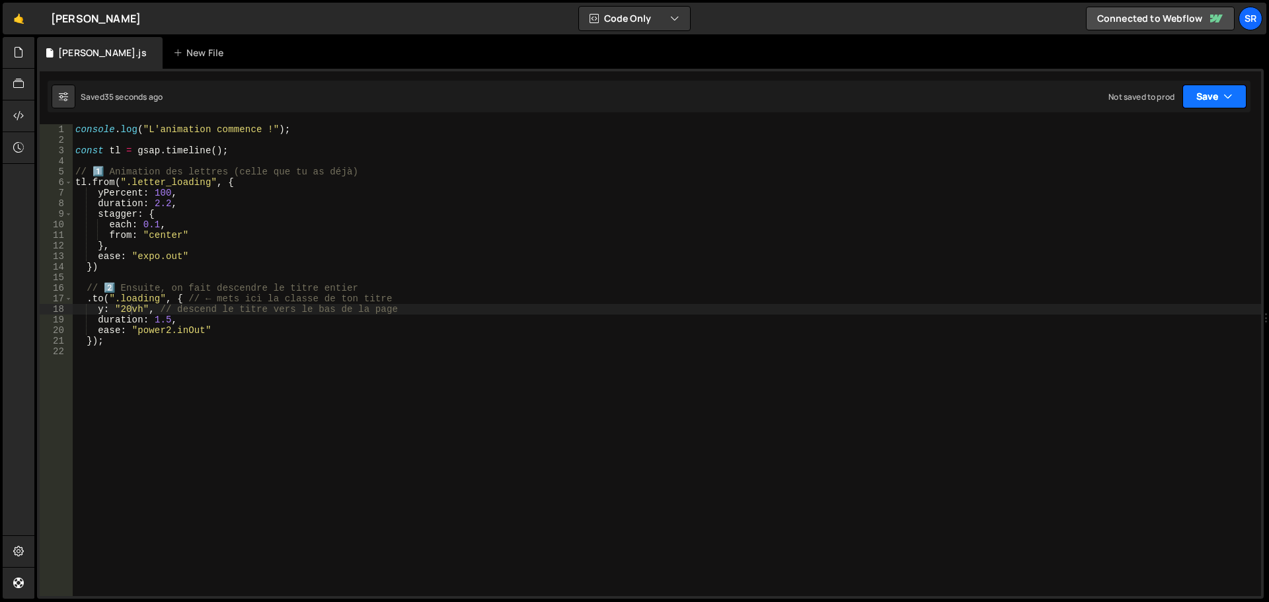
click at [1208, 98] on button "Save" at bounding box center [1214, 97] width 64 height 24
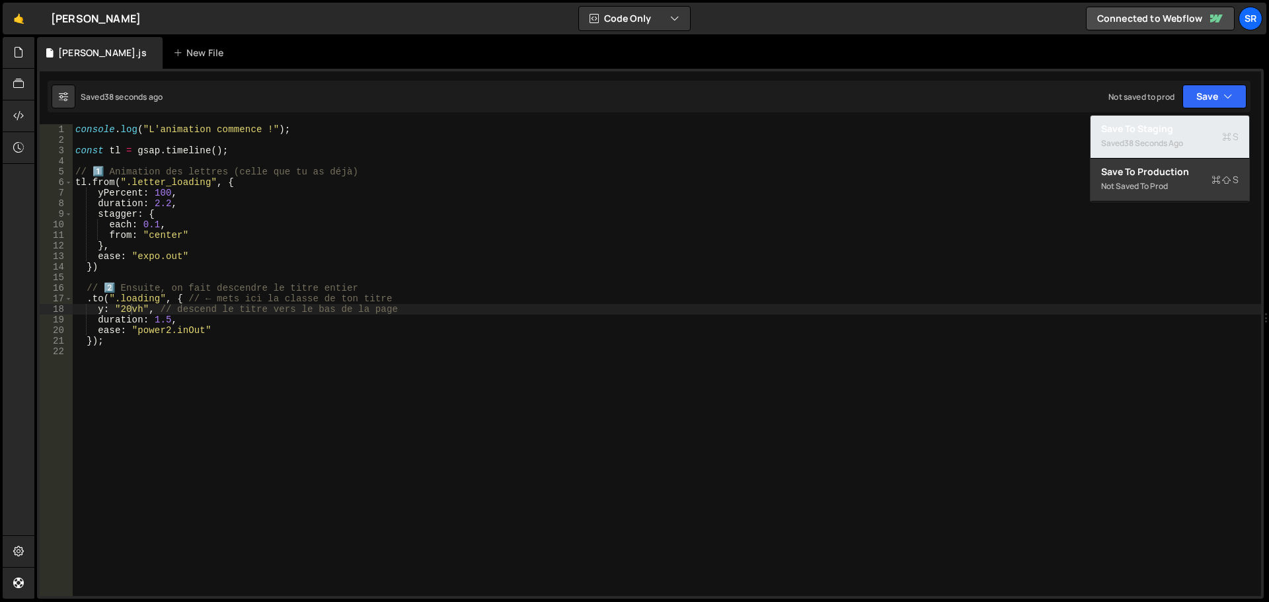
click at [1173, 142] on div "38 seconds ago" at bounding box center [1153, 142] width 59 height 11
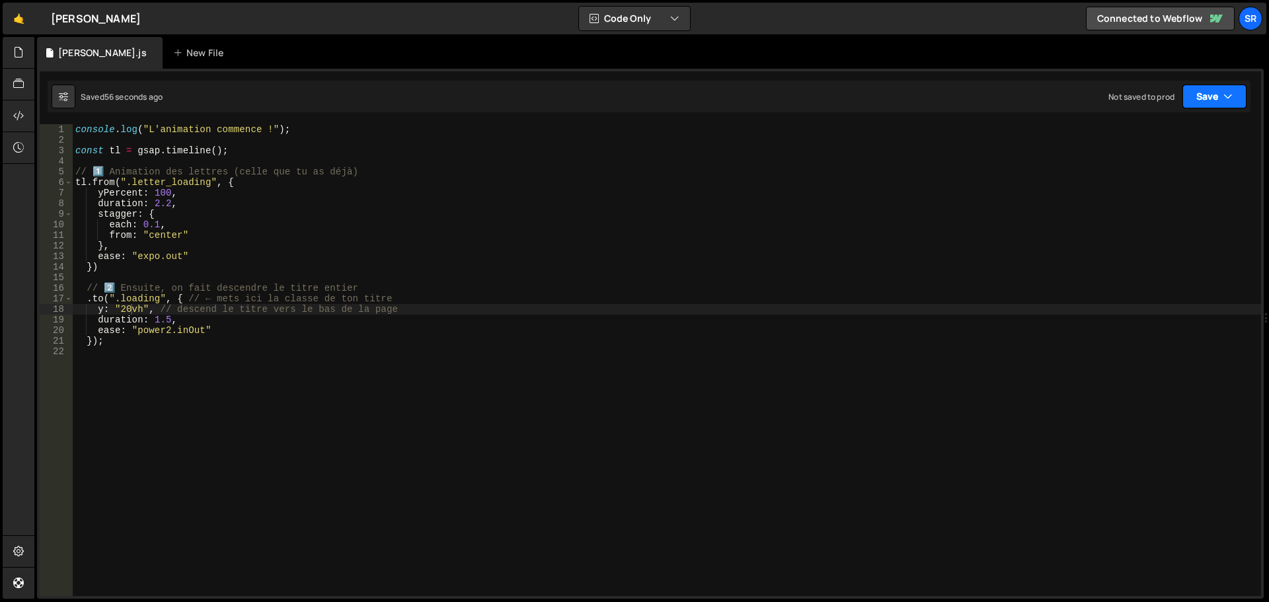
click at [1204, 92] on button "Save" at bounding box center [1214, 97] width 64 height 24
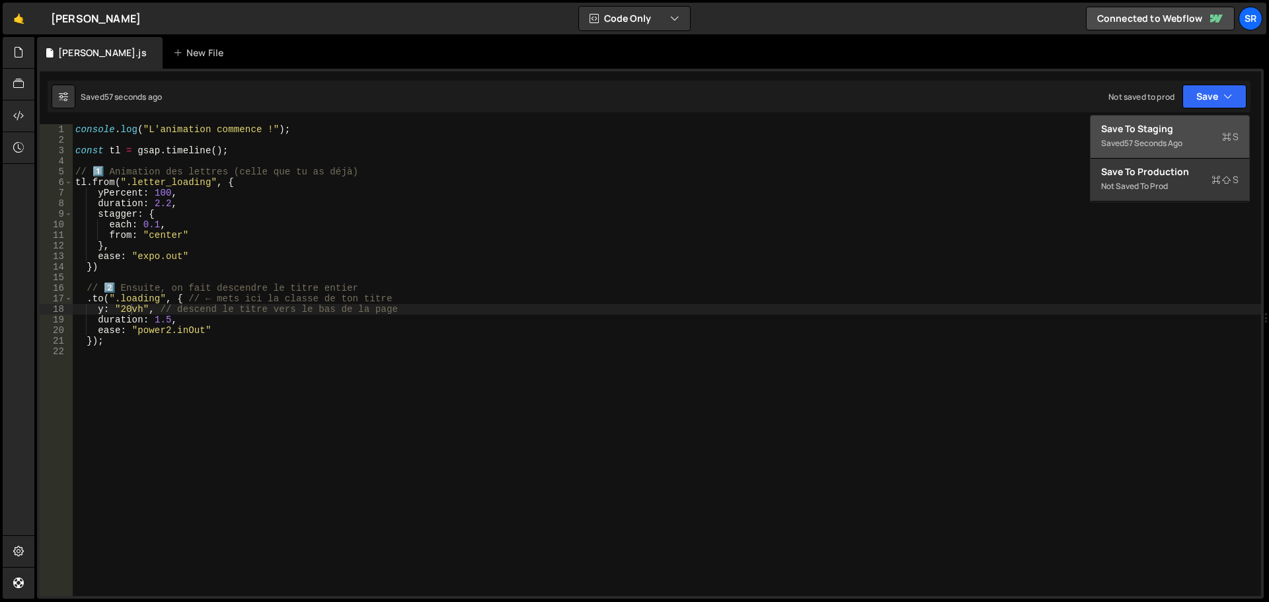
click at [1159, 129] on div "Save to Staging S" at bounding box center [1169, 128] width 137 height 13
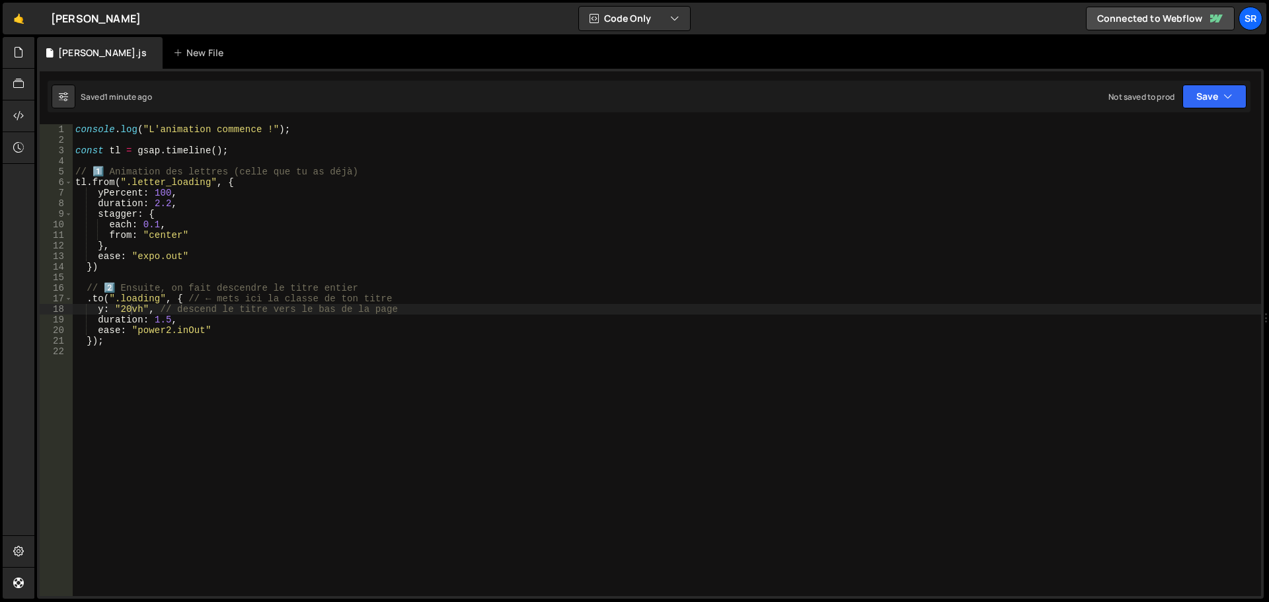
type textarea "// 2️⃣ Ensuite, on fait descendre le titre entier"
drag, startPoint x: 83, startPoint y: 287, endPoint x: 411, endPoint y: 289, distance: 327.7
click at [411, 289] on div "console . log ( "L'animation commence !" ) ; const tl = gsap . timeline ( ) ; /…" at bounding box center [667, 370] width 1188 height 493
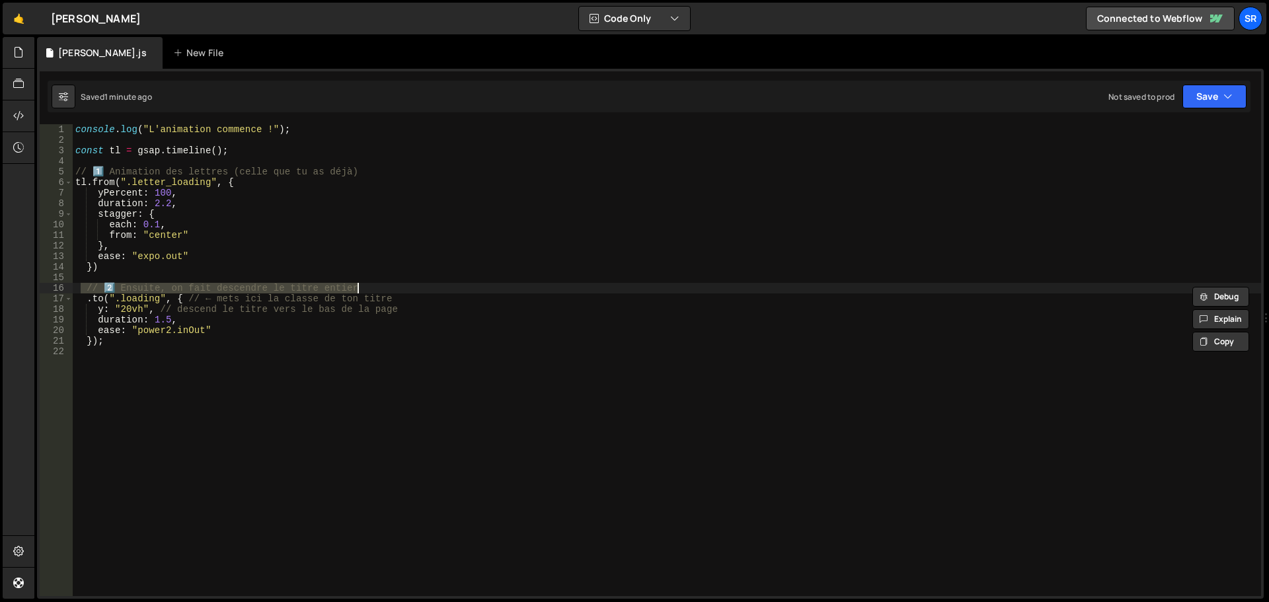
scroll to position [0, 0]
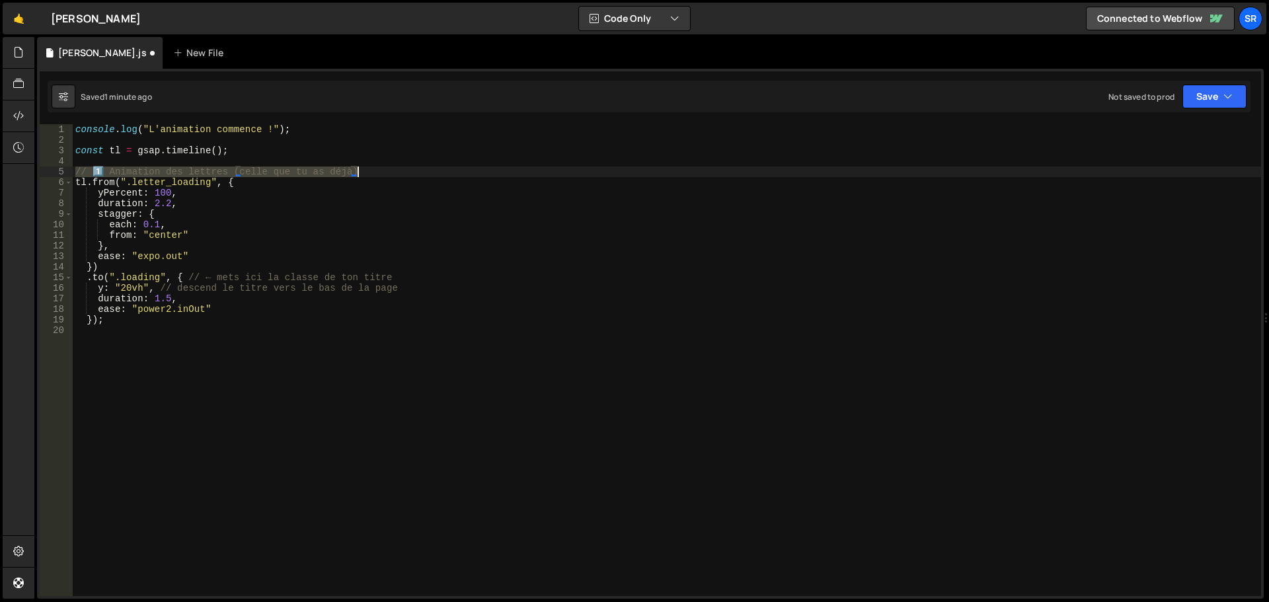
drag, startPoint x: 79, startPoint y: 172, endPoint x: 408, endPoint y: 174, distance: 329.7
click at [408, 174] on div "console . log ( "L'animation commence !" ) ; const tl = gsap . timeline ( ) ; /…" at bounding box center [667, 370] width 1188 height 493
type textarea "// 1️⃣ Animation des lettres (celle que tu as déjà)"
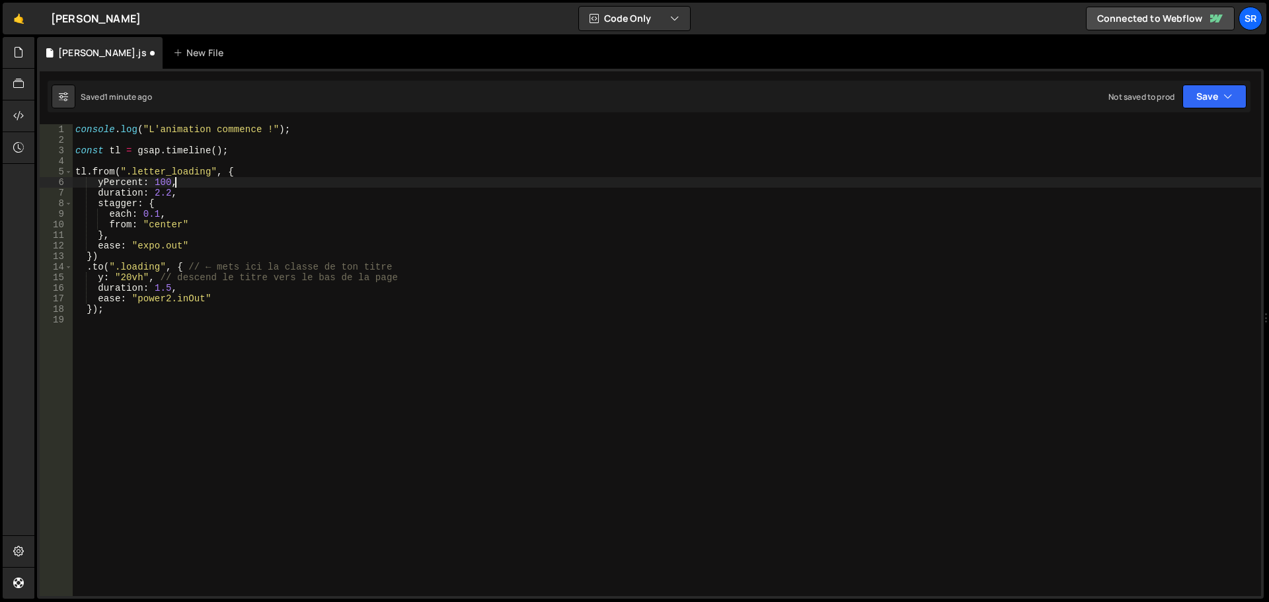
click at [305, 177] on div "console . log ( "L'animation commence !" ) ; const tl = gsap . timeline ( ) ; t…" at bounding box center [667, 370] width 1188 height 493
click at [194, 196] on div "console . log ( "L'animation commence !" ) ; const tl = gsap . timeline ( ) ; t…" at bounding box center [667, 370] width 1188 height 493
click at [169, 182] on div "console . log ( "L'animation commence !" ) ; const tl = gsap . timeline ( ) ; t…" at bounding box center [667, 370] width 1188 height 493
drag, startPoint x: 1179, startPoint y: 234, endPoint x: 1200, endPoint y: 237, distance: 21.3
click at [1179, 234] on div "console . log ( "L'animation commence !" ) ; const tl = gsap . timeline ( ) ; t…" at bounding box center [667, 370] width 1188 height 493
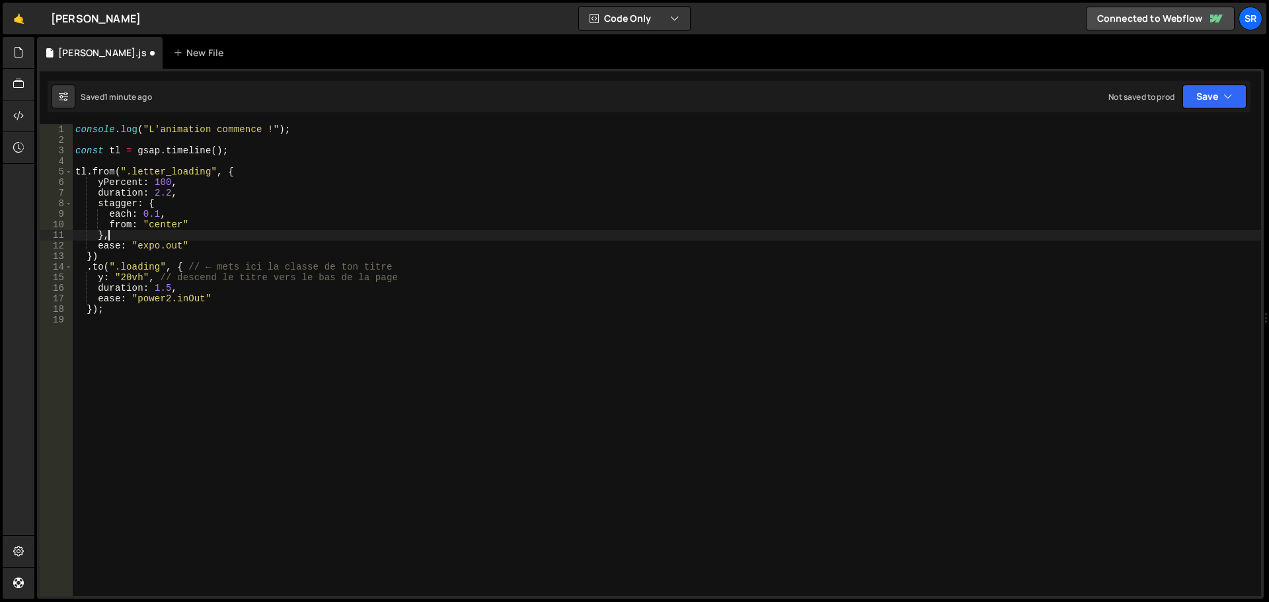
type textarea "},"
click at [1209, 100] on button "Save" at bounding box center [1214, 97] width 64 height 24
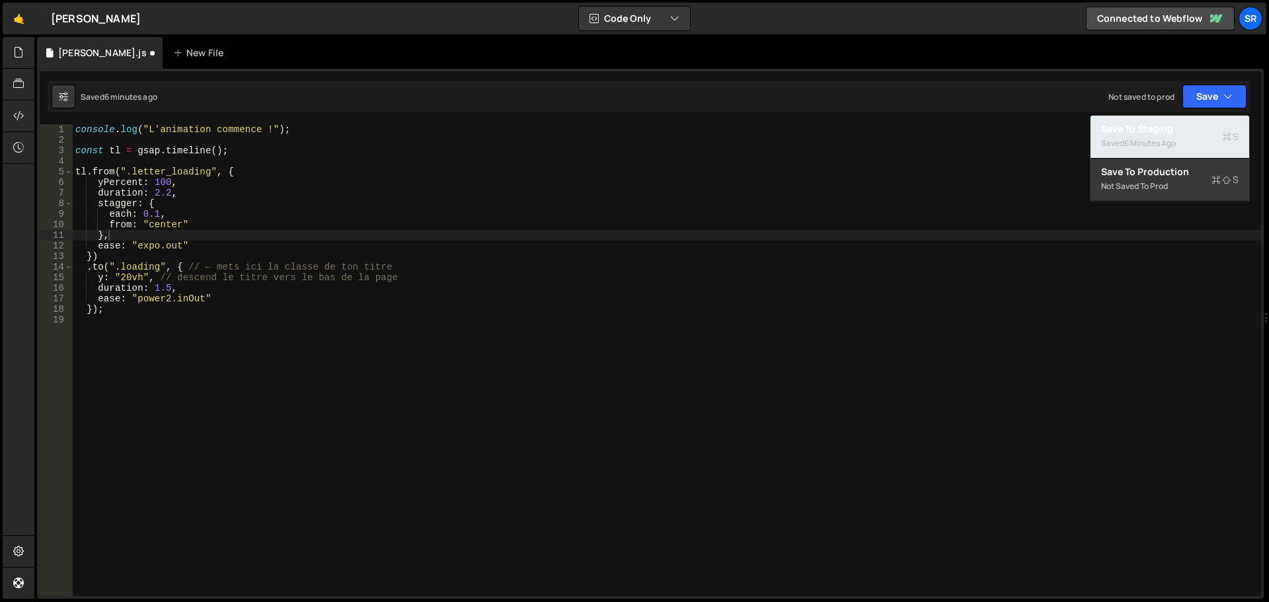
click at [1120, 142] on div "Saved 6 minutes ago" at bounding box center [1169, 143] width 137 height 16
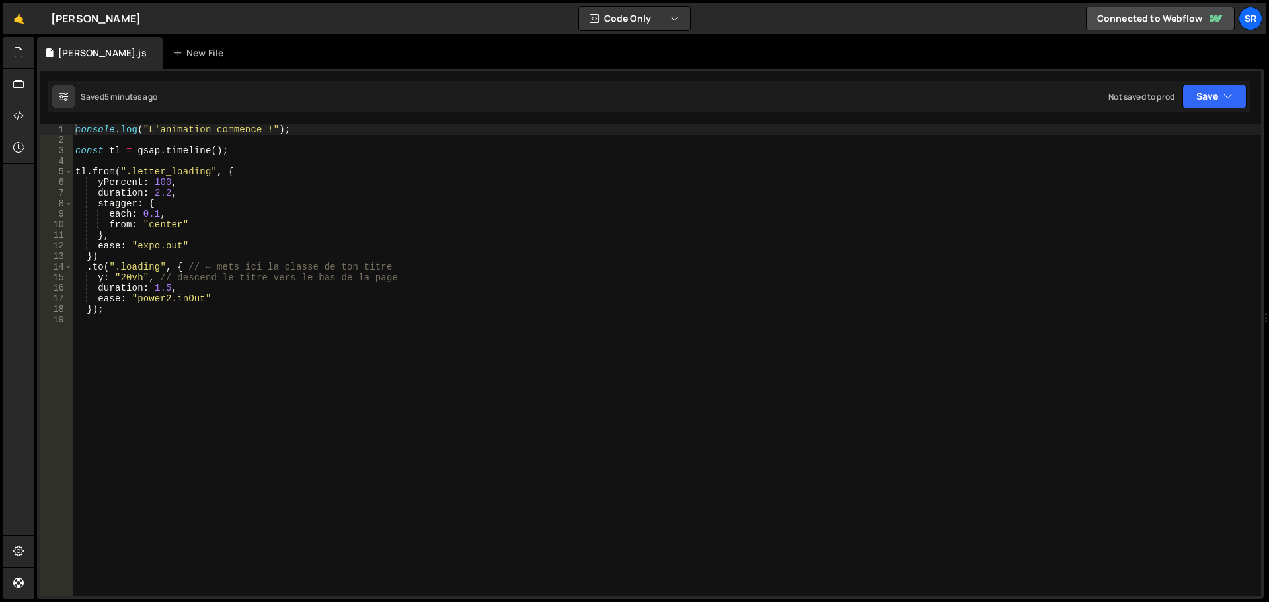
click at [129, 278] on div "console . log ( "L'animation commence !" ) ; const tl = gsap . timeline ( ) ; t…" at bounding box center [667, 370] width 1188 height 493
click at [166, 288] on div "console . log ( "L'animation commence !" ) ; const tl = gsap . timeline ( ) ; t…" at bounding box center [667, 370] width 1188 height 493
click at [229, 298] on div "console . log ( "L'animation commence !" ) ; const tl = gsap . timeline ( ) ; t…" at bounding box center [667, 370] width 1188 height 493
click at [159, 288] on div "console . log ( "L'animation commence !" ) ; const tl = gsap . timeline ( ) ; t…" at bounding box center [667, 370] width 1188 height 493
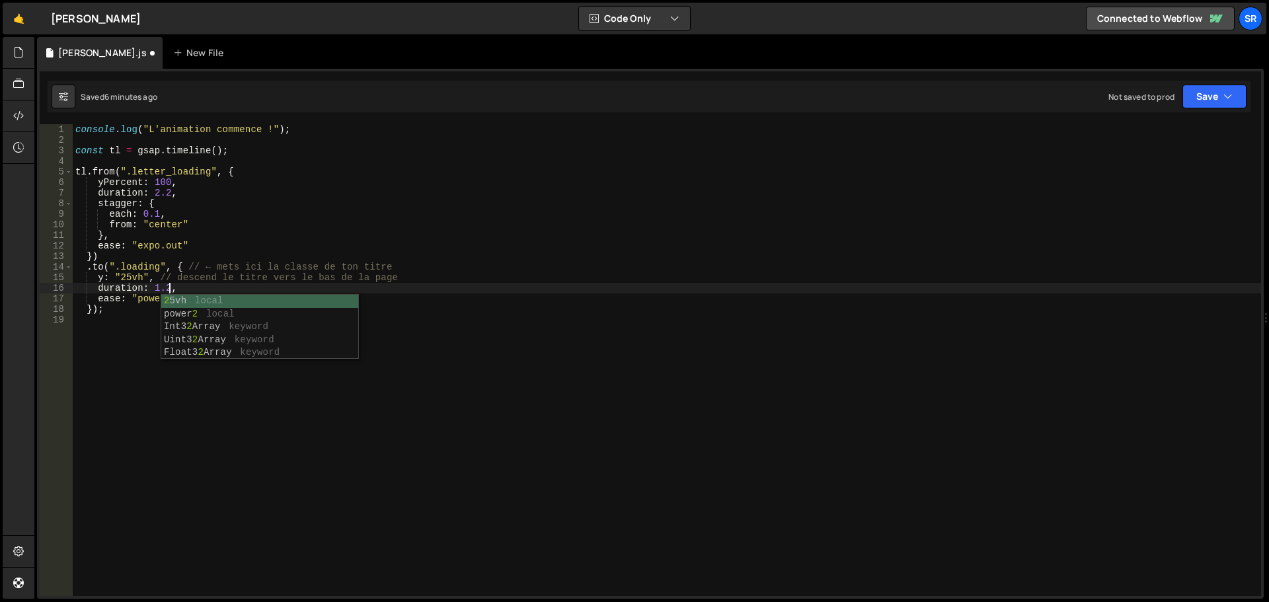
scroll to position [0, 6]
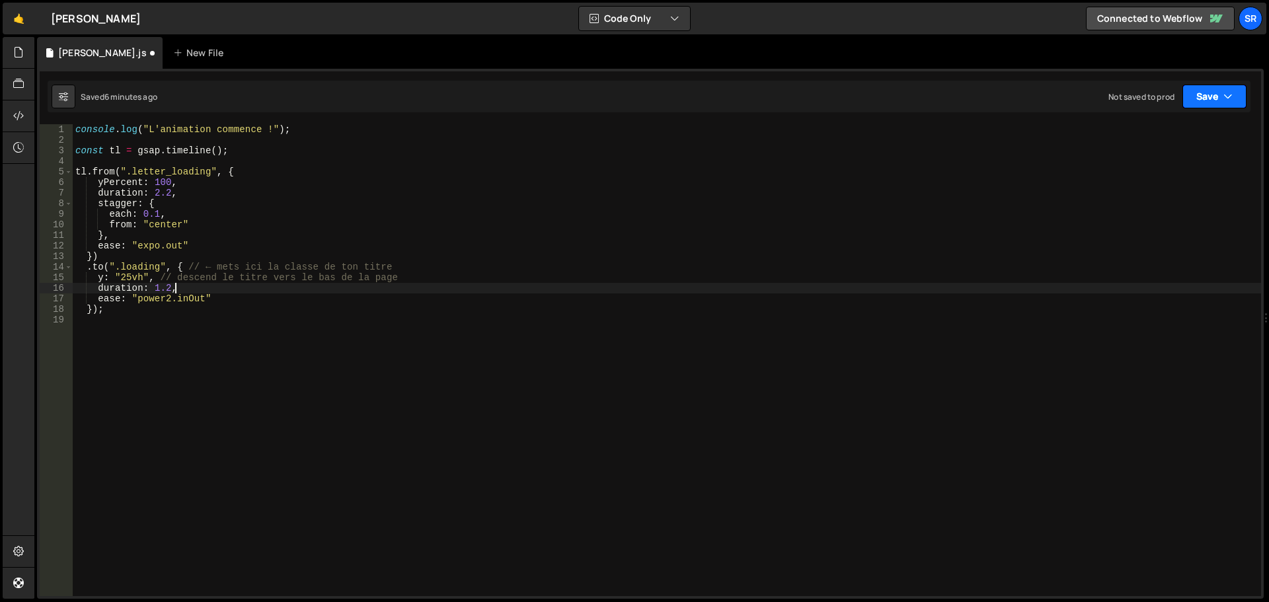
click at [1191, 100] on button "Save" at bounding box center [1214, 97] width 64 height 24
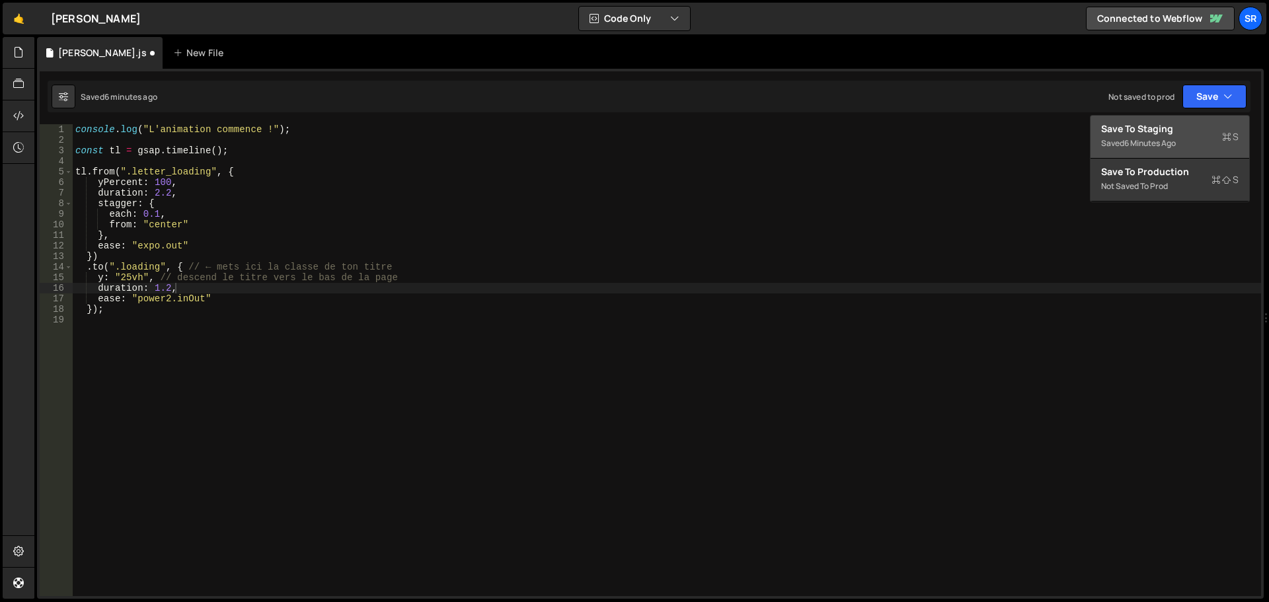
click at [1185, 127] on div "Save to Staging S" at bounding box center [1169, 128] width 137 height 13
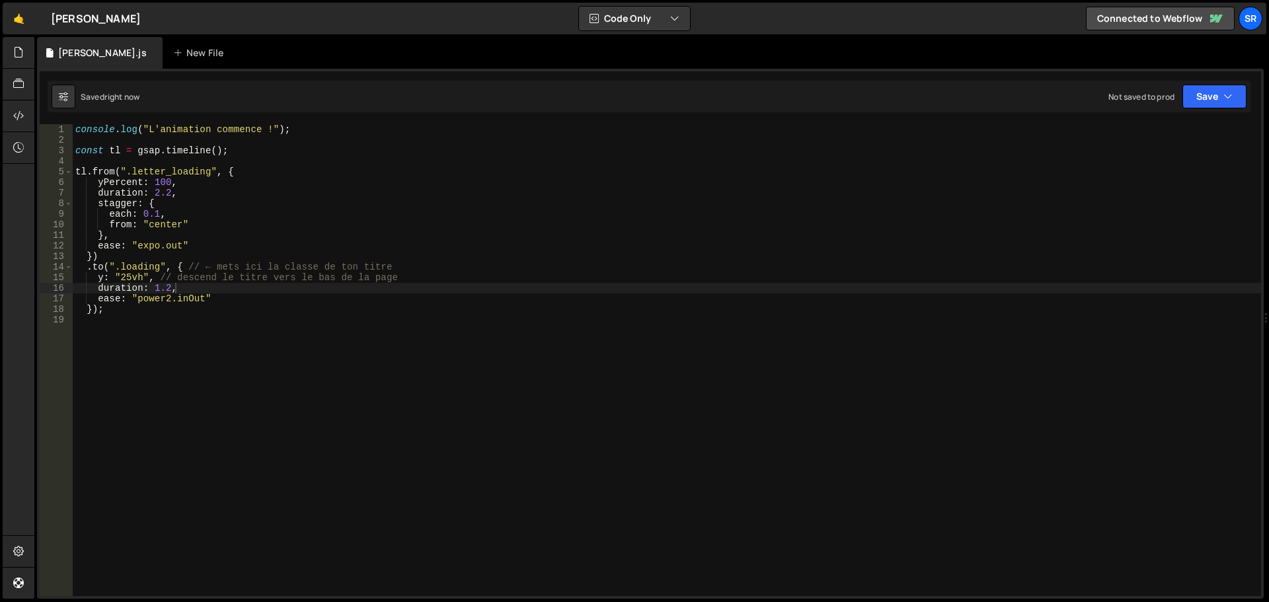
click at [130, 279] on div "console . log ( "L'animation commence !" ) ; const tl = gsap . timeline ( ) ; t…" at bounding box center [667, 370] width 1188 height 493
click at [1208, 104] on button "Save" at bounding box center [1214, 97] width 64 height 24
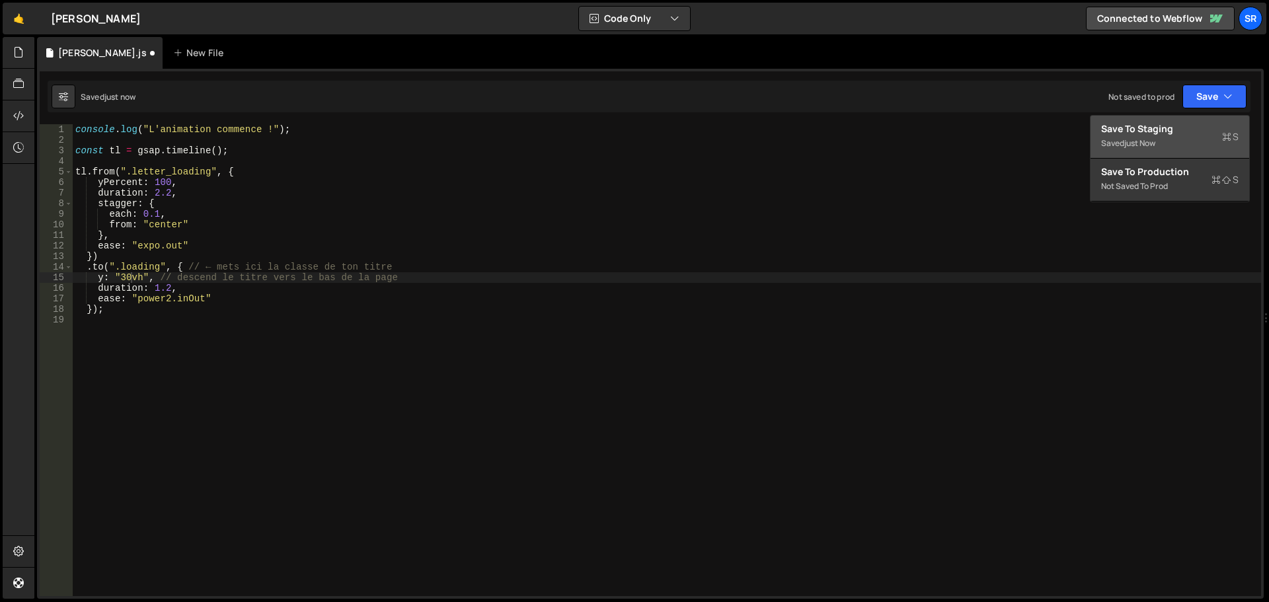
click at [1194, 131] on div "Save to Staging S" at bounding box center [1169, 128] width 137 height 13
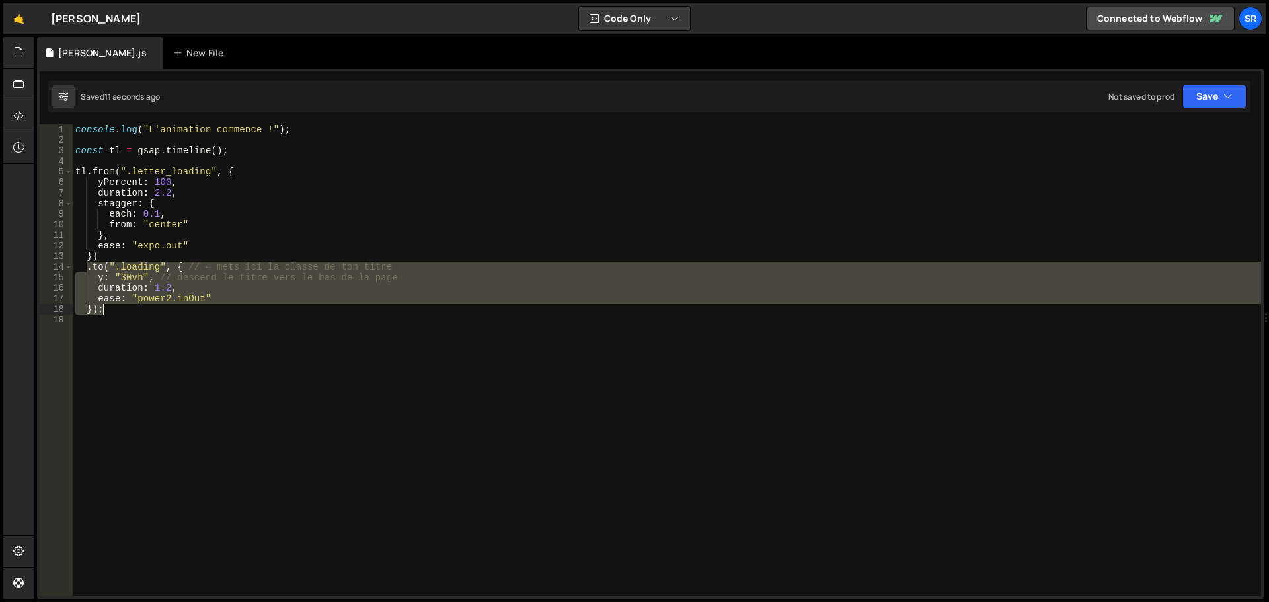
drag, startPoint x: 86, startPoint y: 268, endPoint x: 307, endPoint y: 305, distance: 223.6
click at [307, 305] on div "console . log ( "L'animation commence !" ) ; const tl = gsap . timeline ( ) ; t…" at bounding box center [667, 370] width 1188 height 493
click at [180, 286] on div "console . log ( "L'animation commence !" ) ; const tl = gsap . timeline ( ) ; t…" at bounding box center [667, 360] width 1188 height 472
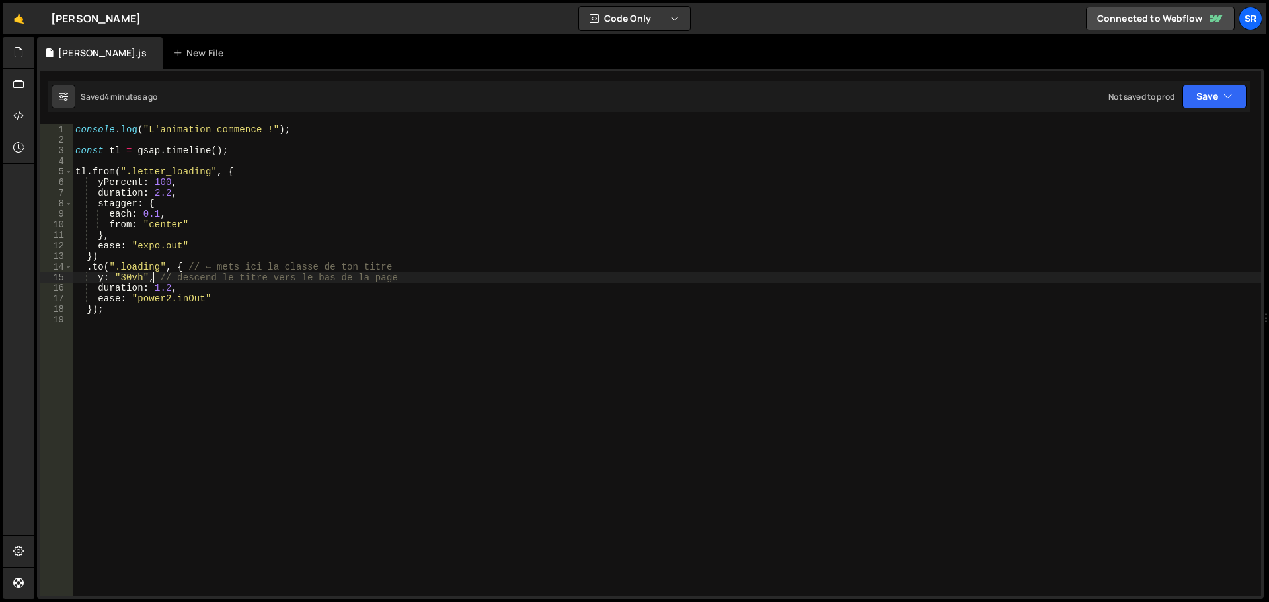
drag, startPoint x: 152, startPoint y: 278, endPoint x: 483, endPoint y: 284, distance: 331.1
click at [154, 278] on div "console . log ( "L'animation commence !" ) ; const tl = gsap . timeline ( ) ; t…" at bounding box center [667, 370] width 1188 height 493
type textarea "y: "30vh", // descend le titre vers le bas de la page"
click at [400, 280] on div "console . log ( "L'animation commence !" ) ; const tl = gsap . timeline ( ) ; t…" at bounding box center [667, 370] width 1188 height 493
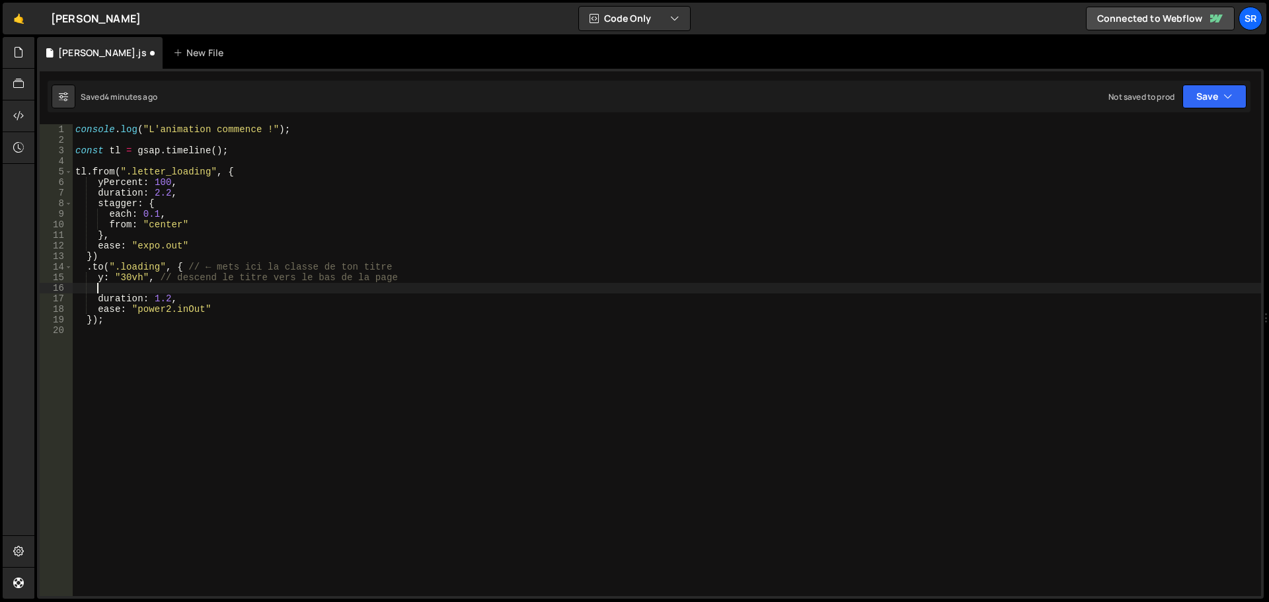
scroll to position [0, 1]
paste textarea "scale: 1.5,"
click at [1202, 104] on button "Save" at bounding box center [1214, 97] width 64 height 24
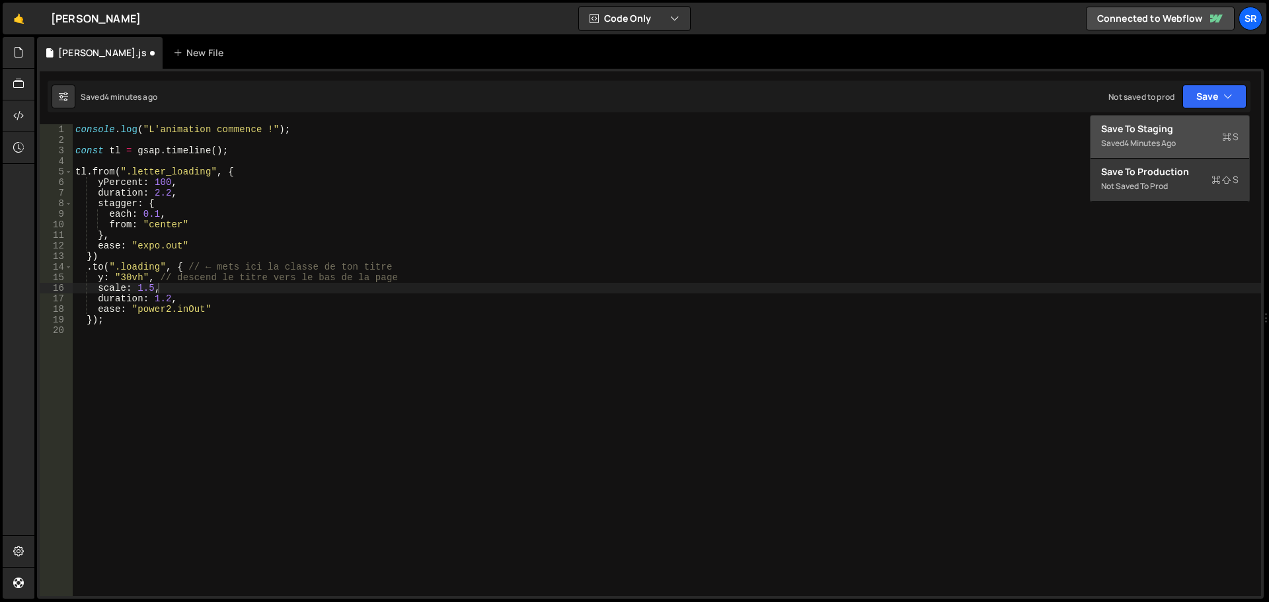
click at [1175, 138] on div "4 minutes ago" at bounding box center [1150, 142] width 52 height 11
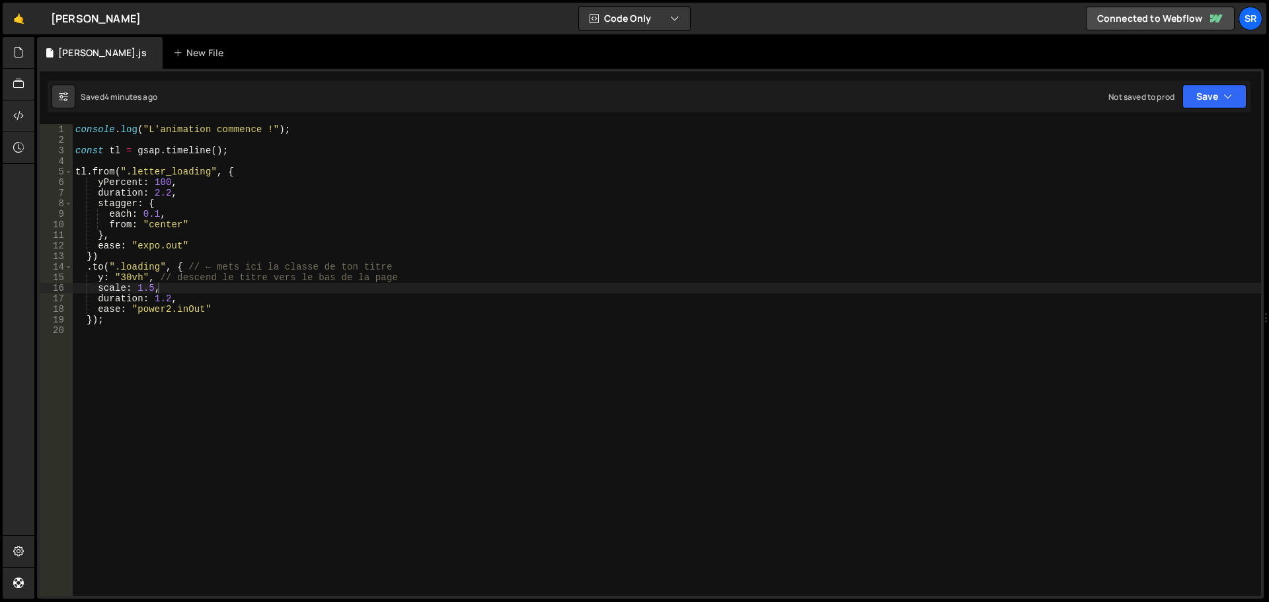
click at [168, 296] on div "console . log ( "L'animation commence !" ) ; const tl = gsap . timeline ( ) ; t…" at bounding box center [667, 370] width 1188 height 493
click at [152, 287] on div "console . log ( "L'animation commence !" ) ; const tl = gsap . timeline ( ) ; t…" at bounding box center [667, 370] width 1188 height 493
click at [167, 292] on div "console . log ( "L'animation commence !" ) ; const tl = gsap . timeline ( ) ; t…" at bounding box center [667, 370] width 1188 height 493
click at [1195, 96] on button "Save" at bounding box center [1214, 97] width 64 height 24
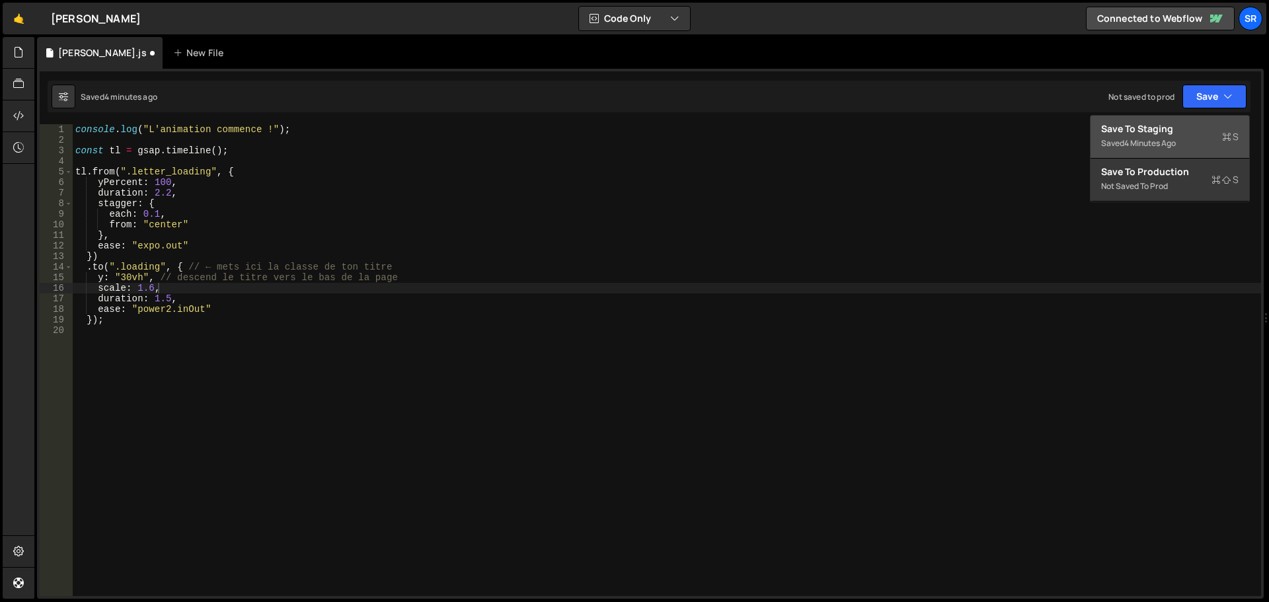
click at [1188, 131] on div "Save to Staging S" at bounding box center [1169, 128] width 137 height 13
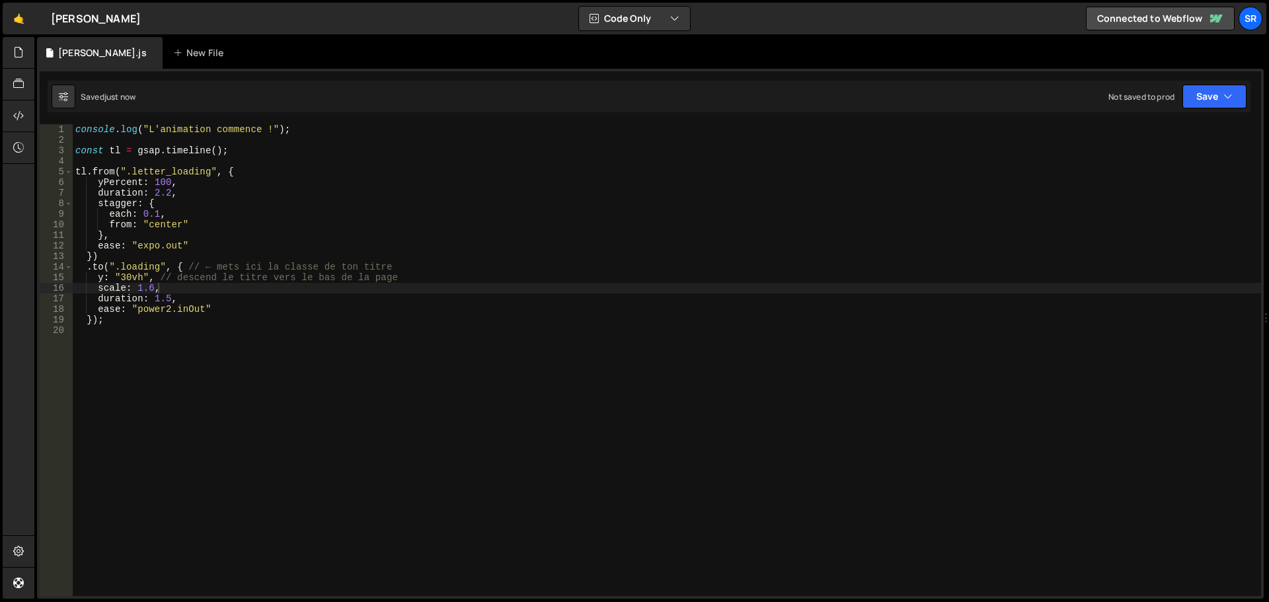
click at [153, 287] on div "console . log ( "L'animation commence !" ) ; const tl = gsap . timeline ( ) ; t…" at bounding box center [667, 370] width 1188 height 493
click at [129, 279] on div "console . log ( "L'animation commence !" ) ; const tl = gsap . timeline ( ) ; t…" at bounding box center [667, 370] width 1188 height 493
click at [1208, 92] on button "Save" at bounding box center [1214, 97] width 64 height 24
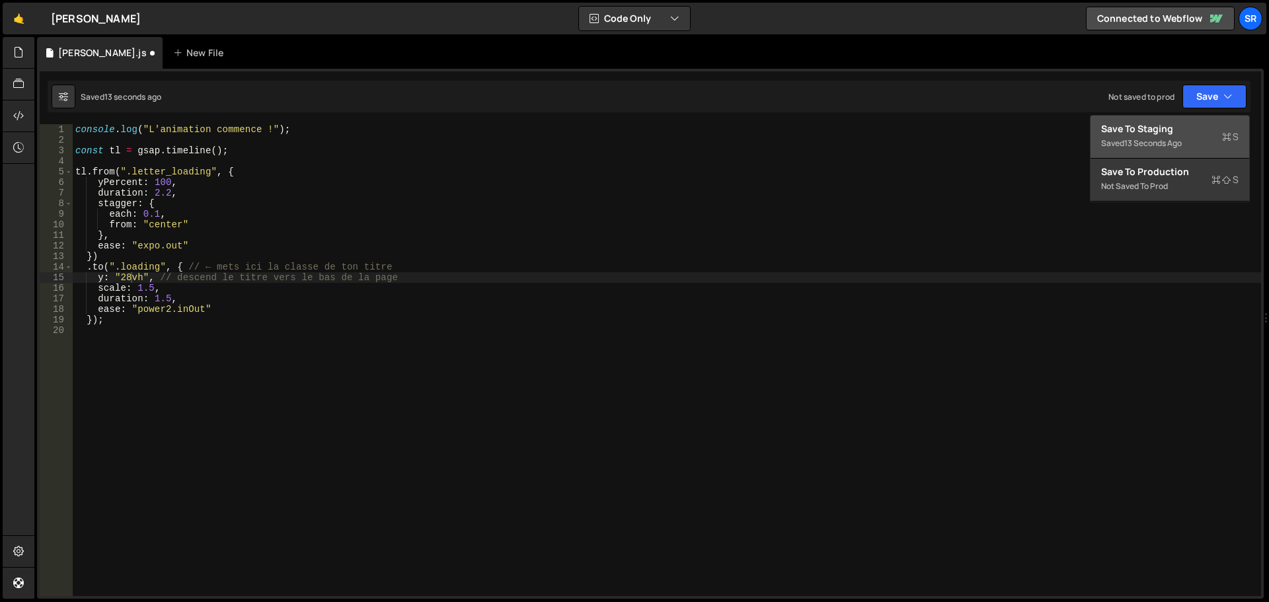
click at [1192, 130] on div "Save to Staging S" at bounding box center [1169, 128] width 137 height 13
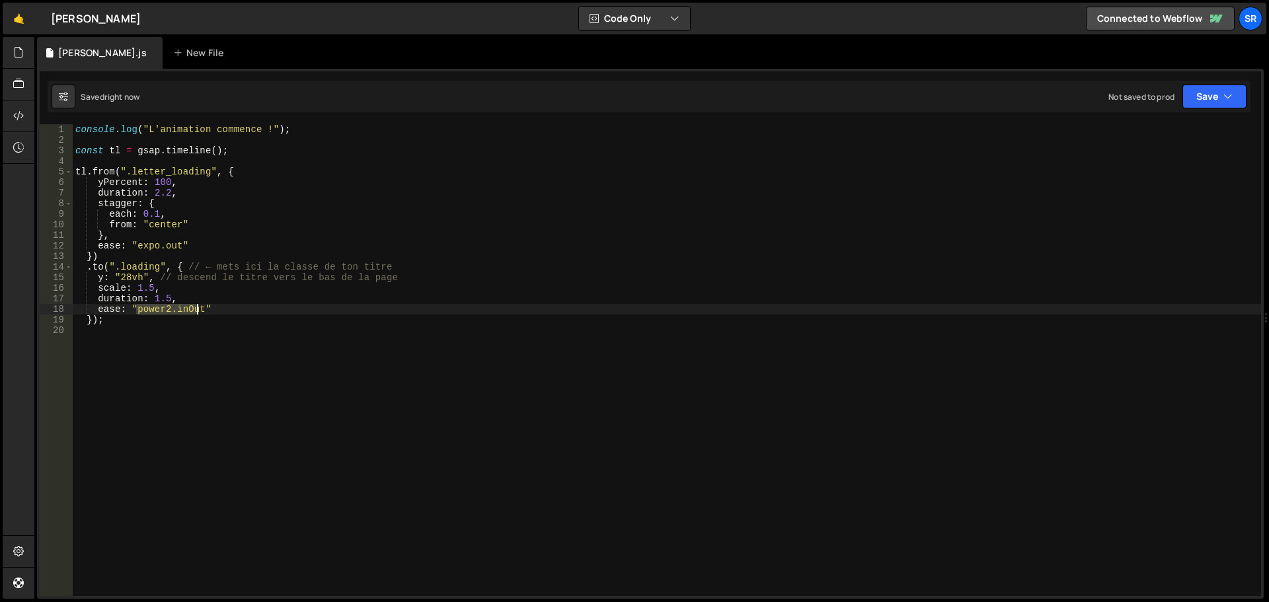
drag, startPoint x: 137, startPoint y: 311, endPoint x: 200, endPoint y: 312, distance: 62.1
click at [200, 312] on div "console . log ( "L'animation commence !" ) ; const tl = gsap . timeline ( ) ; t…" at bounding box center [667, 370] width 1188 height 493
click at [167, 312] on div "console . log ( "L'animation commence !" ) ; const tl = gsap . timeline ( ) ; t…" at bounding box center [667, 360] width 1188 height 472
drag, startPoint x: 176, startPoint y: 311, endPoint x: 195, endPoint y: 311, distance: 18.5
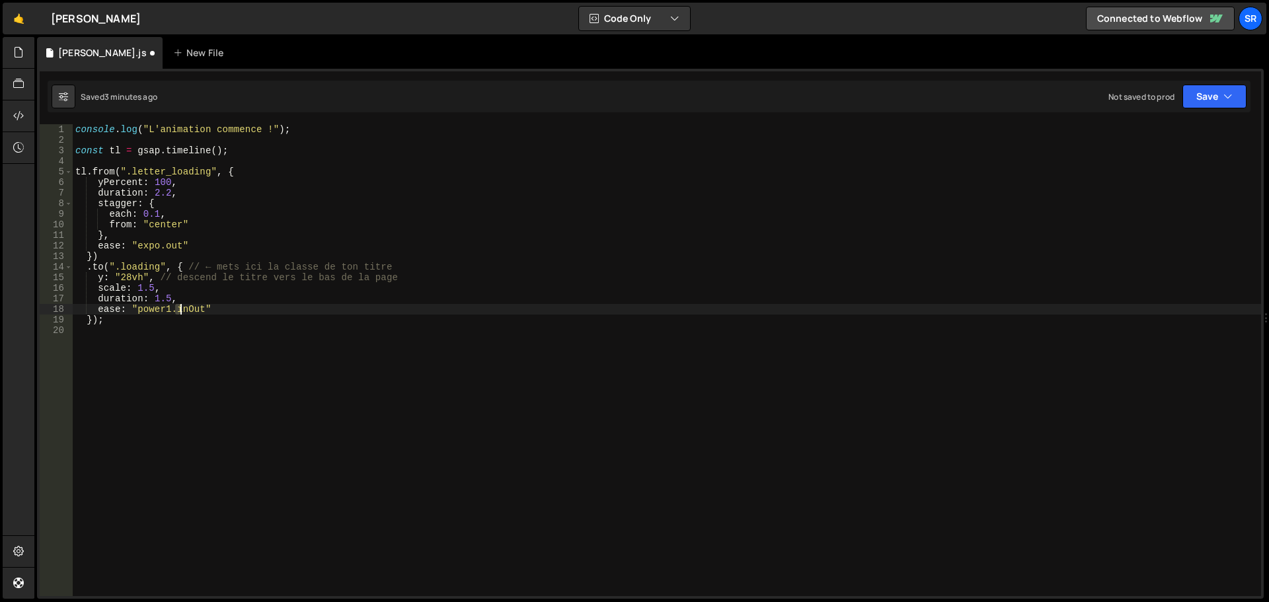
click at [184, 311] on div "console . log ( "L'animation commence !" ) ; const tl = gsap . timeline ( ) ; t…" at bounding box center [667, 370] width 1188 height 493
click at [182, 316] on div "console . log ( "L'animation commence !" ) ; const tl = gsap . timeline ( ) ; t…" at bounding box center [667, 370] width 1188 height 493
click at [176, 309] on div "console . log ( "L'animation commence !" ) ; const tl = gsap . timeline ( ) ; t…" at bounding box center [667, 370] width 1188 height 493
click at [180, 310] on div "console . log ( "L'animation commence !" ) ; const tl = gsap . timeline ( ) ; t…" at bounding box center [667, 370] width 1188 height 493
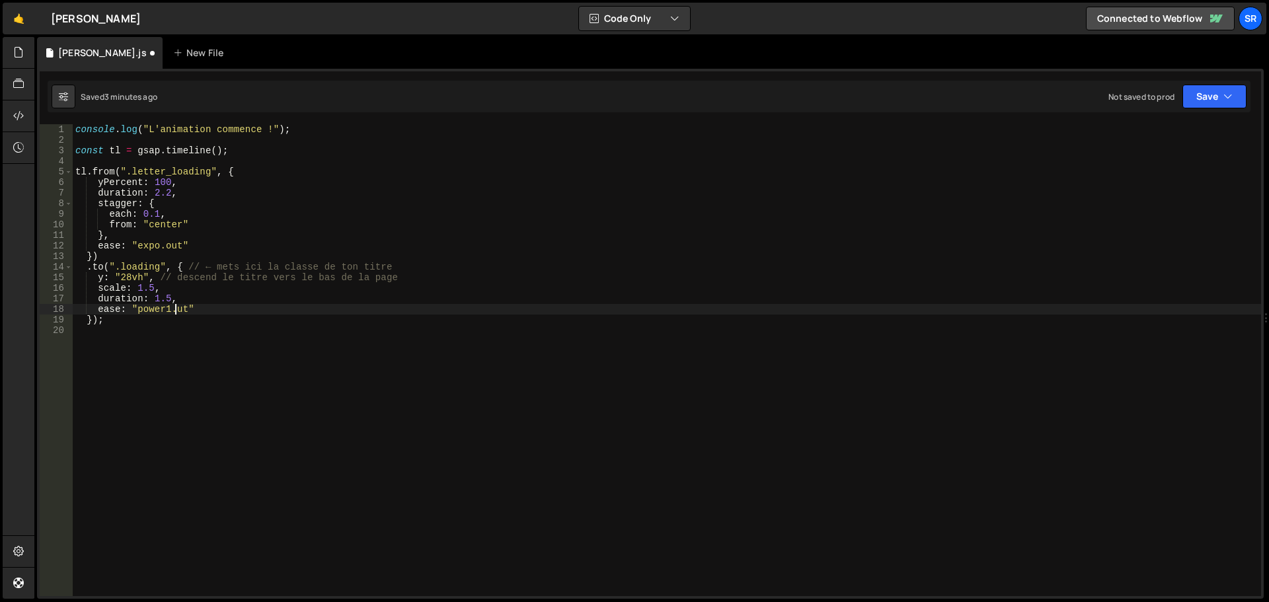
scroll to position [0, 7]
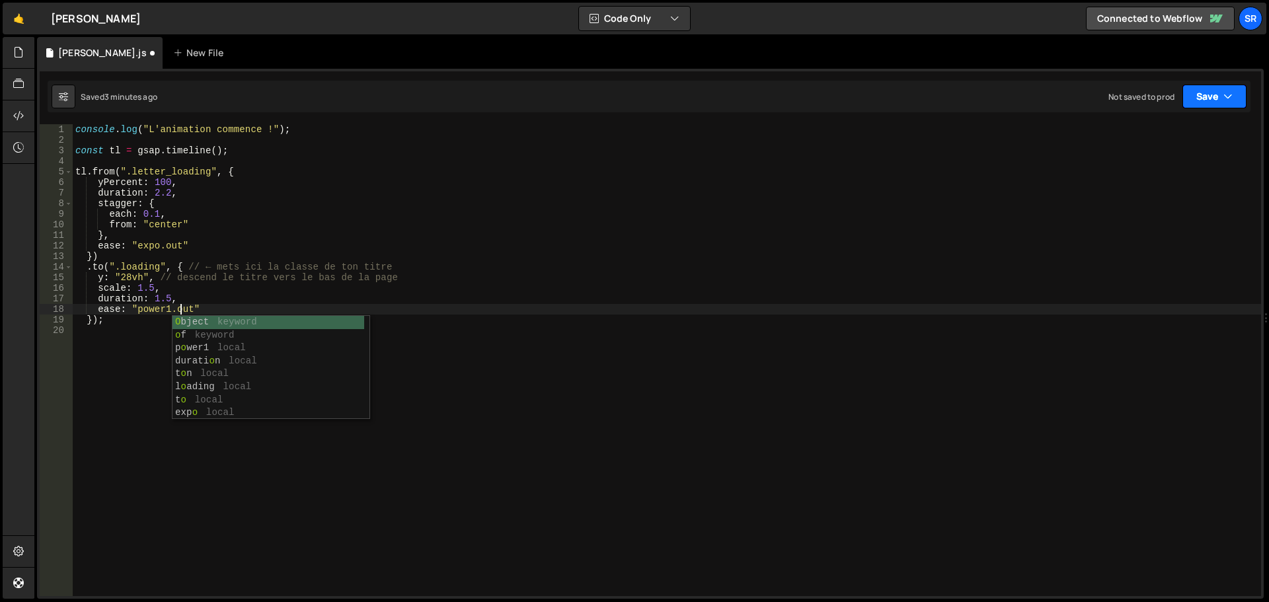
click at [1191, 97] on button "Save" at bounding box center [1214, 97] width 64 height 24
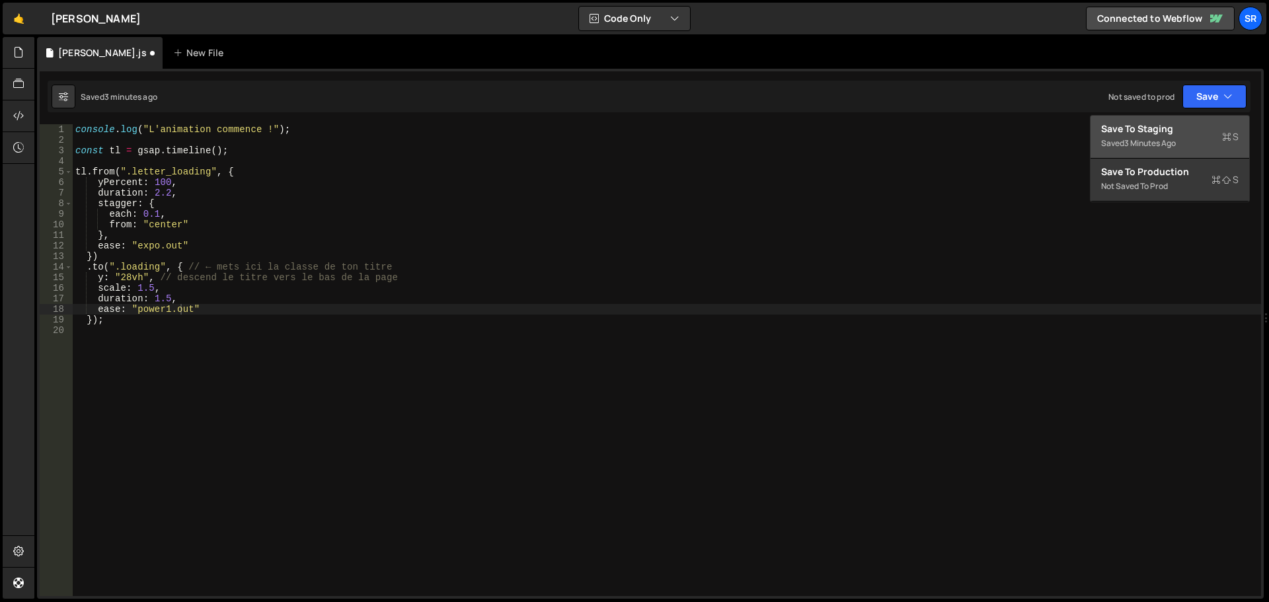
click at [1177, 128] on div "Save to Staging S" at bounding box center [1169, 128] width 137 height 13
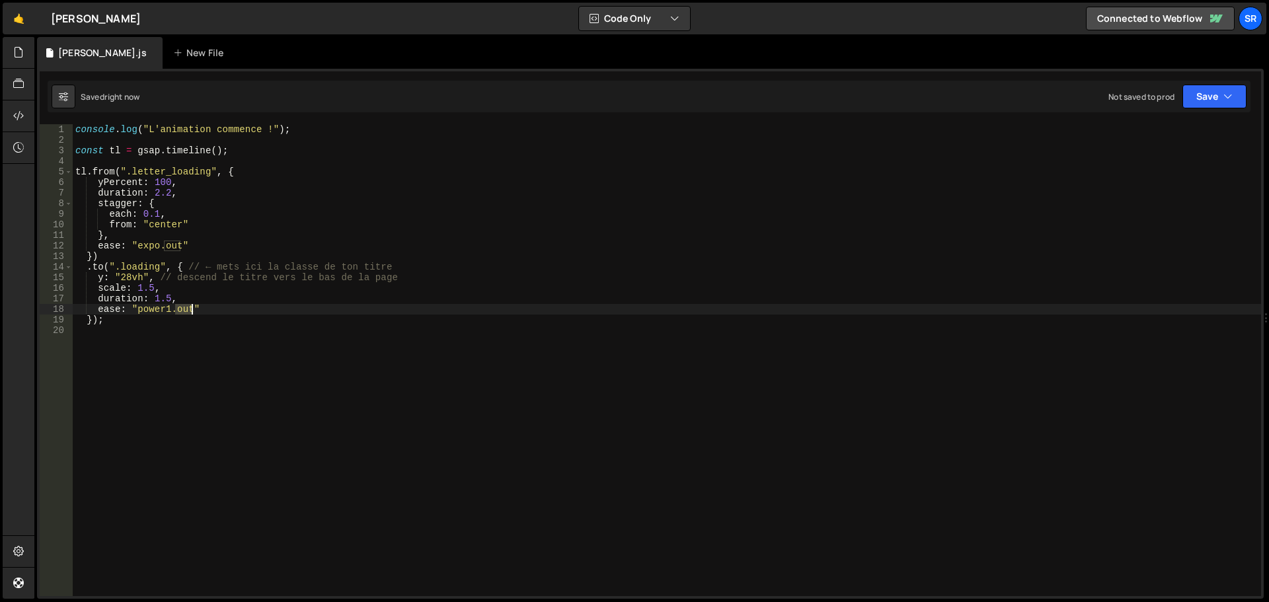
drag, startPoint x: 175, startPoint y: 311, endPoint x: 189, endPoint y: 311, distance: 13.9
click at [189, 311] on div "console . log ( "L'animation commence !" ) ; const tl = gsap . timeline ( ) ; t…" at bounding box center [667, 370] width 1188 height 493
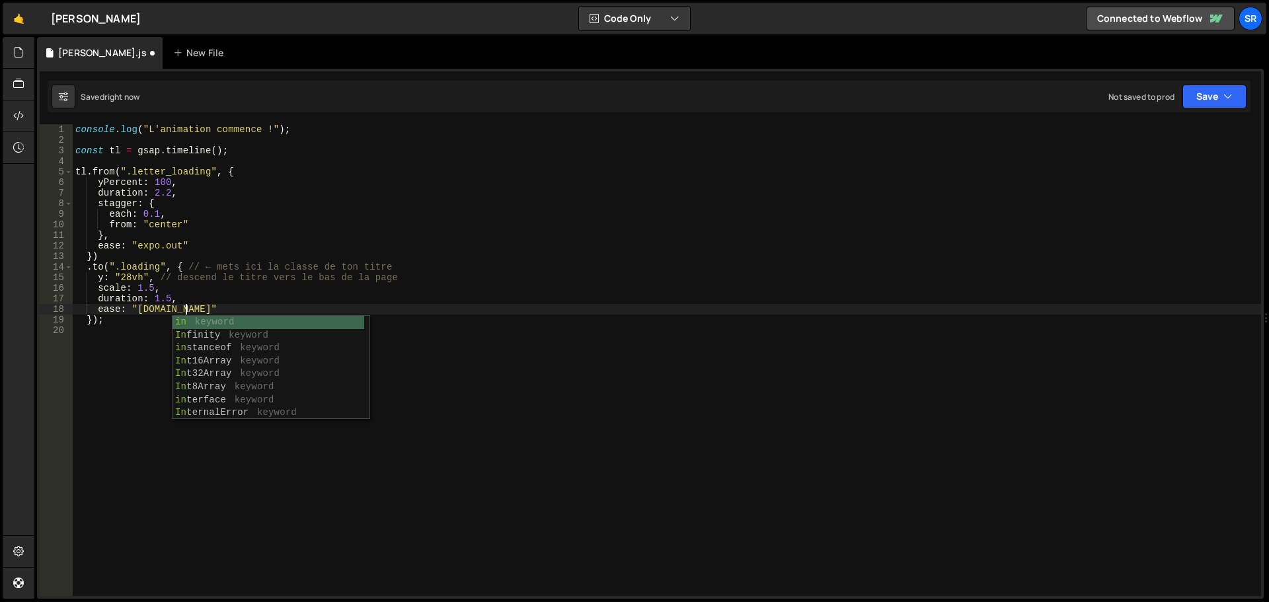
click at [202, 308] on div "console . log ( "L'animation commence !" ) ; const tl = gsap . timeline ( ) ; t…" at bounding box center [667, 370] width 1188 height 493
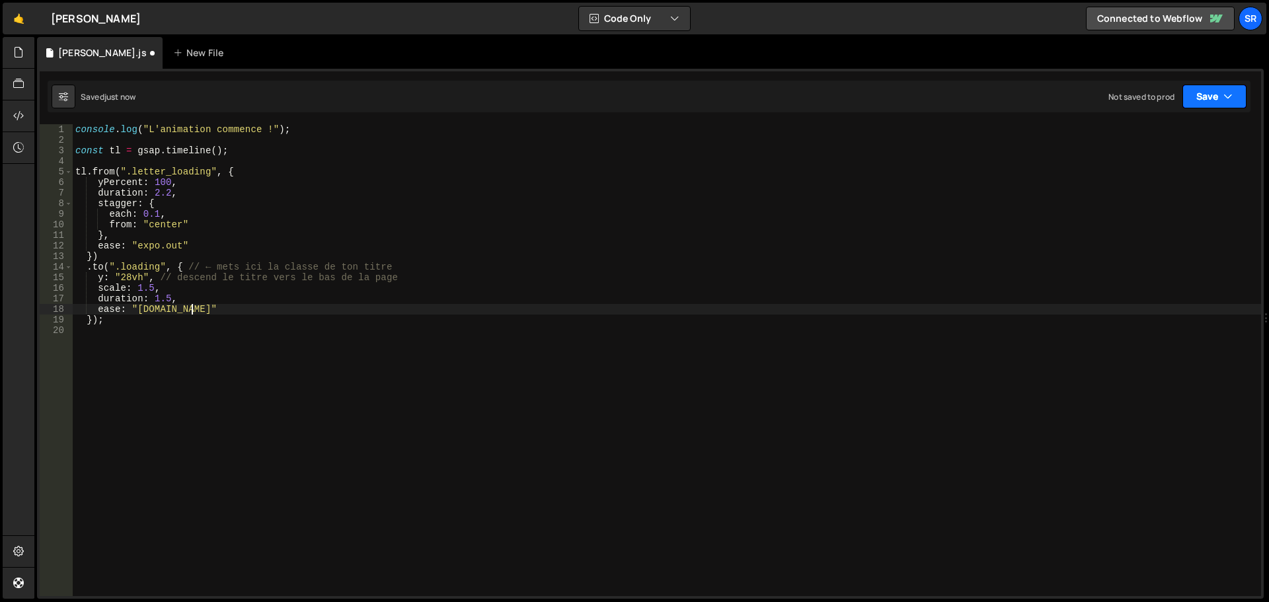
click at [1212, 99] on button "Save" at bounding box center [1214, 97] width 64 height 24
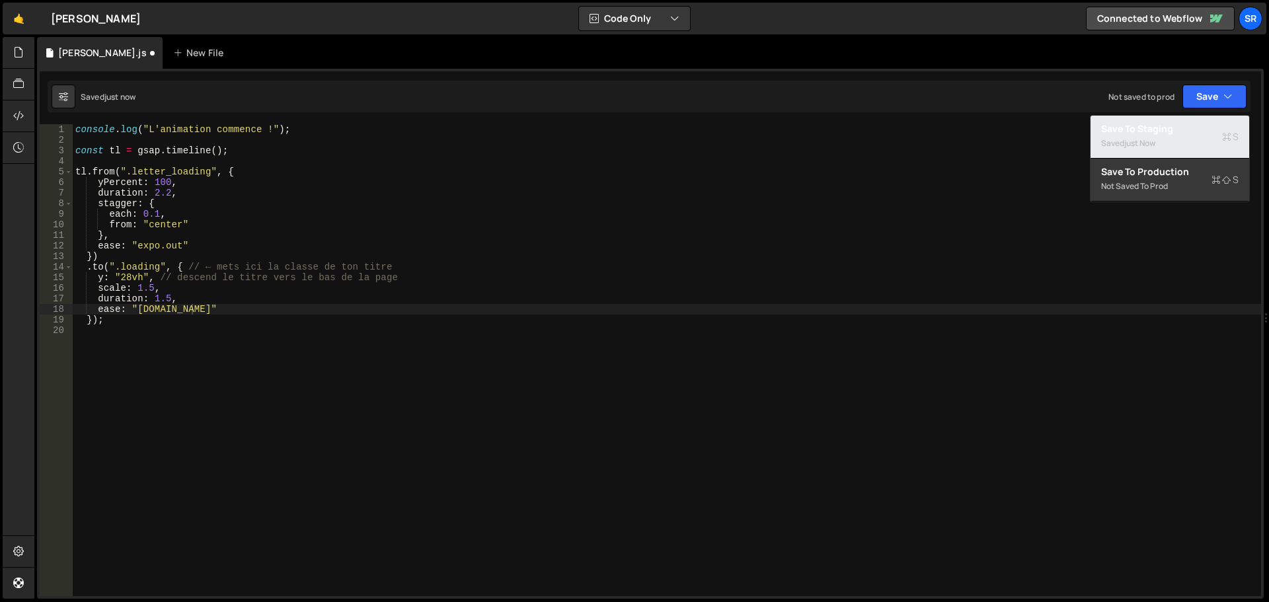
drag, startPoint x: 1156, startPoint y: 131, endPoint x: 1079, endPoint y: 118, distance: 78.3
click at [1156, 131] on div "Save to Staging S" at bounding box center [1169, 128] width 137 height 13
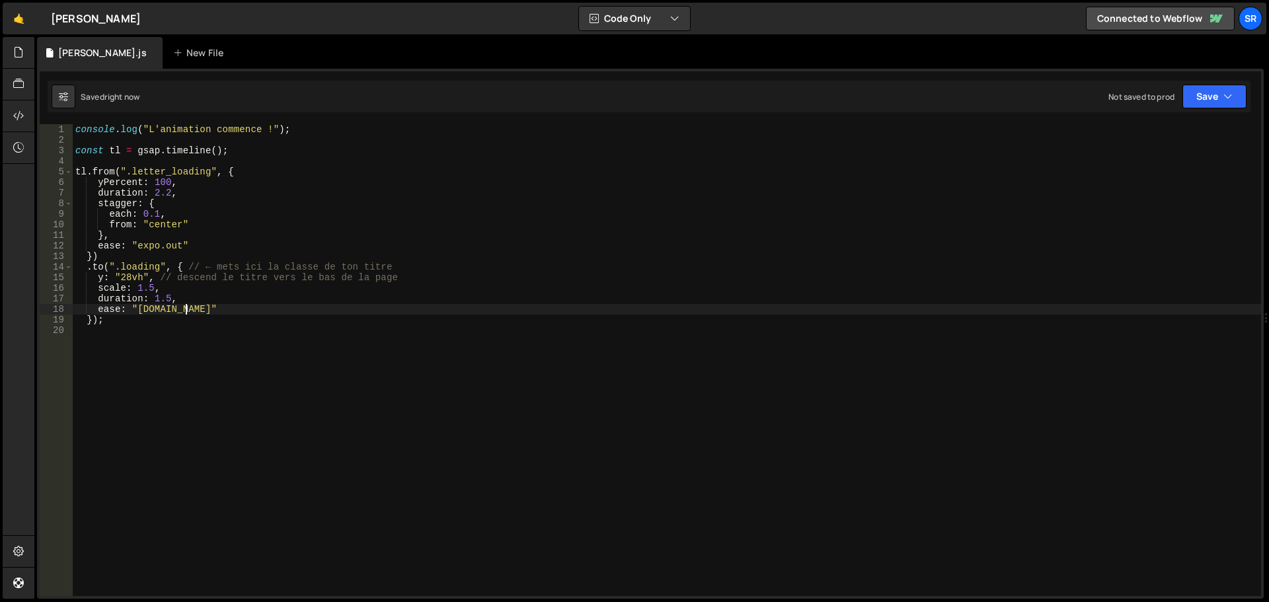
click at [184, 311] on div "console . log ( "L'animation commence !" ) ; const tl = gsap . timeline ( ) ; t…" at bounding box center [667, 370] width 1188 height 493
click at [1222, 104] on button "Save" at bounding box center [1214, 97] width 64 height 24
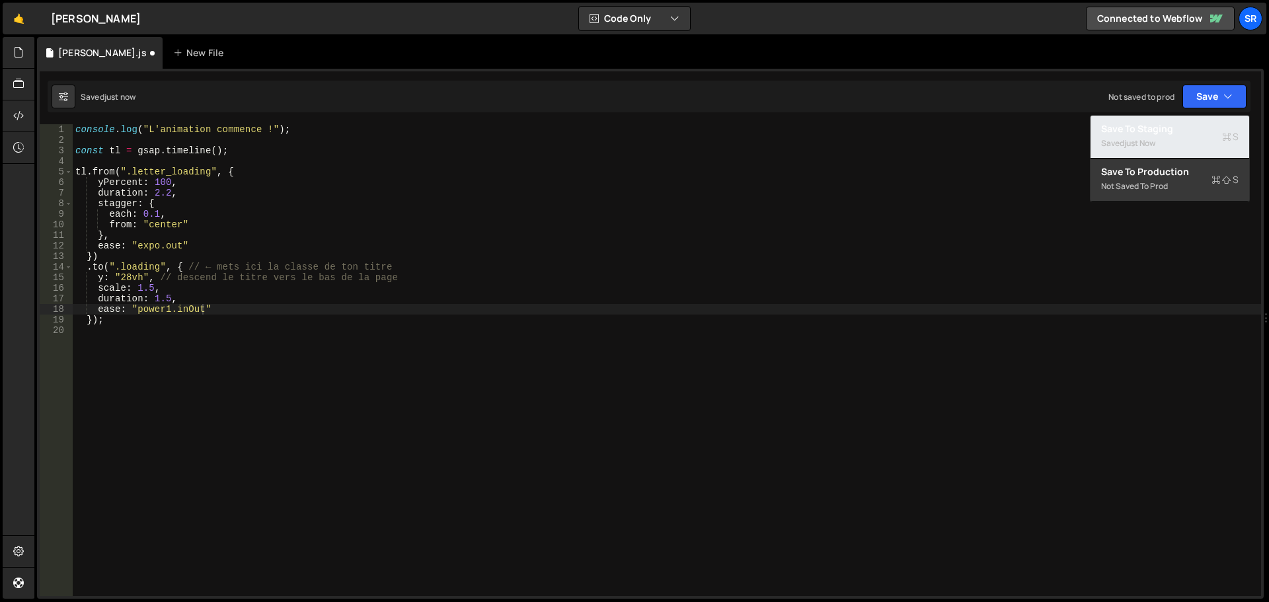
click at [1185, 139] on div "Saved just now" at bounding box center [1169, 143] width 137 height 16
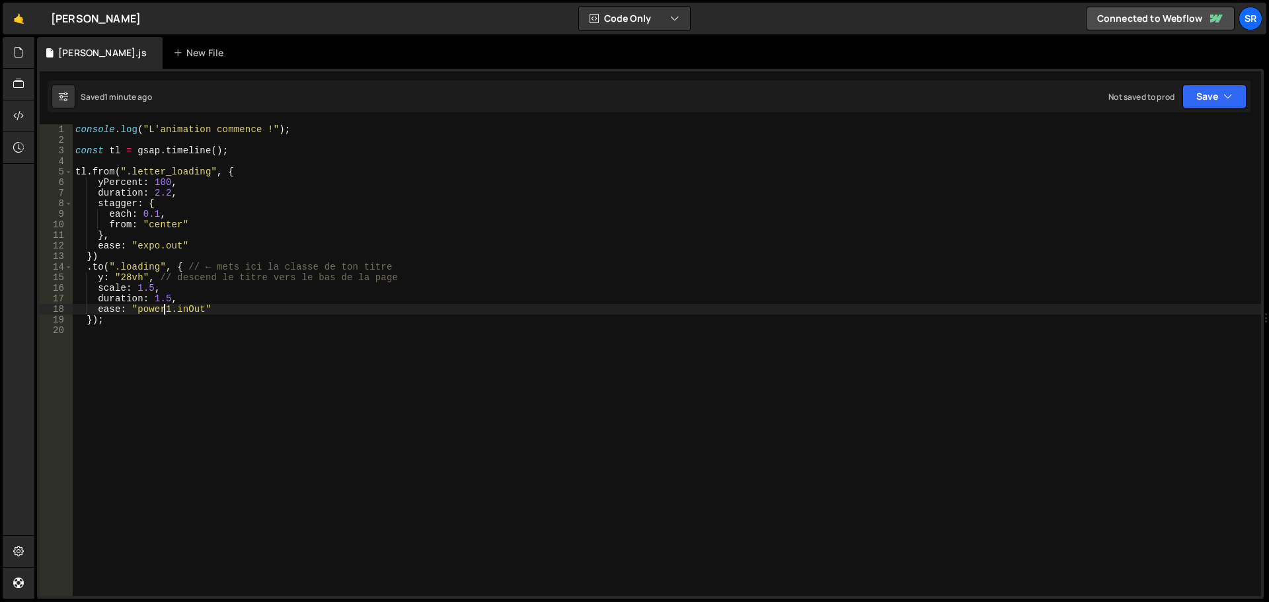
click at [166, 309] on div "console . log ( "L'animation commence !" ) ; const tl = gsap . timeline ( ) ; t…" at bounding box center [667, 370] width 1188 height 493
click at [1224, 100] on icon "button" at bounding box center [1227, 96] width 9 height 13
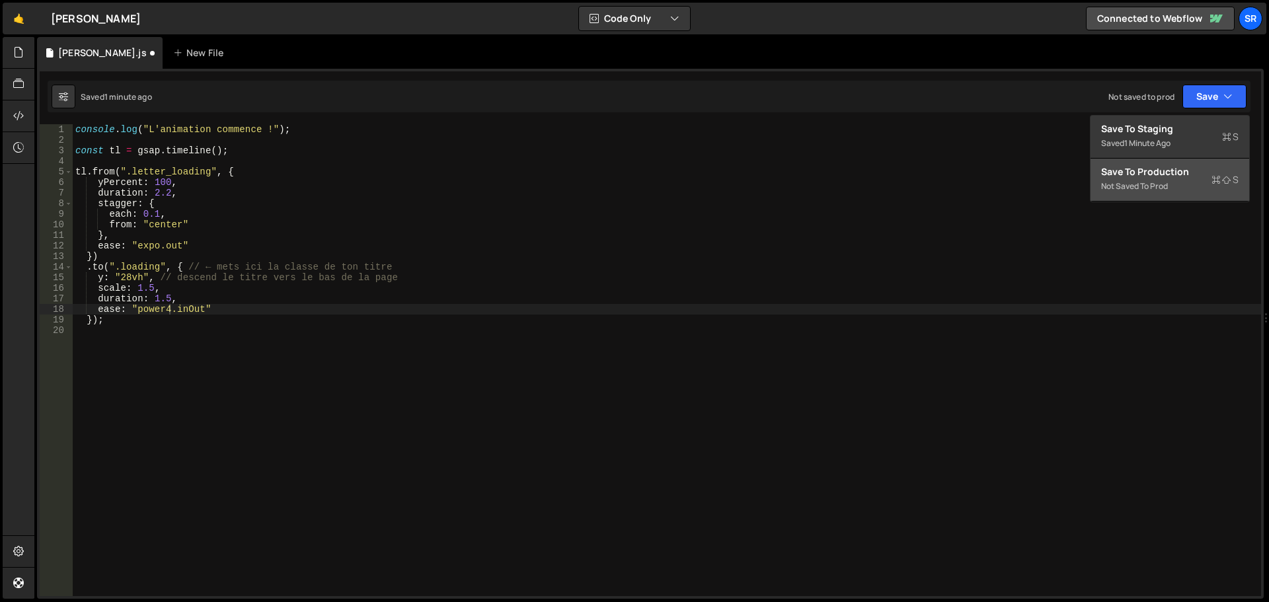
click at [1154, 183] on div "Not saved to prod" at bounding box center [1169, 186] width 137 height 16
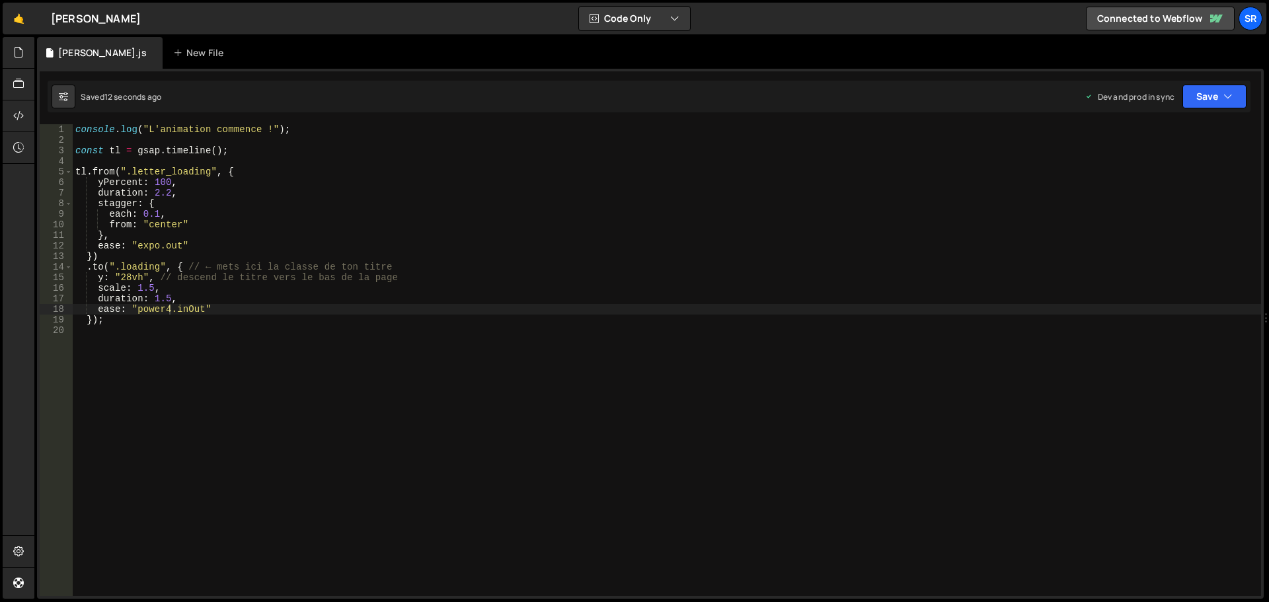
drag, startPoint x: 187, startPoint y: 313, endPoint x: 228, endPoint y: 311, distance: 41.0
click at [187, 313] on div "console . log ( "L'animation commence !" ) ; const tl = gsap . timeline ( ) ; t…" at bounding box center [667, 370] width 1188 height 493
click at [1194, 103] on button "Save" at bounding box center [1214, 97] width 64 height 24
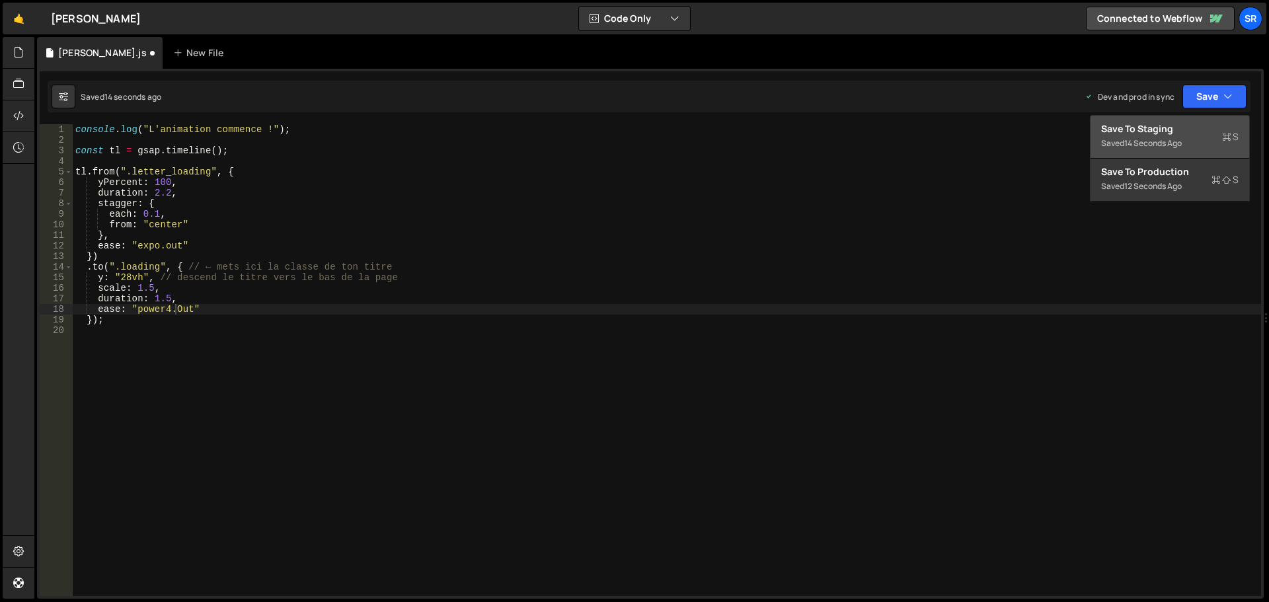
click at [1159, 154] on button "Save to Staging S Saved 14 seconds ago" at bounding box center [1169, 137] width 159 height 43
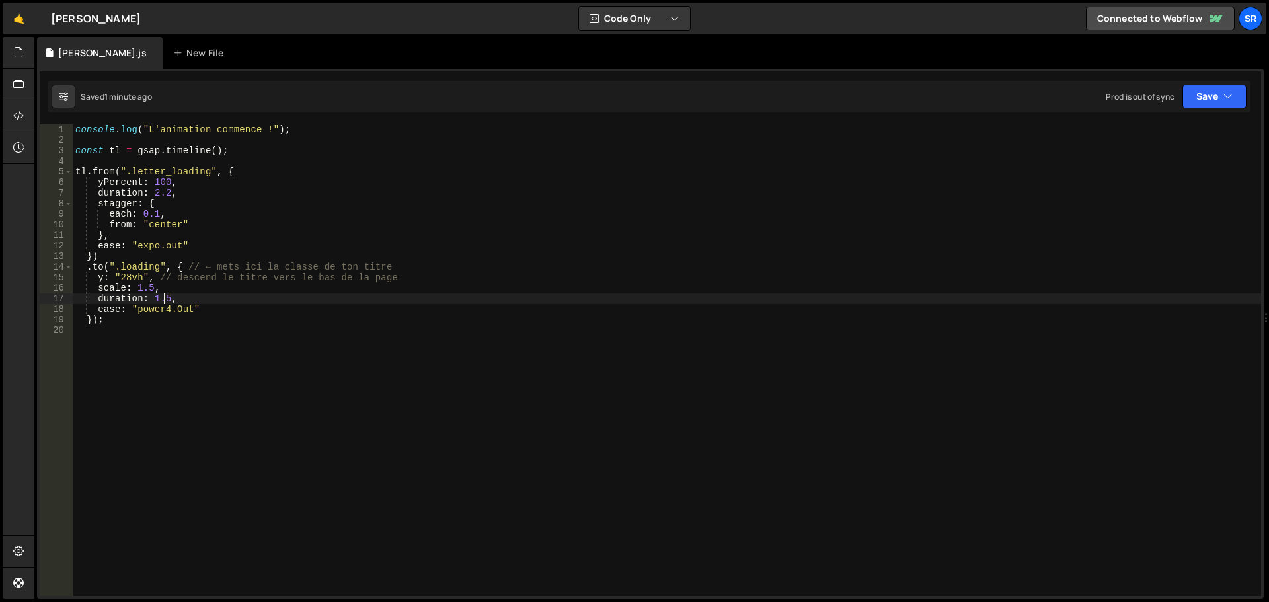
click at [165, 297] on div "console . log ( "L'animation commence !" ) ; const tl = gsap . timeline ( ) ; t…" at bounding box center [667, 370] width 1188 height 493
click at [150, 289] on div "console . log ( "L'animation commence !" ) ; const tl = gsap . timeline ( ) ; t…" at bounding box center [667, 370] width 1188 height 493
click at [163, 289] on div "console . log ( "L'animation commence !" ) ; const tl = gsap . timeline ( ) ; t…" at bounding box center [667, 370] width 1188 height 493
click at [1208, 104] on button "Save" at bounding box center [1214, 97] width 64 height 24
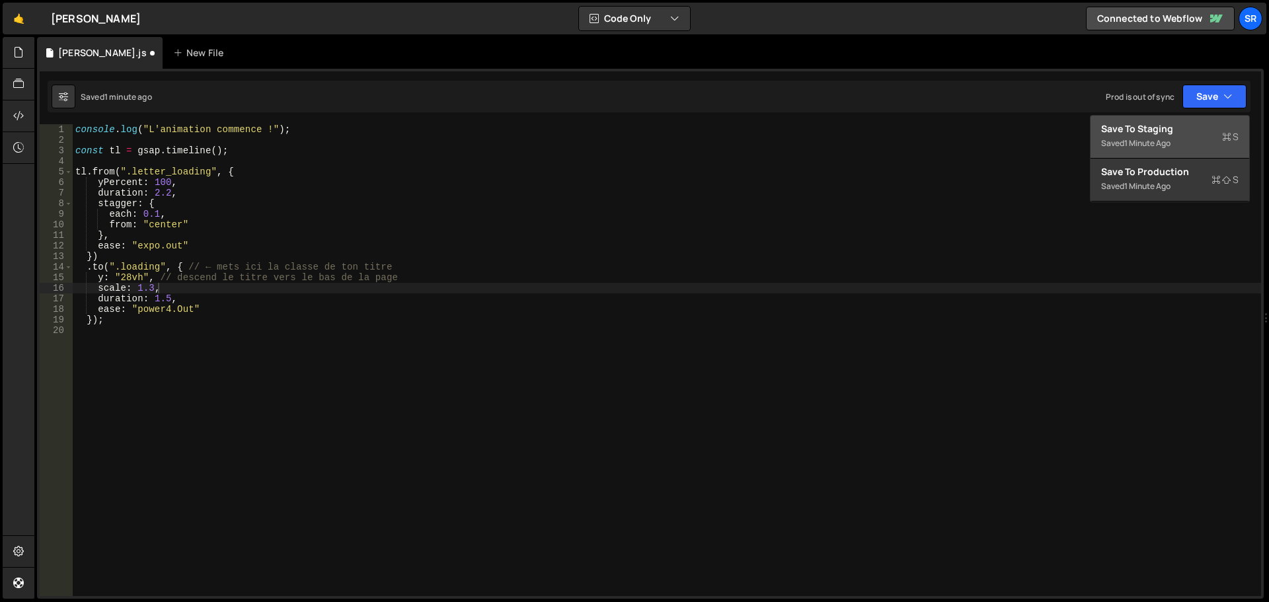
click at [1101, 138] on div "Saved 1 minute ago" at bounding box center [1169, 143] width 137 height 16
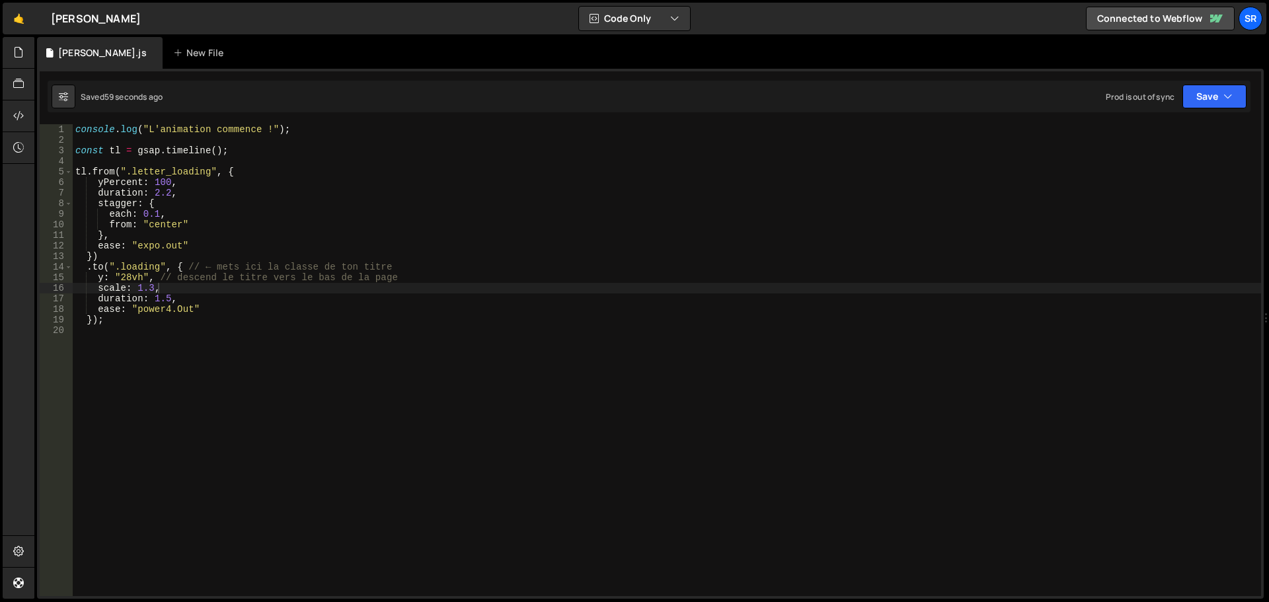
scroll to position [0, 1]
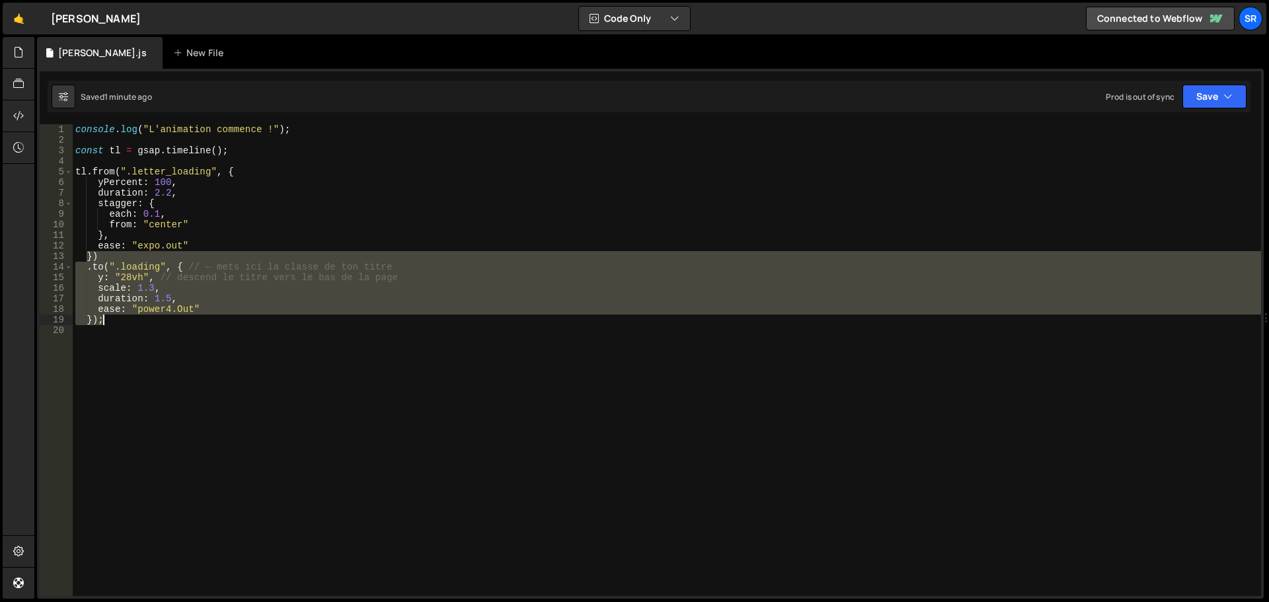
drag, startPoint x: 87, startPoint y: 258, endPoint x: 222, endPoint y: 316, distance: 147.4
click at [222, 316] on div "console . log ( "L'animation commence !" ) ; const tl = gsap . timeline ( ) ; t…" at bounding box center [667, 370] width 1188 height 493
click at [87, 254] on div "console . log ( "L'animation commence !" ) ; const tl = gsap . timeline ( ) ; t…" at bounding box center [667, 360] width 1188 height 472
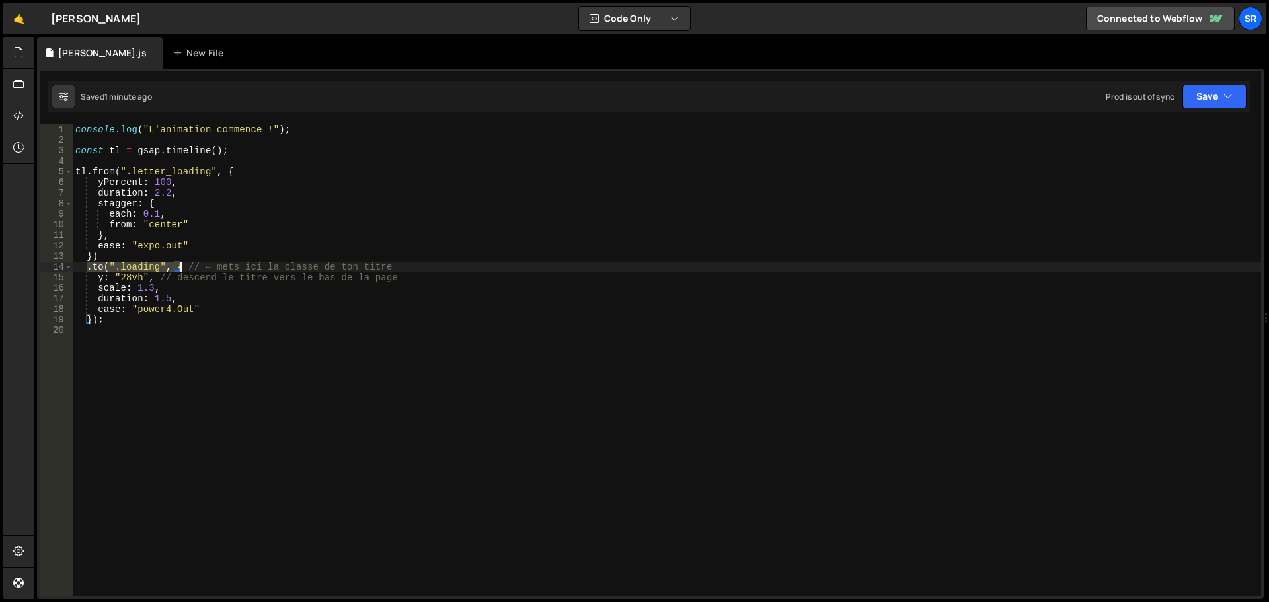
drag, startPoint x: 85, startPoint y: 268, endPoint x: 178, endPoint y: 266, distance: 92.5
click at [178, 266] on div "console . log ( "L'animation commence !" ) ; const tl = gsap . timeline ( ) ; t…" at bounding box center [667, 370] width 1188 height 493
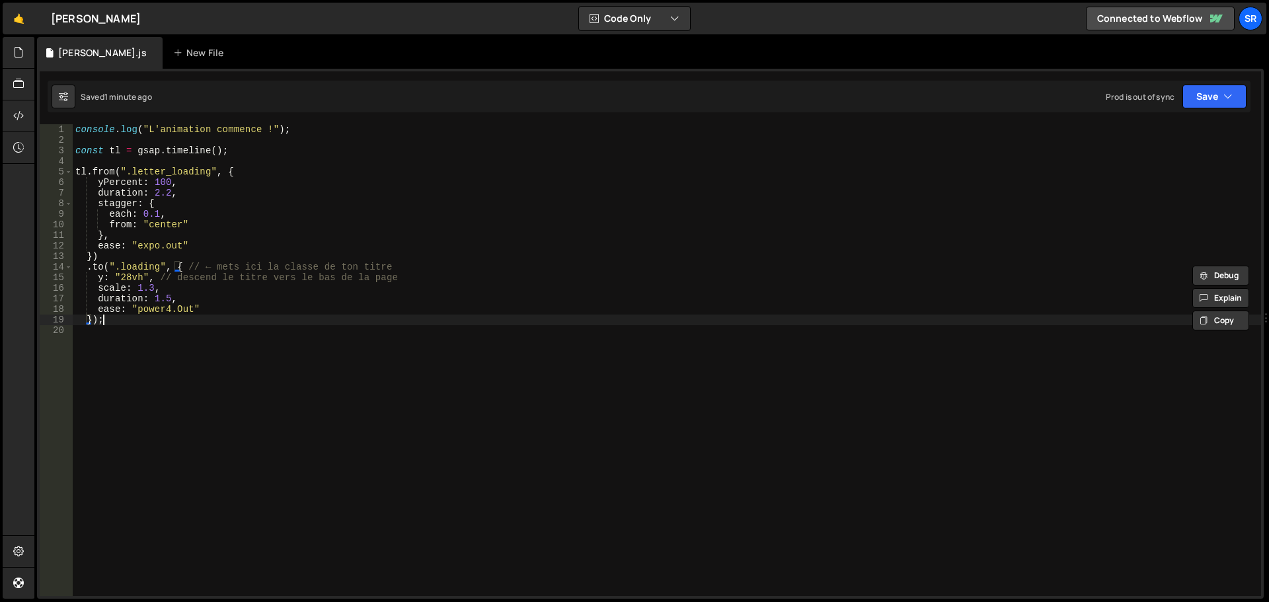
click at [184, 322] on div "console . log ( "L'animation commence !" ) ; const tl = gsap . timeline ( ) ; t…" at bounding box center [667, 370] width 1188 height 493
type textarea "})"
paste textarea ".to(".loading", {"
drag, startPoint x: 93, startPoint y: 331, endPoint x: 101, endPoint y: 331, distance: 7.9
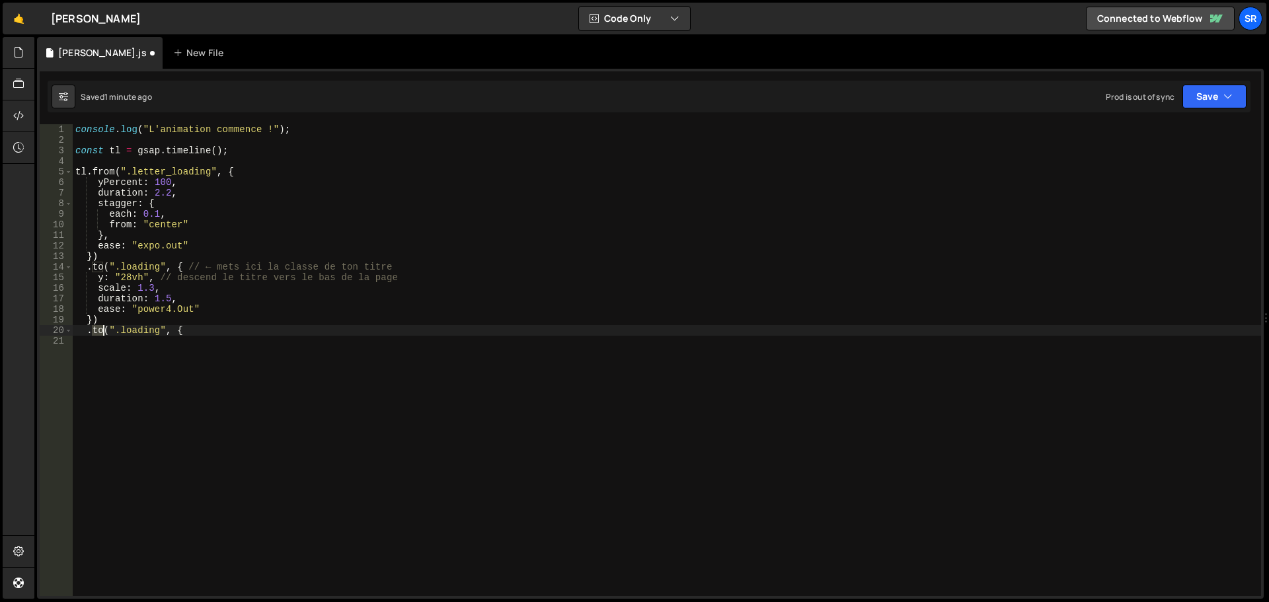
click at [101, 331] on div "console . log ( "L'animation commence !" ) ; const tl = gsap . timeline ( ) ; t…" at bounding box center [667, 370] width 1188 height 493
drag, startPoint x: 131, startPoint y: 331, endPoint x: 172, endPoint y: 331, distance: 40.3
click at [172, 331] on div "console . log ( "L'animation commence !" ) ; const tl = gsap . timeline ( ) ; t…" at bounding box center [667, 370] width 1188 height 493
paste textarea "jean_louis"
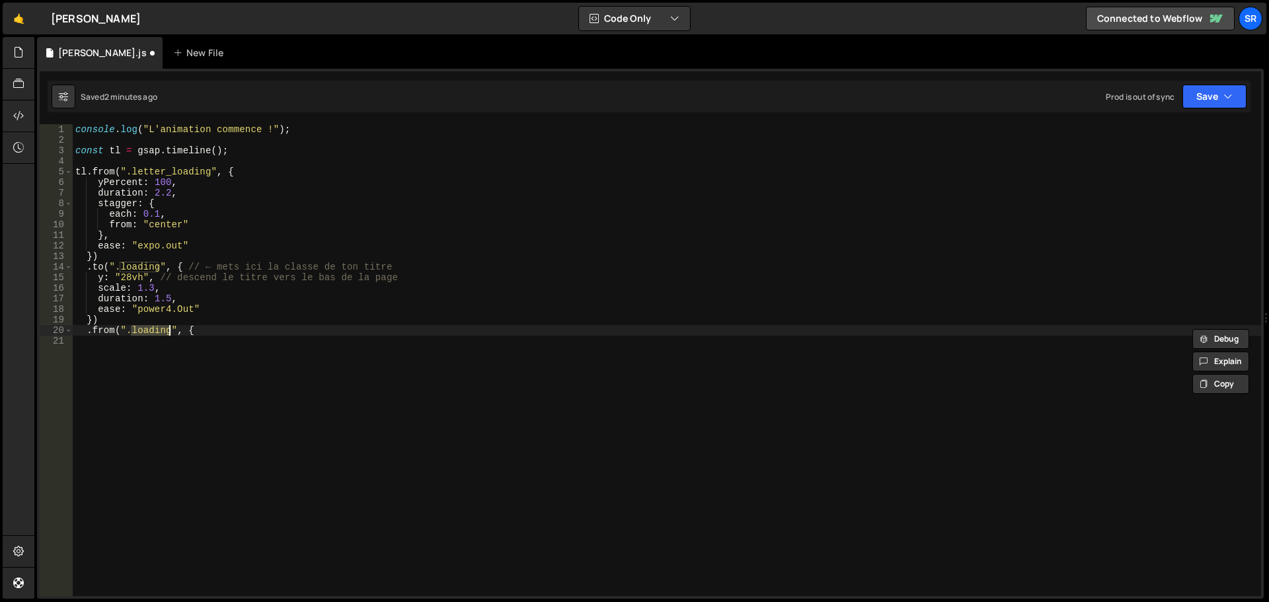
type textarea ".from(".jean_louis", {"
click at [214, 330] on div "console . log ( "L'animation commence !" ) ; const tl = gsap . timeline ( ) ; t…" at bounding box center [667, 370] width 1188 height 493
type textarea "yPercent: -100,"
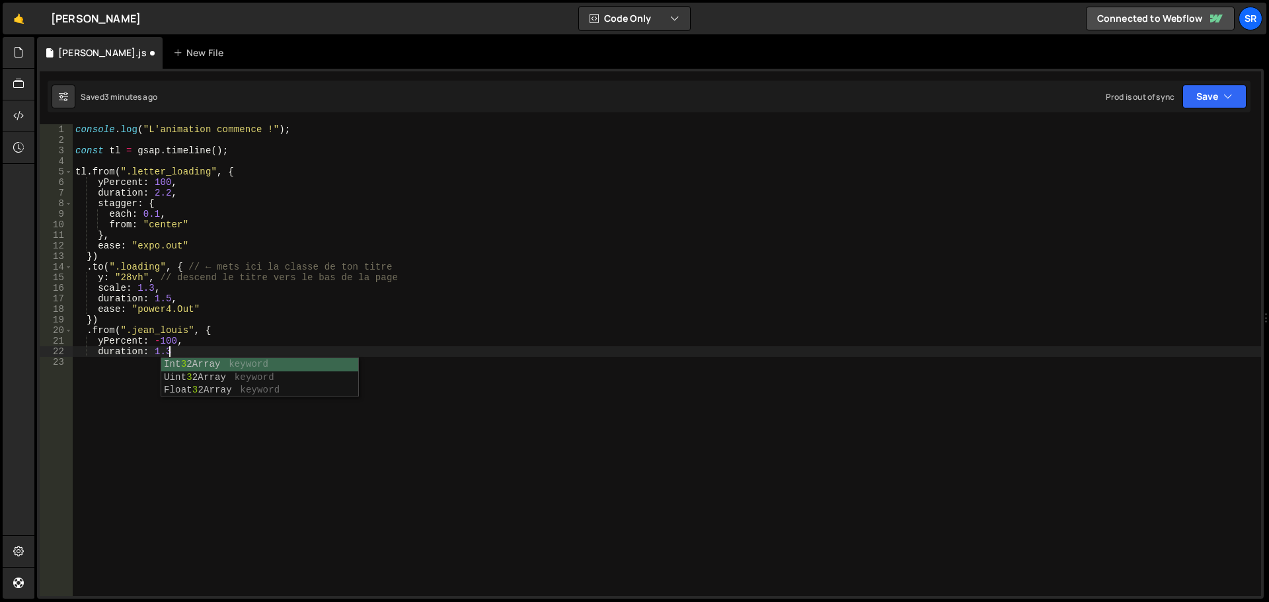
type textarea "duration: 1.3,"
type textarea "="
type textarea "},"
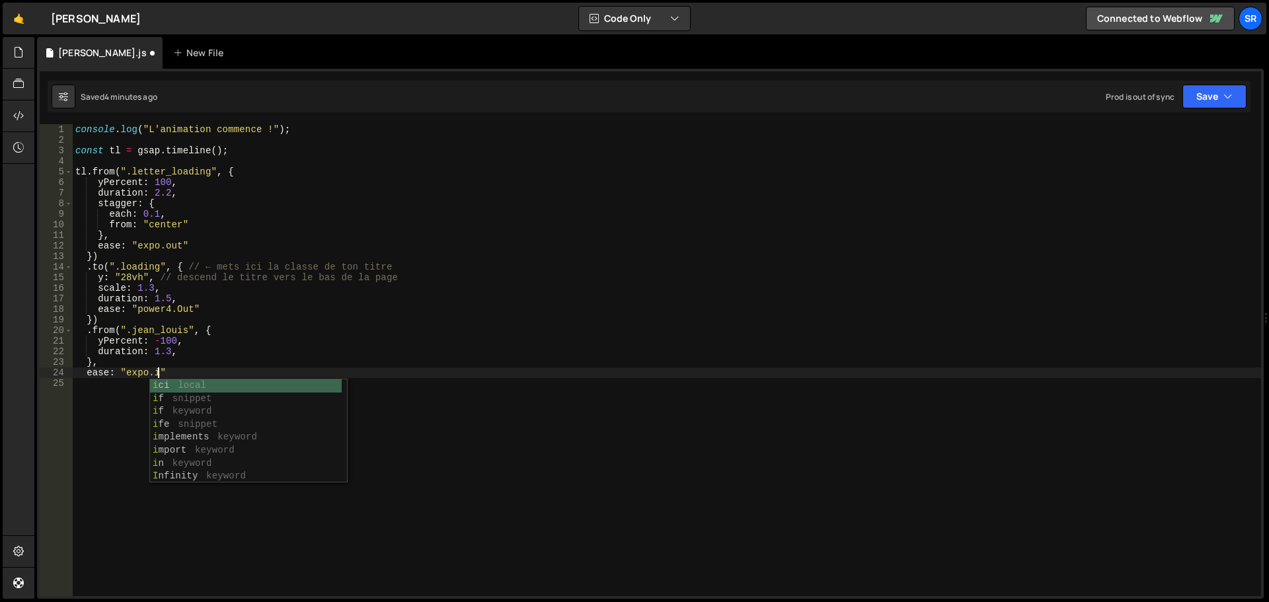
scroll to position [0, 5]
click at [187, 370] on div "console . log ( "L'animation commence !" ) ; const tl = gsap . timeline ( ) ; t…" at bounding box center [667, 370] width 1188 height 493
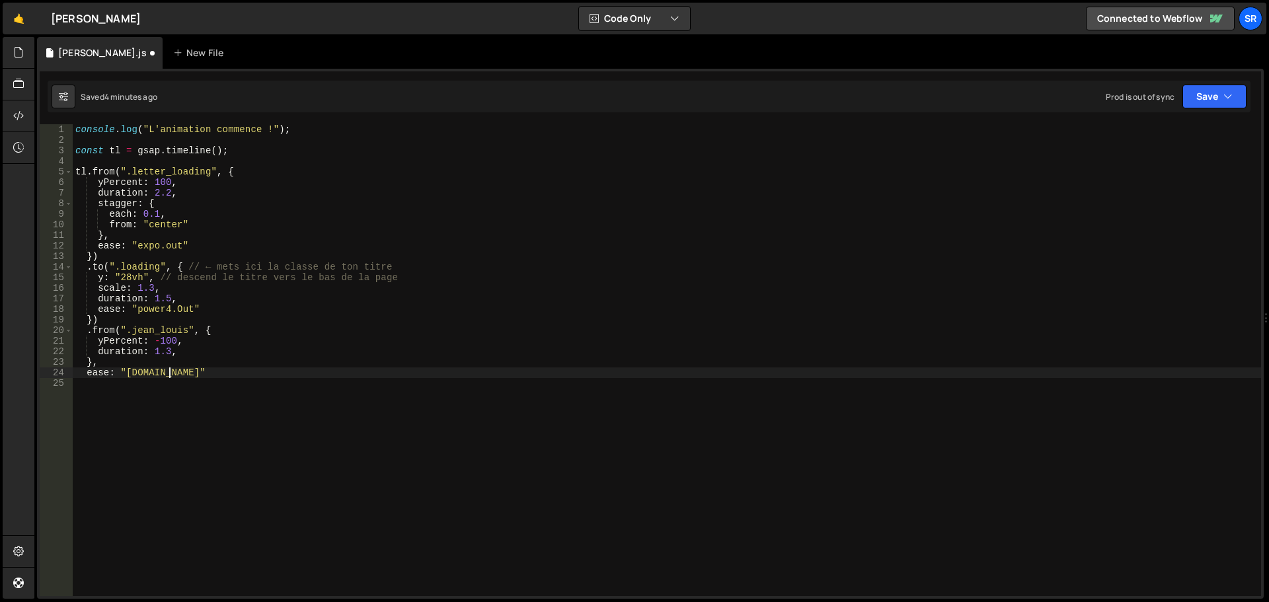
click at [1179, 111] on div "Saved 4 minutes ago Prod is out of sync Upgrade to Edit Save Save to Staging S …" at bounding box center [649, 97] width 1202 height 32
click at [1195, 98] on button "Save" at bounding box center [1214, 97] width 64 height 24
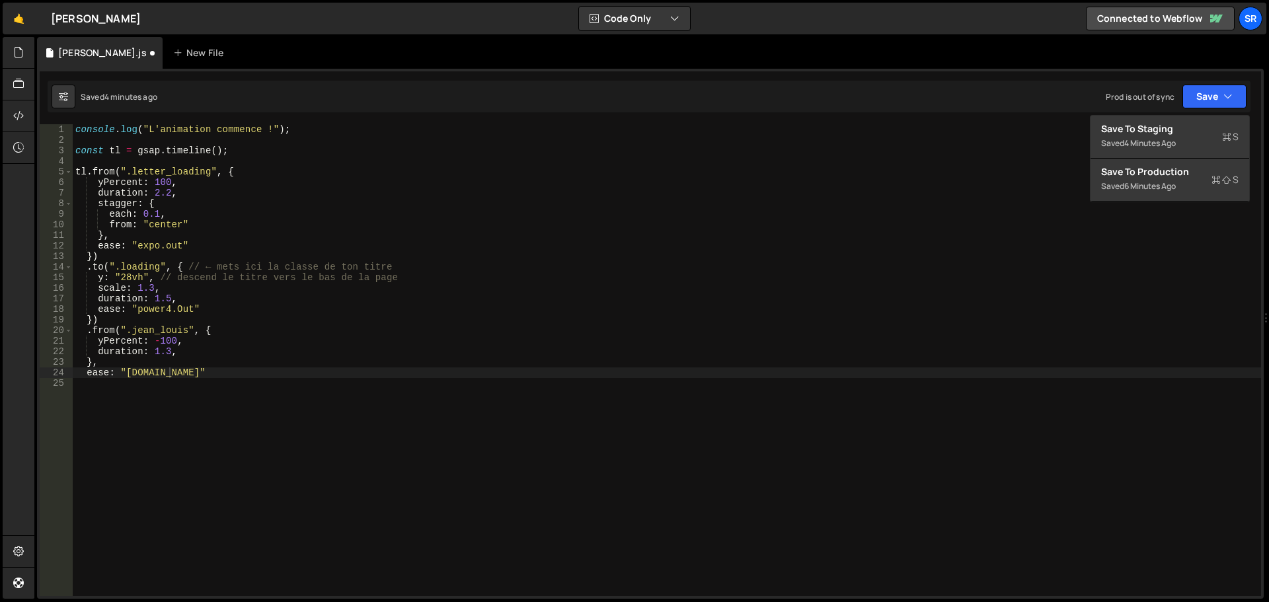
scroll to position [0, 1]
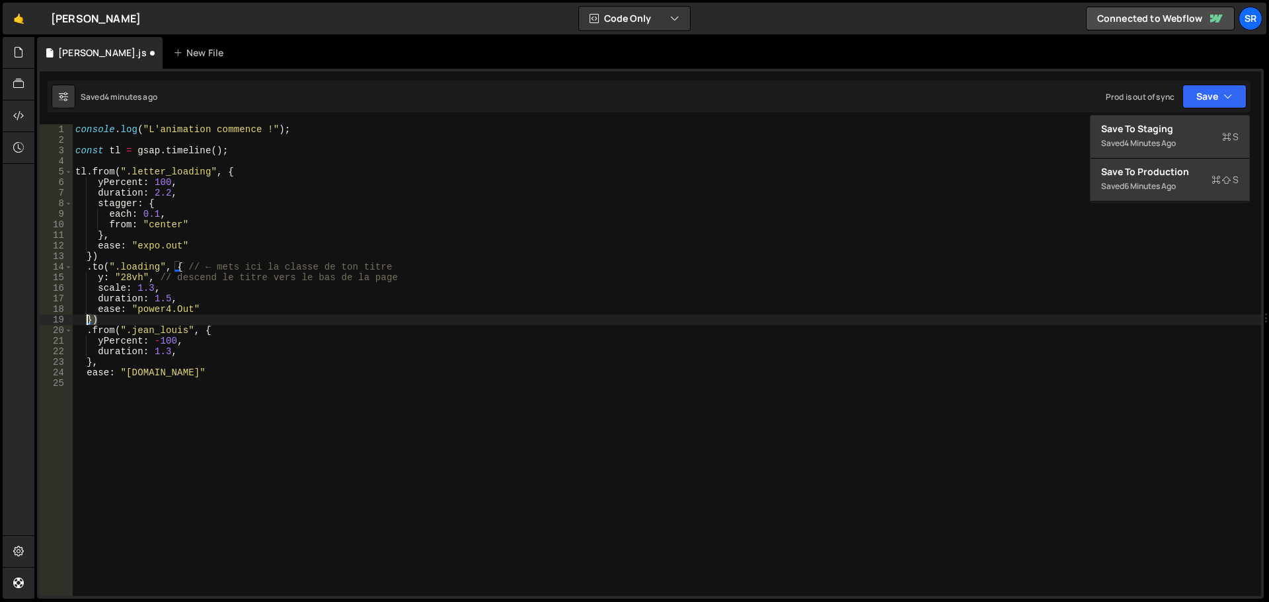
drag, startPoint x: 94, startPoint y: 320, endPoint x: 86, endPoint y: 320, distance: 8.6
click at [86, 320] on div "console . log ( "L'animation commence !" ) ; const tl = gsap . timeline ( ) ; t…" at bounding box center [667, 370] width 1188 height 493
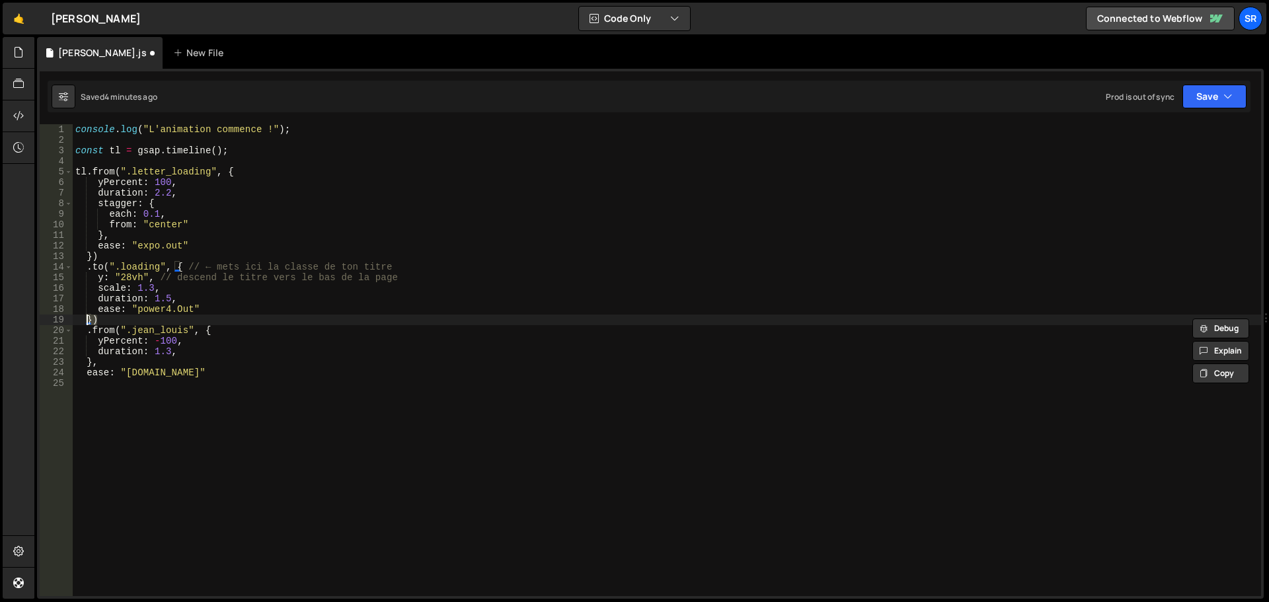
click at [183, 372] on div "console . log ( "L'animation commence !" ) ; const tl = gsap . timeline ( ) ; t…" at bounding box center [667, 370] width 1188 height 493
type textarea "ease: "expo.in""
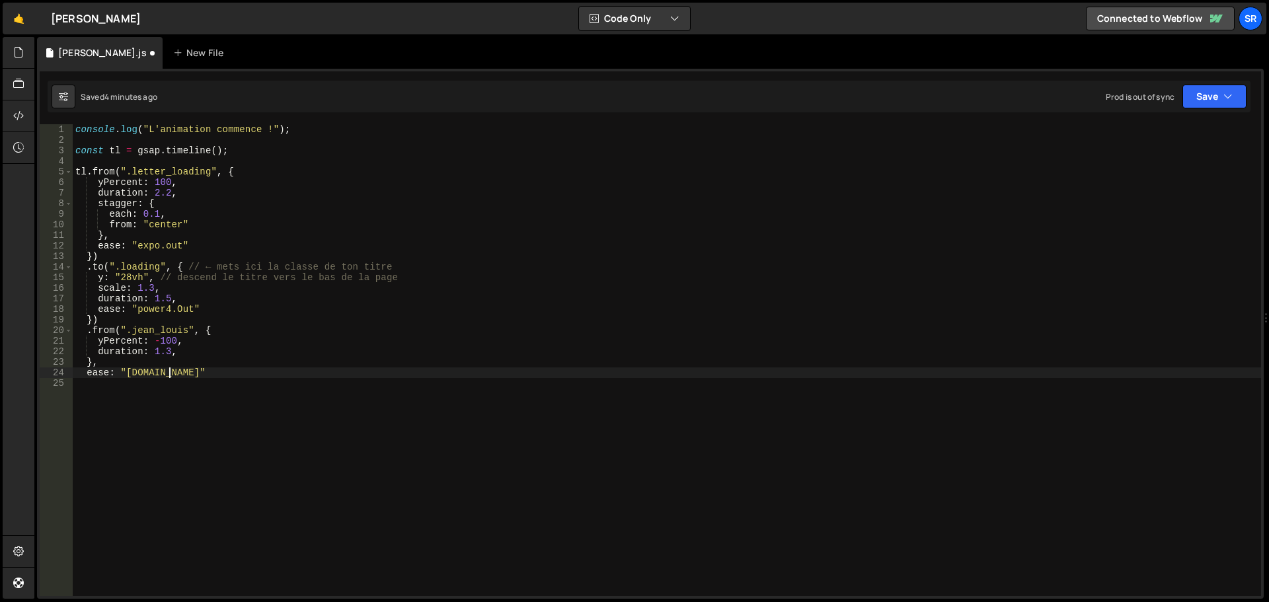
scroll to position [0, 0]
paste textarea "})"
click at [1208, 104] on button "Save" at bounding box center [1214, 97] width 64 height 24
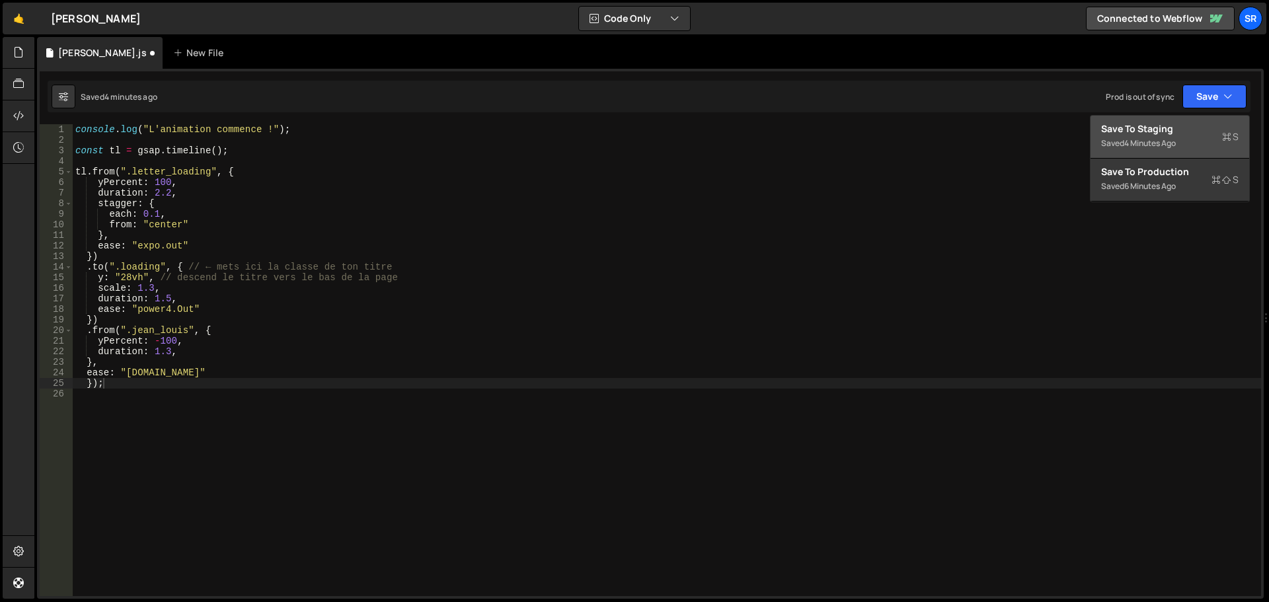
click at [1183, 129] on div "Save to Staging S" at bounding box center [1169, 128] width 137 height 13
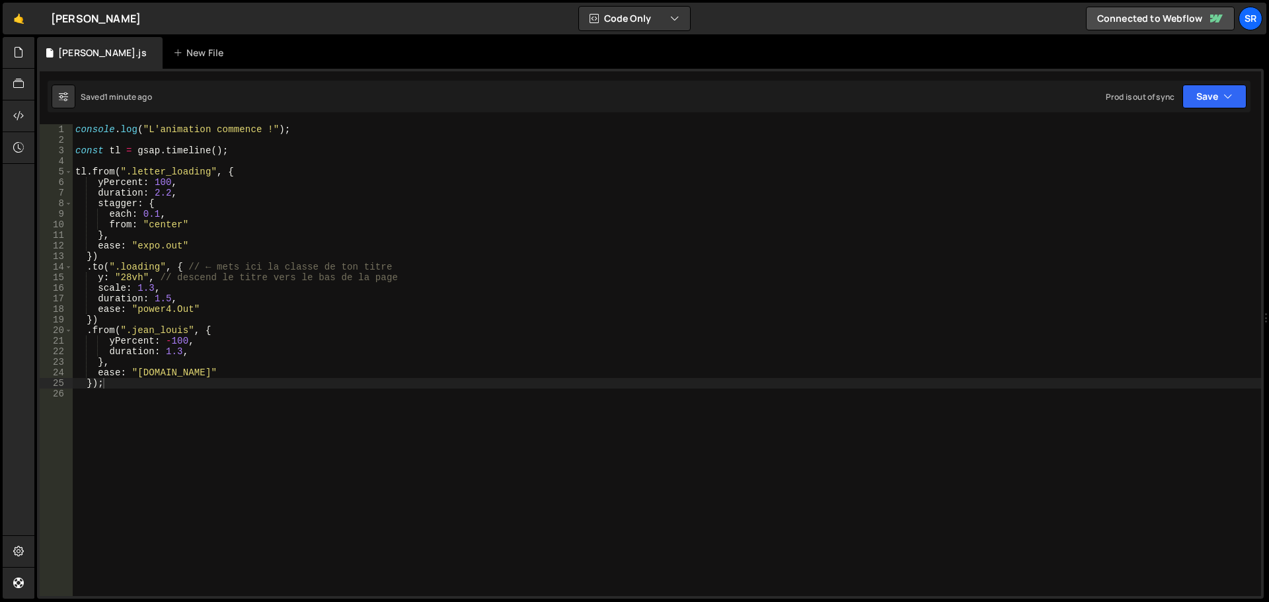
click at [112, 365] on div "console . log ( "L'animation commence !" ) ; const tl = gsap . timeline ( ) ; t…" at bounding box center [667, 370] width 1188 height 493
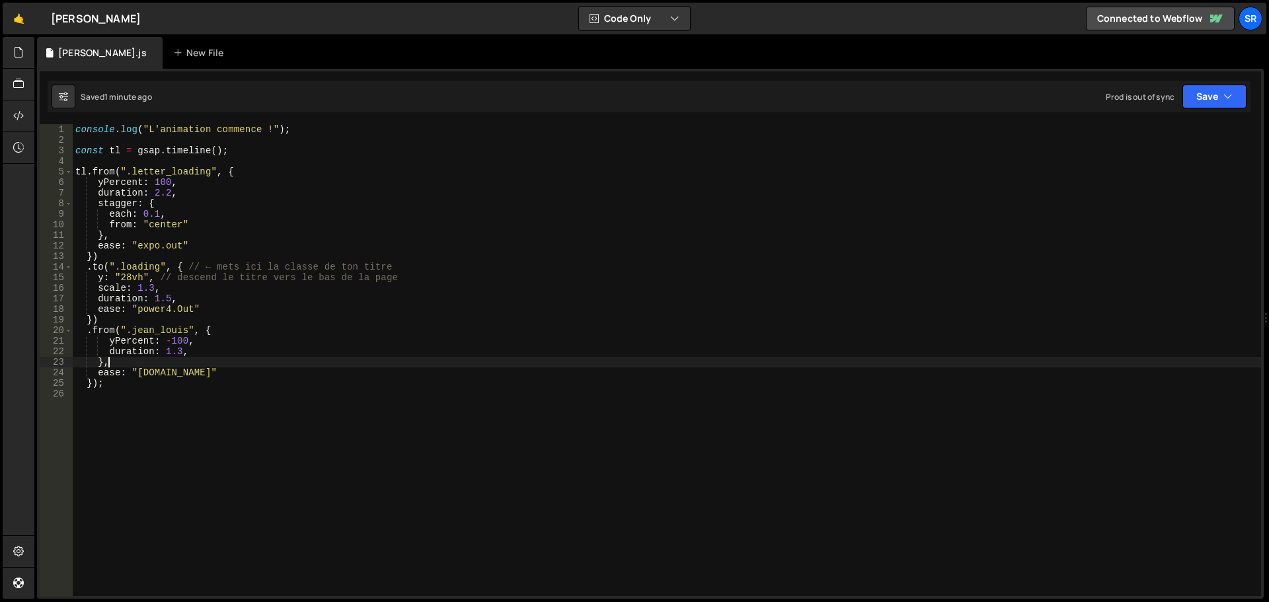
type textarea "}"
click at [1191, 92] on button "Save" at bounding box center [1214, 97] width 64 height 24
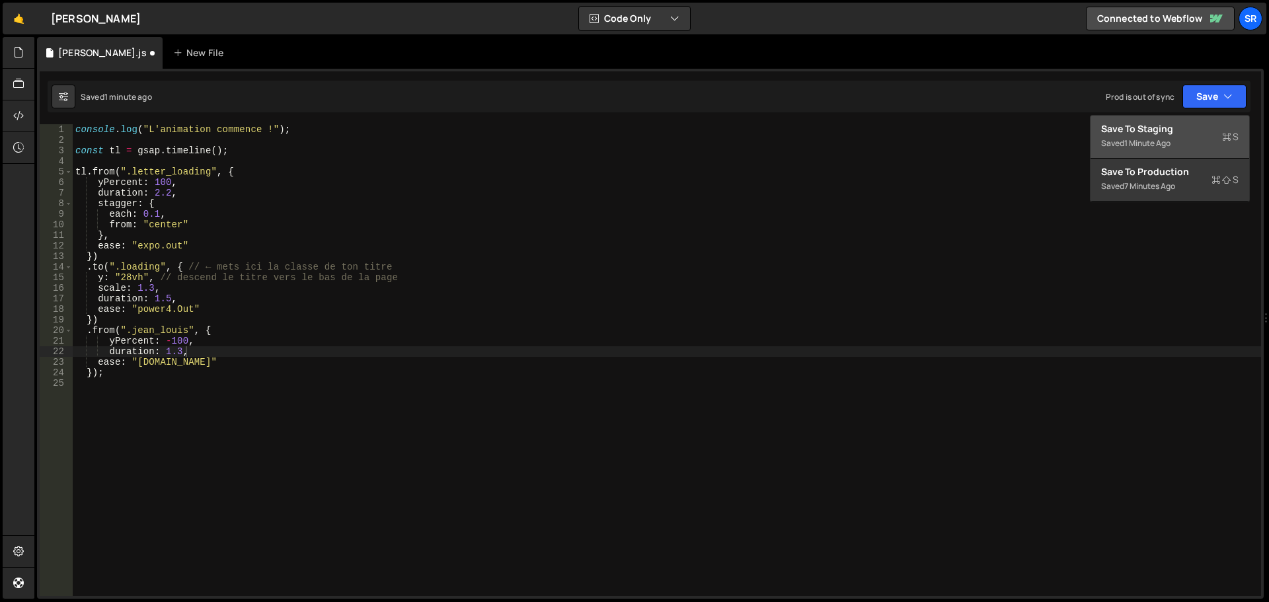
click at [1184, 125] on div "Save to Staging S" at bounding box center [1169, 128] width 137 height 13
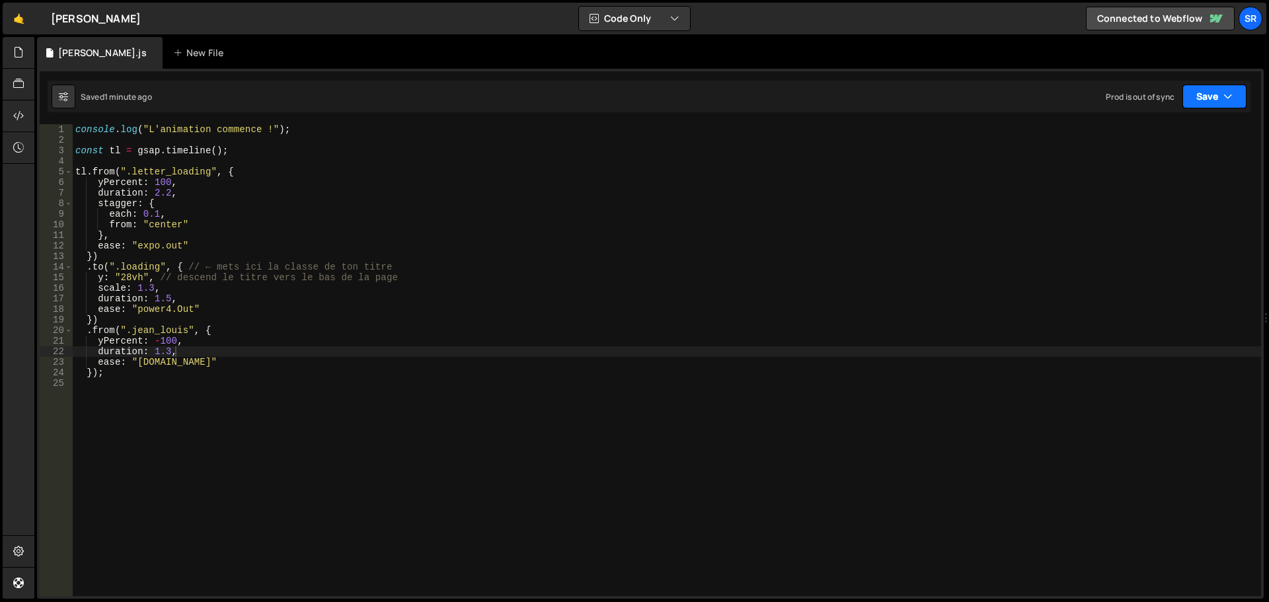
click at [1209, 92] on button "Save" at bounding box center [1214, 97] width 64 height 24
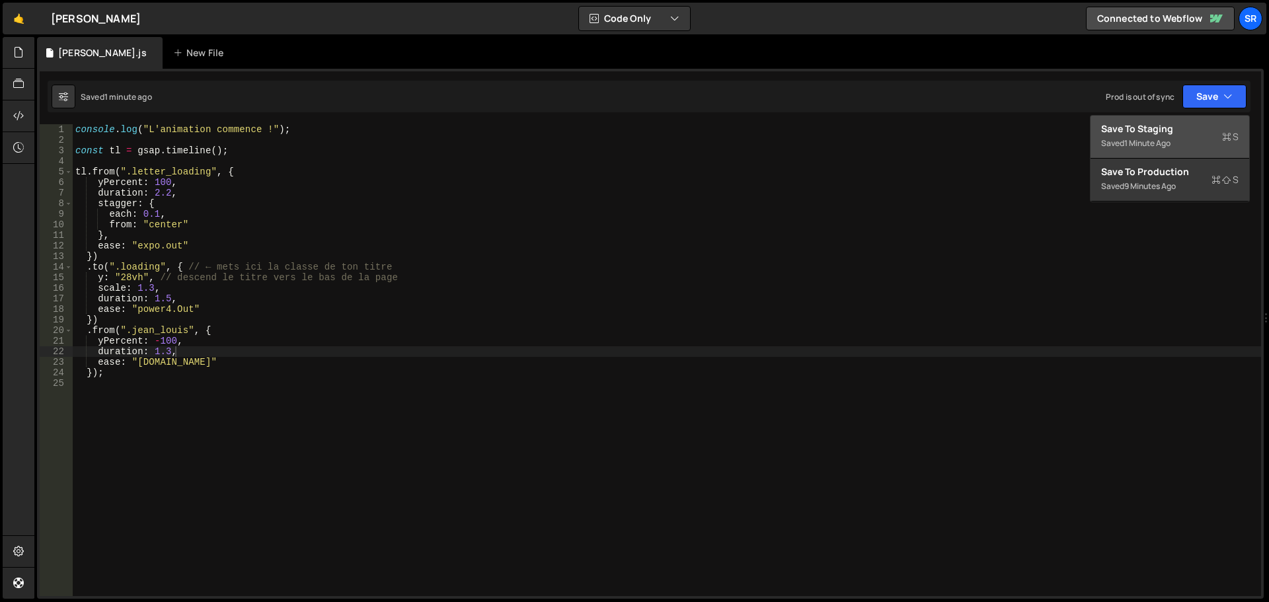
click at [1176, 141] on div "Saved 1 minute ago" at bounding box center [1169, 143] width 137 height 16
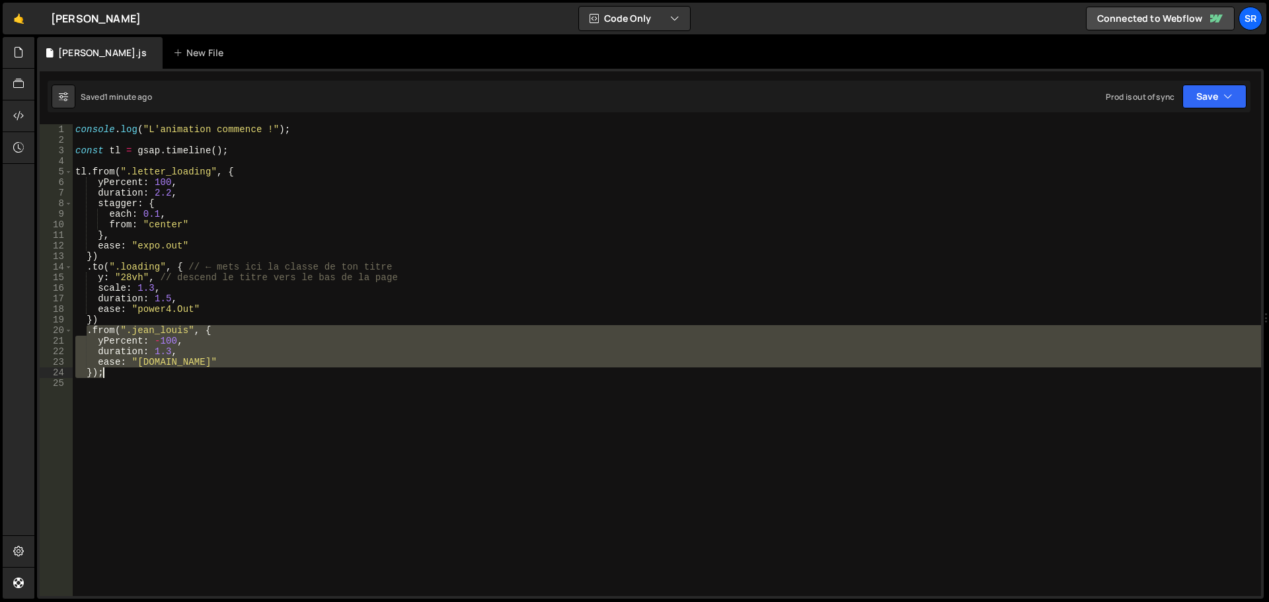
drag, startPoint x: 88, startPoint y: 332, endPoint x: 396, endPoint y: 375, distance: 311.5
click at [396, 375] on div "console . log ( "L'animation commence !" ) ; const tl = gsap . timeline ( ) ; t…" at bounding box center [667, 370] width 1188 height 493
type textarea "ease: "expo.in" });"
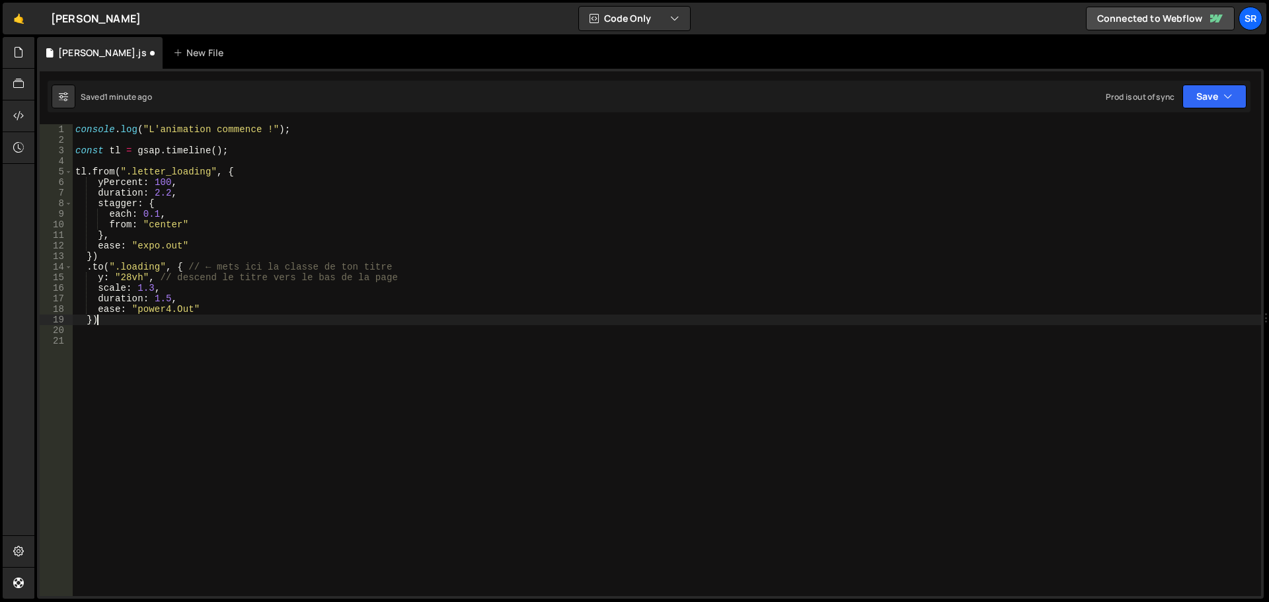
click at [102, 322] on div "console . log ( "L'animation commence !" ) ; const tl = gsap . timeline ( ) ; t…" at bounding box center [667, 370] width 1188 height 493
type textarea "});"
paste textarea "});"
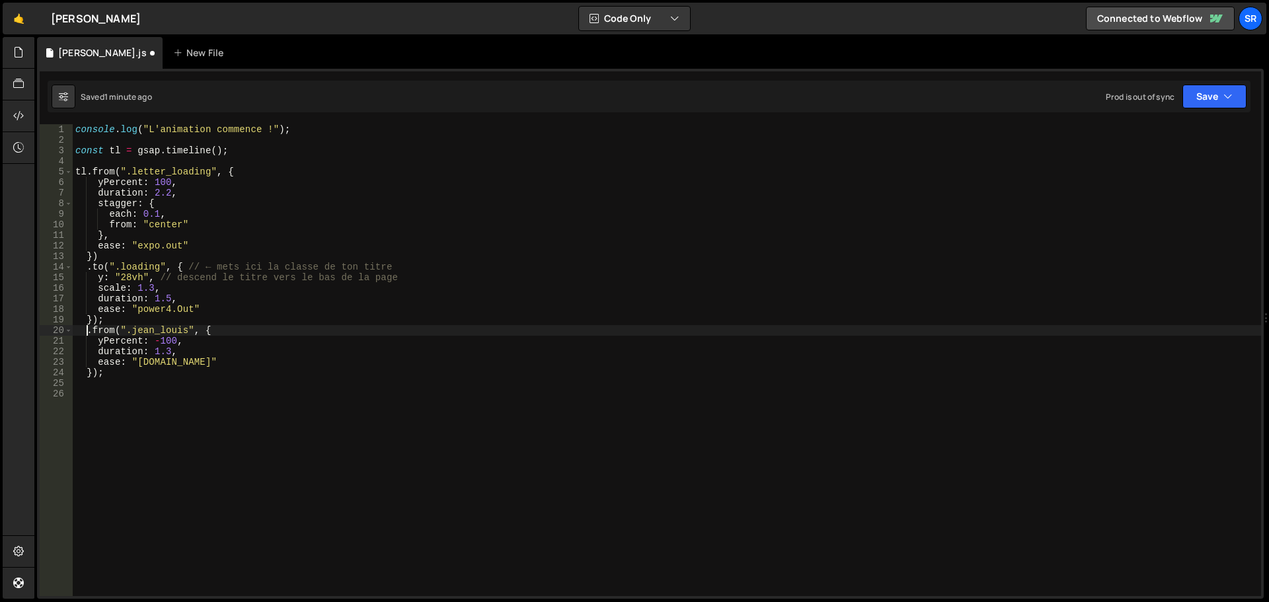
click at [86, 335] on div "console . log ( "L'animation commence !" ) ; const tl = gsap . timeline ( ) ; t…" at bounding box center [667, 370] width 1188 height 493
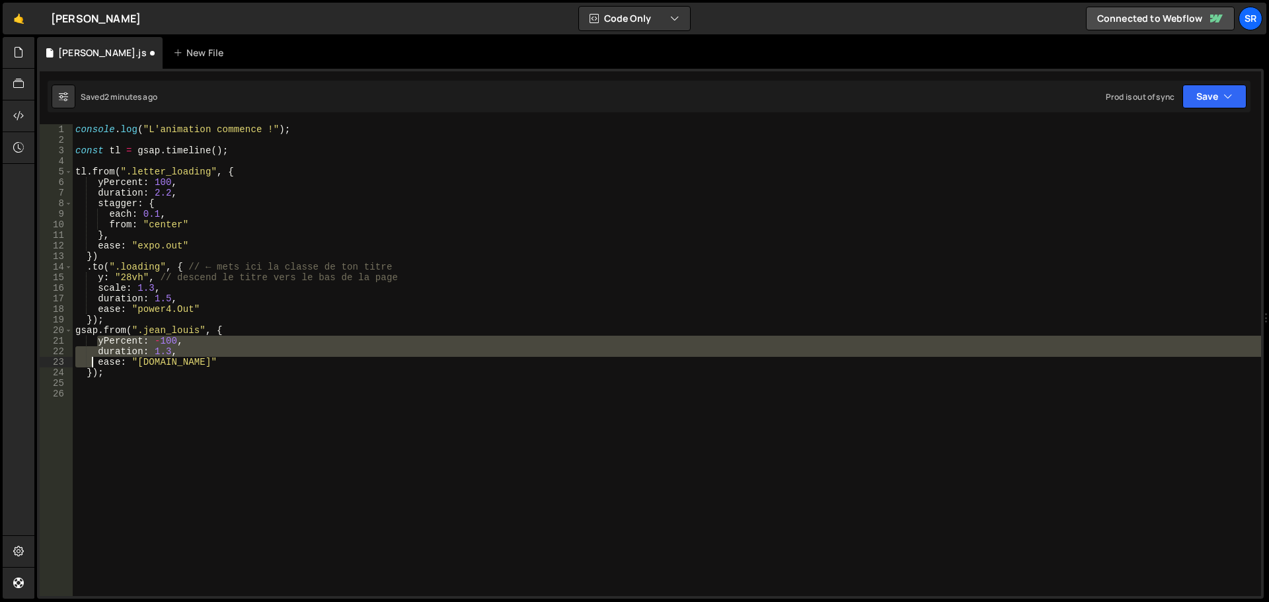
drag, startPoint x: 96, startPoint y: 344, endPoint x: 91, endPoint y: 362, distance: 18.4
click at [91, 362] on div "console . log ( "L'animation commence !" ) ; const tl = gsap . timeline ( ) ; t…" at bounding box center [667, 370] width 1188 height 493
click at [92, 348] on div "console . log ( "L'animation commence !" ) ; const tl = gsap . timeline ( ) ; t…" at bounding box center [667, 360] width 1188 height 472
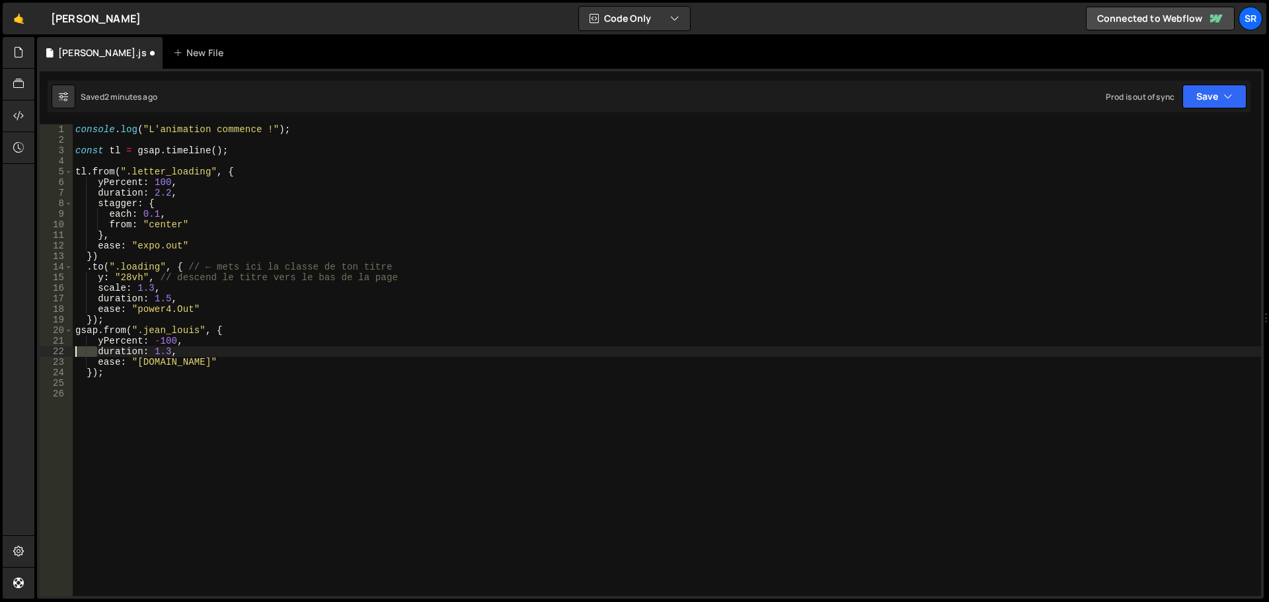
drag, startPoint x: 95, startPoint y: 351, endPoint x: 63, endPoint y: 351, distance: 32.4
click at [63, 351] on div "duration: 1.3, 1 2 3 4 5 6 7 8 9 10 11 12 13 14 15 16 17 18 19 20 21 22 23 24 2…" at bounding box center [650, 360] width 1221 height 472
drag, startPoint x: 96, startPoint y: 351, endPoint x: 53, endPoint y: 350, distance: 43.0
click at [53, 350] on div "yPercent: -100,duration: 1.3, 1 2 3 4 5 6 7 8 9 10 11 12 13 14 15 16 17 18 19 2…" at bounding box center [650, 360] width 1221 height 472
drag, startPoint x: 85, startPoint y: 340, endPoint x: 57, endPoint y: 340, distance: 27.7
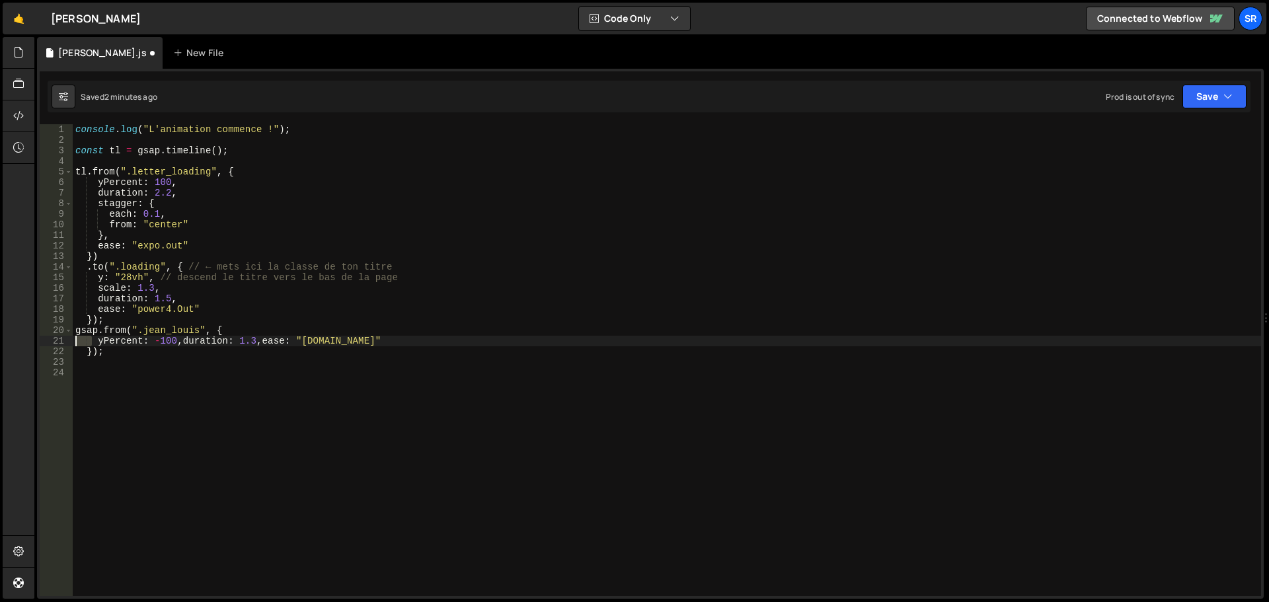
click at [57, 341] on div "yPercent: -100,duration: 1.3,ease: "expo.in" 1 2 3 4 5 6 7 8 9 10 11 12 13 14 1…" at bounding box center [650, 360] width 1221 height 472
drag, startPoint x: 95, startPoint y: 340, endPoint x: 50, endPoint y: 341, distance: 44.9
click at [50, 341] on div "yPercent: -100,duration: 1.3,ease: "expo.in" 1 2 3 4 5 6 7 8 9 10 11 12 13 14 1…" at bounding box center [650, 360] width 1221 height 472
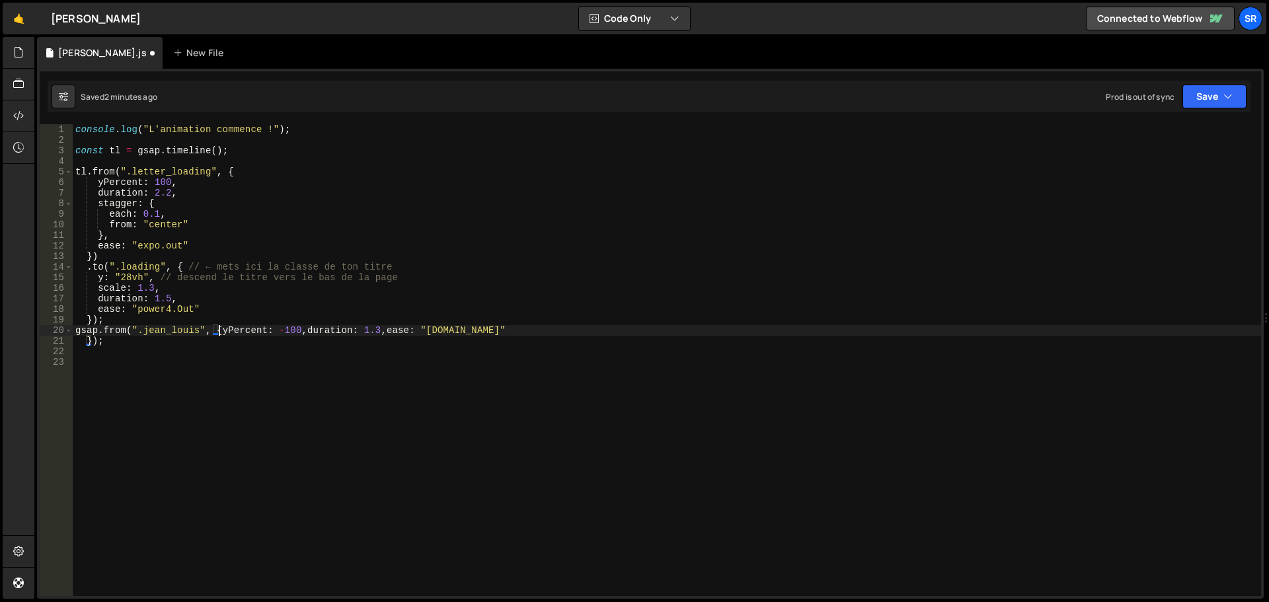
scroll to position [0, 1]
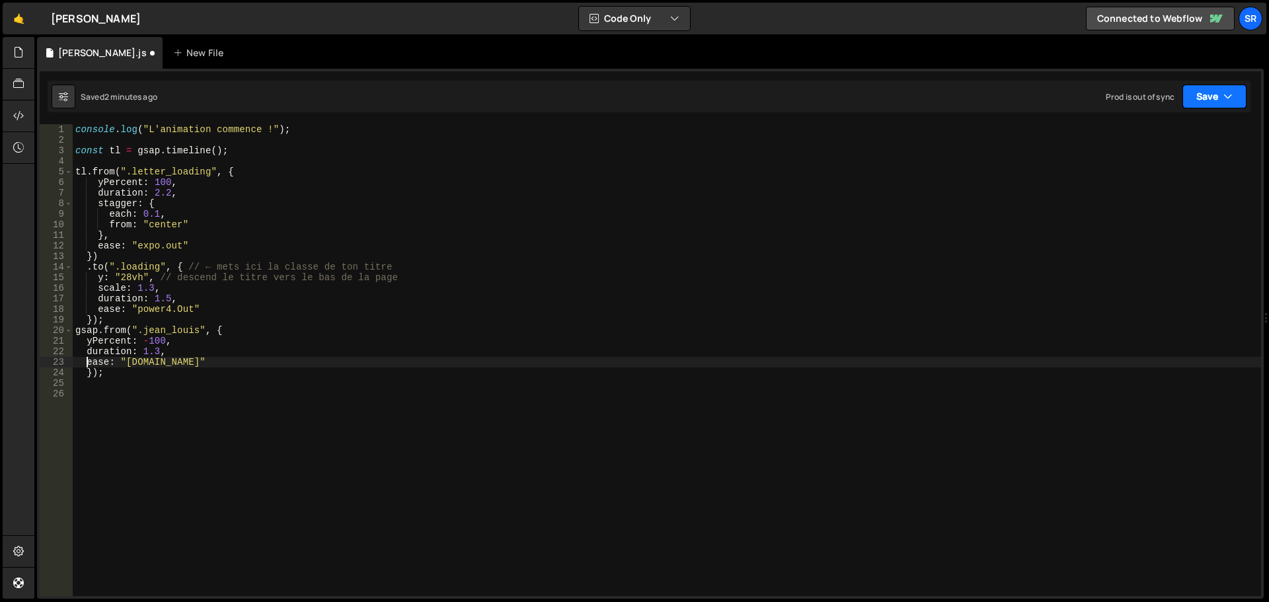
click at [1195, 102] on button "Save" at bounding box center [1214, 97] width 64 height 24
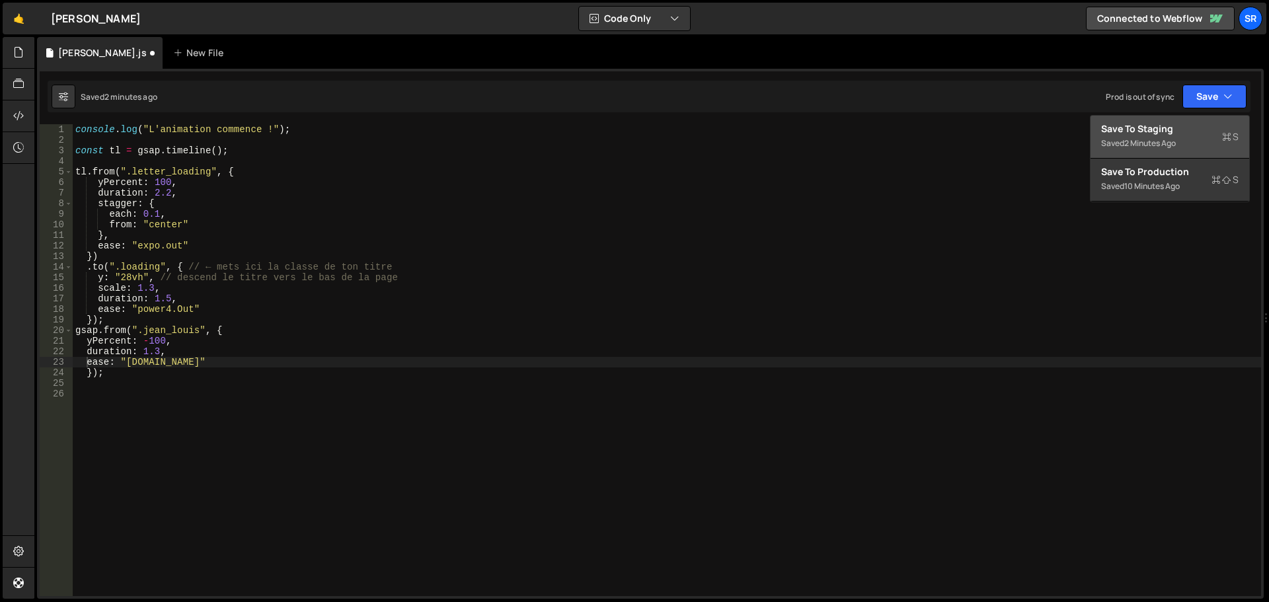
click at [1185, 125] on div "Save to Staging S" at bounding box center [1169, 128] width 137 height 13
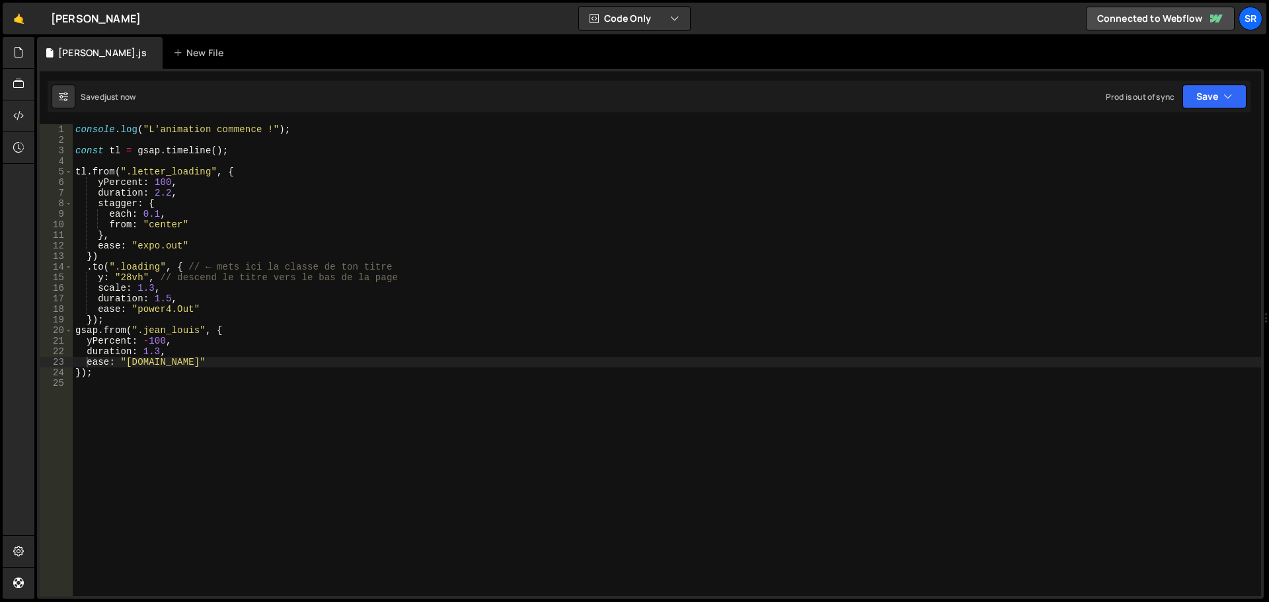
click at [110, 320] on div "console . log ( "L'animation commence !" ) ; const tl = gsap . timeline ( ) ; t…" at bounding box center [667, 370] width 1188 height 493
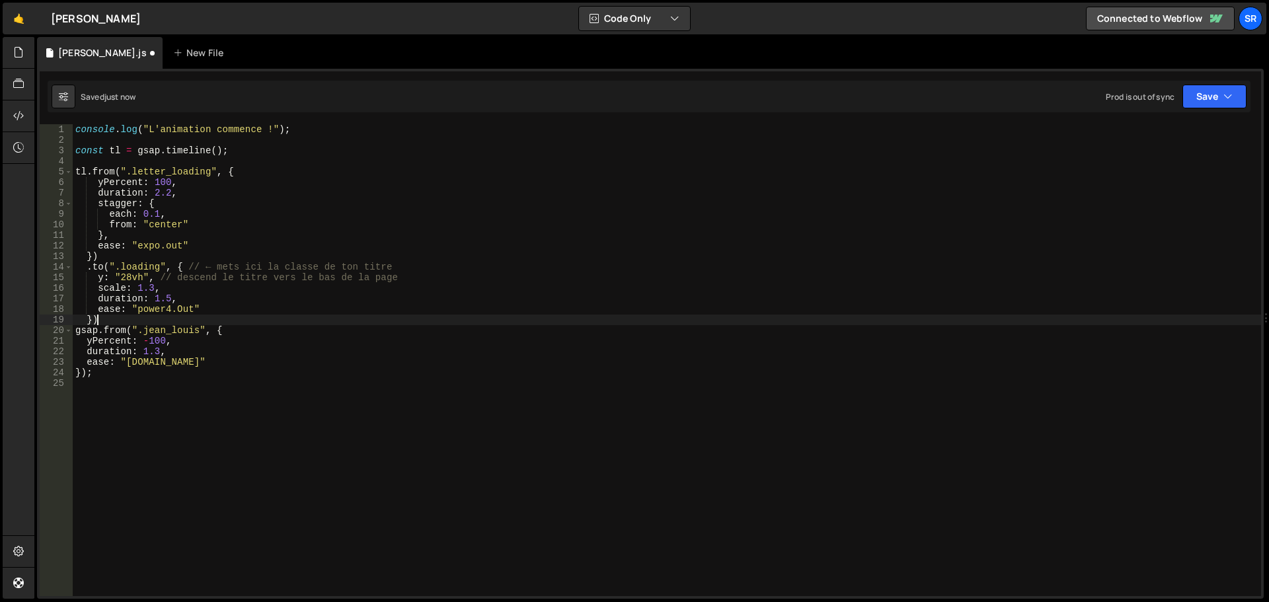
scroll to position [0, 1]
drag, startPoint x: 96, startPoint y: 331, endPoint x: 45, endPoint y: 326, distance: 51.1
click at [45, 326] on div "}) 1 2 3 4 5 6 7 8 9 10 11 12 13 14 15 16 17 18 19 20 21 22 23 24 25 console . …" at bounding box center [650, 360] width 1221 height 472
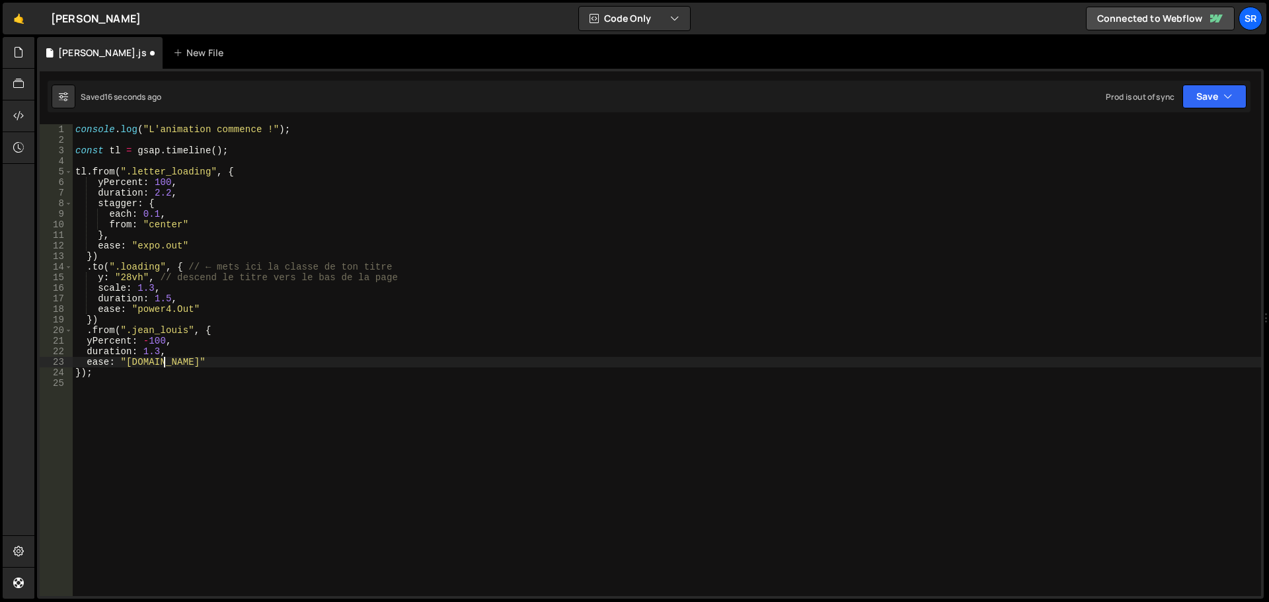
click at [163, 363] on div "console . log ( "L'animation commence !" ) ; const tl = gsap . timeline ( ) ; t…" at bounding box center [667, 370] width 1188 height 493
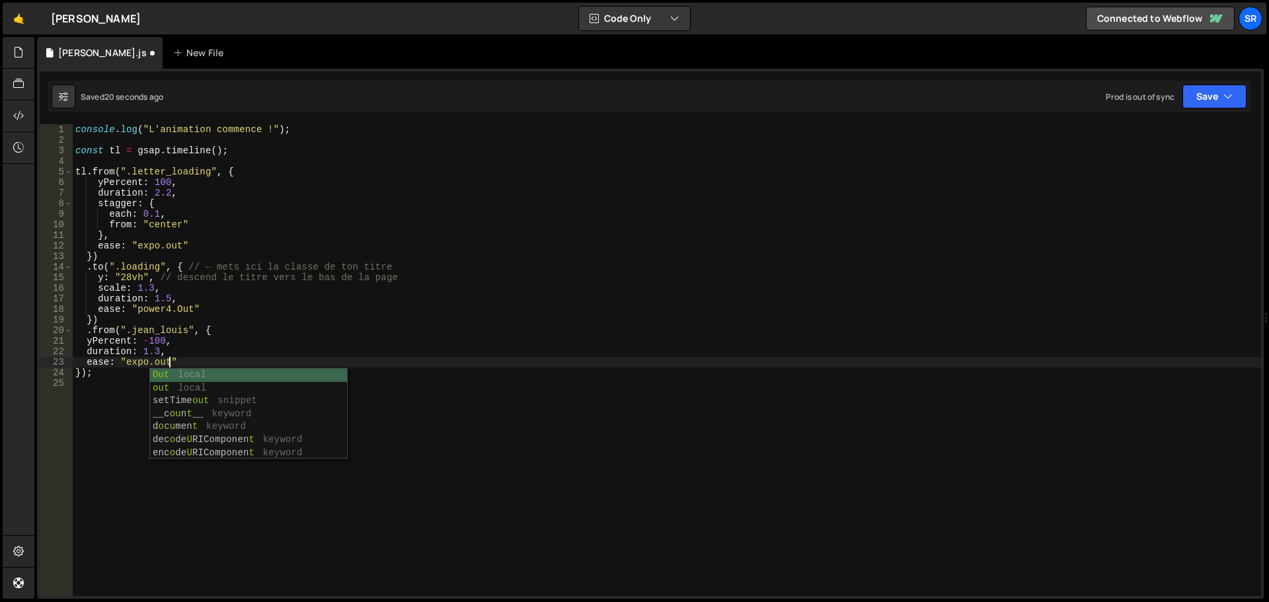
scroll to position [0, 6]
click at [182, 362] on div "console . log ( "L'animation commence !" ) ; const tl = gsap . timeline ( ) ; t…" at bounding box center [667, 370] width 1188 height 493
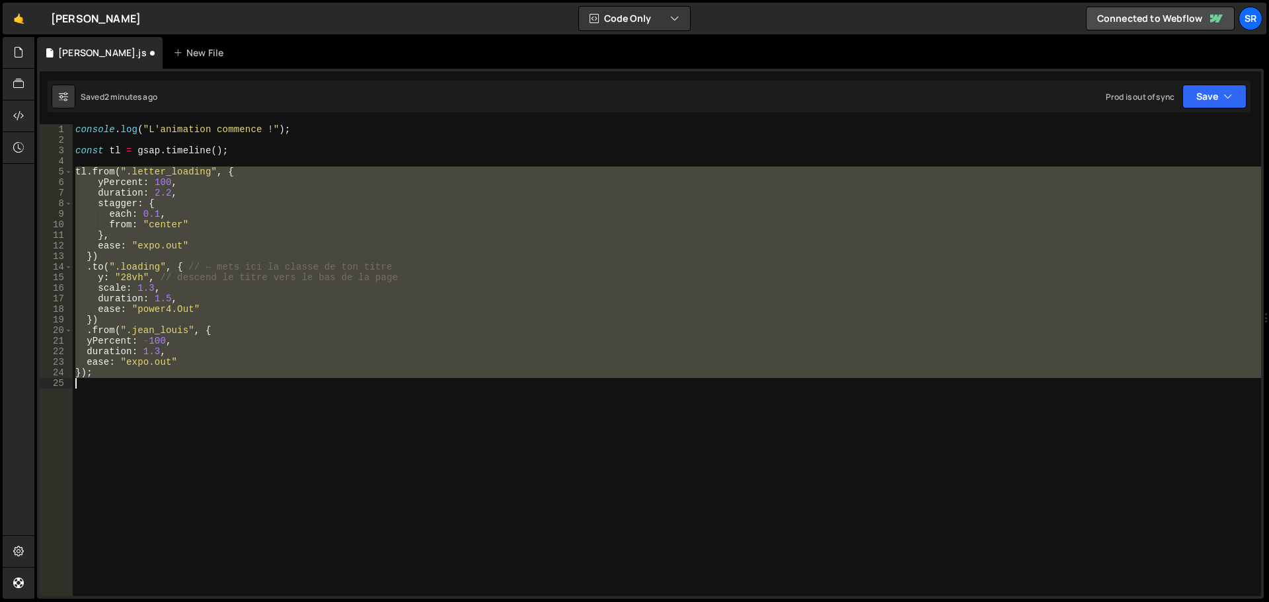
drag, startPoint x: 75, startPoint y: 168, endPoint x: 367, endPoint y: 412, distance: 380.9
click at [367, 412] on div "console . log ( "L'animation commence !" ) ; const tl = gsap . timeline ( ) ; t…" at bounding box center [667, 370] width 1188 height 493
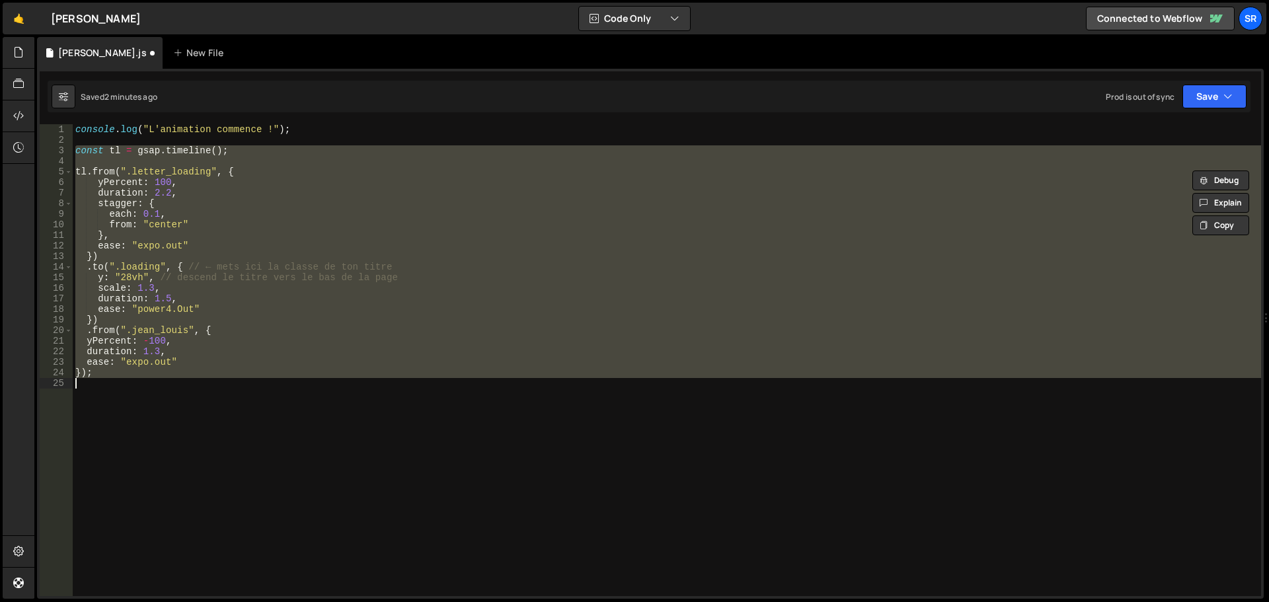
drag, startPoint x: 73, startPoint y: 151, endPoint x: 443, endPoint y: 382, distance: 436.9
click at [443, 382] on div "console . log ( "L'animation commence !" ) ; const tl = gsap . timeline ( ) ; t…" at bounding box center [667, 370] width 1188 height 493
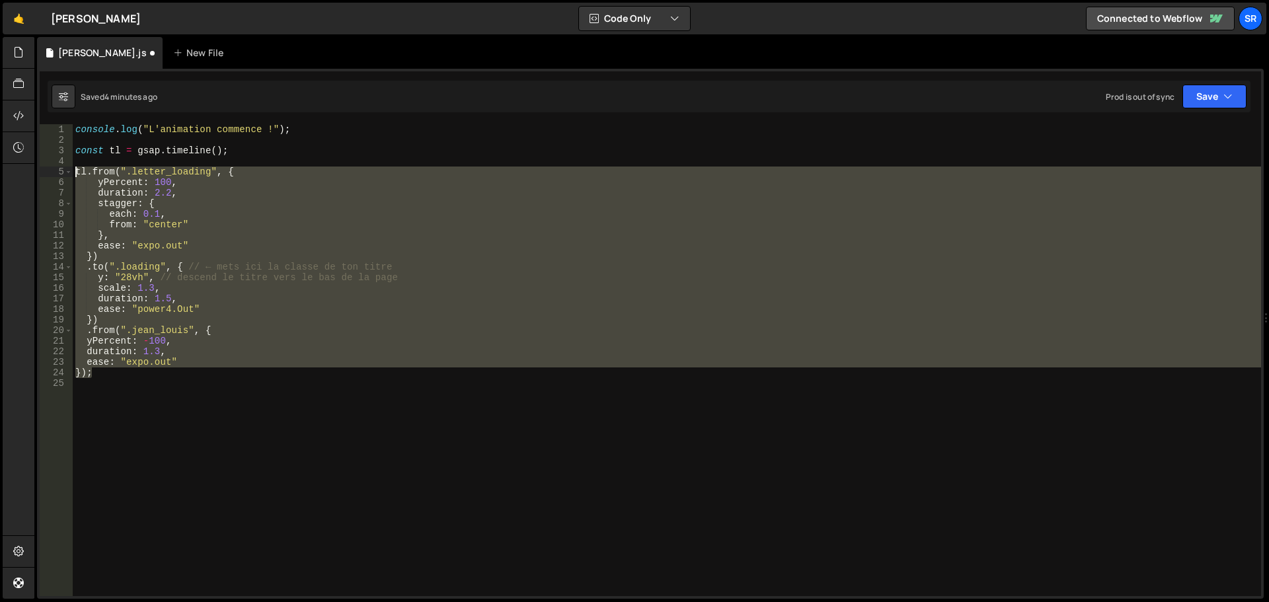
drag, startPoint x: 70, startPoint y: 367, endPoint x: 25, endPoint y: 168, distance: 203.9
click at [25, 168] on div "Hold on a sec... Are you certain you wish to leave this page? Any changes you'v…" at bounding box center [634, 301] width 1269 height 602
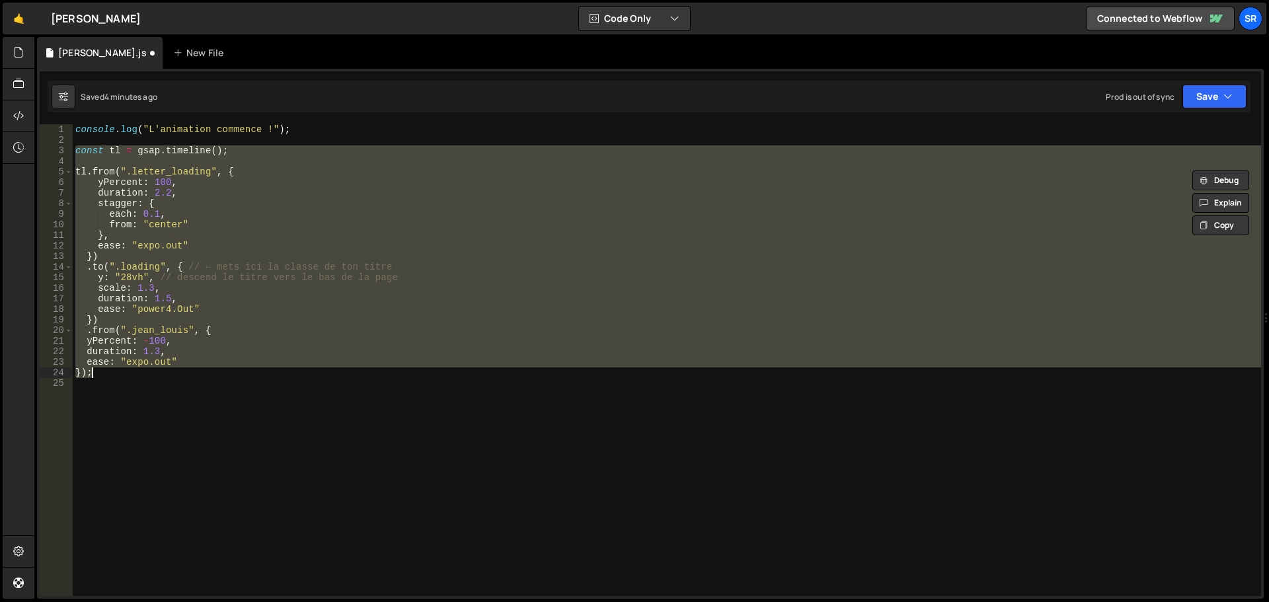
drag, startPoint x: 76, startPoint y: 152, endPoint x: 506, endPoint y: 375, distance: 484.3
click at [506, 375] on div "console . log ( "L'animation commence !" ) ; const tl = gsap . timeline ( ) ; t…" at bounding box center [667, 370] width 1188 height 493
type textarea "ease: "expo.out" });"
paste textarea
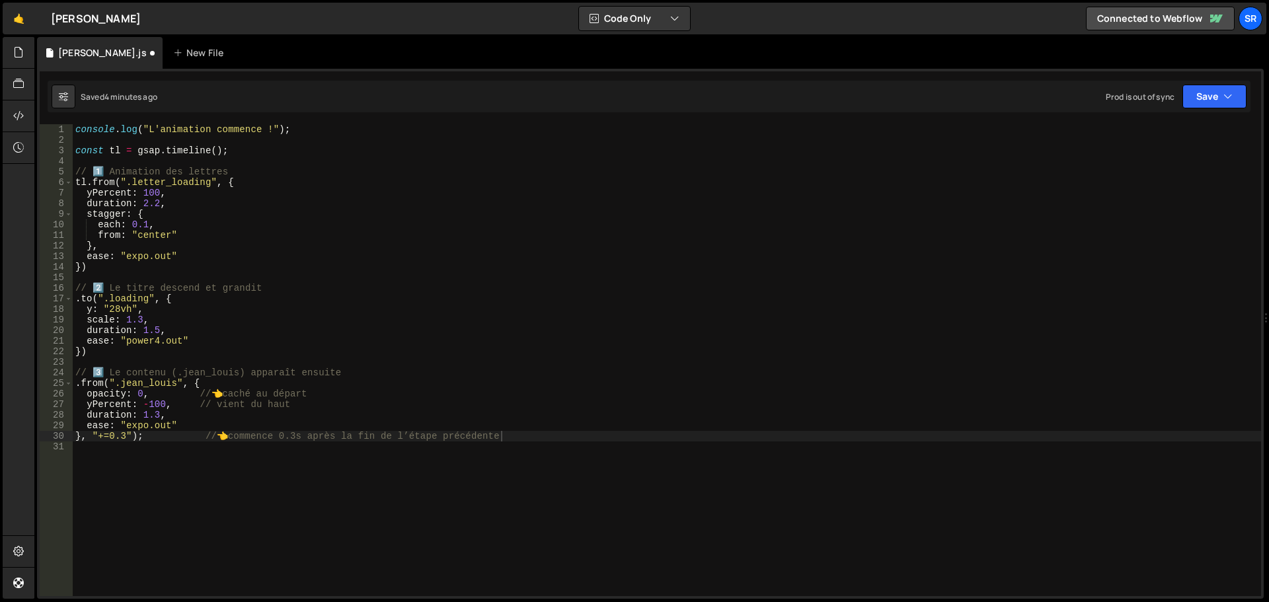
click at [1207, 112] on div "}, "+=0.3"); // 👈 commence 0.3s après la fin de l’étape précédente 1 2 3 4 5 6 …" at bounding box center [650, 334] width 1226 height 530
click at [1209, 106] on button "Save" at bounding box center [1214, 97] width 64 height 24
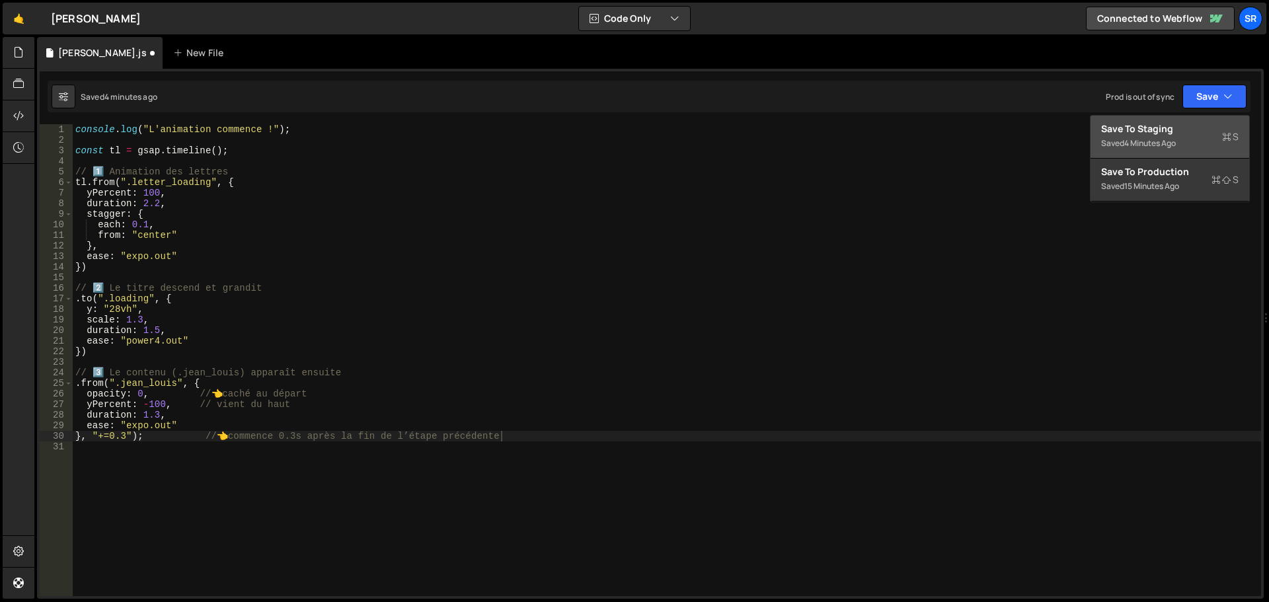
click at [1185, 132] on div "Save to Staging S" at bounding box center [1169, 128] width 137 height 13
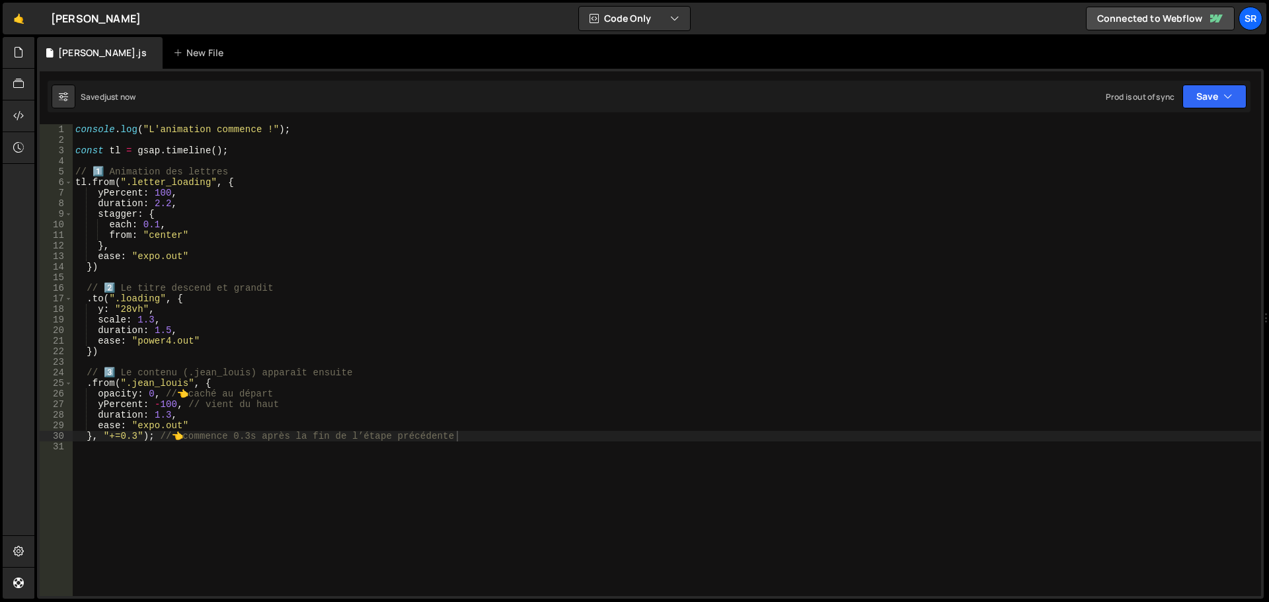
click at [188, 423] on div "console . log ( "L'animation commence !" ) ; const tl = gsap . timeline ( ) ; /…" at bounding box center [667, 370] width 1188 height 493
click at [180, 415] on div "console . log ( "L'animation commence !" ) ; const tl = gsap . timeline ( ) ; /…" at bounding box center [667, 370] width 1188 height 493
type textarea "duration: 1.3,"
type textarea "stagger: {"
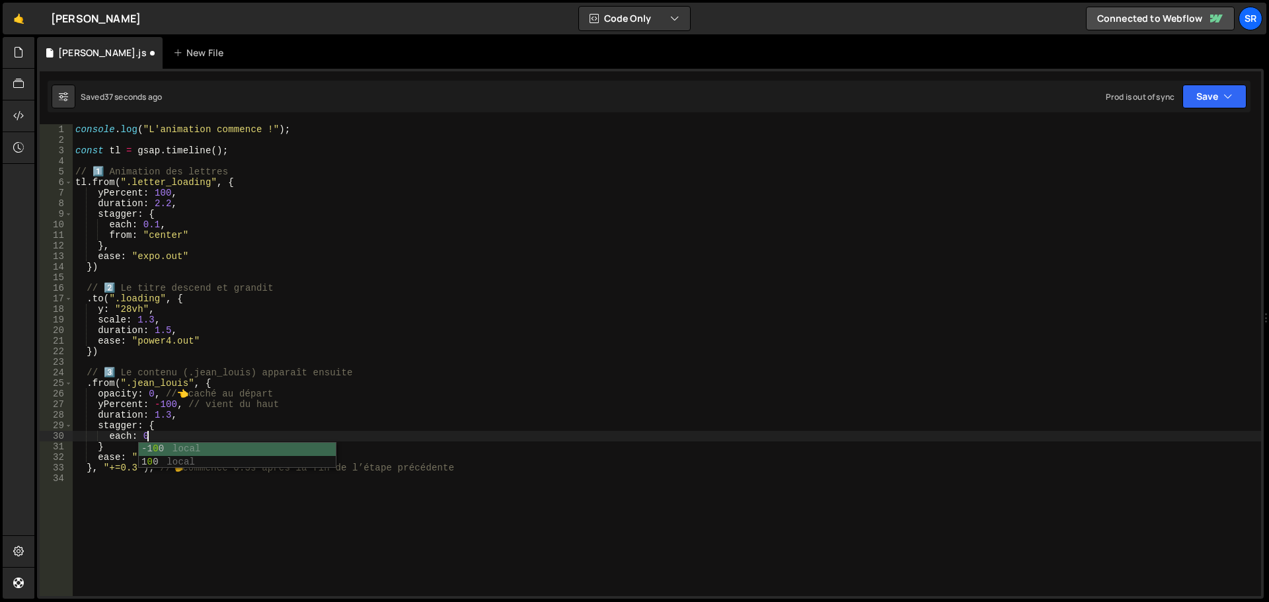
scroll to position [0, 5]
type textarea "each: 0.1,"
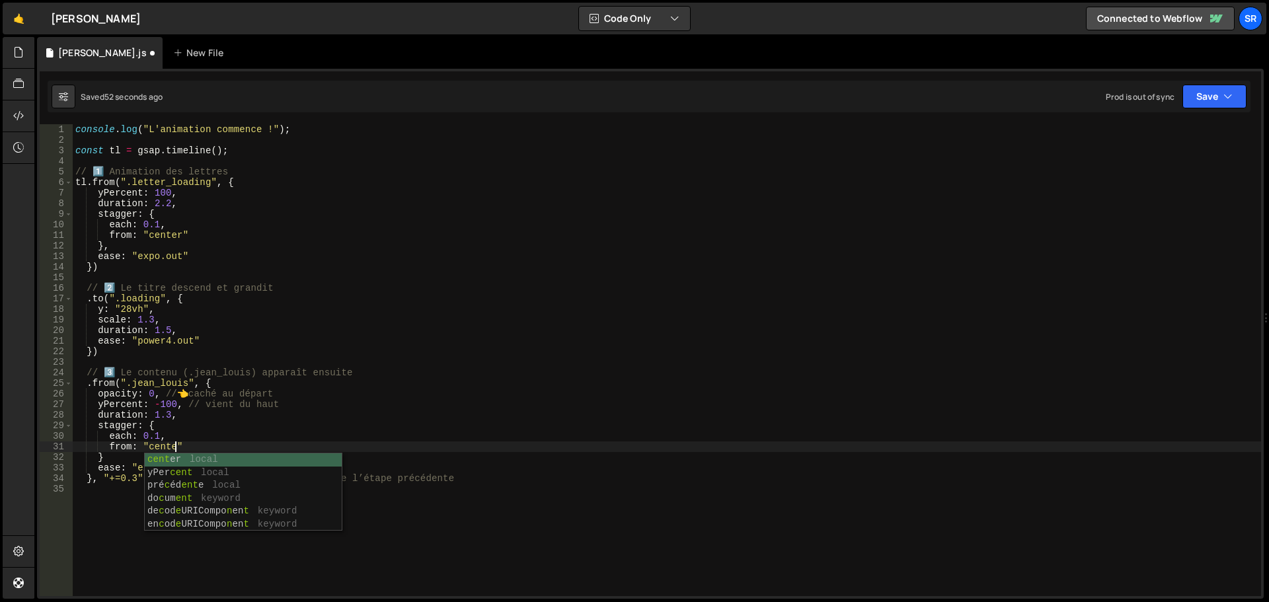
scroll to position [0, 7]
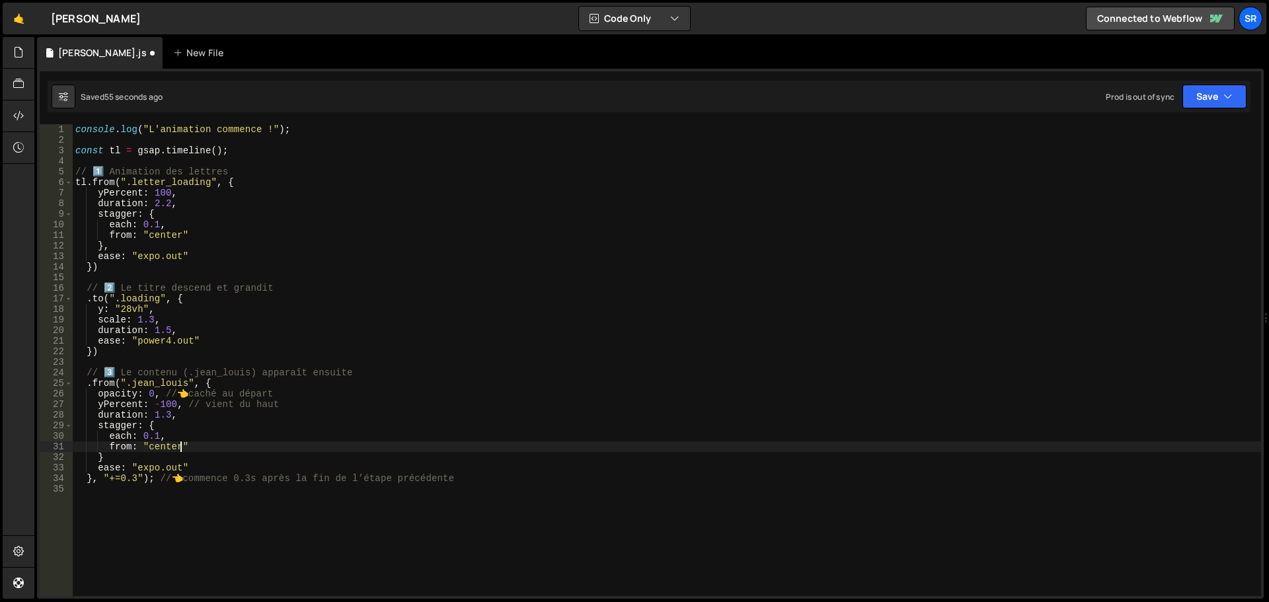
click at [190, 447] on div "console . log ( "L'animation commence !" ) ; const tl = gsap . timeline ( ) ; /…" at bounding box center [667, 370] width 1188 height 493
click at [110, 457] on div "console . log ( "L'animation commence !" ) ; const tl = gsap . timeline ( ) ; /…" at bounding box center [667, 370] width 1188 height 493
click at [193, 469] on div "console . log ( "L'animation commence !" ) ; const tl = gsap . timeline ( ) ; /…" at bounding box center [667, 370] width 1188 height 493
click at [1215, 95] on button "Save" at bounding box center [1214, 97] width 64 height 24
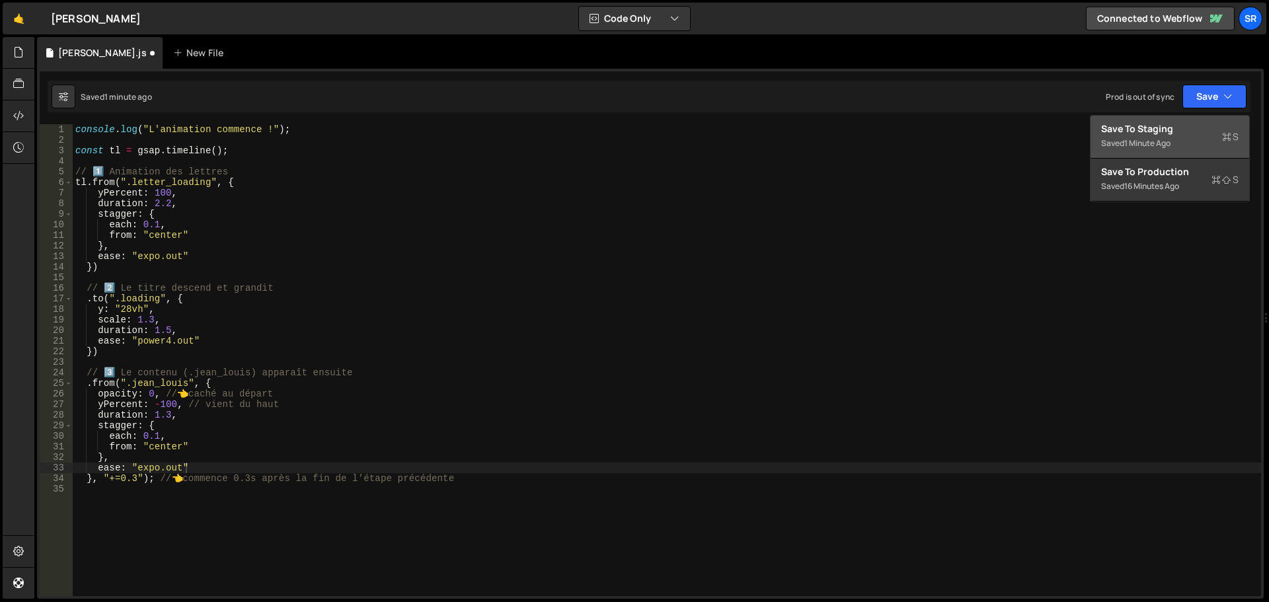
click at [1173, 135] on div "Save to Staging S" at bounding box center [1169, 128] width 137 height 13
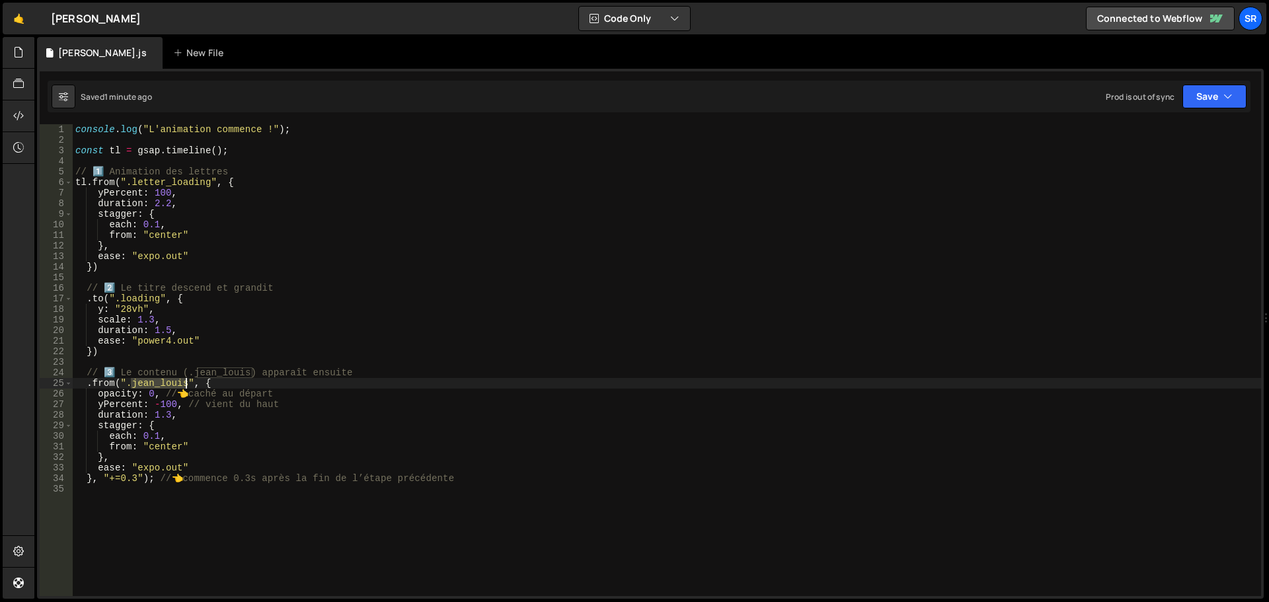
drag, startPoint x: 131, startPoint y: 383, endPoint x: 184, endPoint y: 383, distance: 52.9
click at [184, 383] on div "console . log ( "L'animation commence !" ) ; const tl = gsap . timeline ( ) ; /…" at bounding box center [667, 370] width 1188 height 493
click at [1206, 98] on button "Save" at bounding box center [1214, 97] width 64 height 24
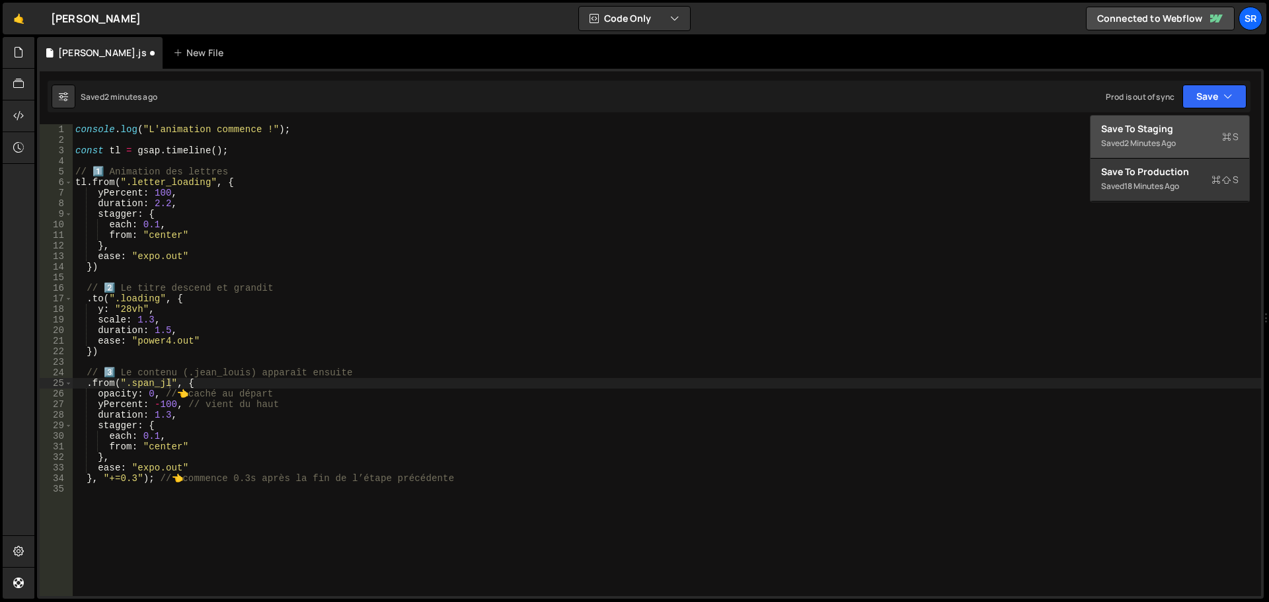
click at [1195, 129] on div "Save to Staging S" at bounding box center [1169, 128] width 137 height 13
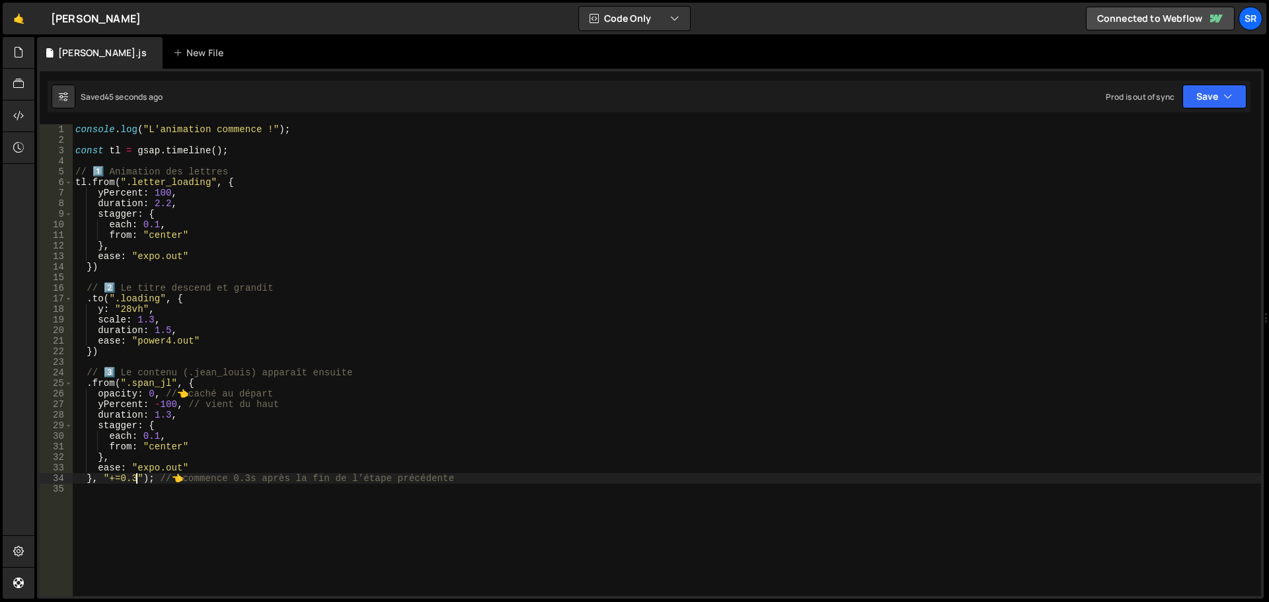
click at [134, 483] on div "console . log ( "L'animation commence !" ) ; const tl = gsap . timeline ( ) ; /…" at bounding box center [667, 370] width 1188 height 493
click at [155, 483] on div "console . log ( "L'animation commence !" ) ; const tl = gsap . timeline ( ) ; /…" at bounding box center [667, 370] width 1188 height 493
click at [178, 468] on div "console . log ( "L'animation commence !" ) ; const tl = gsap . timeline ( ) ; /…" at bounding box center [667, 370] width 1188 height 493
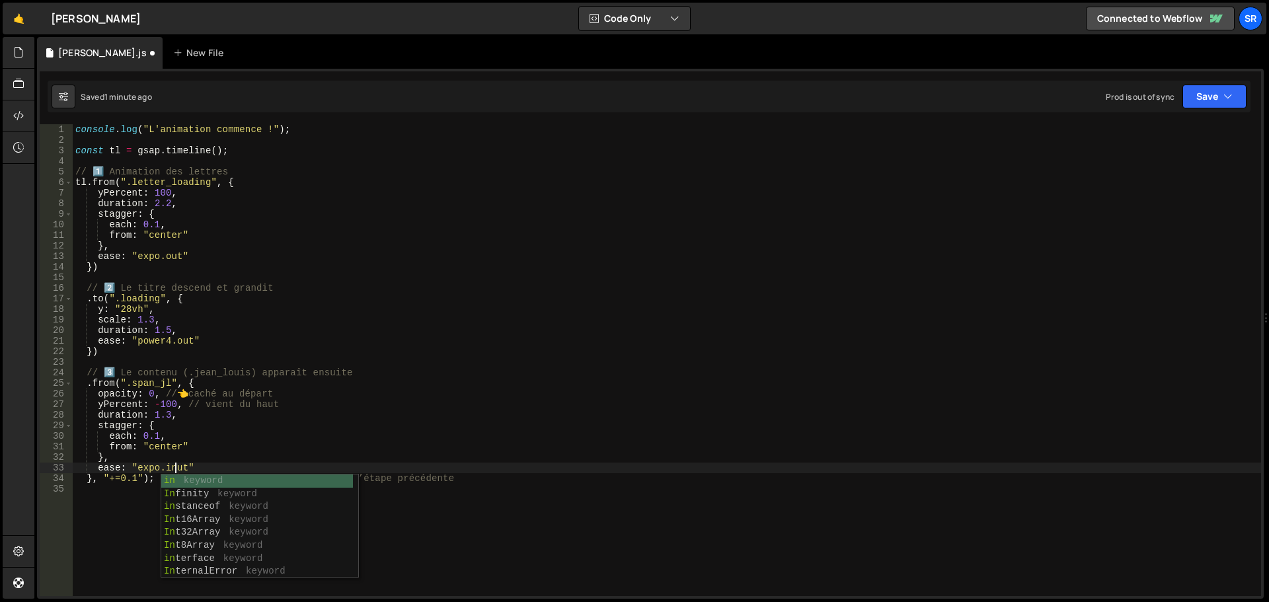
scroll to position [0, 7]
click at [198, 465] on div "console . log ( "L'animation commence !" ) ; const tl = gsap . timeline ( ) ; /…" at bounding box center [667, 370] width 1188 height 493
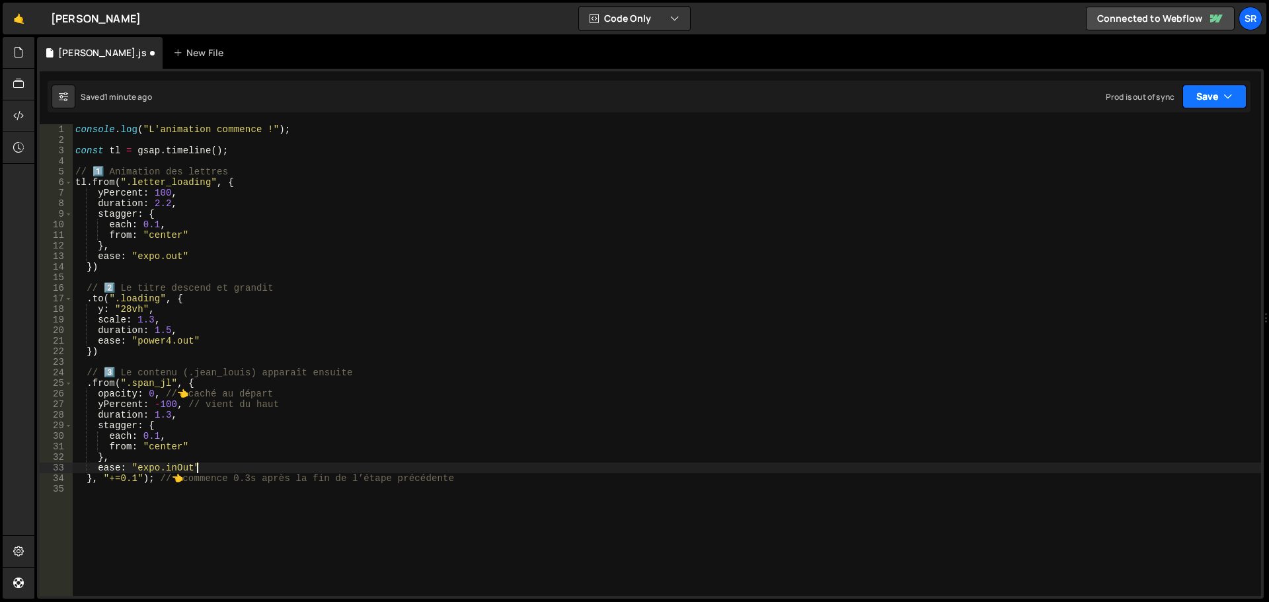
click at [1198, 106] on button "Save" at bounding box center [1214, 97] width 64 height 24
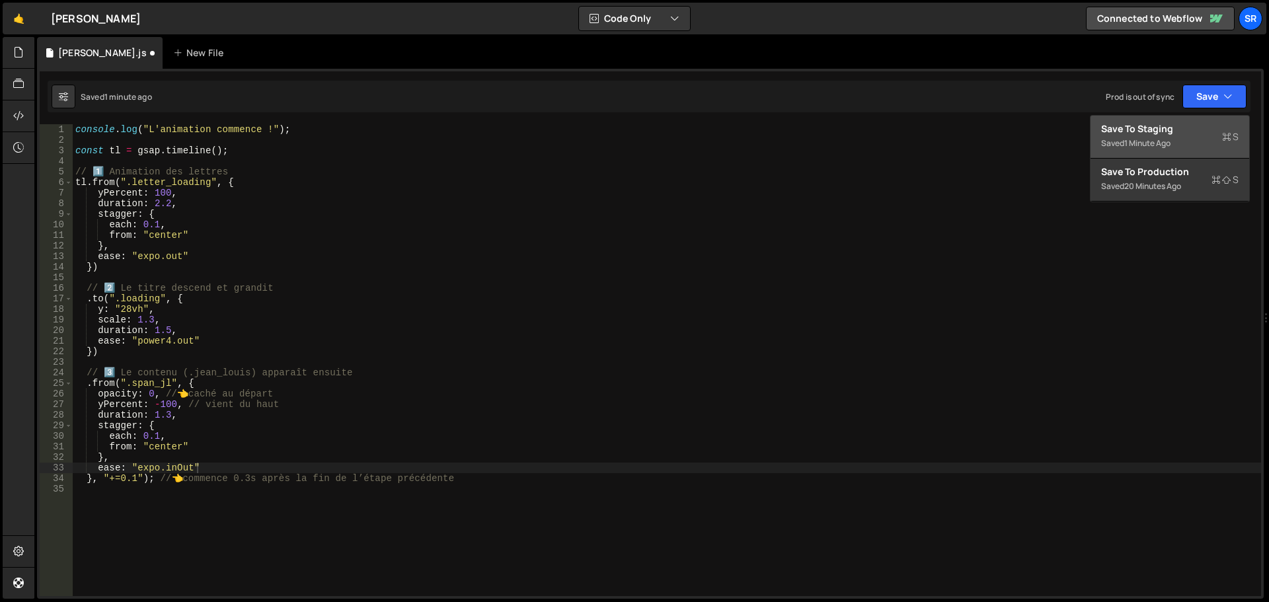
click at [1158, 130] on div "Save to Staging S" at bounding box center [1169, 128] width 137 height 13
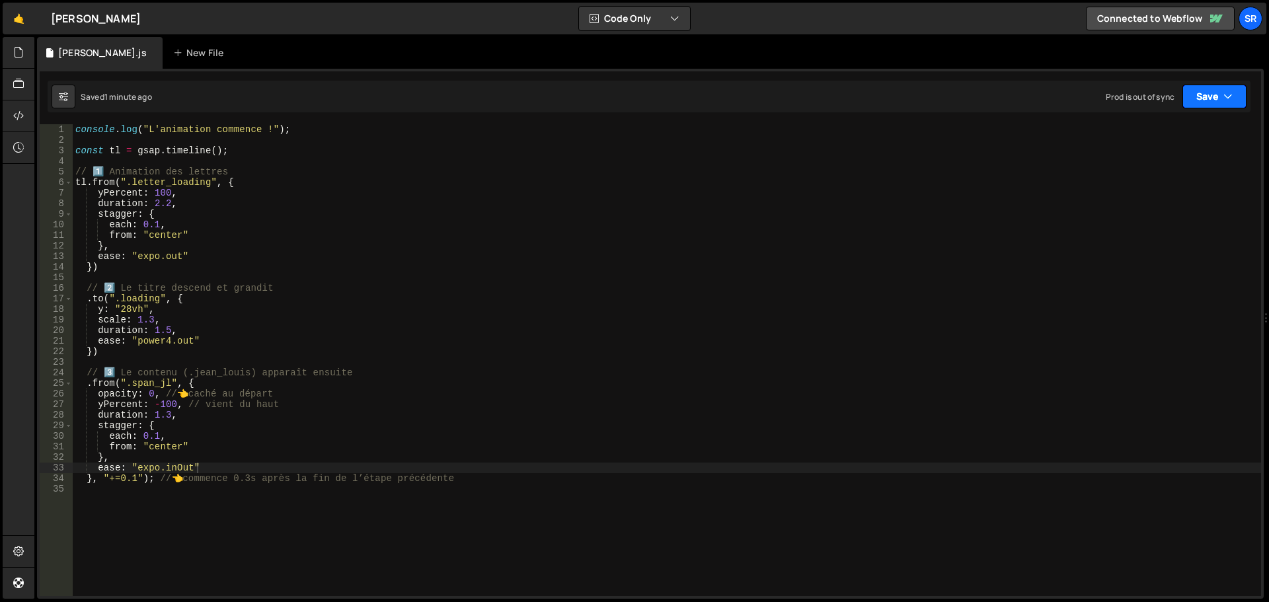
click at [1205, 106] on button "Save" at bounding box center [1214, 97] width 64 height 24
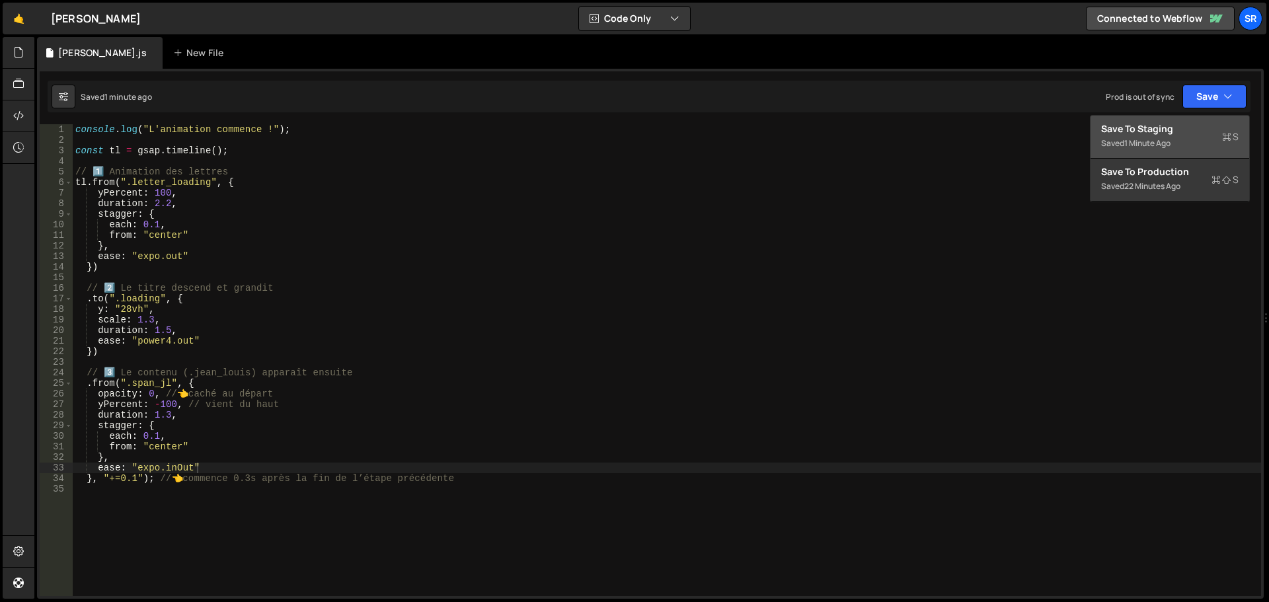
click at [1194, 133] on div "Save to Staging S" at bounding box center [1169, 128] width 137 height 13
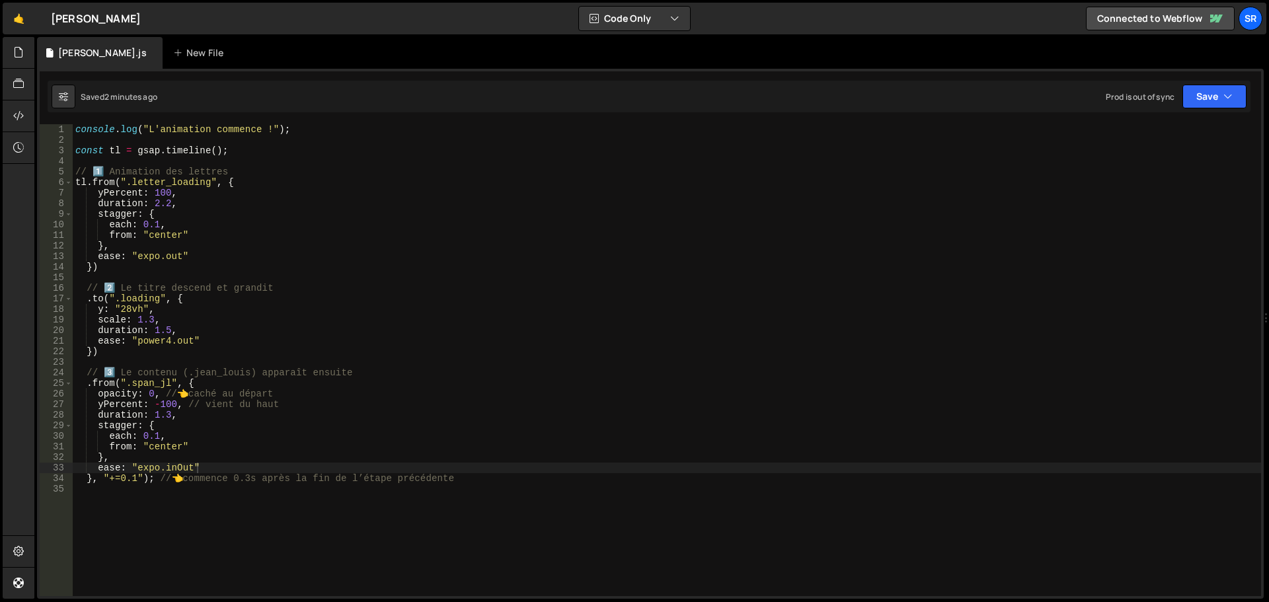
click at [176, 468] on div "console . log ( "L'animation commence !" ) ; const tl = gsap . timeline ( ) ; /…" at bounding box center [667, 370] width 1188 height 493
click at [203, 464] on div "console . log ( "L'animation commence !" ) ; const tl = gsap . timeline ( ) ; /…" at bounding box center [667, 370] width 1188 height 493
drag, startPoint x: 149, startPoint y: 448, endPoint x: 180, endPoint y: 448, distance: 31.1
click at [180, 448] on div "console . log ( "L'animation commence !" ) ; const tl = gsap . timeline ( ) ; /…" at bounding box center [667, 370] width 1188 height 493
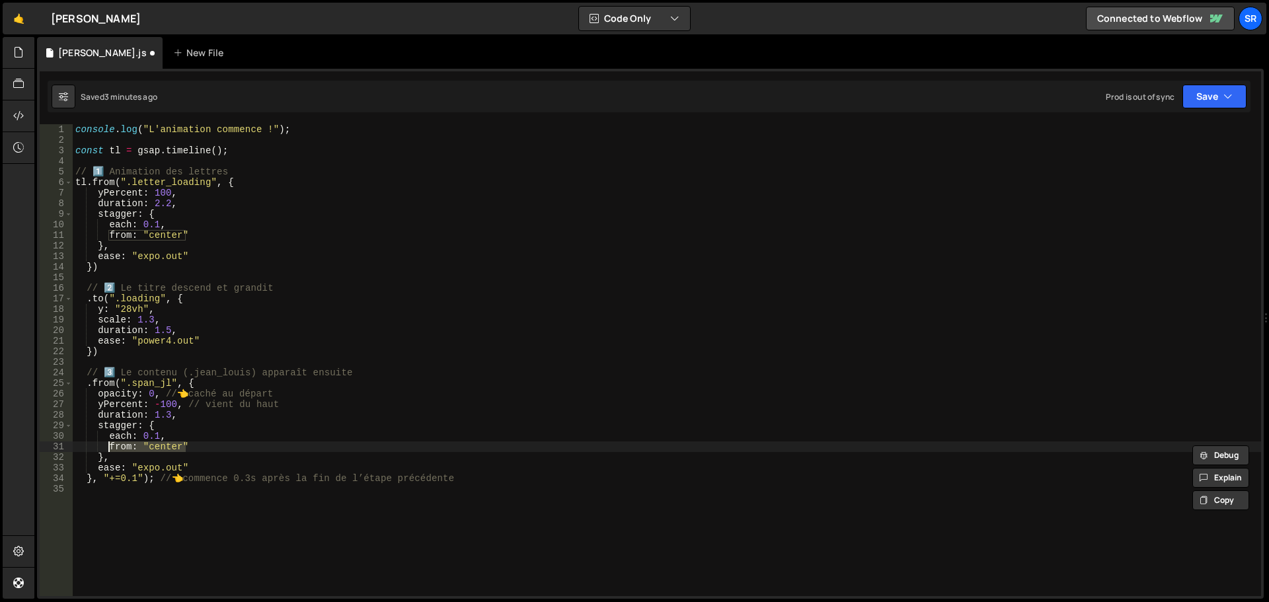
drag, startPoint x: 184, startPoint y: 446, endPoint x: 129, endPoint y: 443, distance: 54.9
click at [111, 444] on div "console . log ( "L'animation commence !" ) ; const tl = gsap . timeline ( ) ; /…" at bounding box center [667, 370] width 1188 height 493
click at [154, 450] on div "console . log ( "L'animation commence !" ) ; const tl = gsap . timeline ( ) ; /…" at bounding box center [667, 360] width 1188 height 472
drag, startPoint x: 147, startPoint y: 449, endPoint x: 178, endPoint y: 449, distance: 30.4
click at [178, 449] on div "console . log ( "L'animation commence !" ) ; const tl = gsap . timeline ( ) ; /…" at bounding box center [667, 370] width 1188 height 493
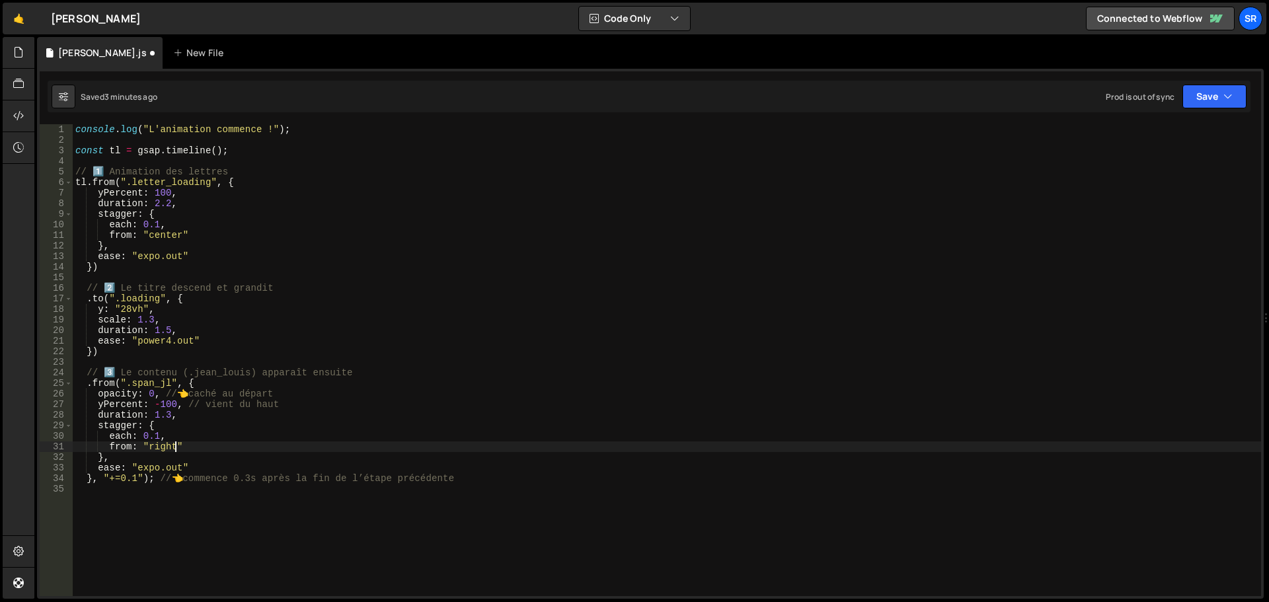
click at [1183, 110] on div "Saved 3 minutes ago Prod is out of sync Upgrade to Edit Save Save to Staging S …" at bounding box center [649, 97] width 1202 height 32
click at [1195, 107] on button "Save" at bounding box center [1214, 97] width 64 height 24
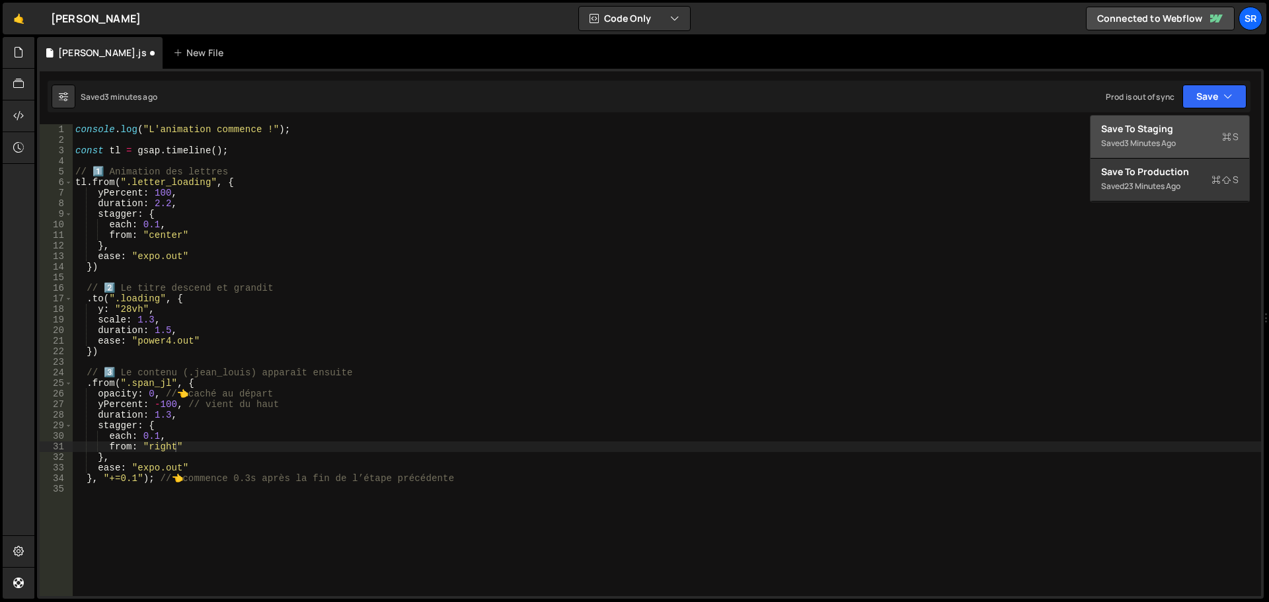
click at [1184, 128] on div "Save to Staging S" at bounding box center [1169, 128] width 137 height 13
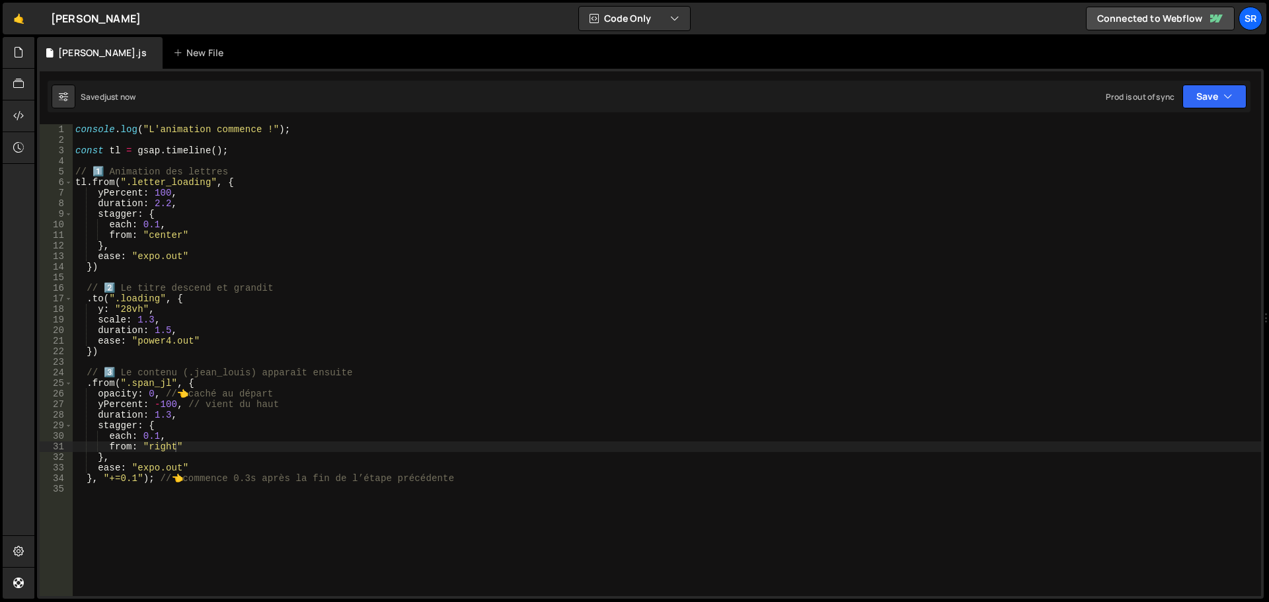
scroll to position [0, 5]
click at [156, 435] on div "console . log ( "L'animation commence !" ) ; const tl = gsap . timeline ( ) ; /…" at bounding box center [667, 370] width 1188 height 493
click at [184, 435] on div "console . log ( "L'animation commence !" ) ; const tl = gsap . timeline ( ) ; /…" at bounding box center [667, 370] width 1188 height 493
drag, startPoint x: 147, startPoint y: 449, endPoint x: 172, endPoint y: 451, distance: 25.1
click at [172, 451] on div "console . log ( "L'animation commence !" ) ; const tl = gsap . timeline ( ) ; /…" at bounding box center [667, 370] width 1188 height 493
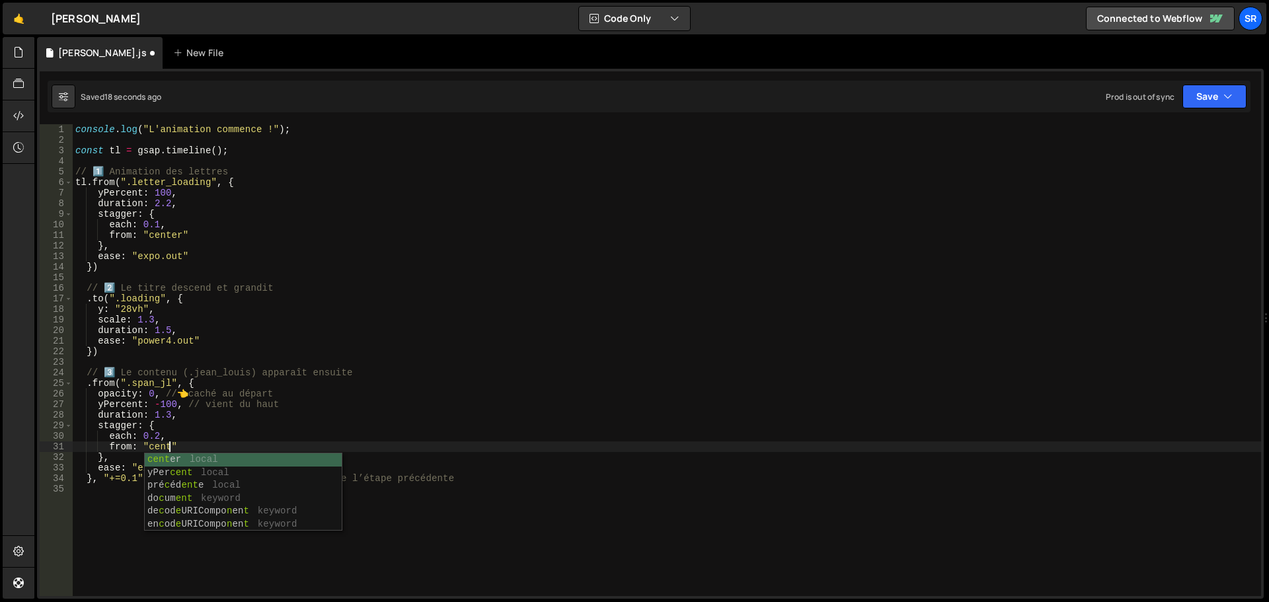
scroll to position [0, 7]
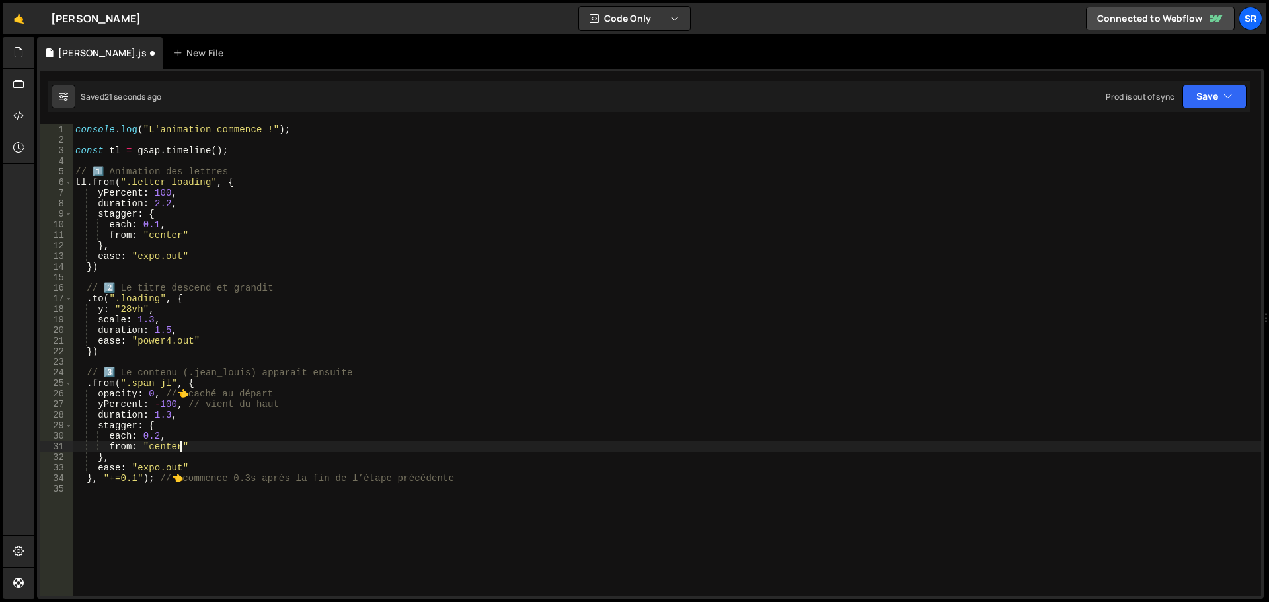
click at [170, 416] on div "console . log ( "L'animation commence !" ) ; const tl = gsap . timeline ( ) ; /…" at bounding box center [667, 370] width 1188 height 493
click at [1205, 91] on button "Save" at bounding box center [1214, 97] width 64 height 24
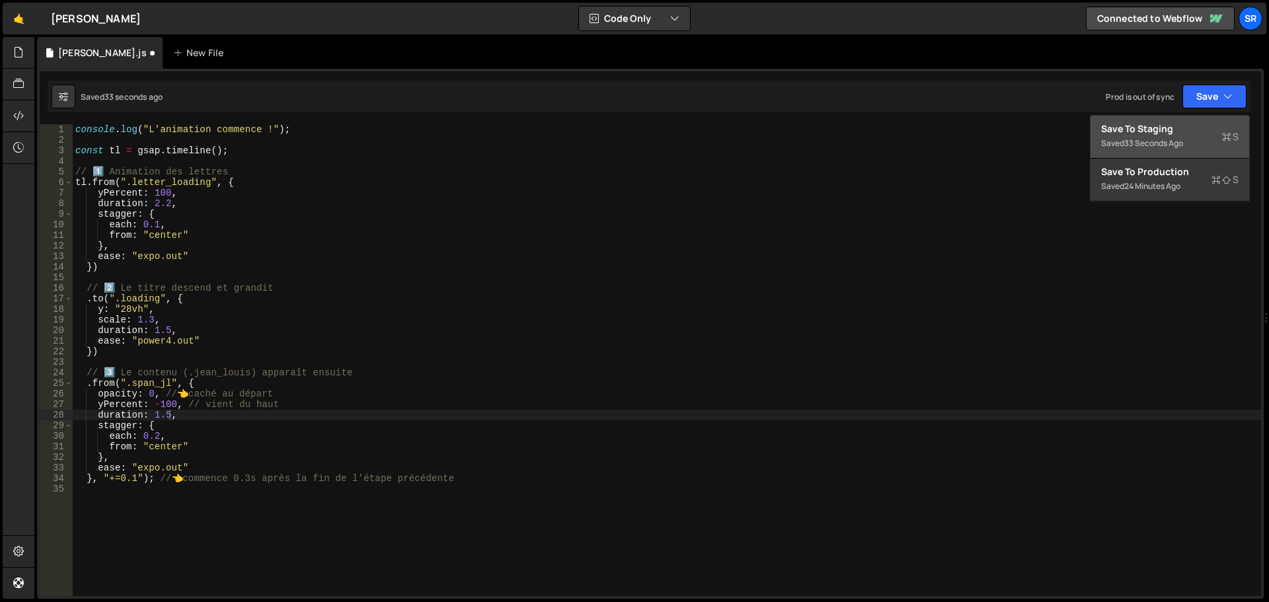
click at [1156, 123] on div "Save to Staging S" at bounding box center [1169, 128] width 137 height 13
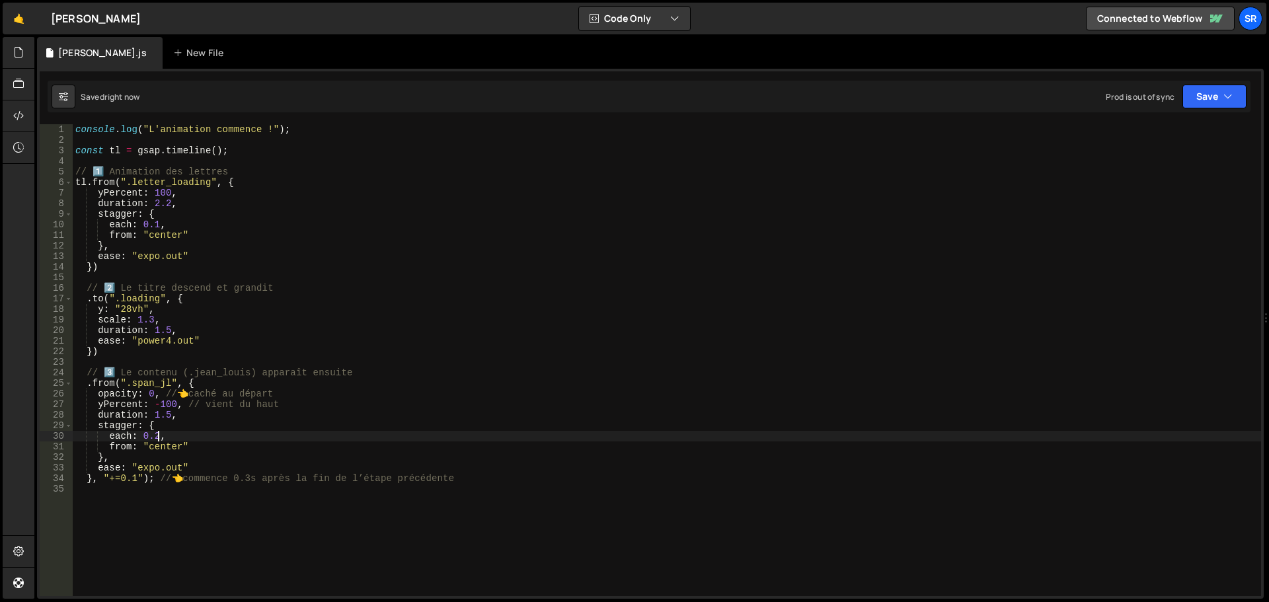
scroll to position [0, 5]
click at [157, 435] on div "console . log ( "L'animation commence !" ) ; const tl = gsap . timeline ( ) ; /…" at bounding box center [667, 370] width 1188 height 493
click at [172, 437] on div "console . log ( "L'animation commence !" ) ; const tl = gsap . timeline ( ) ; /…" at bounding box center [667, 370] width 1188 height 493
click at [1210, 89] on button "Save" at bounding box center [1214, 97] width 64 height 24
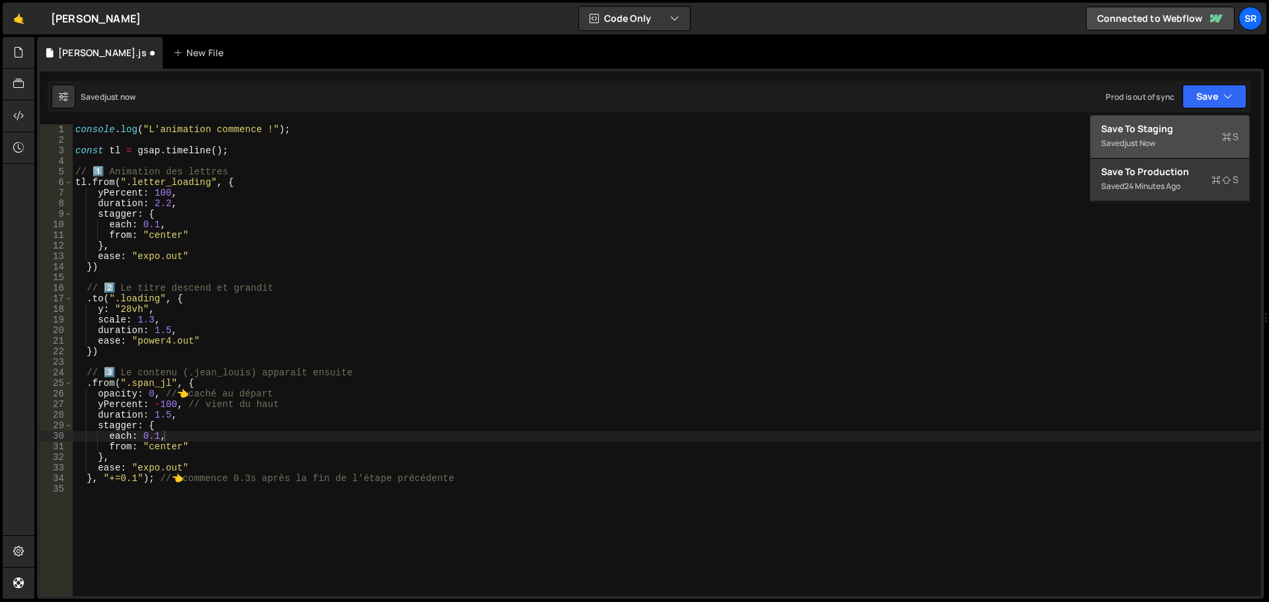
click at [1179, 151] on button "Save to Staging S Saved just now" at bounding box center [1169, 137] width 159 height 43
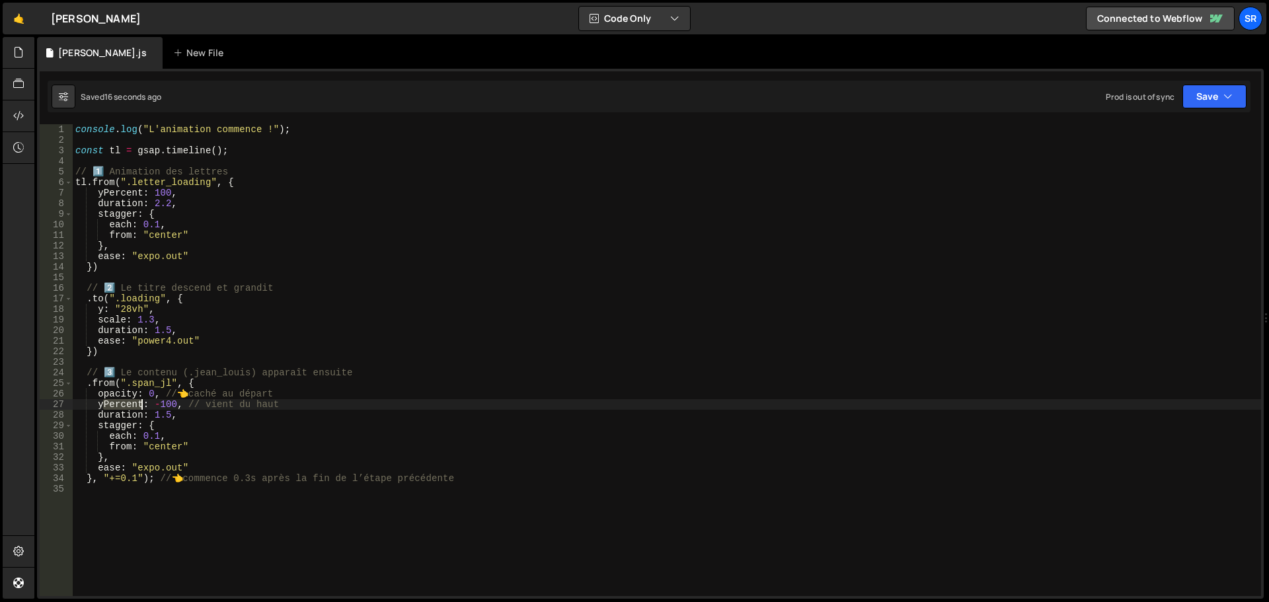
drag, startPoint x: 104, startPoint y: 403, endPoint x: 140, endPoint y: 403, distance: 35.7
click at [140, 403] on div "console . log ( "L'animation commence !" ) ; const tl = gsap . timeline ( ) ; /…" at bounding box center [667, 370] width 1188 height 493
click at [1207, 102] on button "Save" at bounding box center [1214, 97] width 64 height 24
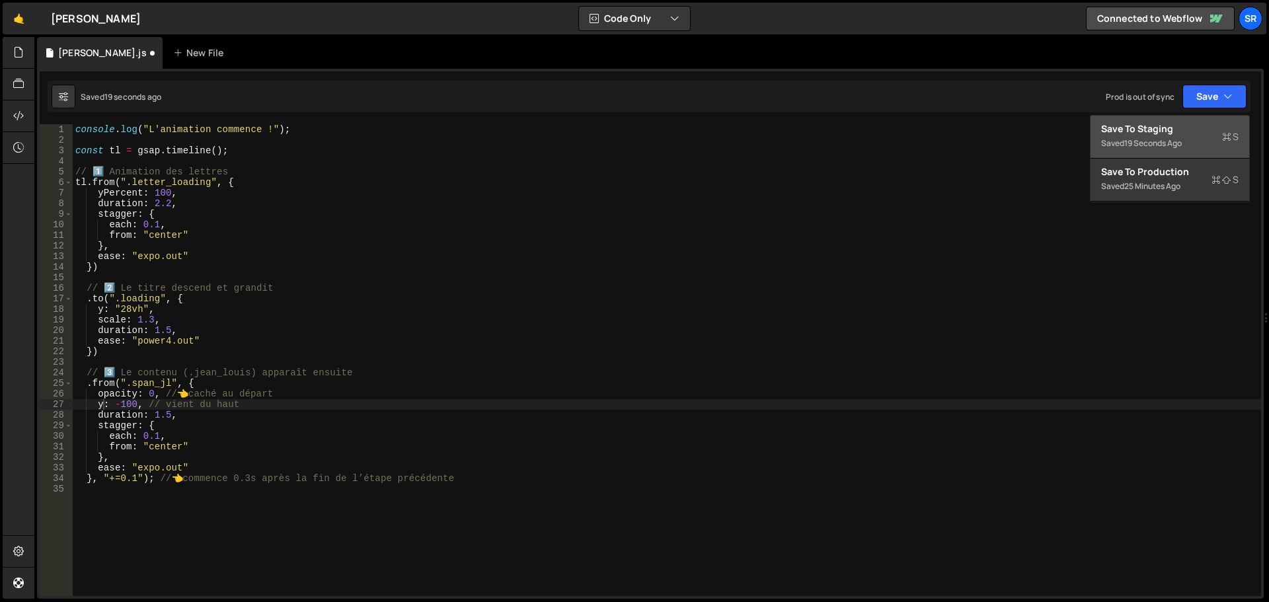
click at [1174, 133] on div "Save to Staging S" at bounding box center [1169, 128] width 137 height 13
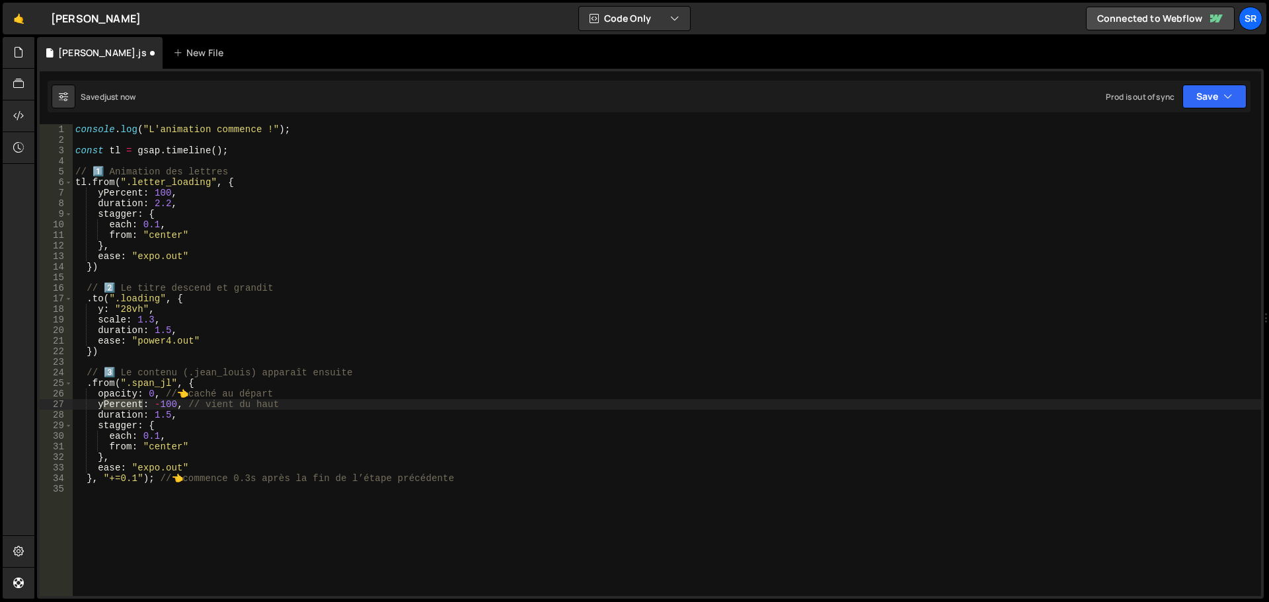
type textarea "yPercent: -100, // vient du haut"
drag, startPoint x: 96, startPoint y: 405, endPoint x: 276, endPoint y: 408, distance: 179.1
click at [276, 408] on div "console . log ( "L'animation commence !" ) ; const tl = gsap . timeline ( ) ; /…" at bounding box center [667, 370] width 1188 height 493
click at [1212, 105] on button "Save" at bounding box center [1214, 97] width 64 height 24
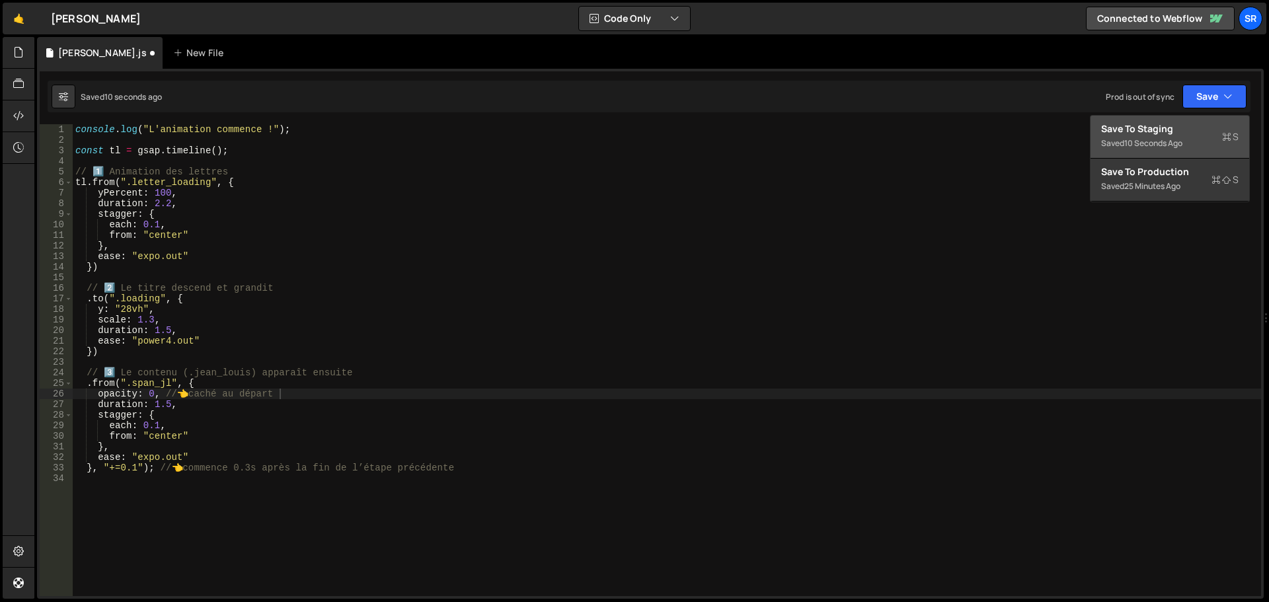
drag, startPoint x: 1156, startPoint y: 129, endPoint x: 1066, endPoint y: 113, distance: 90.7
click at [1155, 129] on div "Save to Staging S" at bounding box center [1169, 128] width 137 height 13
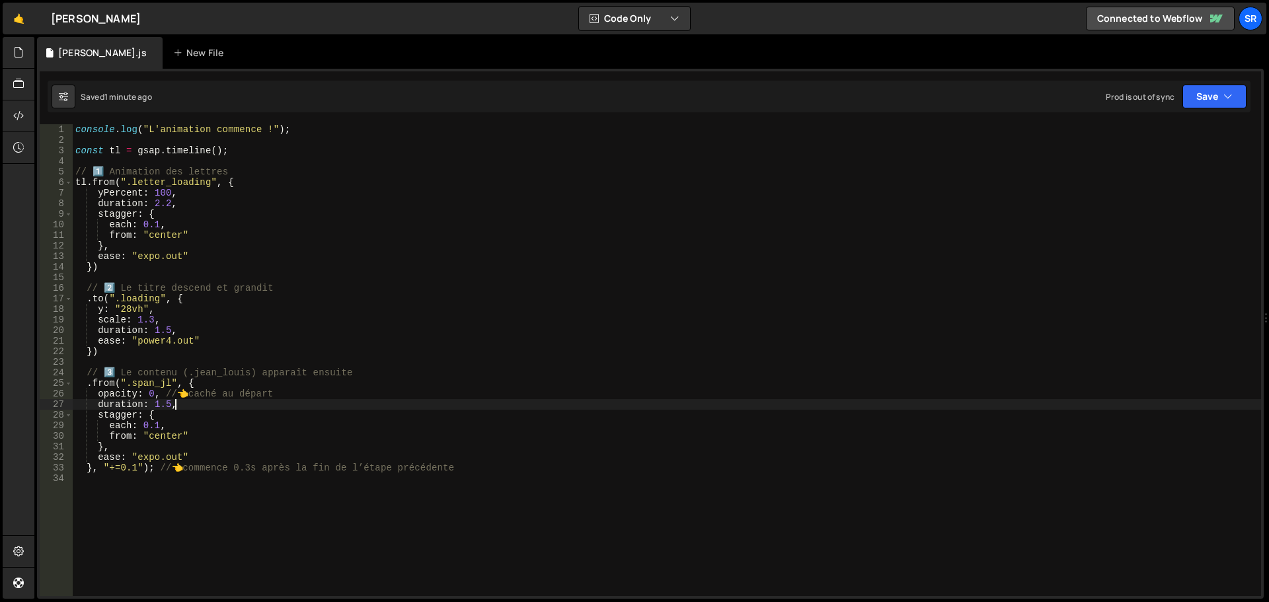
click at [176, 409] on div "console . log ( "L'animation commence !" ) ; const tl = gsap . timeline ( ) ; /…" at bounding box center [667, 370] width 1188 height 493
click at [287, 398] on div "console . log ( "L'animation commence !" ) ; const tl = gsap . timeline ( ) ; /…" at bounding box center [667, 370] width 1188 height 493
type textarea "opacity: 0, // 👈 caché au départ"
paste textarea "span_jl"
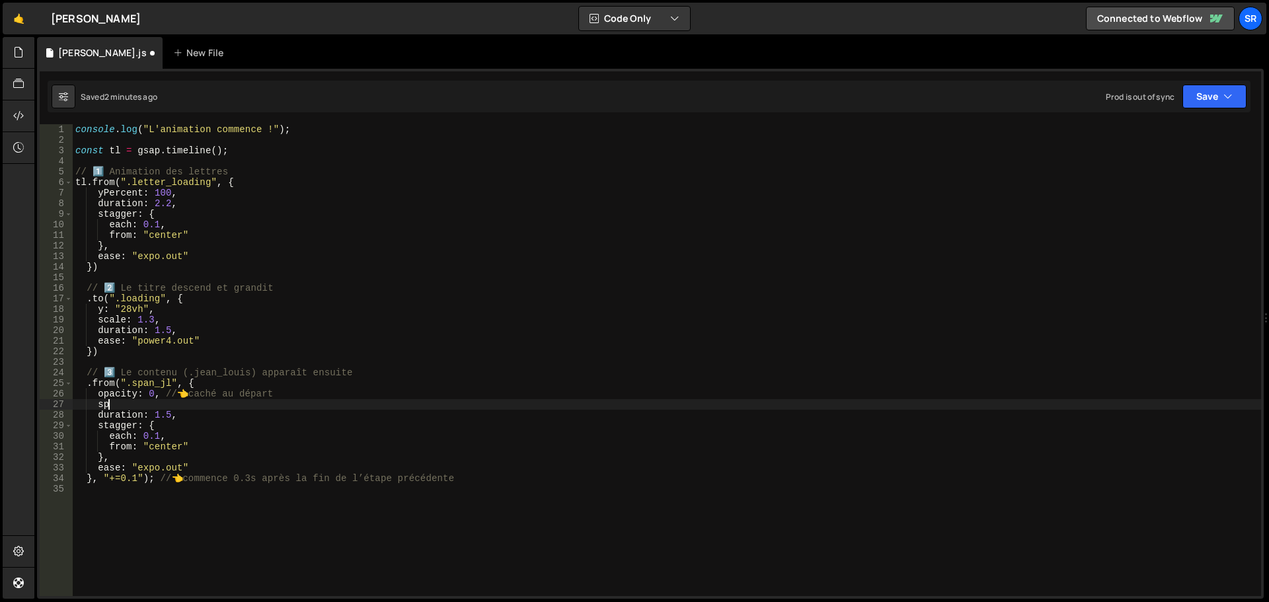
type textarea "s"
click at [1208, 93] on button "Save" at bounding box center [1214, 97] width 64 height 24
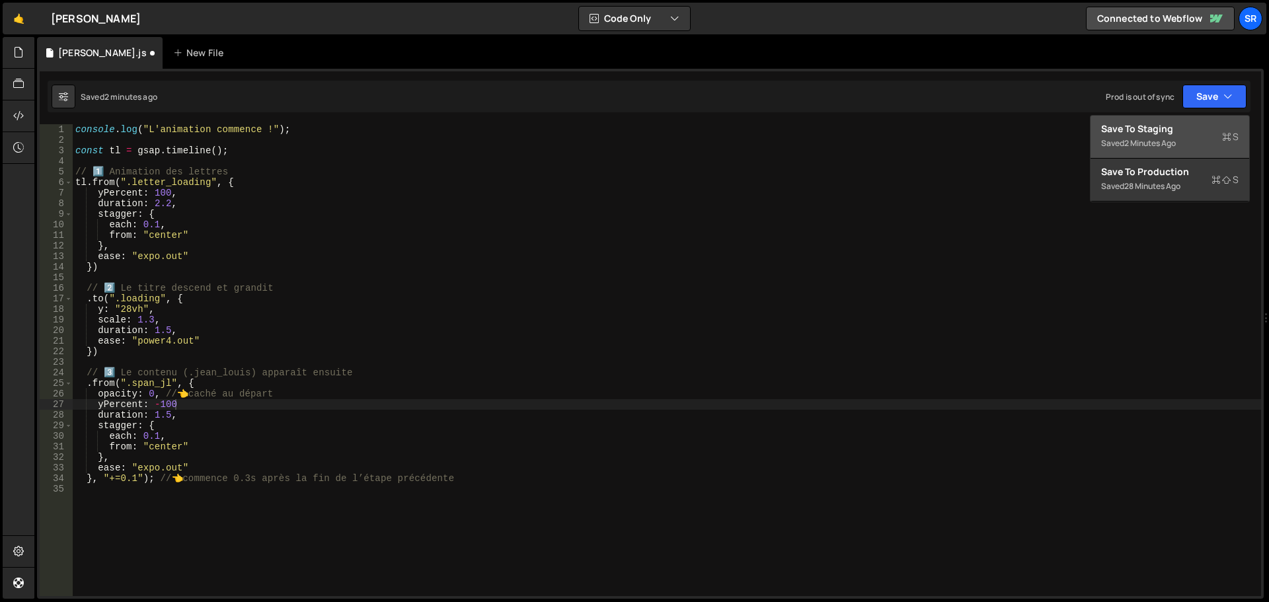
click at [1168, 133] on div "Save to Staging S" at bounding box center [1169, 128] width 137 height 13
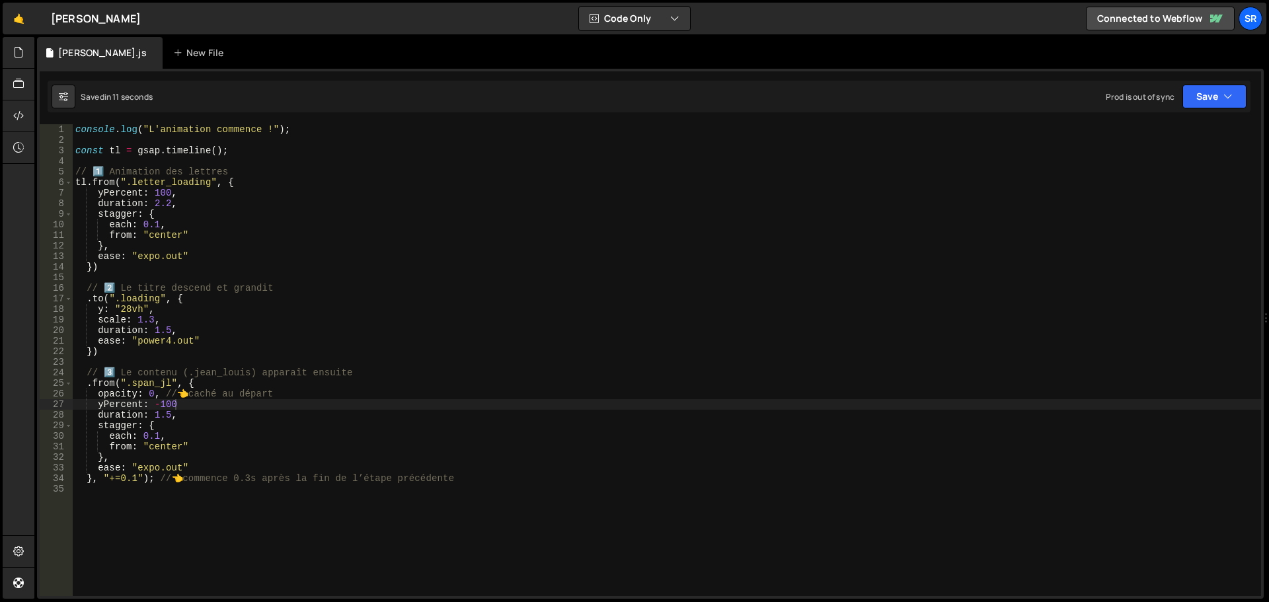
click at [172, 404] on div "console . log ( "L'animation commence !" ) ; const tl = gsap . timeline ( ) ; /…" at bounding box center [667, 370] width 1188 height 493
click at [1212, 96] on button "Save" at bounding box center [1214, 97] width 64 height 24
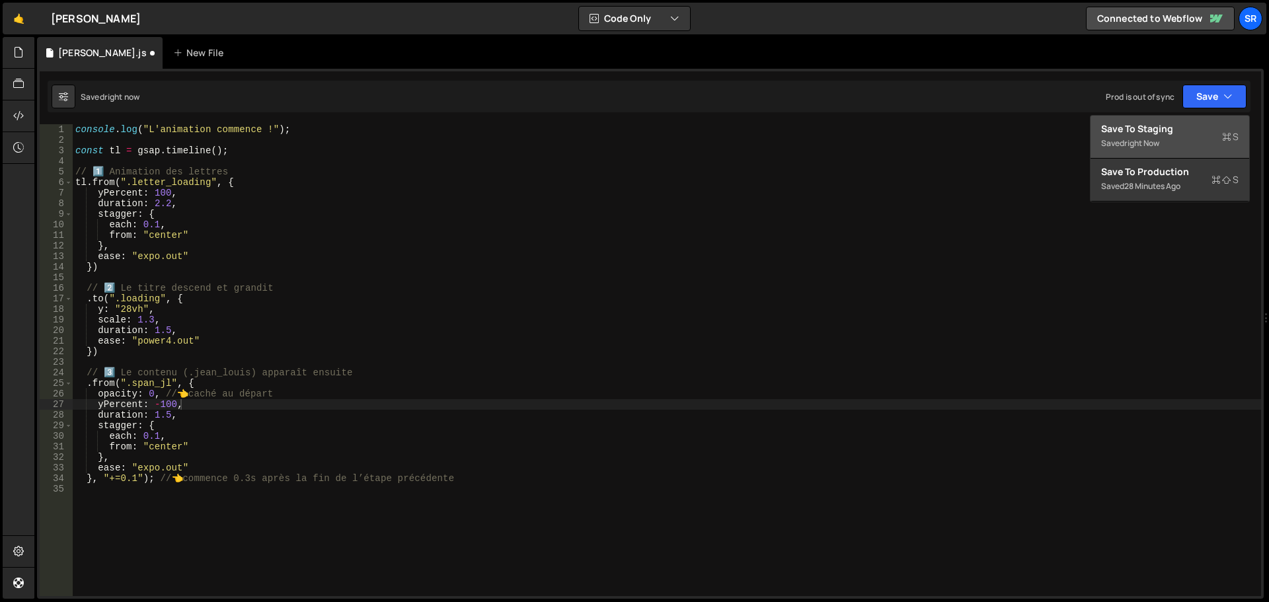
click at [1191, 132] on div "Save to Staging S" at bounding box center [1169, 128] width 137 height 13
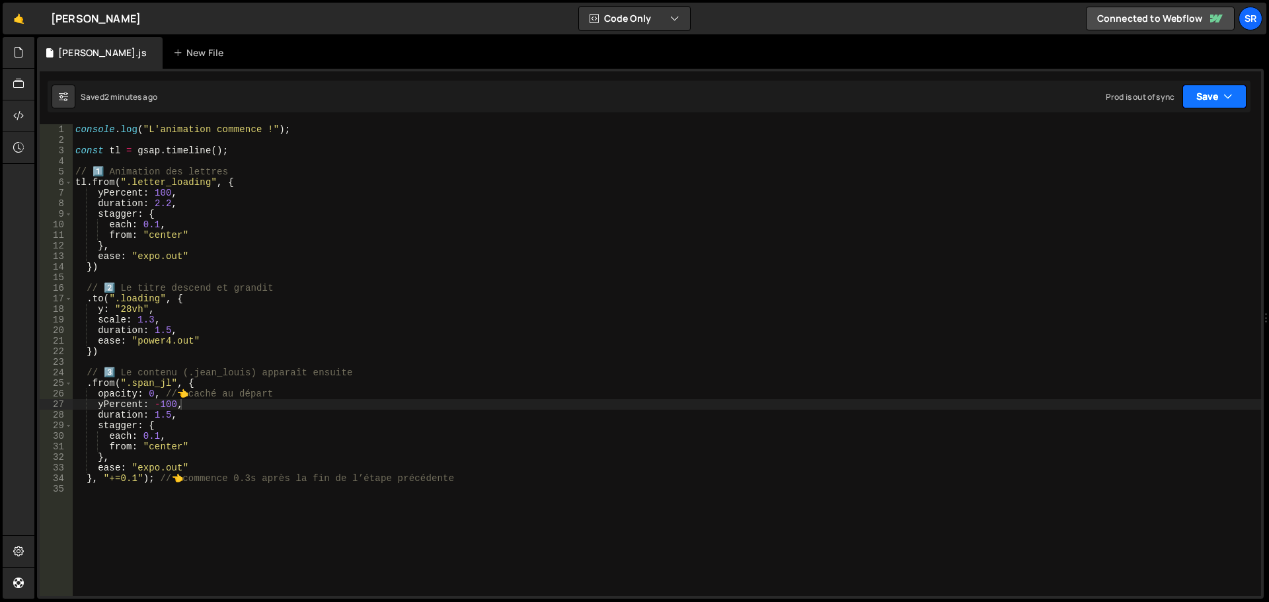
click at [1207, 92] on button "Save" at bounding box center [1214, 97] width 64 height 24
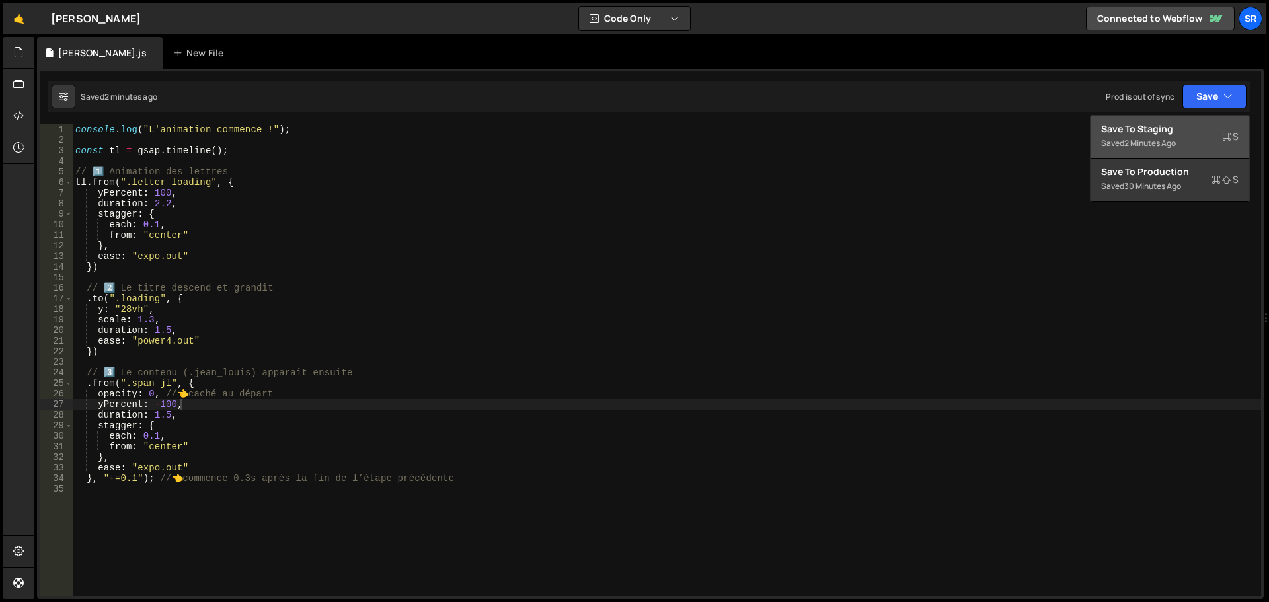
click at [1185, 125] on div "Save to Staging S" at bounding box center [1169, 128] width 137 height 13
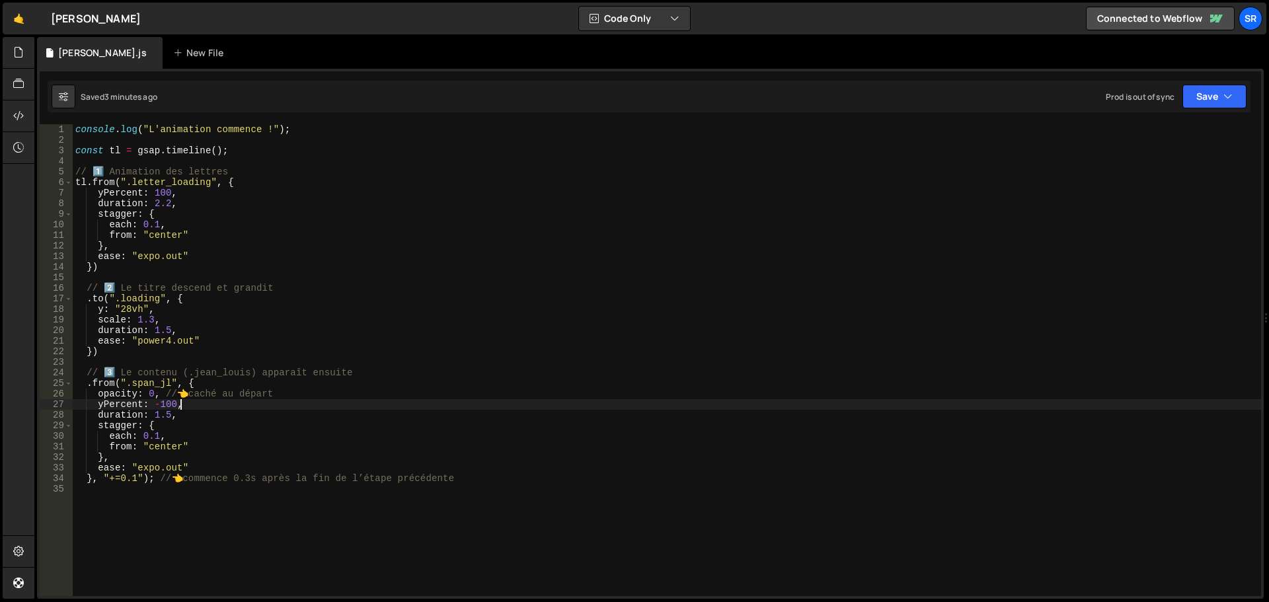
click at [188, 406] on div "console . log ( "L'animation commence !" ) ; const tl = gsap . timeline ( ) ; /…" at bounding box center [667, 370] width 1188 height 493
click at [1190, 98] on button "Save" at bounding box center [1214, 97] width 64 height 24
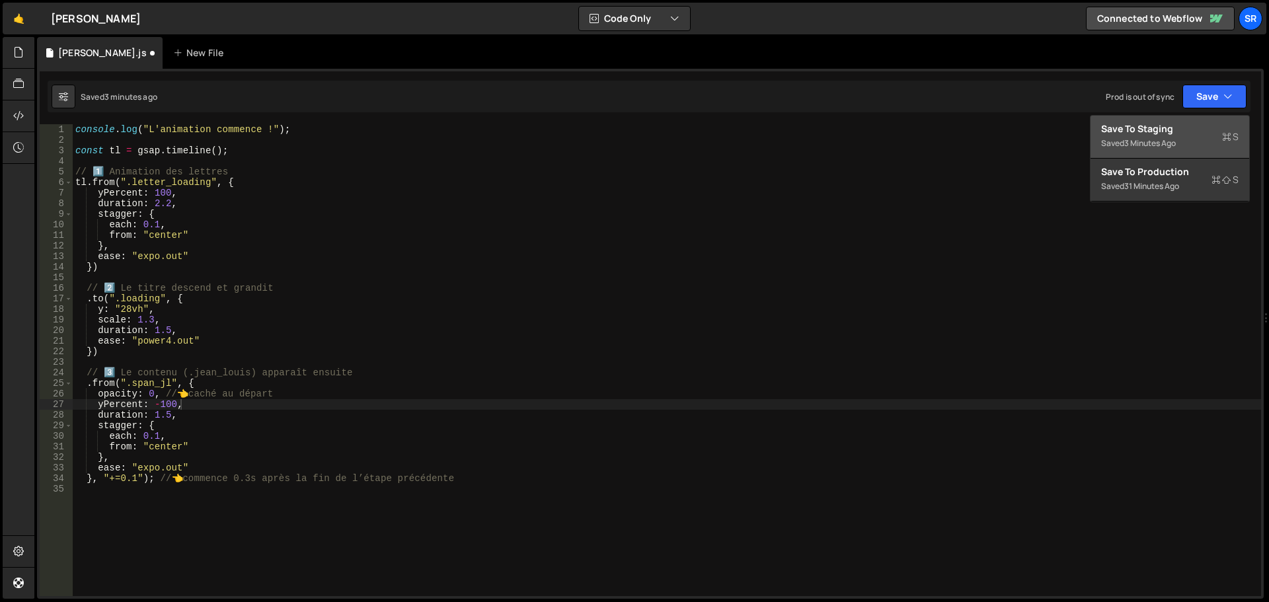
click at [1183, 121] on button "Save to Staging S Saved 3 minutes ago" at bounding box center [1169, 137] width 159 height 43
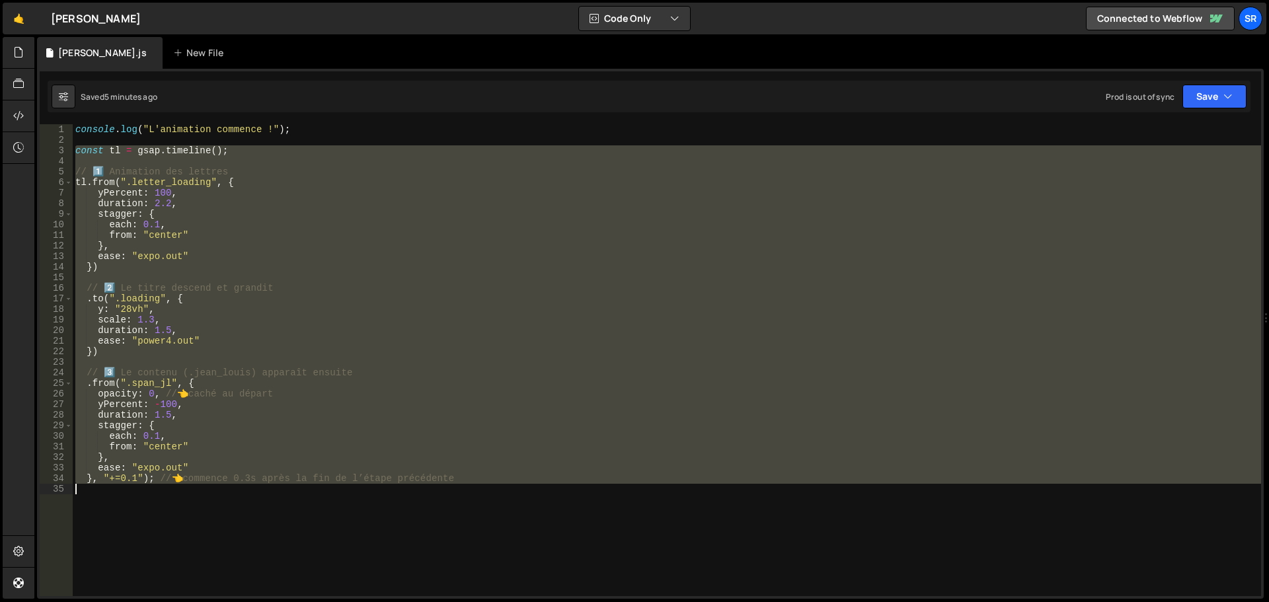
drag, startPoint x: 75, startPoint y: 151, endPoint x: 684, endPoint y: 513, distance: 708.6
click at [684, 513] on div "console . log ( "L'animation commence !" ) ; const tl = gsap . timeline ( ) ; /…" at bounding box center [667, 370] width 1188 height 493
click at [1199, 100] on button "Save" at bounding box center [1214, 97] width 64 height 24
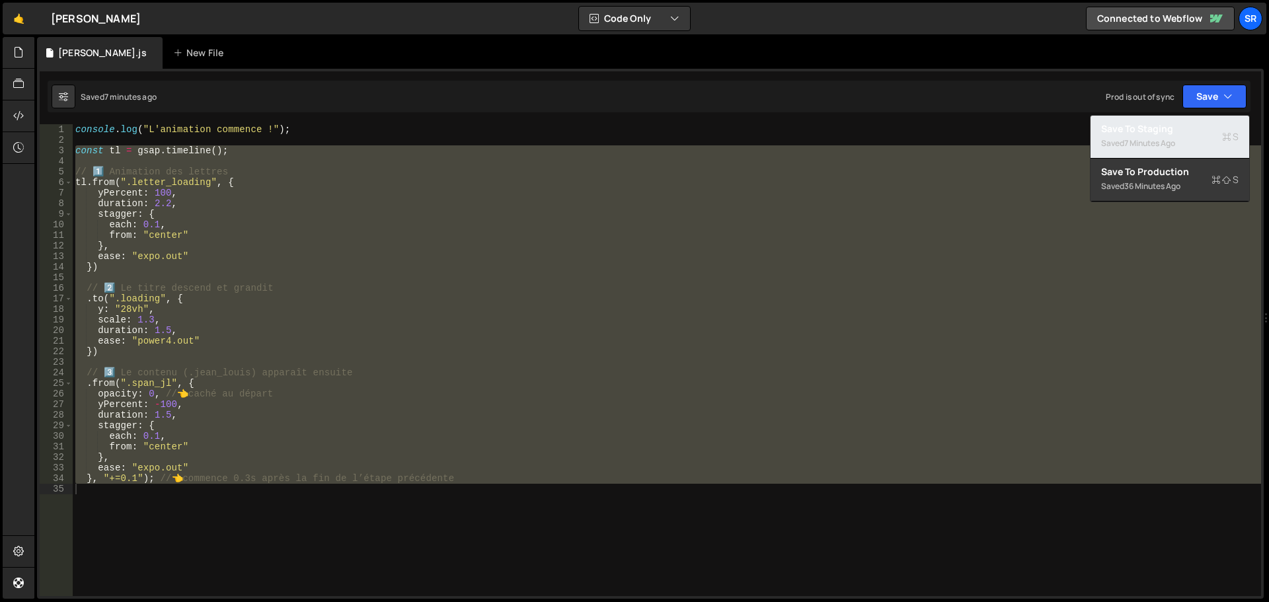
click at [1179, 133] on div "Save to Staging S" at bounding box center [1169, 128] width 137 height 13
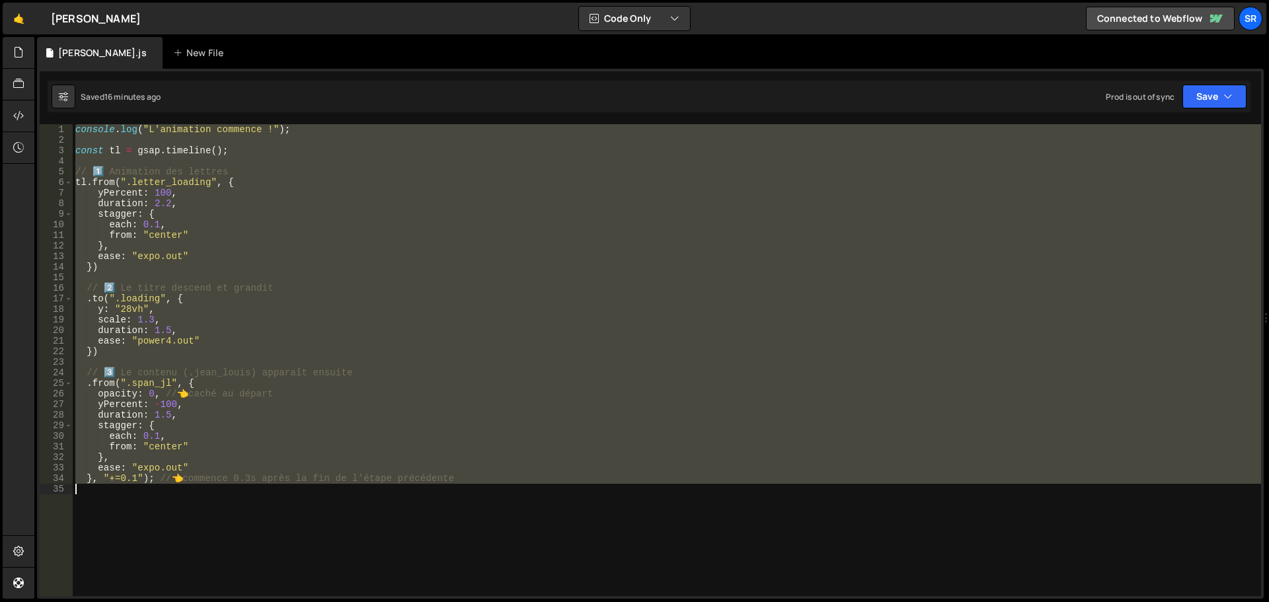
drag, startPoint x: 75, startPoint y: 131, endPoint x: 964, endPoint y: 524, distance: 971.7
click at [964, 524] on div "console . log ( "L'animation commence !" ) ; const tl = gsap . timeline ( ) ; /…" at bounding box center [667, 370] width 1188 height 493
type textarea "}, "+=0.1"); // 👈 commence 0.3s après la fin de l’étape précédente"
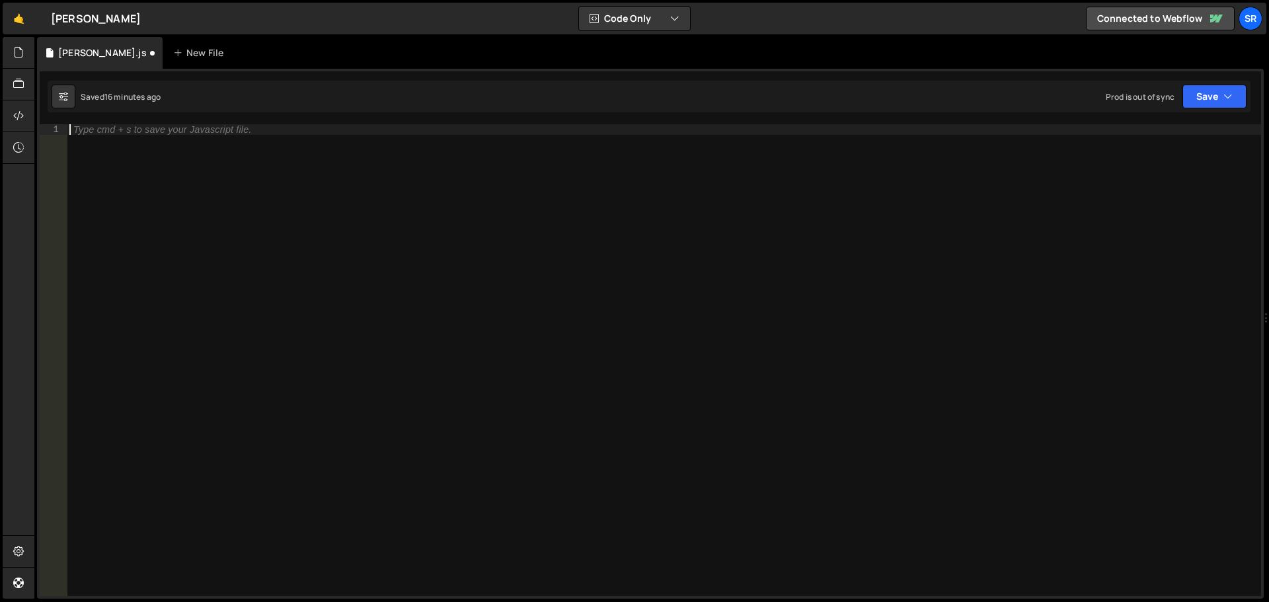
scroll to position [0, 0]
type textarea "}, "+=0.1"); // 👈 commence 0.3s après la fin de l’étape précédente"
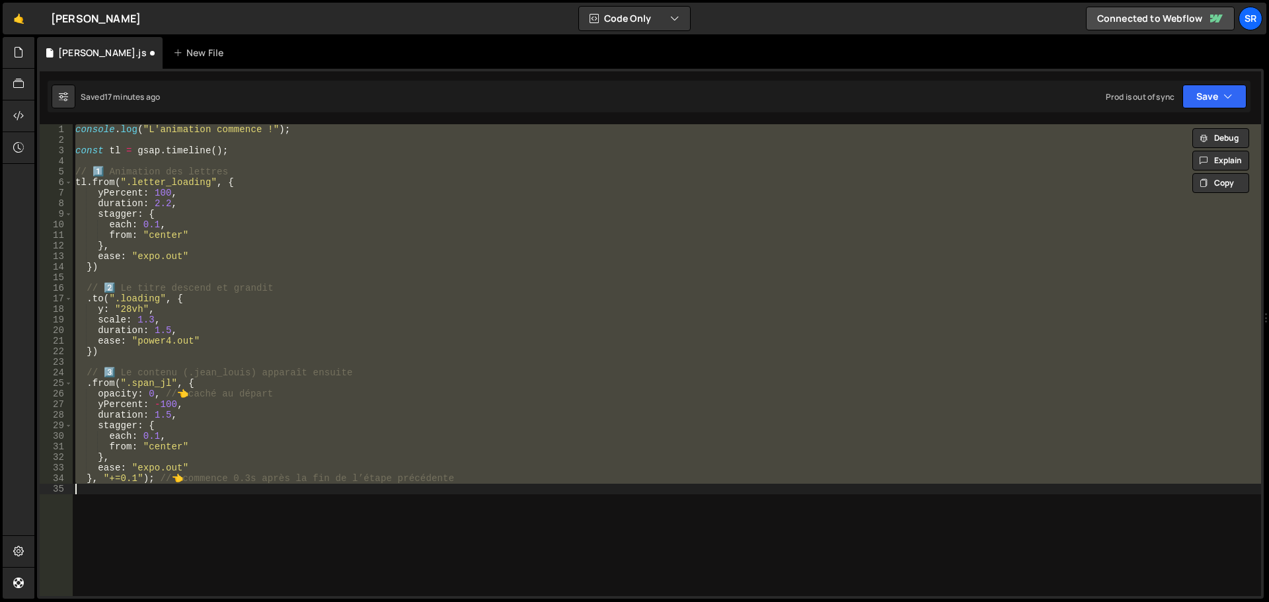
paste textarea
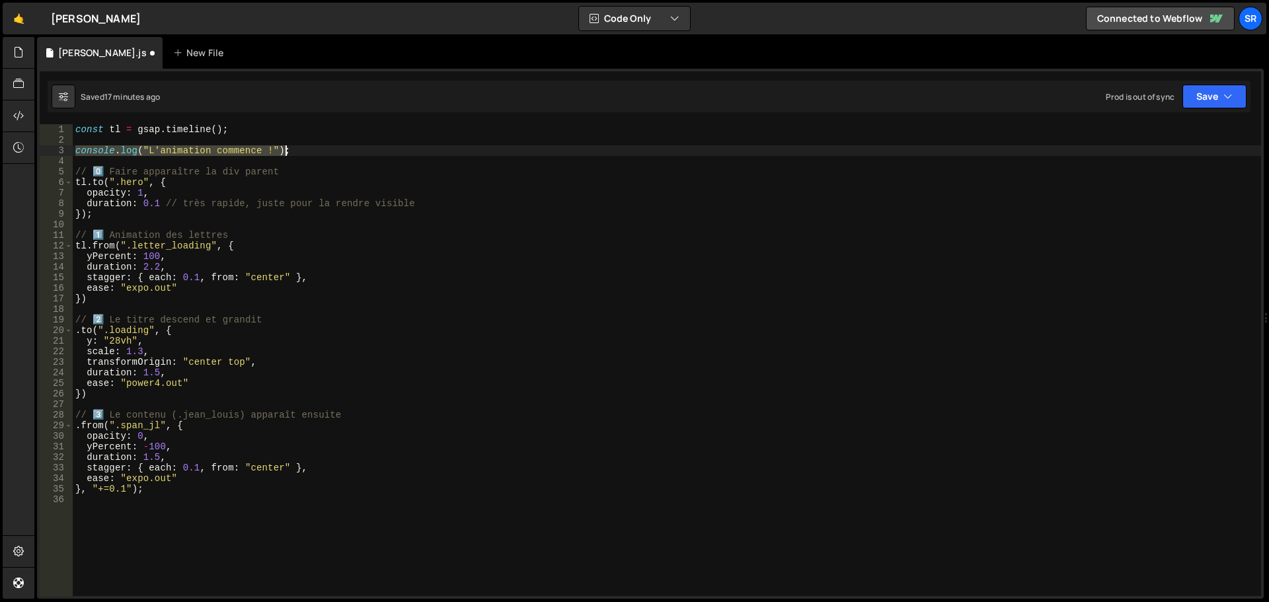
drag, startPoint x: 77, startPoint y: 151, endPoint x: 335, endPoint y: 153, distance: 258.3
click at [335, 153] on div "const tl = gsap . timeline ( ) ; console . log ( "L'animation commence !" ) ; /…" at bounding box center [667, 370] width 1188 height 493
type textarea "console.log("L'animation commence !");"
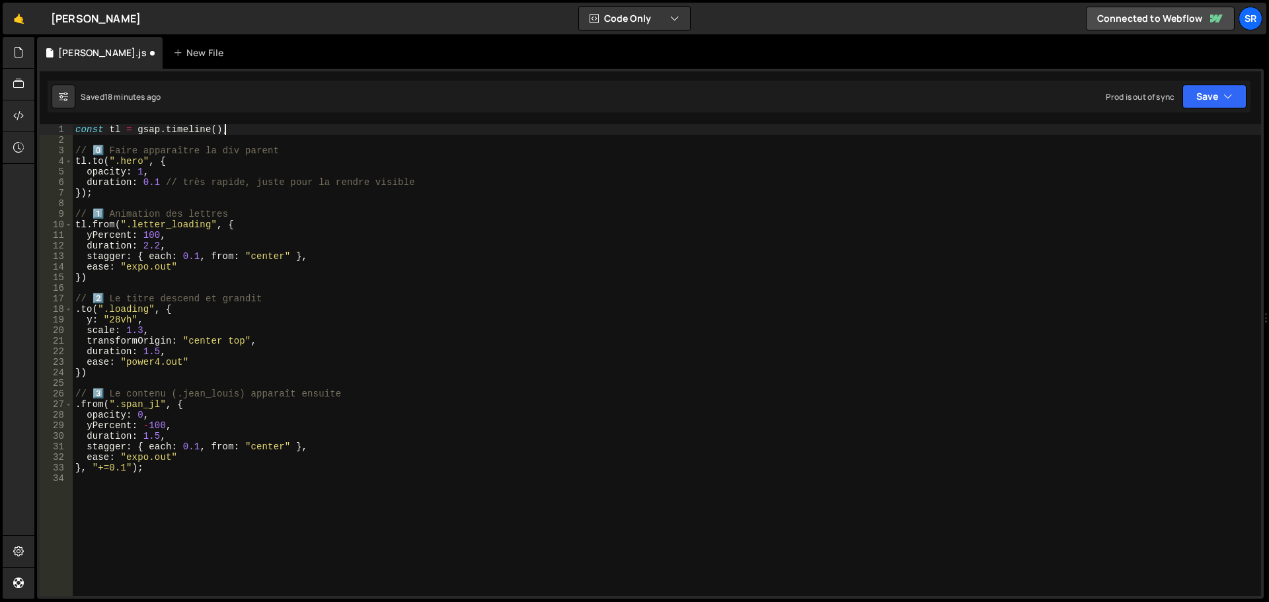
click at [77, 131] on div "const tl = gsap . timeline ( ) ; // 0️⃣ Faire apparaître la div parent tl . to …" at bounding box center [667, 370] width 1188 height 493
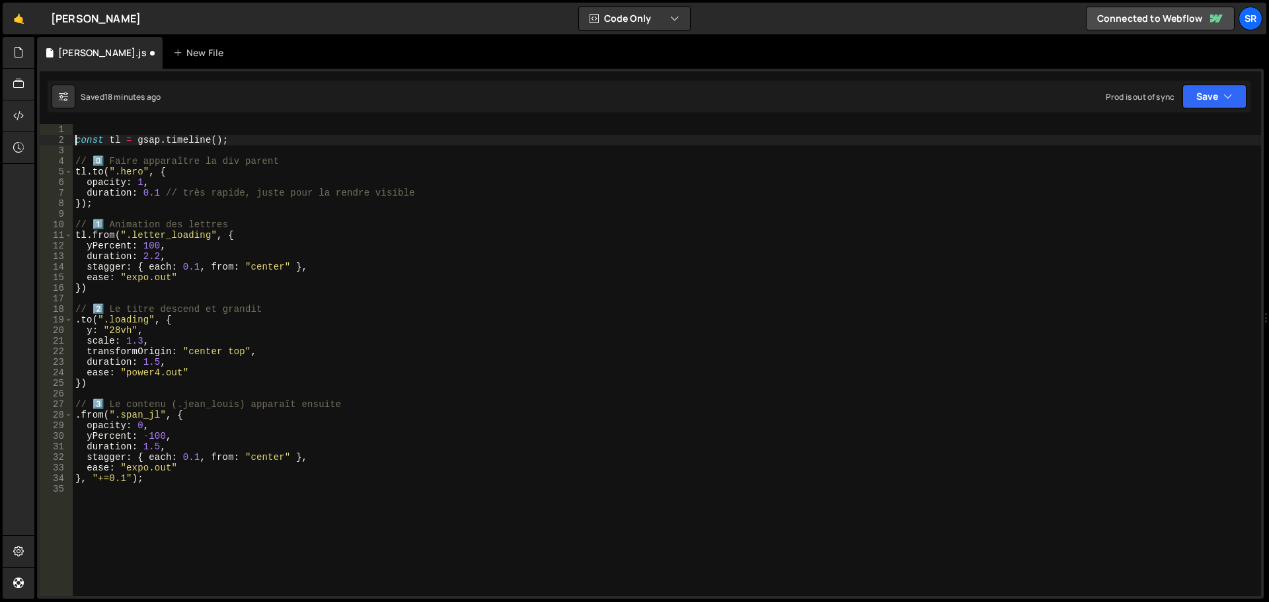
type textarea "const tl = gsap.timeline();"
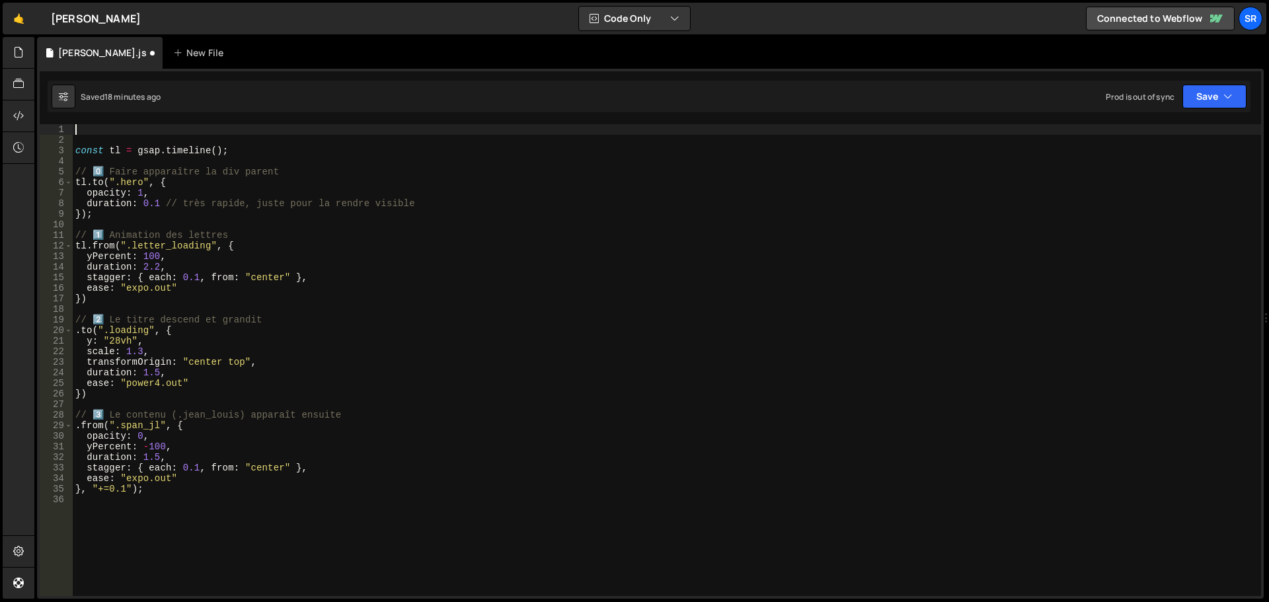
paste textarea "console.log("L'animation commence !");"
drag, startPoint x: 283, startPoint y: 174, endPoint x: 76, endPoint y: 171, distance: 207.5
click at [76, 171] on div "console . log ( "L'animation commence !" ) ; const tl = gsap . timeline ( ) ; /…" at bounding box center [667, 370] width 1188 height 493
type textarea "// 0️⃣ Faire apparaître la div parent"
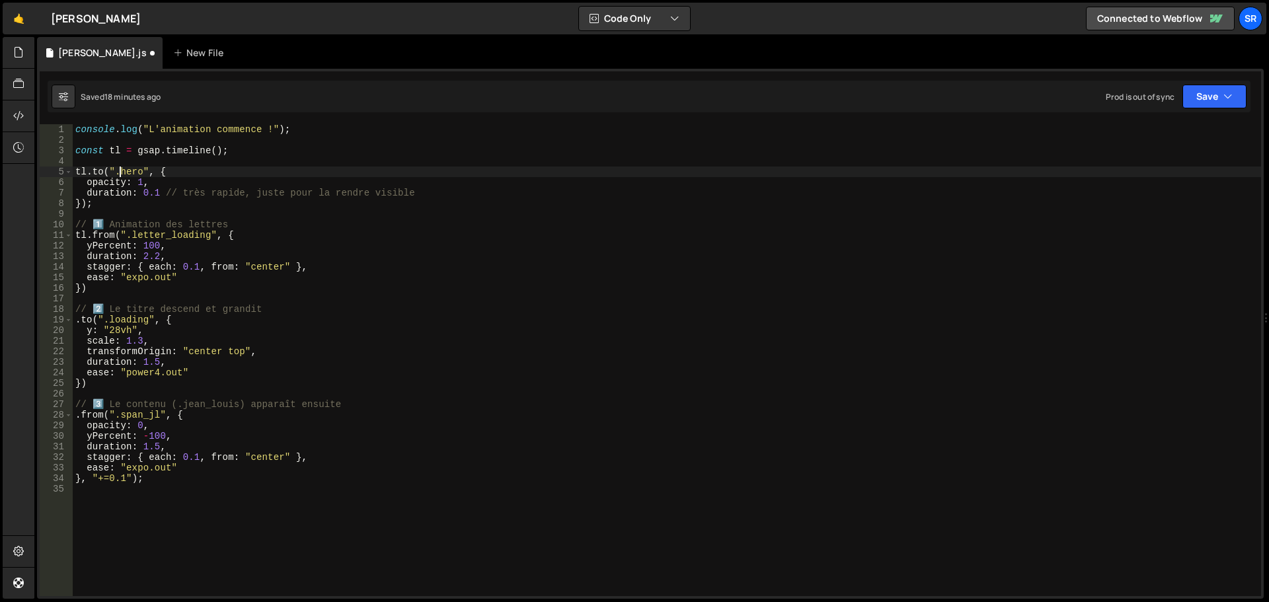
click at [120, 173] on div "console . log ( "L'animation commence !" ) ; const tl = gsap . timeline ( ) ; t…" at bounding box center [667, 370] width 1188 height 493
drag, startPoint x: 117, startPoint y: 173, endPoint x: 126, endPoint y: 172, distance: 9.3
click at [126, 172] on div "console . log ( "L'animation commence !" ) ; const tl = gsap . timeline ( ) ; t…" at bounding box center [667, 370] width 1188 height 493
drag, startPoint x: 116, startPoint y: 172, endPoint x: 140, endPoint y: 172, distance: 23.8
click at [140, 172] on div "console . log ( "L'animation commence !" ) ; const tl = gsap . timeline ( ) ; t…" at bounding box center [667, 370] width 1188 height 493
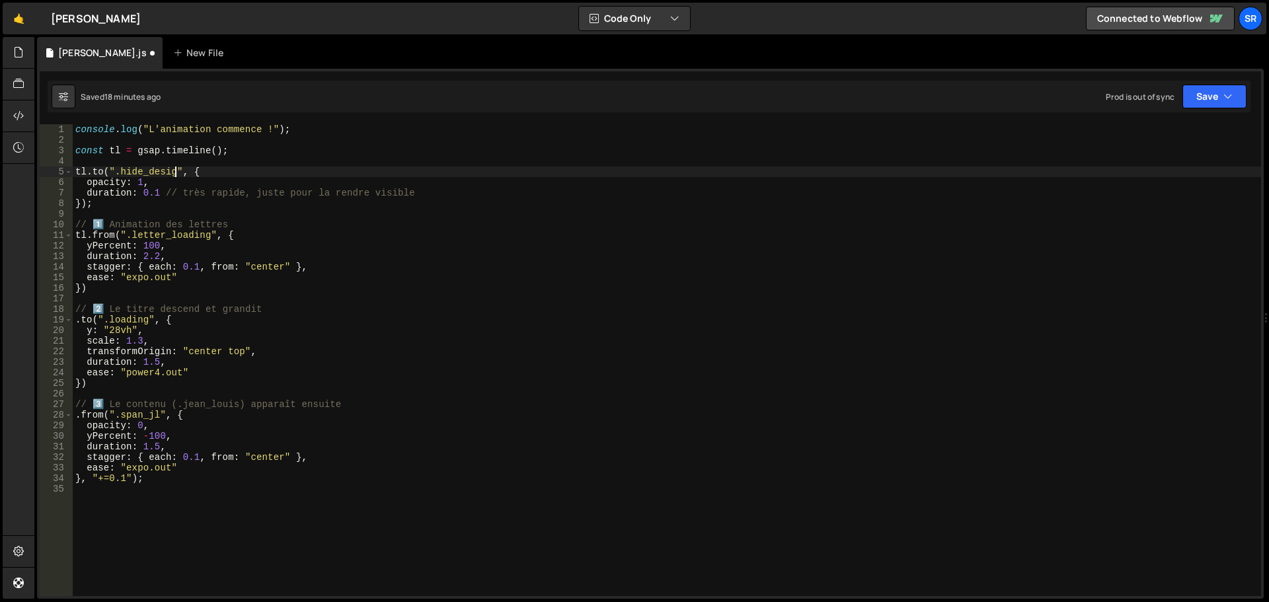
scroll to position [0, 7]
click at [1216, 96] on button "Save" at bounding box center [1214, 97] width 64 height 24
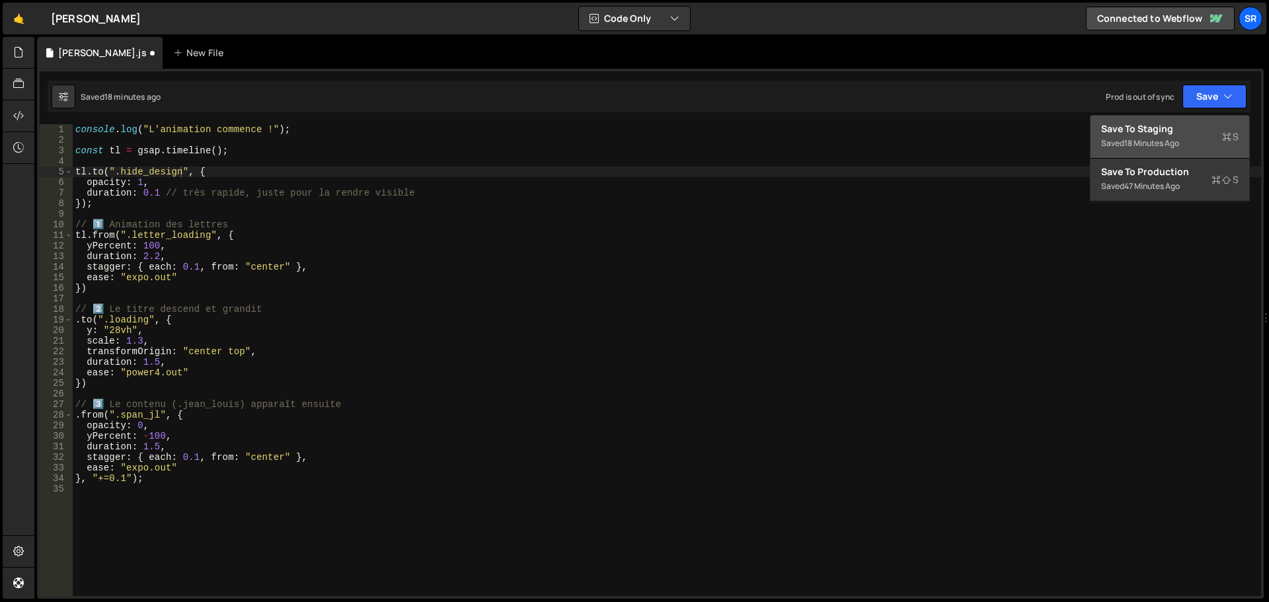
click at [1165, 139] on div "18 minutes ago" at bounding box center [1151, 142] width 55 height 11
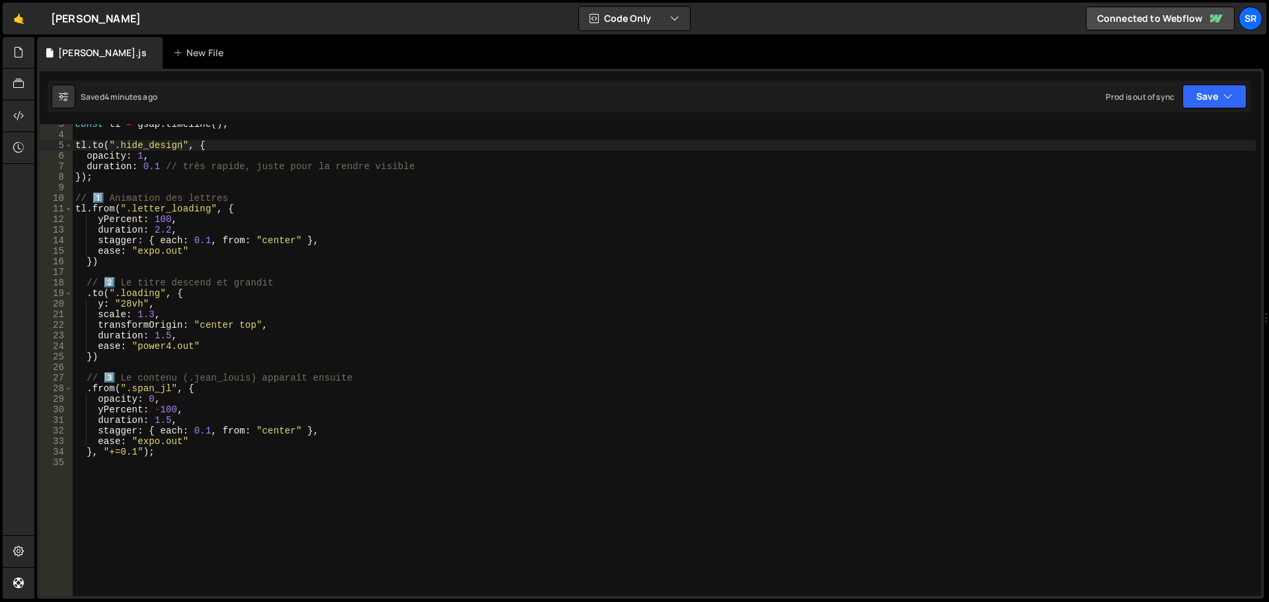
scroll to position [53, 0]
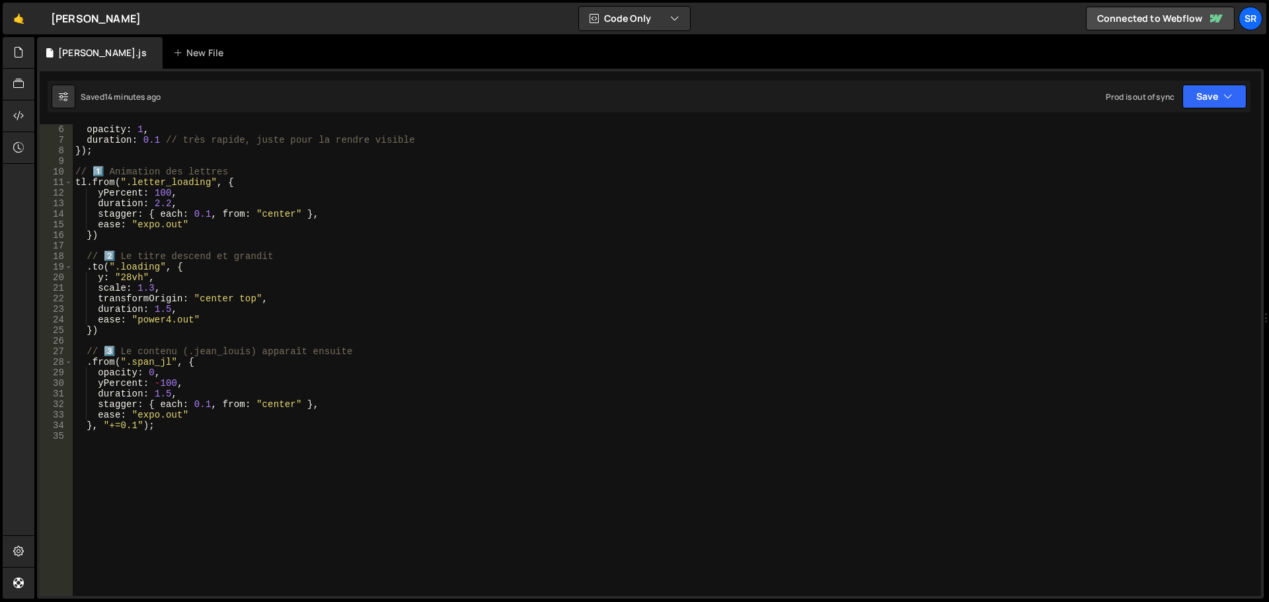
type textarea "}, "+=0.1");"
click at [176, 428] on div "tl . to ( ".hide_design" , { opacity : 1 , duration : 0.1 // très rapide, juste…" at bounding box center [664, 360] width 1183 height 493
type textarea ".from(".text_hero", {"
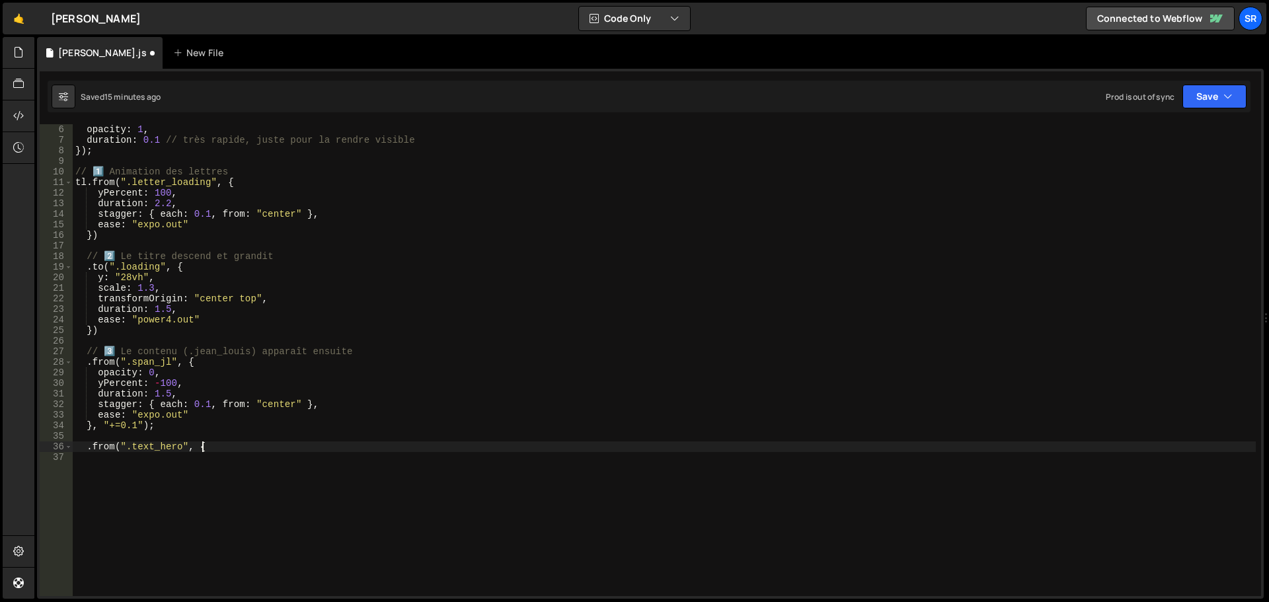
scroll to position [0, 1]
type textarea "x"
type textarea "opacity: 0,"
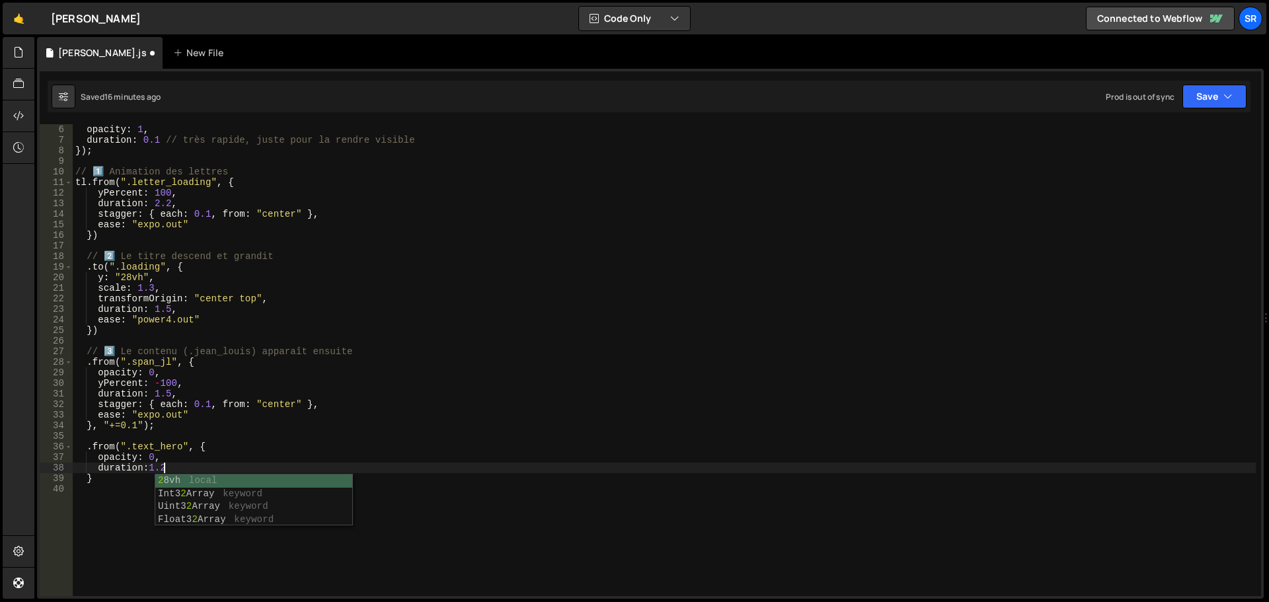
type textarea "duration:1.2,"
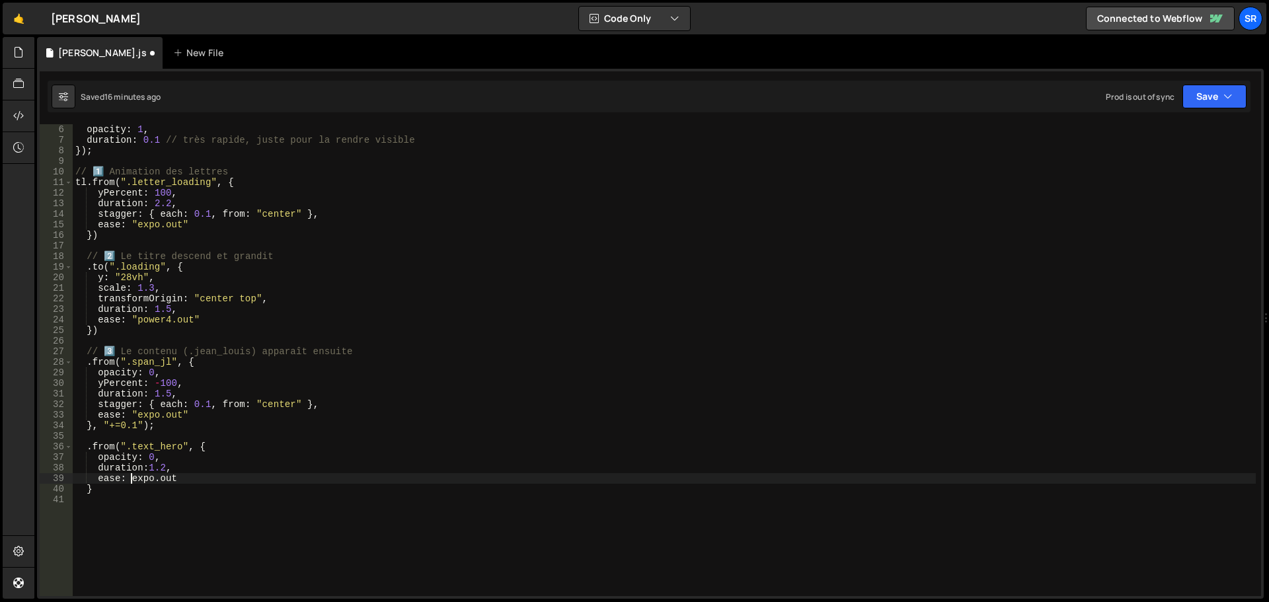
scroll to position [0, 5]
type textarea "ease: "expo.out""
type textarea "}, "+=0.1""
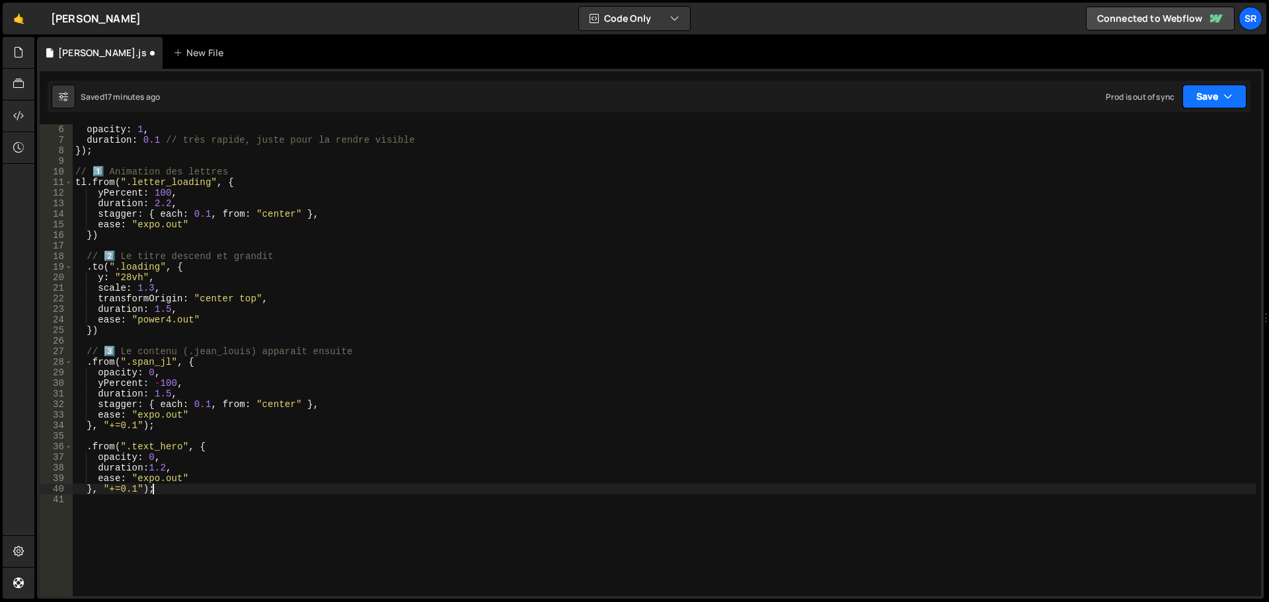
click at [1198, 107] on button "Save" at bounding box center [1214, 97] width 64 height 24
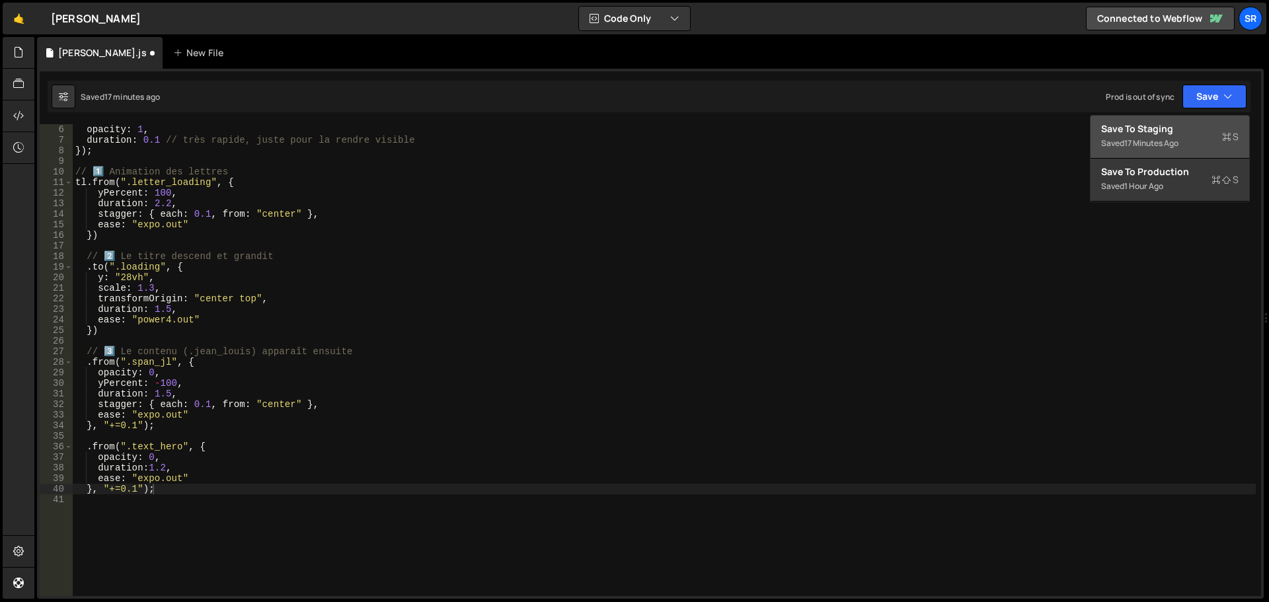
click at [1146, 145] on div "17 minutes ago" at bounding box center [1151, 142] width 54 height 11
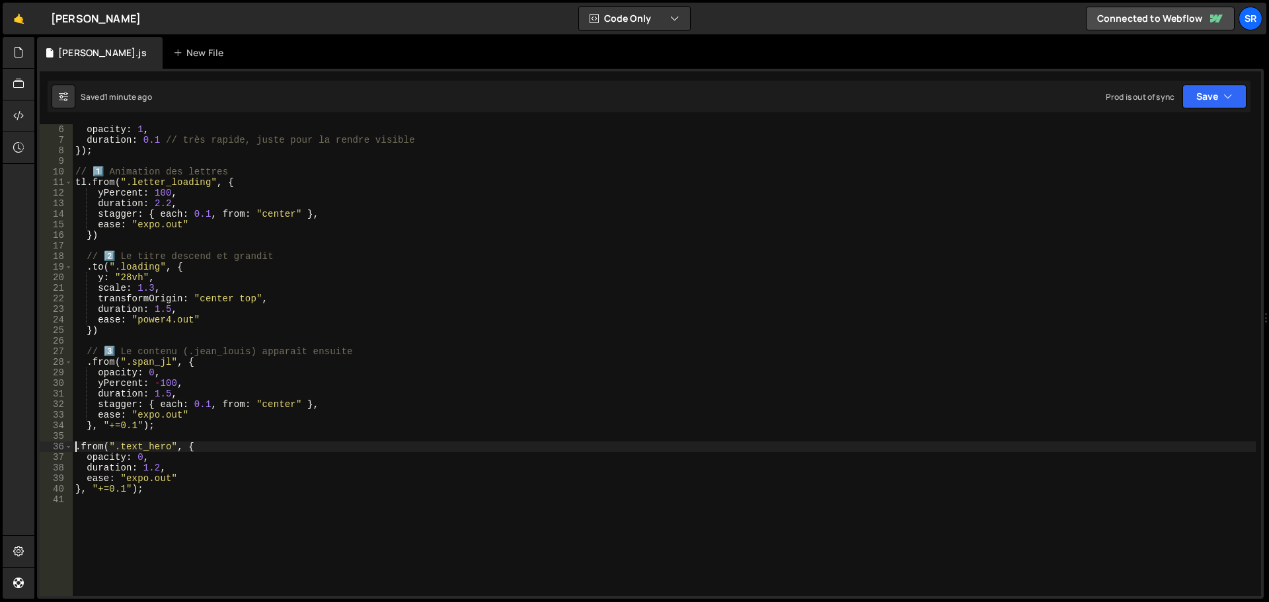
click at [76, 447] on div "tl . to ( ".hide_design" , { opacity : 1 , duration : 0.1 // très rapide, juste…" at bounding box center [664, 360] width 1183 height 493
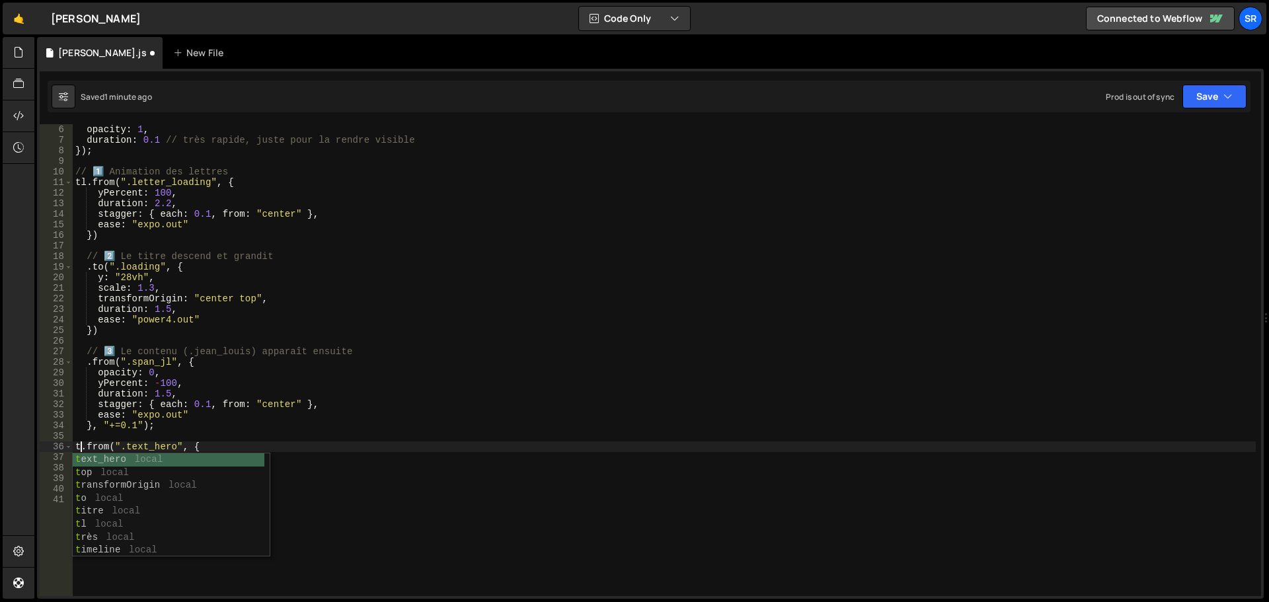
scroll to position [0, 1]
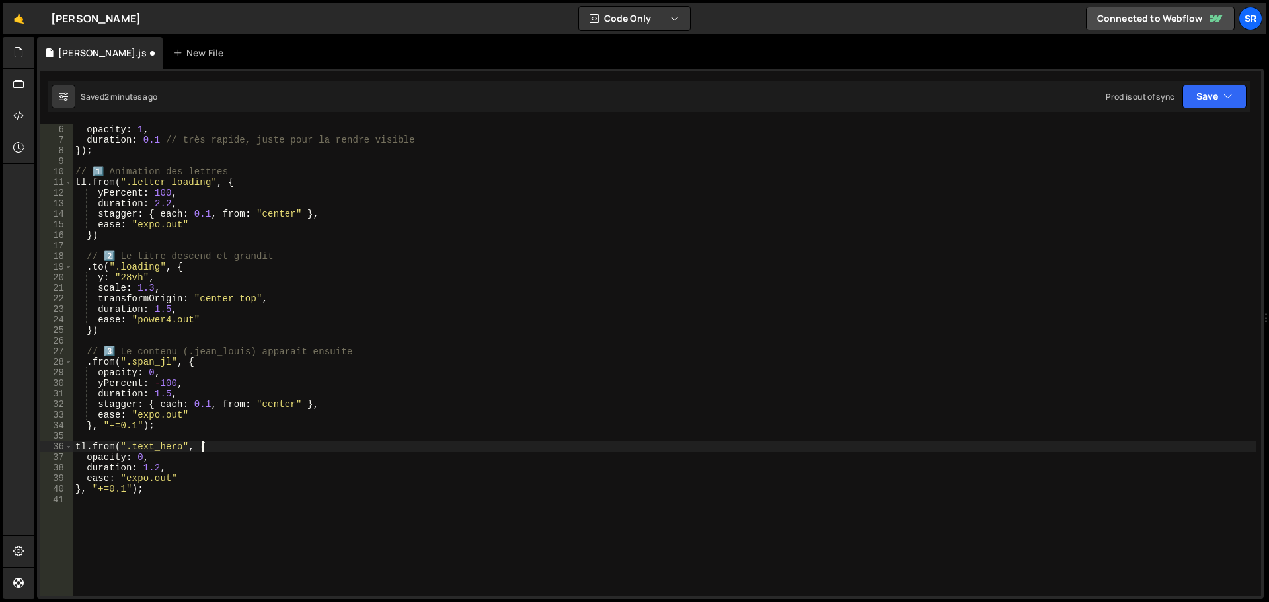
click at [264, 442] on div "tl . to ( ".hide_design" , { opacity : 1 , duration : 0.1 // très rapide, juste…" at bounding box center [664, 360] width 1183 height 493
click at [1203, 103] on button "Save" at bounding box center [1214, 97] width 64 height 24
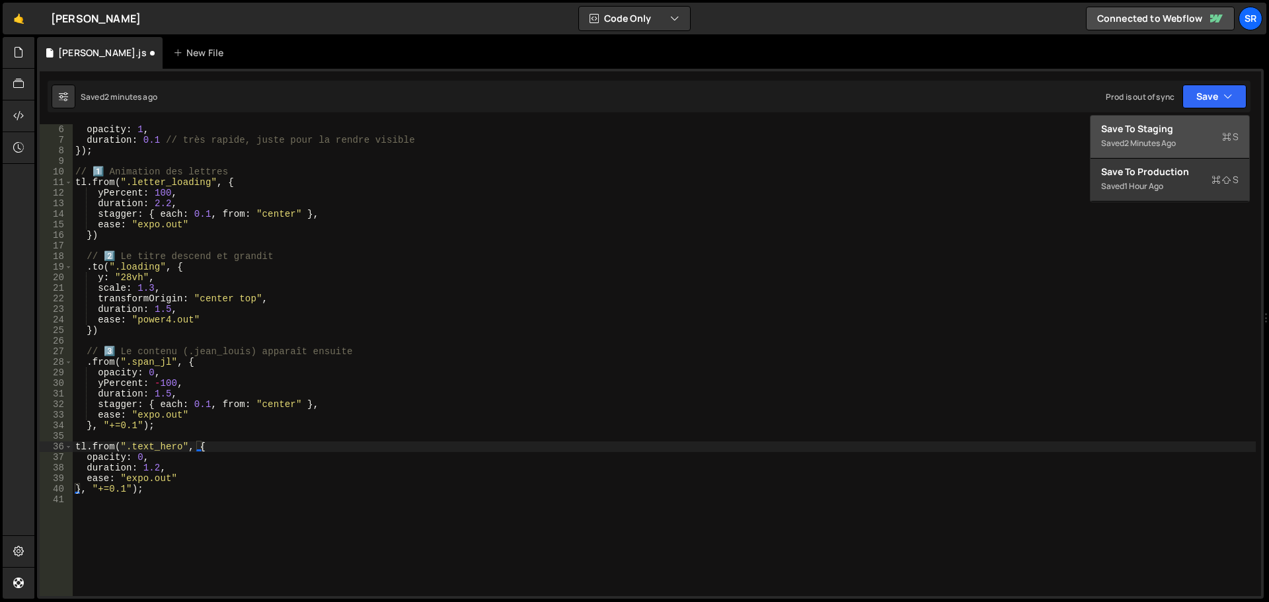
click at [1183, 133] on div "Save to Staging S" at bounding box center [1169, 128] width 137 height 13
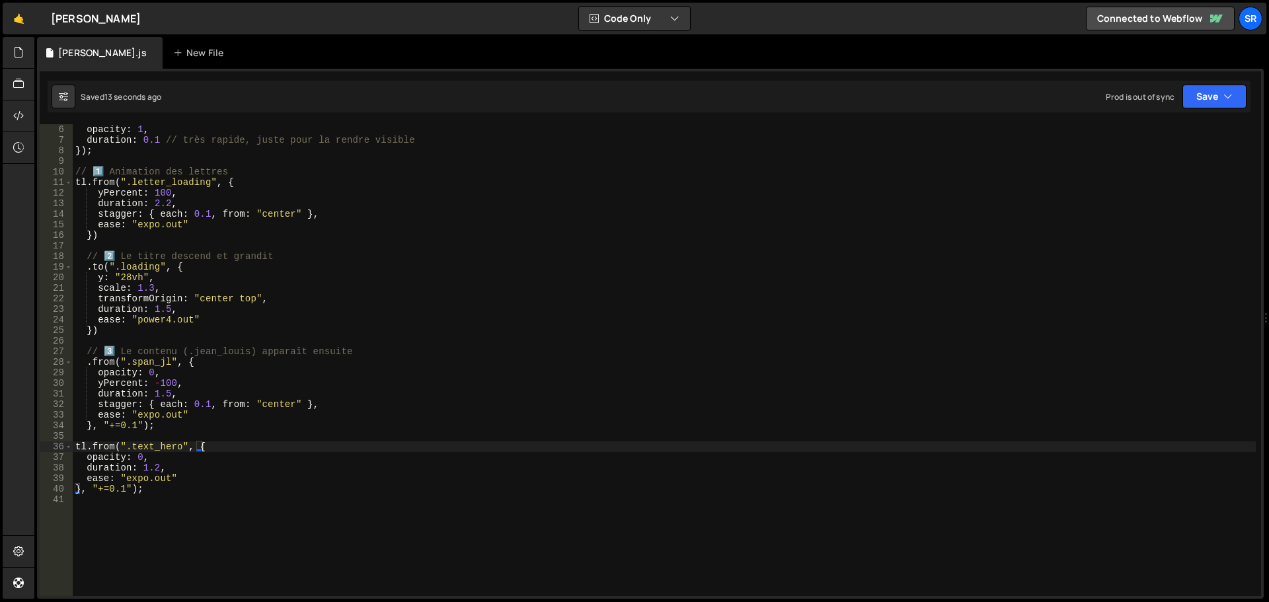
type textarea "ease: "expo.out""
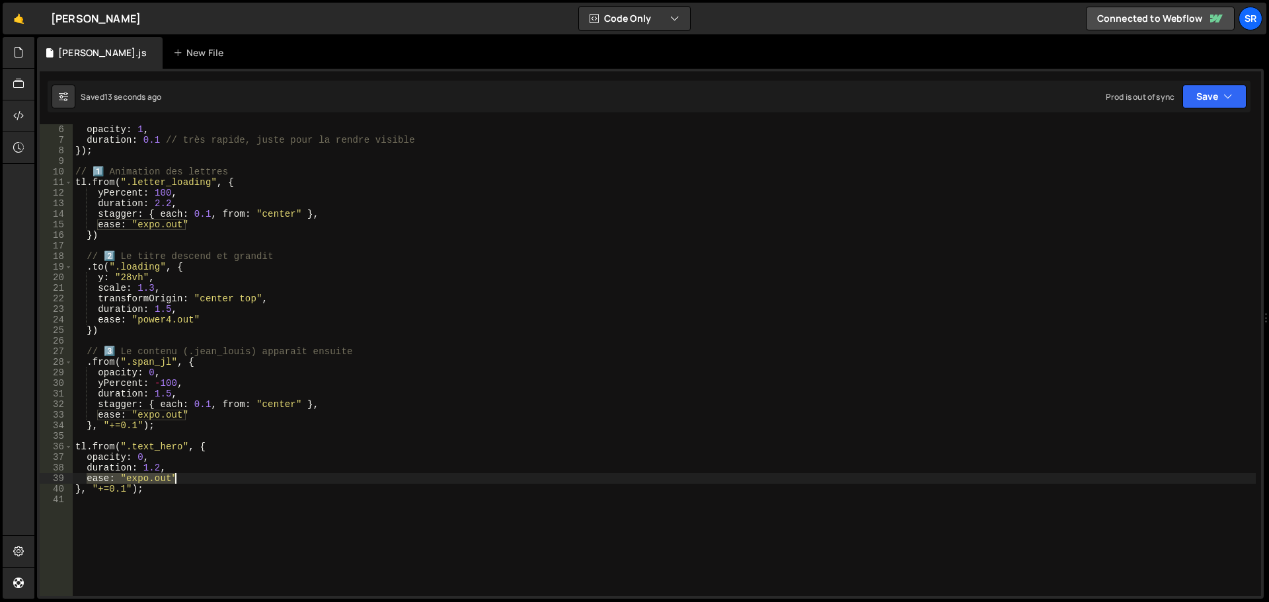
drag, startPoint x: 86, startPoint y: 478, endPoint x: 198, endPoint y: 481, distance: 111.7
click at [198, 481] on div "tl . to ( ".hide_design" , { opacity : 1 , duration : 0.1 // très rapide, juste…" at bounding box center [664, 360] width 1183 height 493
click at [1202, 92] on button "Save" at bounding box center [1214, 97] width 64 height 24
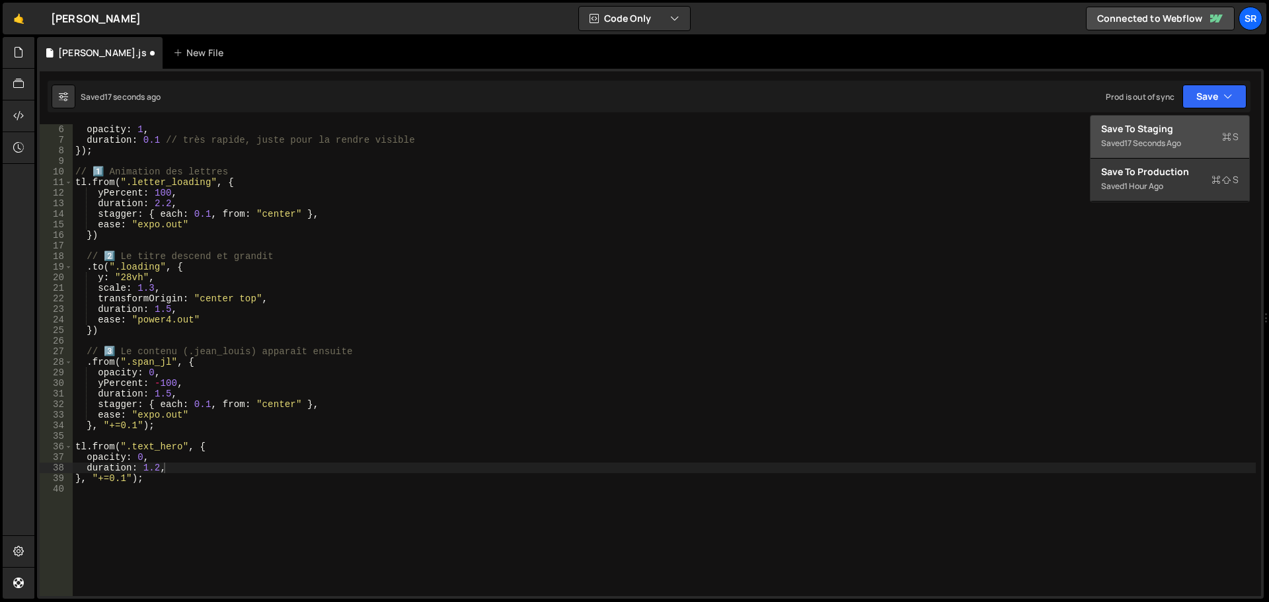
click at [1171, 131] on div "Save to Staging S" at bounding box center [1169, 128] width 137 height 13
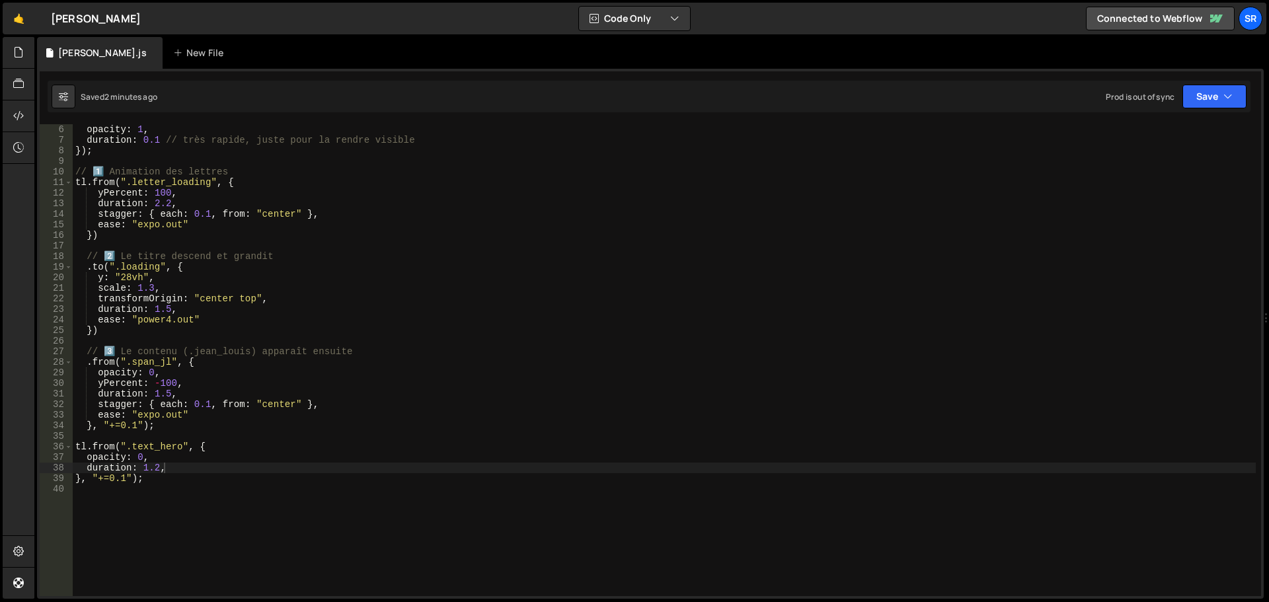
click at [165, 471] on div "tl . to ( ".hide_design" , { opacity : 1 , duration : 0.1 // très rapide, juste…" at bounding box center [664, 360] width 1183 height 493
click at [147, 458] on div "tl . to ( ".hide_design" , { opacity : 1 , duration : 0.1 // très rapide, juste…" at bounding box center [664, 360] width 1183 height 493
type textarea "opacity: 0,"
click at [1190, 85] on div "Saved 3 minutes ago Prod is out of sync Upgrade to Edit Save Save to Staging S …" at bounding box center [649, 97] width 1202 height 32
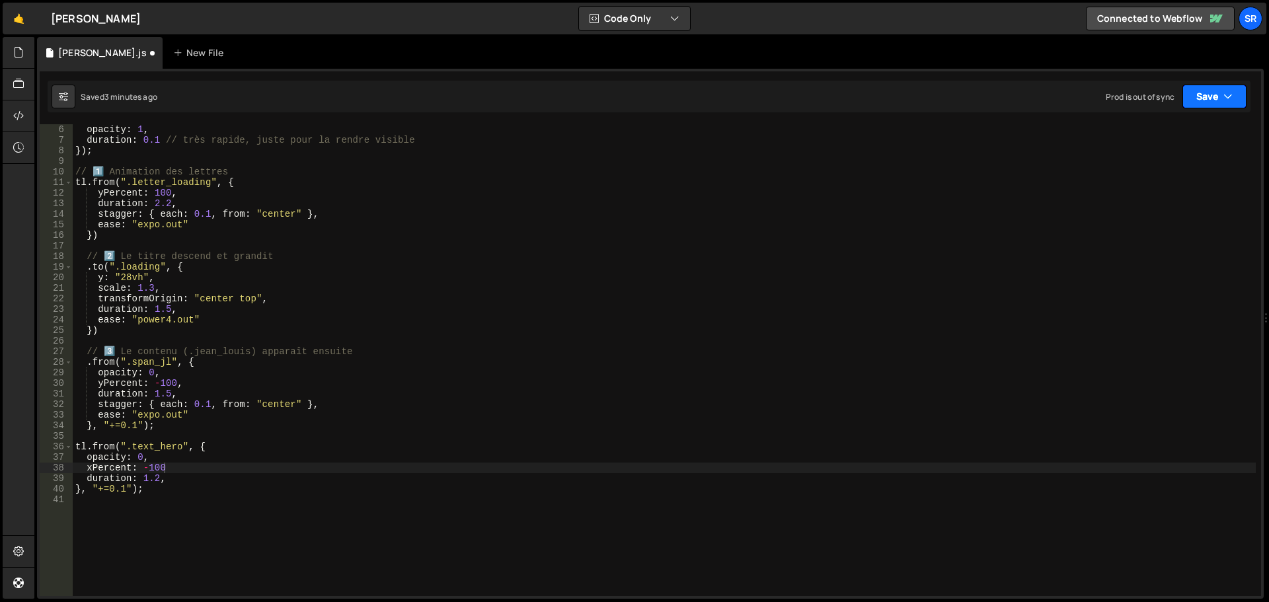
click at [1195, 90] on button "Save" at bounding box center [1214, 97] width 64 height 24
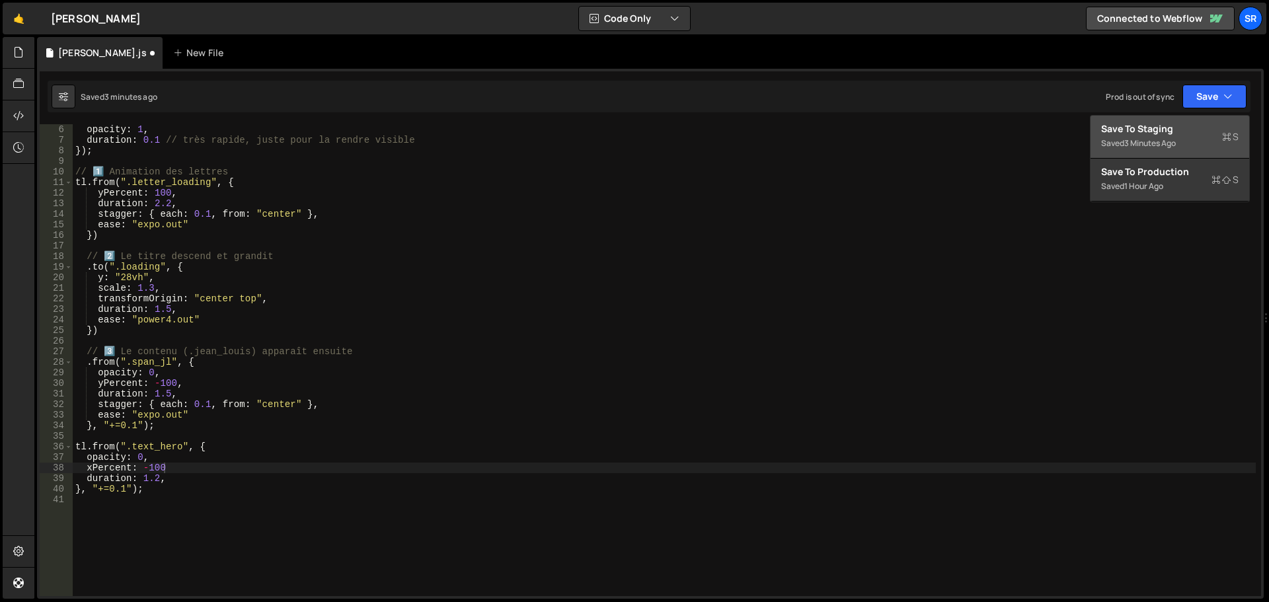
click at [1186, 126] on div "Save to Staging S" at bounding box center [1169, 128] width 137 height 13
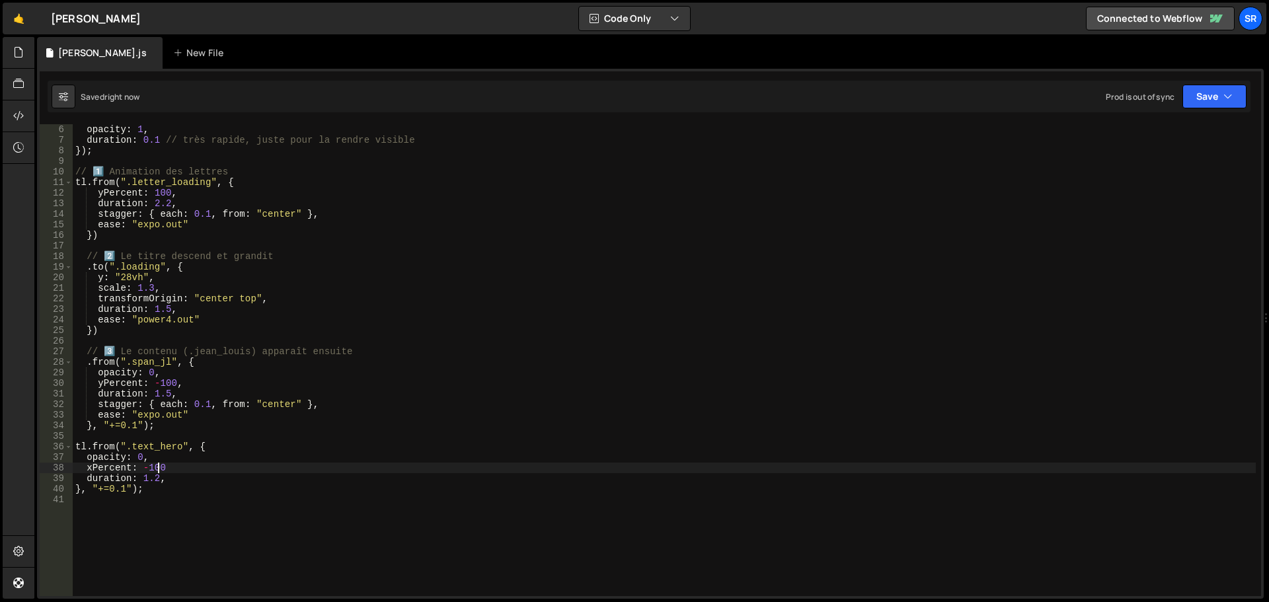
drag, startPoint x: 134, startPoint y: 0, endPoint x: 159, endPoint y: 468, distance: 468.4
click at [159, 468] on div "tl . to ( ".hide_design" , { opacity : 1 , duration : 0.1 // très rapide, juste…" at bounding box center [664, 360] width 1183 height 493
click at [166, 468] on div "tl . to ( ".hide_design" , { opacity : 1 , duration : 0.1 // très rapide, juste…" at bounding box center [664, 360] width 1183 height 493
click at [1214, 104] on button "Save" at bounding box center [1214, 97] width 64 height 24
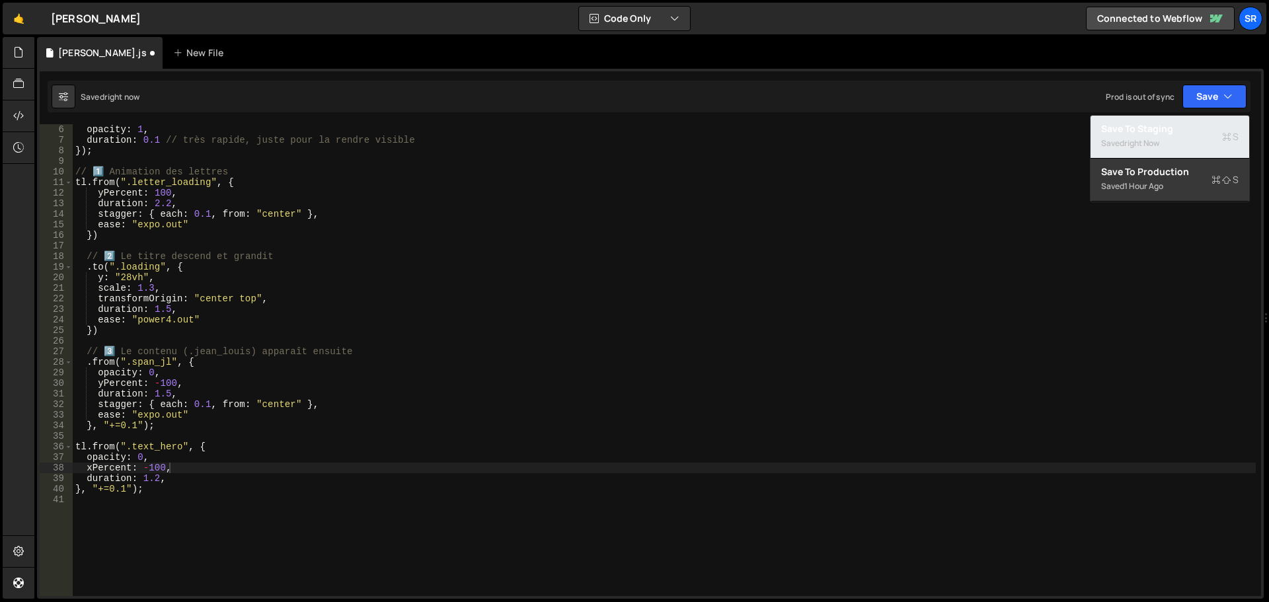
click at [1179, 143] on div "Saved right now" at bounding box center [1169, 143] width 137 height 16
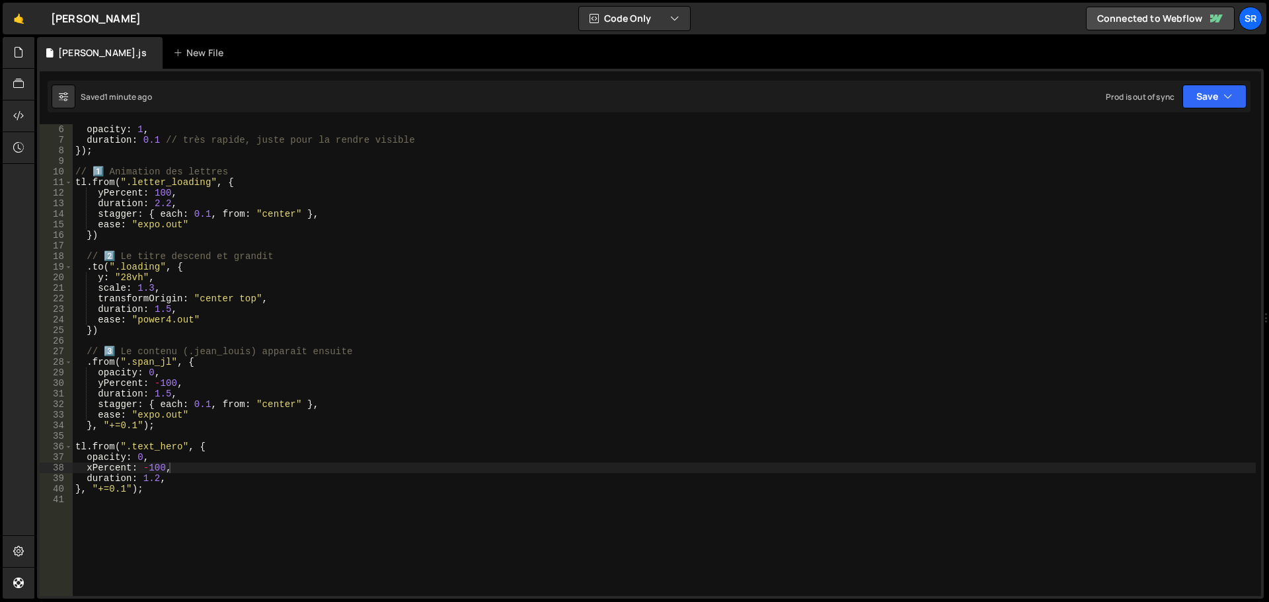
type textarea "duration: 1.2,"
click at [166, 480] on div "tl . to ( ".hide_design" , { opacity : 1 , duration : 0.1 // très rapide, juste…" at bounding box center [664, 360] width 1183 height 493
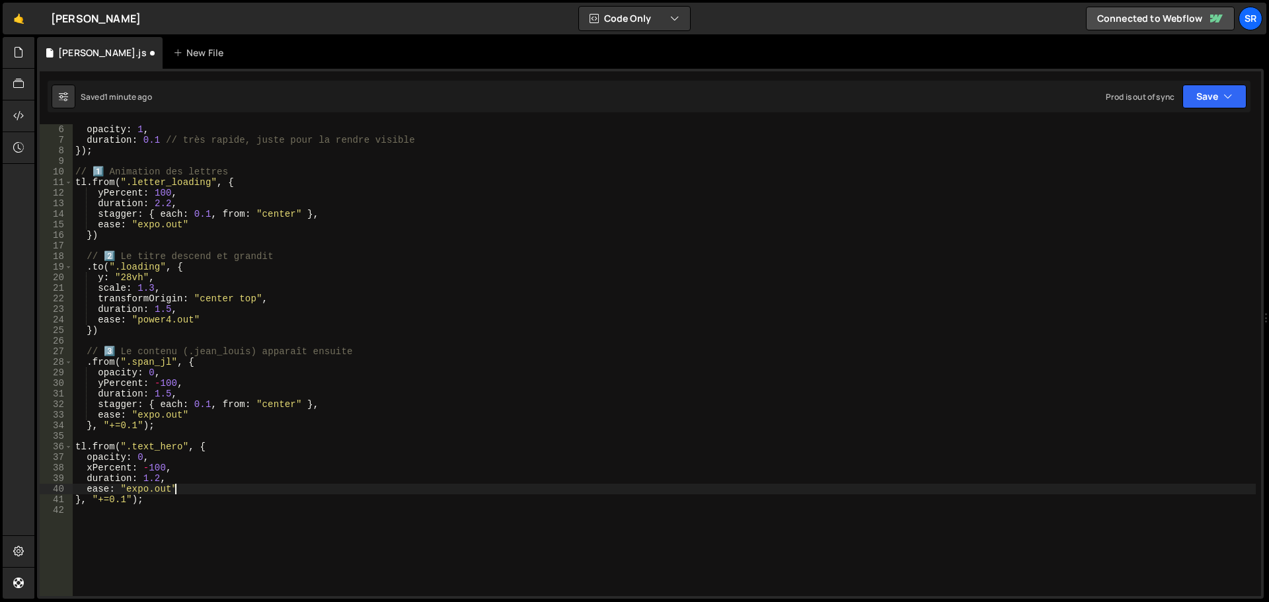
click at [179, 494] on div "tl . to ( ".hide_design" , { opacity : 1 , duration : 0.1 // très rapide, juste…" at bounding box center [664, 360] width 1183 height 493
type textarea "ease: "expo.out""
click at [155, 509] on div "tl . to ( ".hide_design" , { opacity : 1 , duration : 0.1 // très rapide, juste…" at bounding box center [664, 360] width 1183 height 493
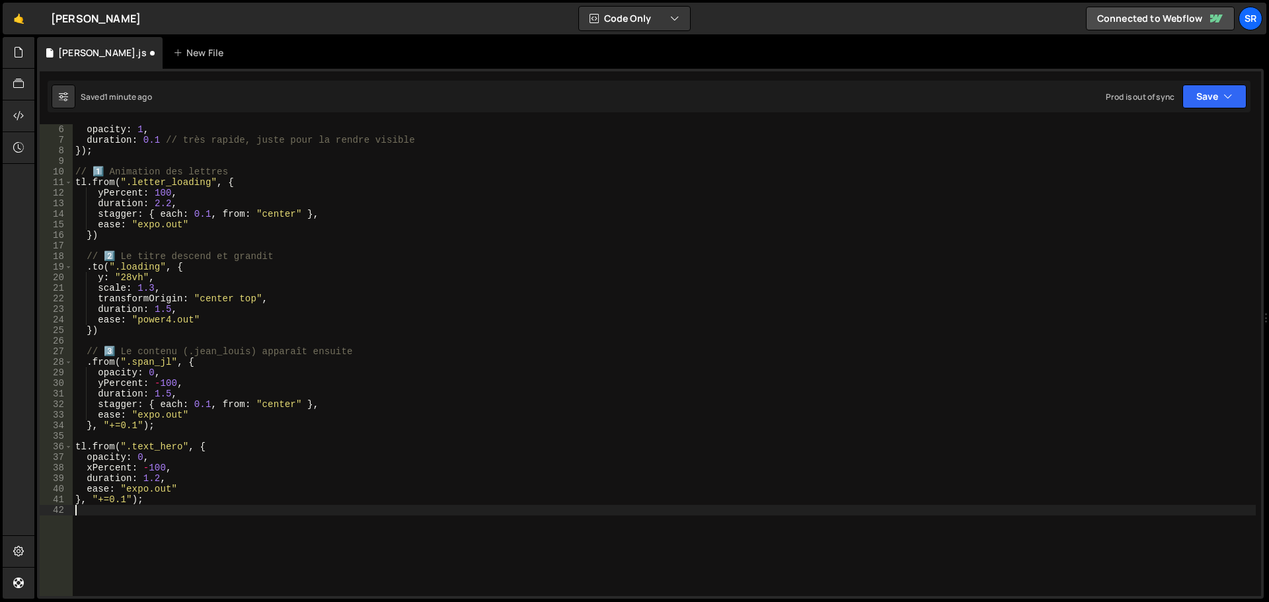
scroll to position [0, 0]
click at [180, 470] on div "tl . to ( ".hide_design" , { opacity : 1 , duration : 0.1 // très rapide, juste…" at bounding box center [664, 360] width 1183 height 493
click at [1206, 100] on button "Save" at bounding box center [1214, 97] width 64 height 24
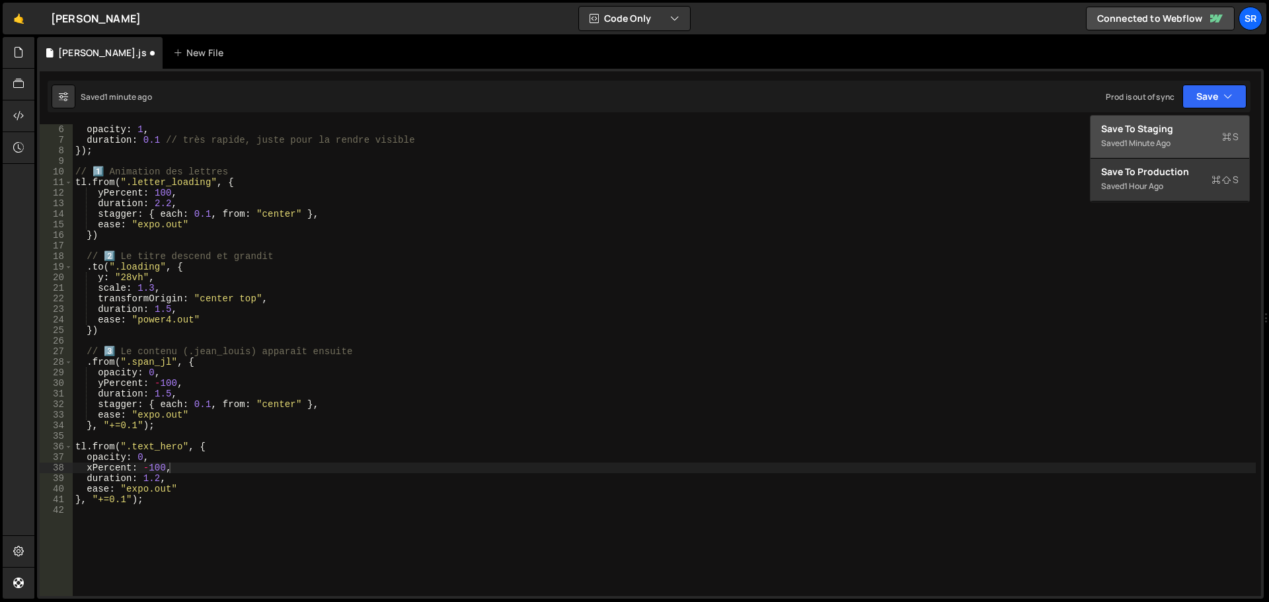
click at [1151, 133] on div "Save to Staging S" at bounding box center [1169, 128] width 137 height 13
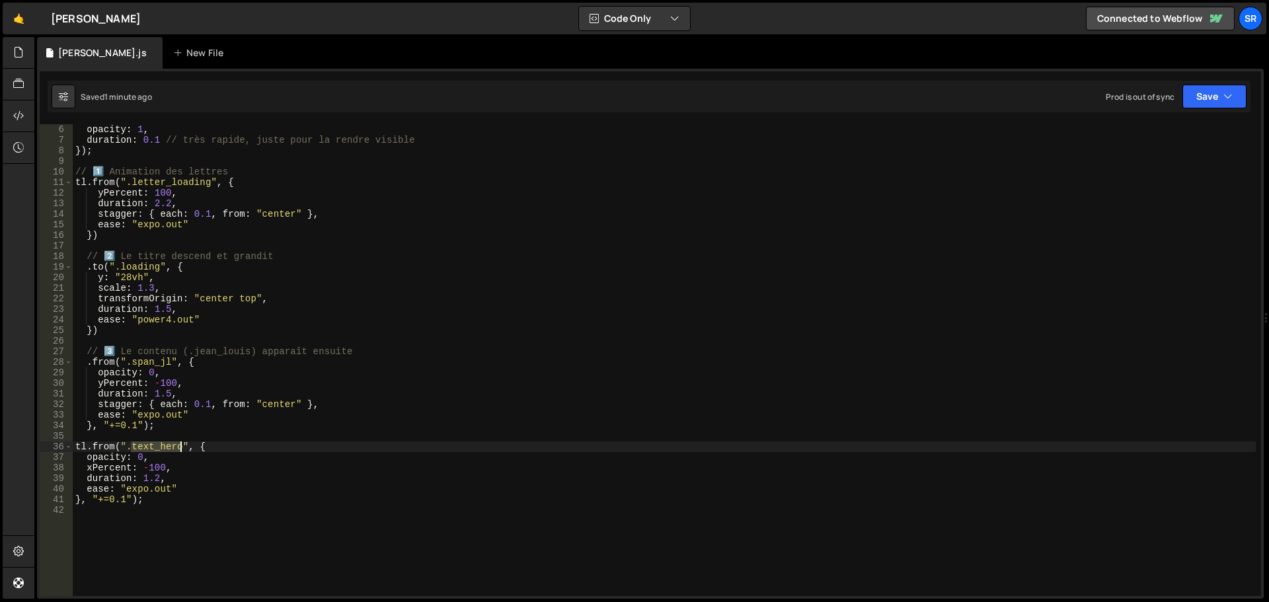
drag, startPoint x: 131, startPoint y: 447, endPoint x: 179, endPoint y: 448, distance: 48.2
click at [179, 448] on div "tl . to ( ".hide_design" , { opacity : 1 , duration : 0.1 // très rapide, juste…" at bounding box center [664, 360] width 1183 height 493
paste textarea "span_text-"
type textarea "tl.from(".span_text-hero", {"
click at [1191, 102] on button "Save" at bounding box center [1214, 97] width 64 height 24
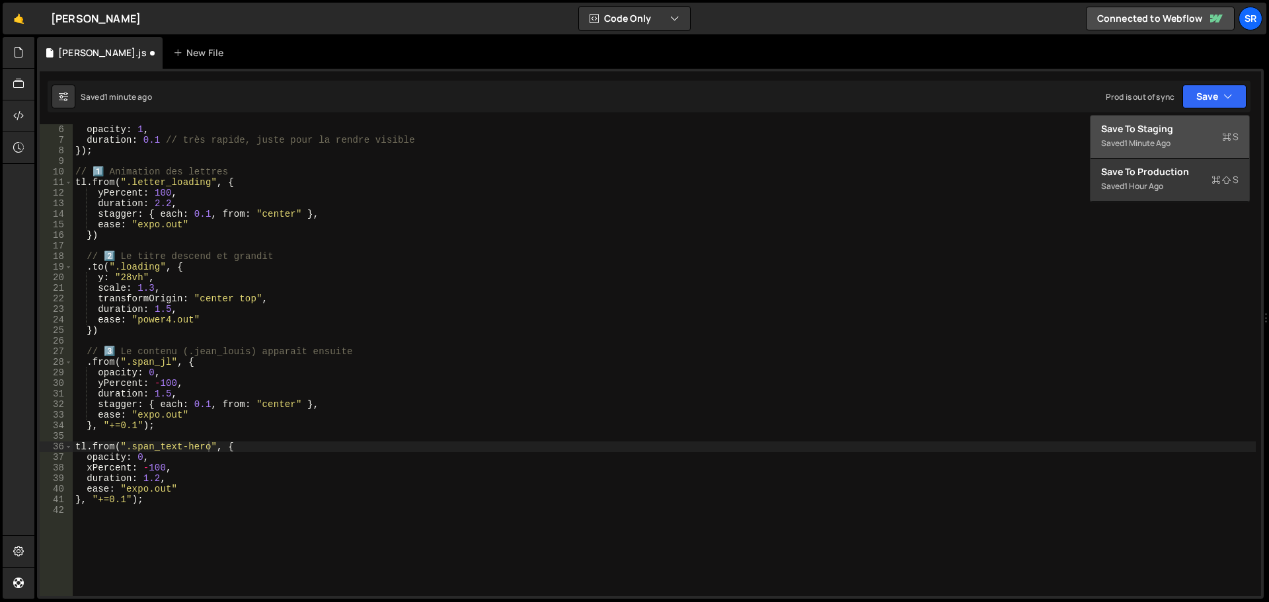
click at [1152, 141] on div "1 minute ago" at bounding box center [1147, 142] width 46 height 11
